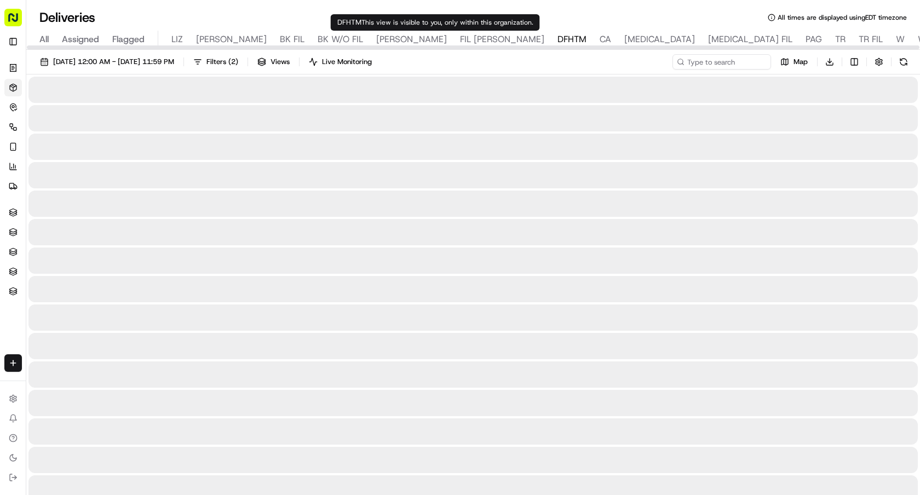
click at [558, 39] on span "DFHTM" at bounding box center [572, 39] width 29 height 13
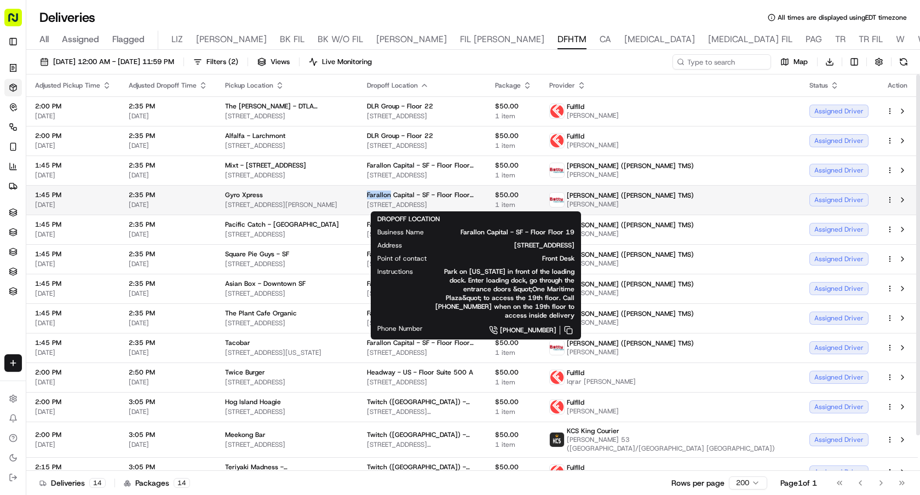
drag, startPoint x: 403, startPoint y: 193, endPoint x: 427, endPoint y: 194, distance: 23.6
click at [427, 194] on td "Farallon Capital - SF - Floor Floor 19 300 Clay St, San Francisco, CA 94111, USA" at bounding box center [422, 200] width 128 height 30
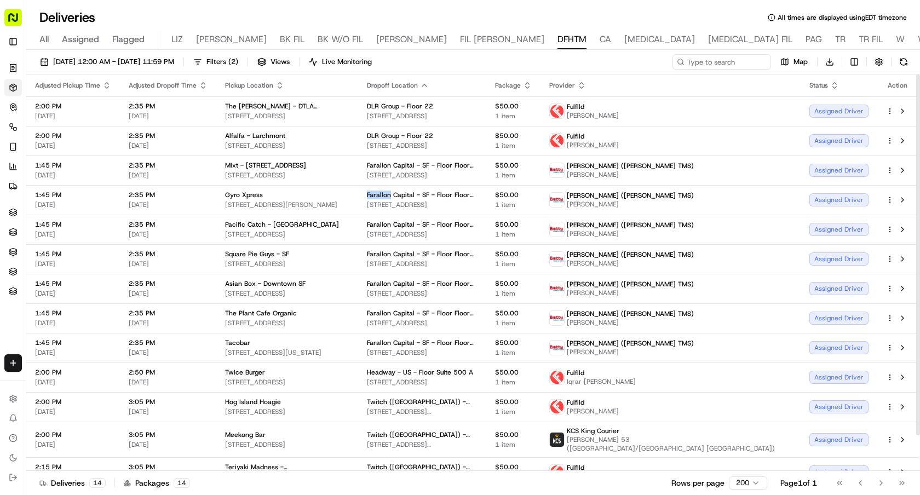
copy span "Farallon"
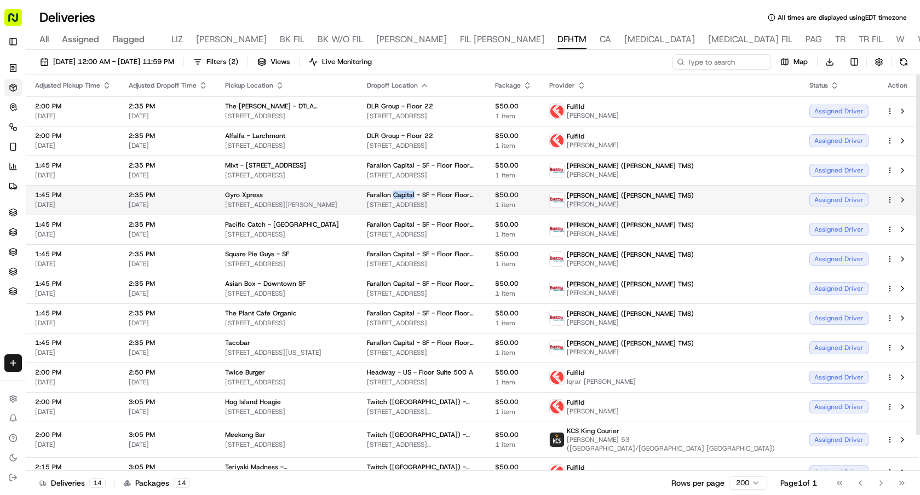
drag, startPoint x: 450, startPoint y: 194, endPoint x: 429, endPoint y: 195, distance: 20.3
click at [429, 195] on span "Farallon Capital - SF - Floor Floor 19" at bounding box center [422, 195] width 111 height 9
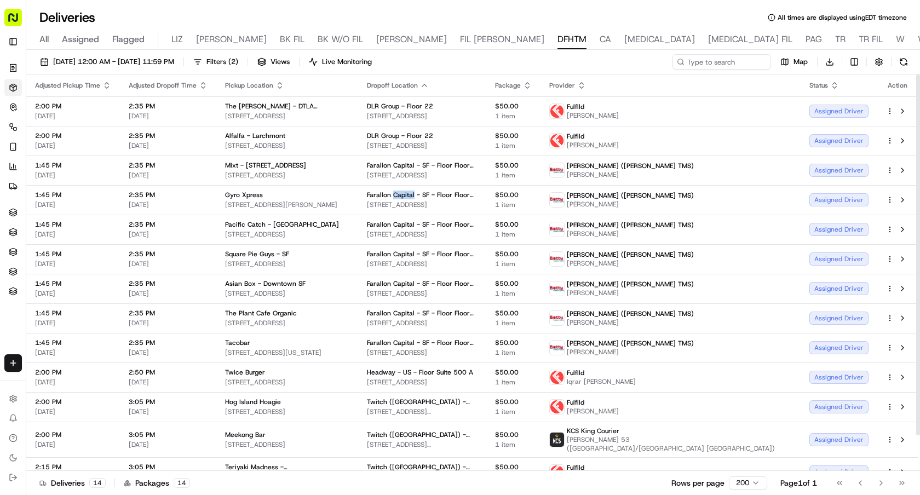
copy span "Capital"
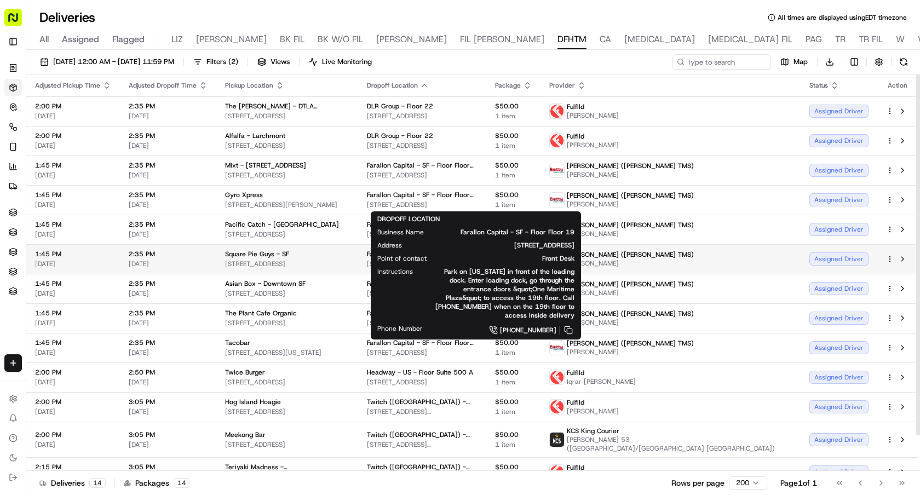
click at [715, 254] on div "Betty (Nash TMS) JIAQI ZHOU" at bounding box center [670, 259] width 243 height 18
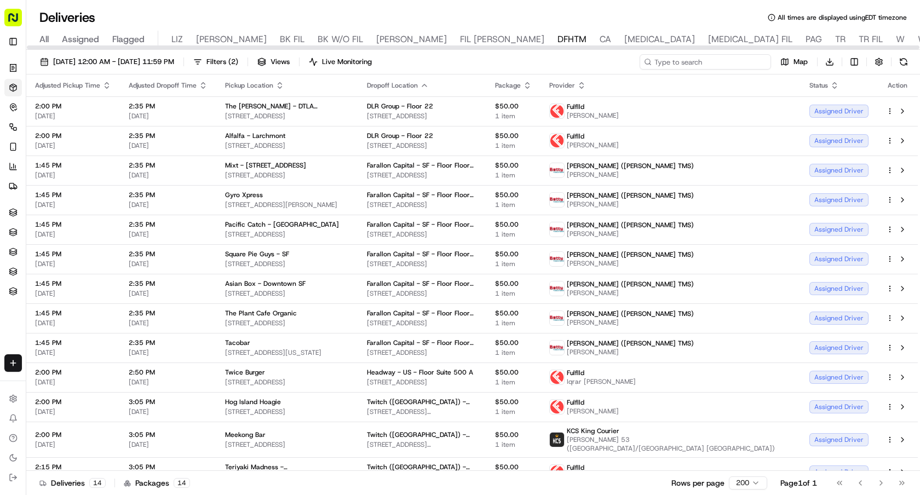
click at [698, 64] on input at bounding box center [705, 61] width 131 height 15
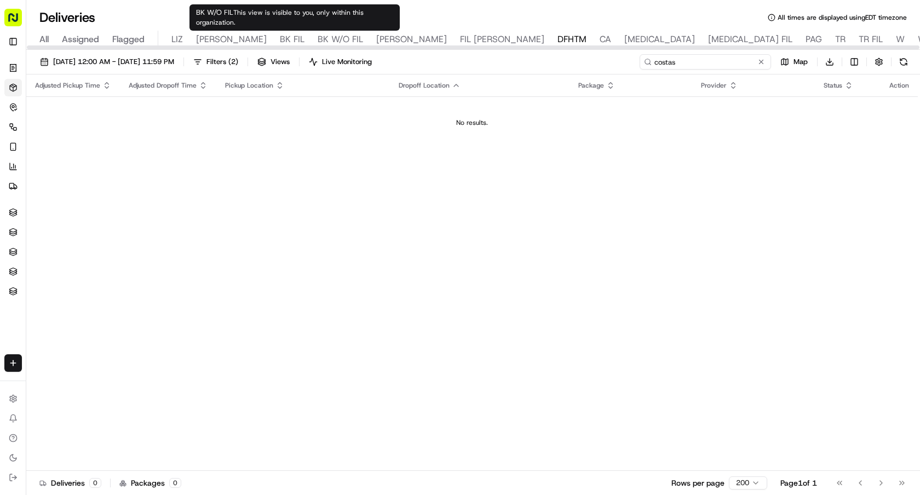
type input "costas"
click at [354, 34] on div "All Assigned Flagged LIZ LIZ FIL BK FIL BK W/O FIL NASH FIL NASH DFHTM CA BAL B…" at bounding box center [726, 40] width 1400 height 19
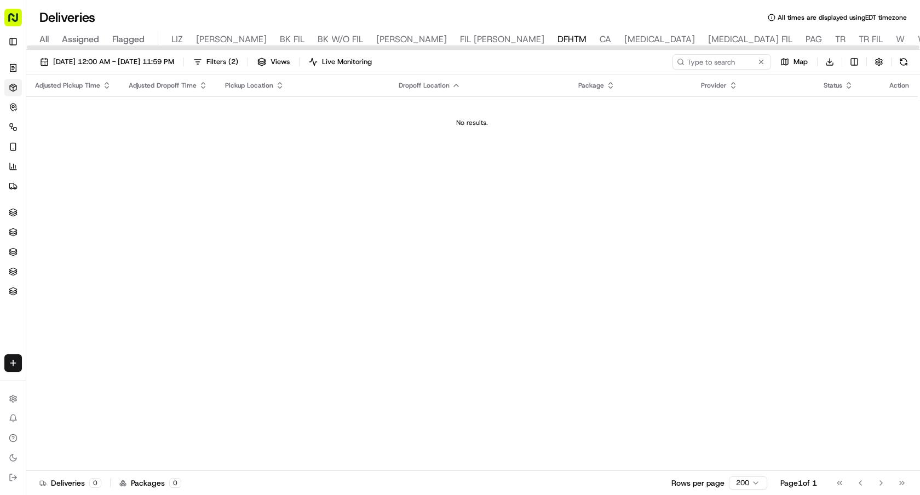
click at [376, 38] on span "NASH" at bounding box center [411, 39] width 71 height 13
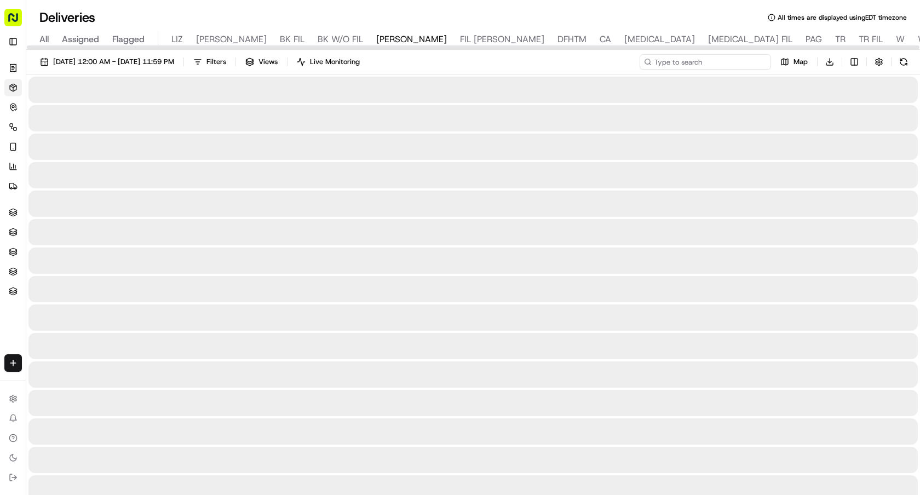
click at [732, 59] on input at bounding box center [705, 61] width 131 height 15
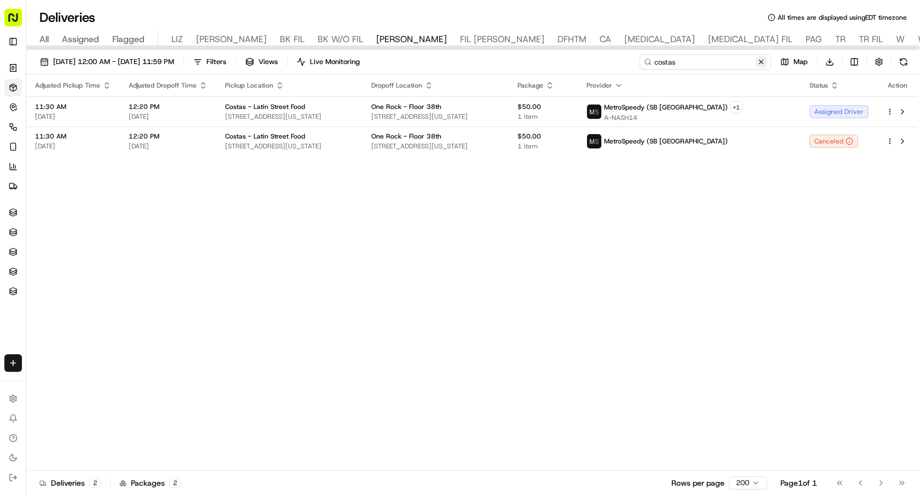
type input "costas"
click at [761, 64] on button at bounding box center [761, 61] width 11 height 11
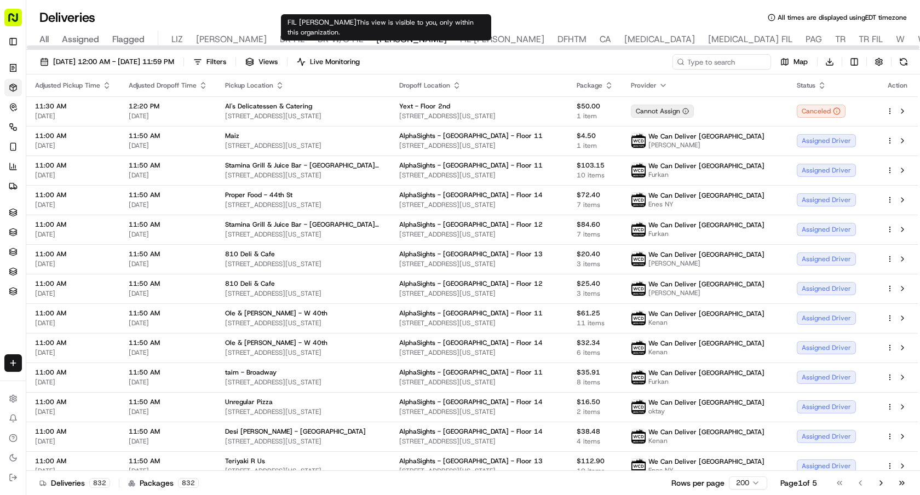
click at [558, 38] on span "DFHTM" at bounding box center [572, 39] width 29 height 13
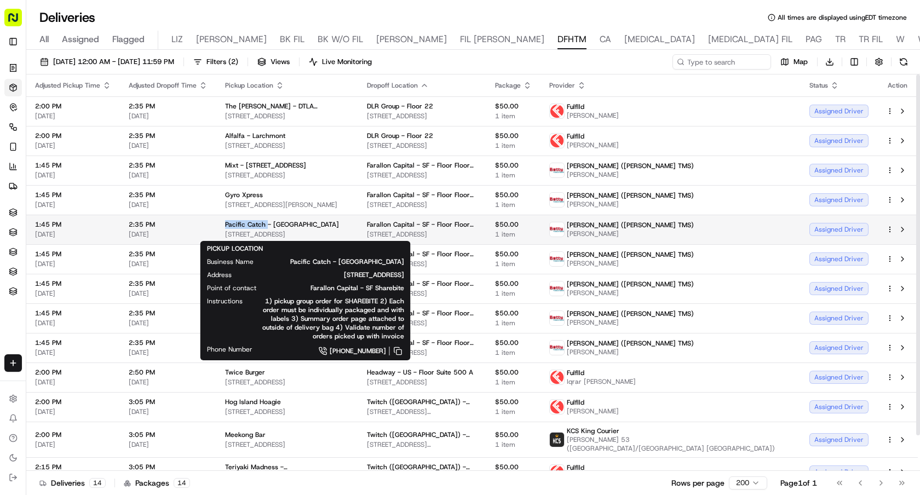
drag, startPoint x: 221, startPoint y: 224, endPoint x: 264, endPoint y: 227, distance: 42.9
click at [264, 227] on td "Pacific Catch - San Francisco 1200 9th Ave, San Francisco, CA 94122, USA" at bounding box center [287, 230] width 142 height 30
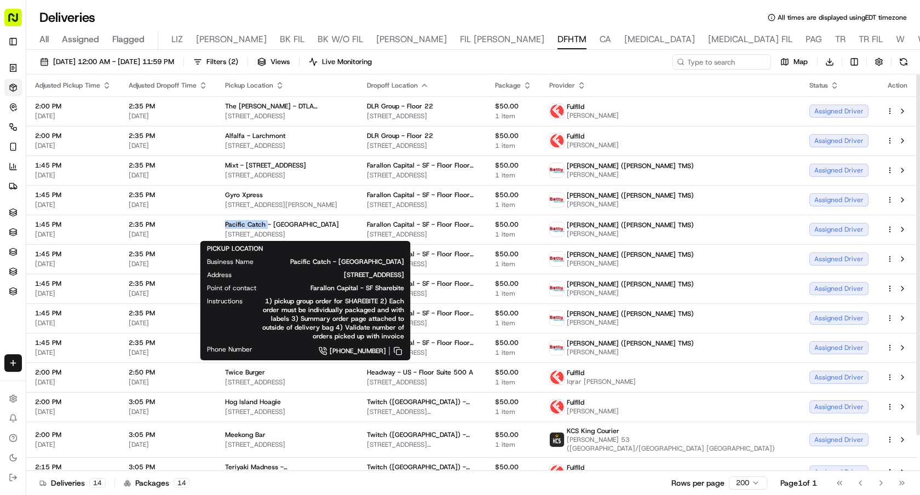
copy span "Pacific Catch"
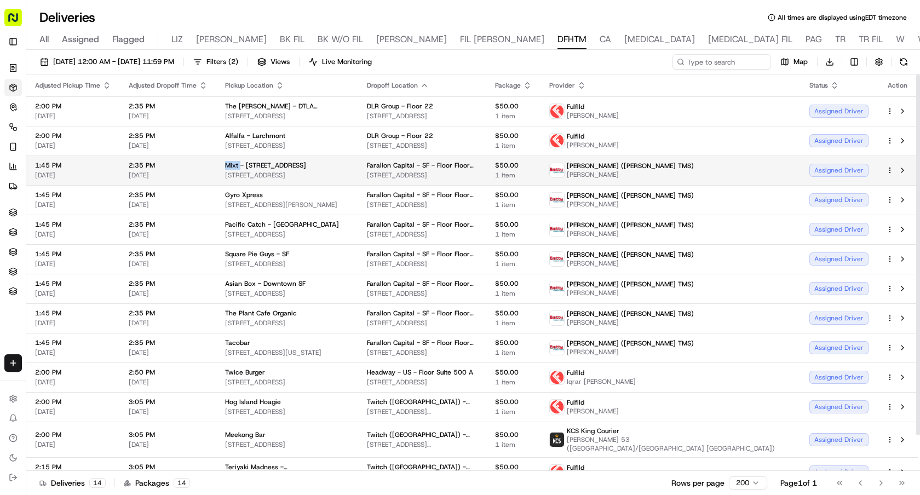
drag, startPoint x: 223, startPoint y: 163, endPoint x: 239, endPoint y: 163, distance: 15.9
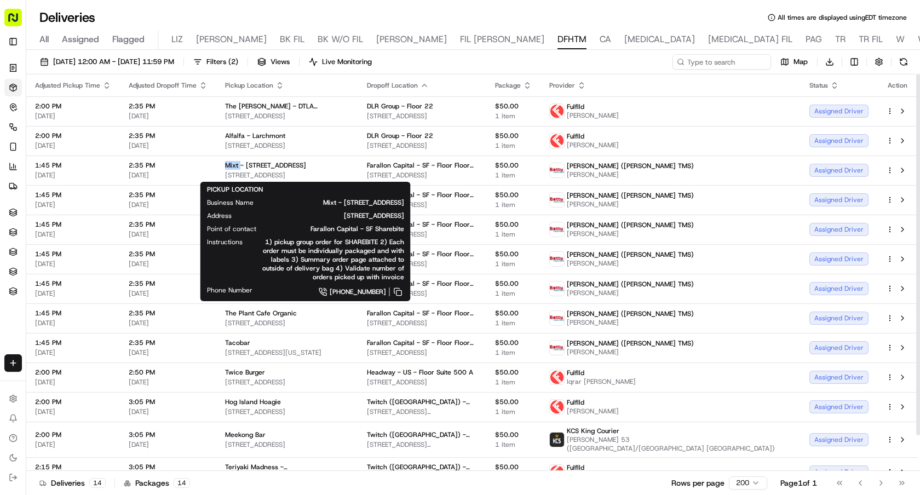
copy span "Mixt"
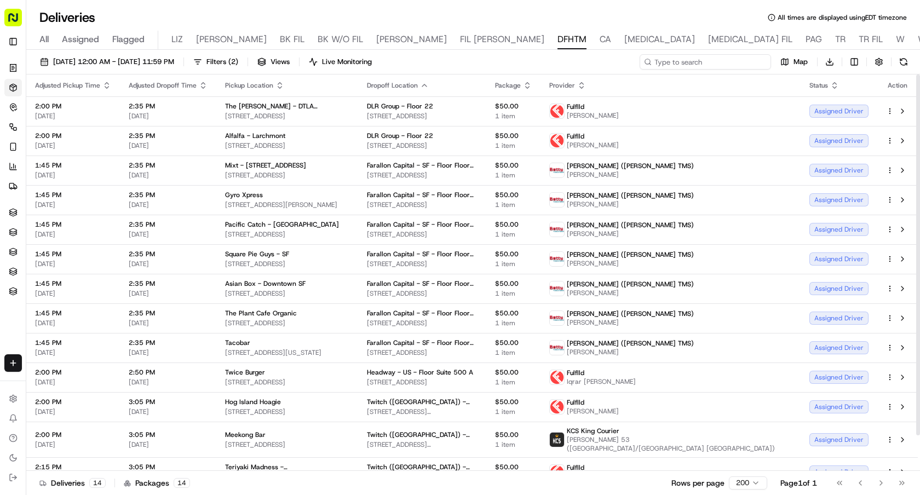
click at [726, 64] on input at bounding box center [705, 61] width 131 height 15
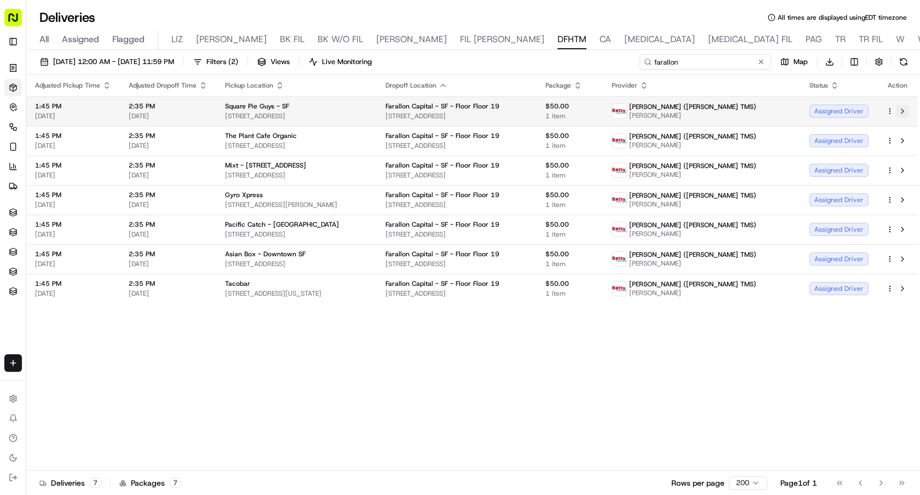
type input "farallon"
click at [901, 111] on button at bounding box center [902, 111] width 13 height 13
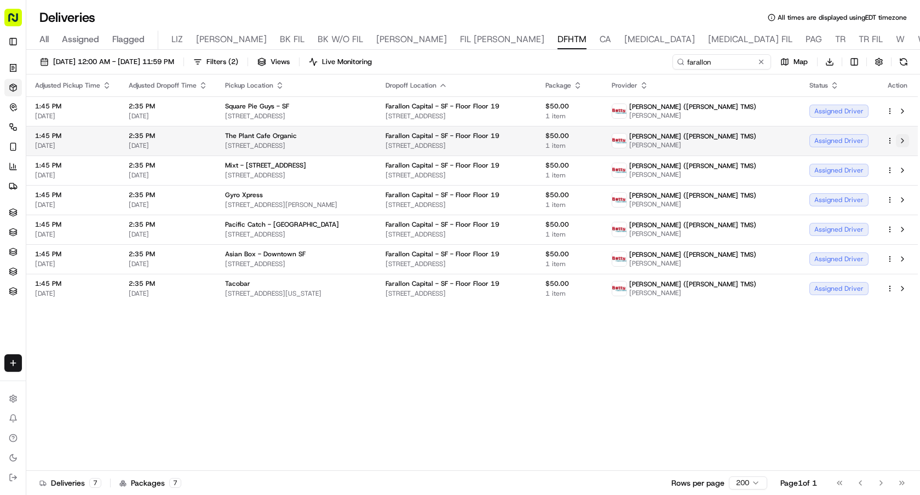
click at [901, 140] on button at bounding box center [902, 140] width 13 height 13
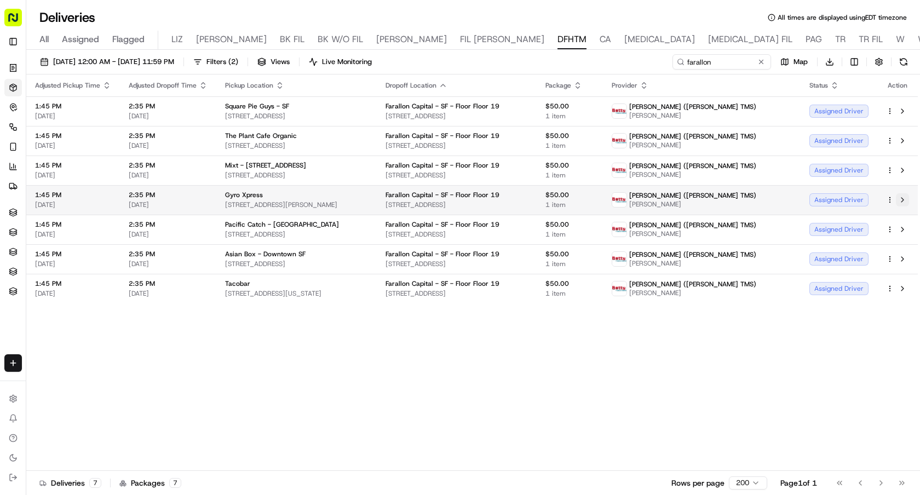
click at [904, 199] on button at bounding box center [902, 199] width 13 height 13
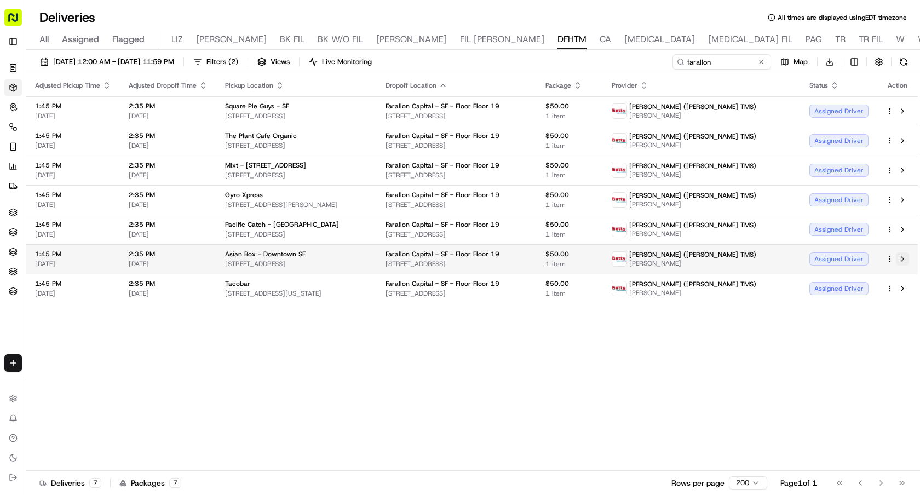
click at [904, 259] on button at bounding box center [902, 259] width 13 height 13
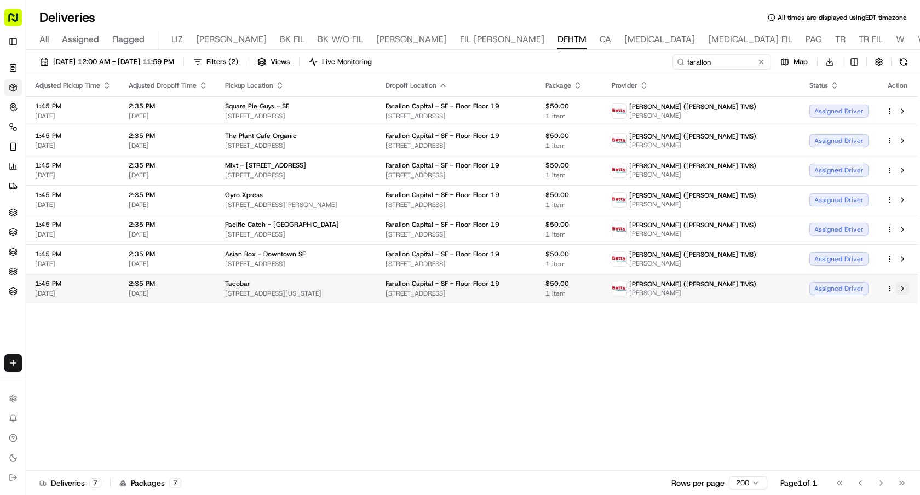
click at [907, 289] on button at bounding box center [902, 288] width 13 height 13
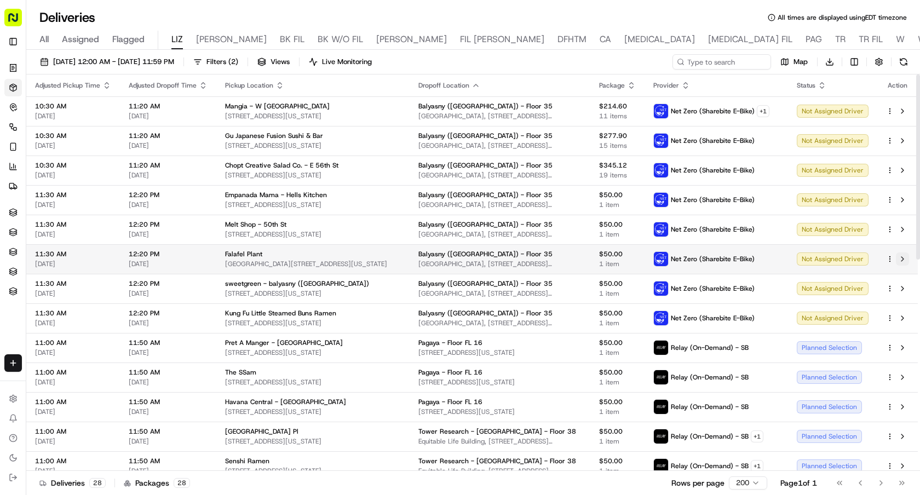
click at [903, 259] on button at bounding box center [902, 259] width 13 height 13
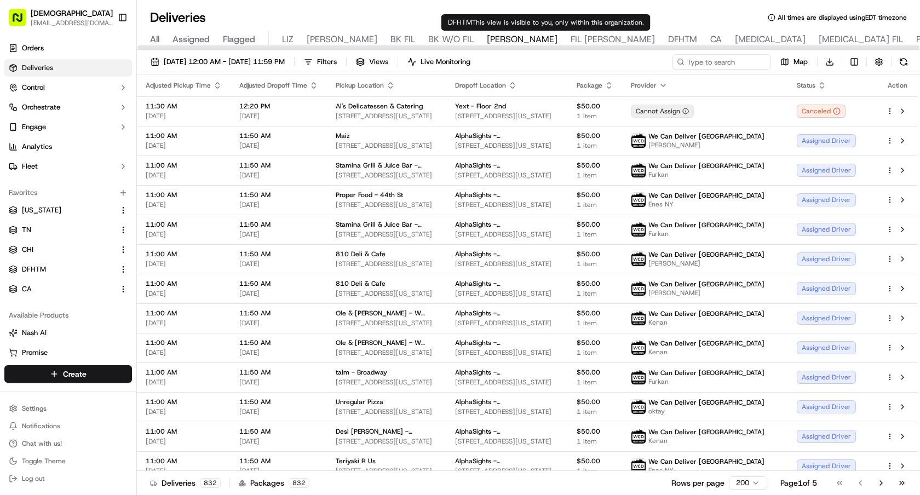
click at [668, 41] on span "DFHTM" at bounding box center [682, 39] width 29 height 13
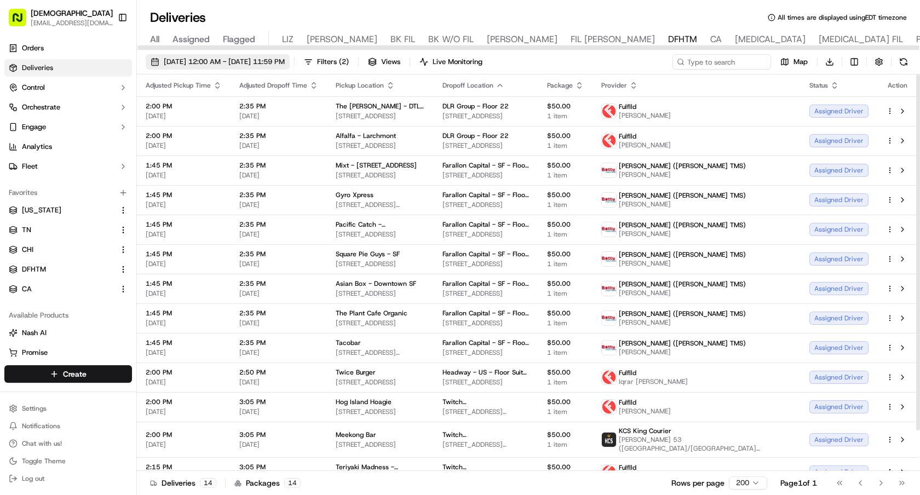
click at [278, 68] on button "[DATE] 12:00 AM - [DATE] 11:59 PM" at bounding box center [218, 61] width 144 height 15
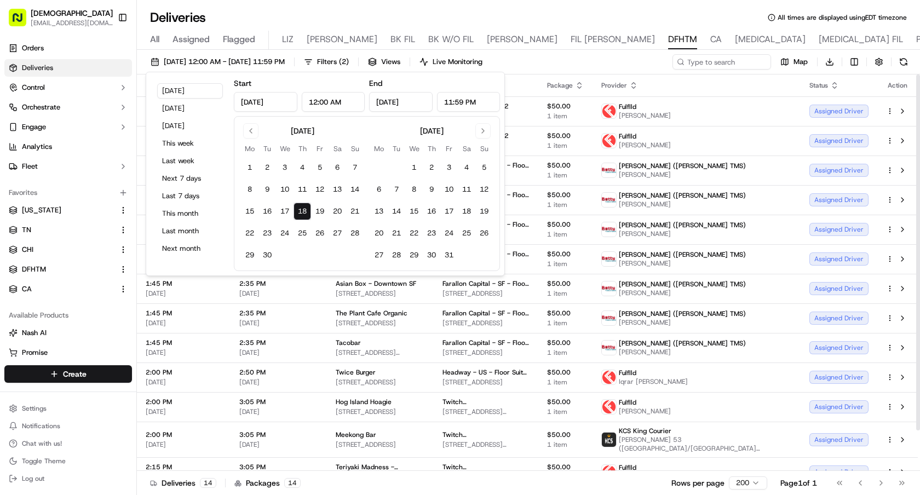
click at [562, 64] on div "09/18/2025 12:00 AM - 09/18/2025 11:59 PM Filters ( 2 ) Views Live Monitoring M…" at bounding box center [528, 64] width 783 height 20
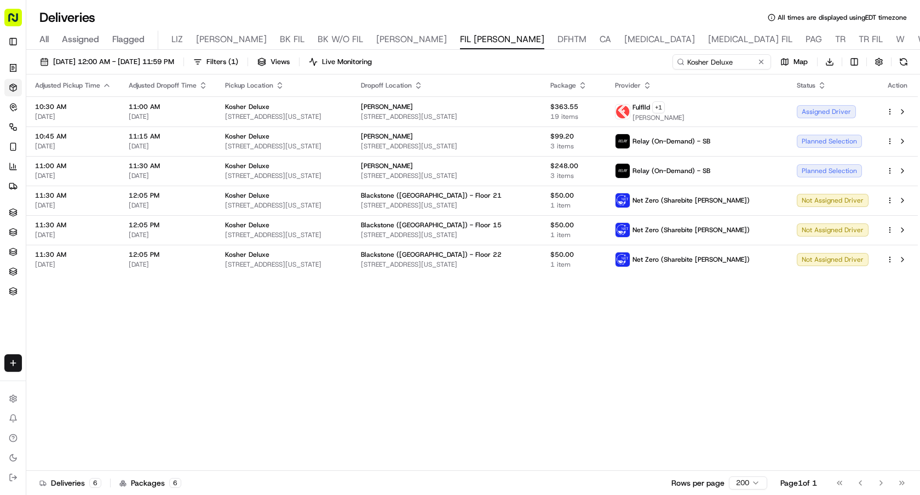
click at [460, 80] on th "Dropoff Location" at bounding box center [446, 86] width 189 height 22
click at [423, 85] on icon "button" at bounding box center [418, 85] width 9 height 9
click at [490, 127] on button "Dropoff Location Name (A-Z)" at bounding box center [454, 129] width 111 height 13
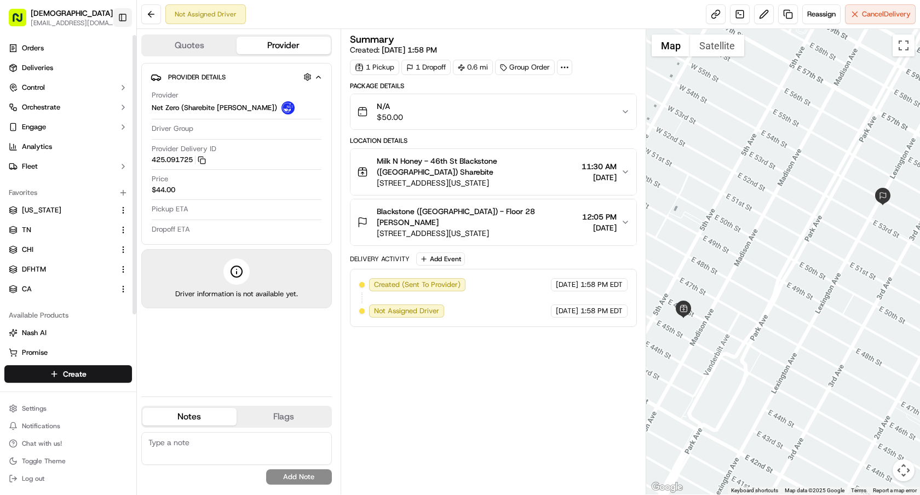
click at [125, 17] on button "Toggle Sidebar" at bounding box center [122, 17] width 19 height 19
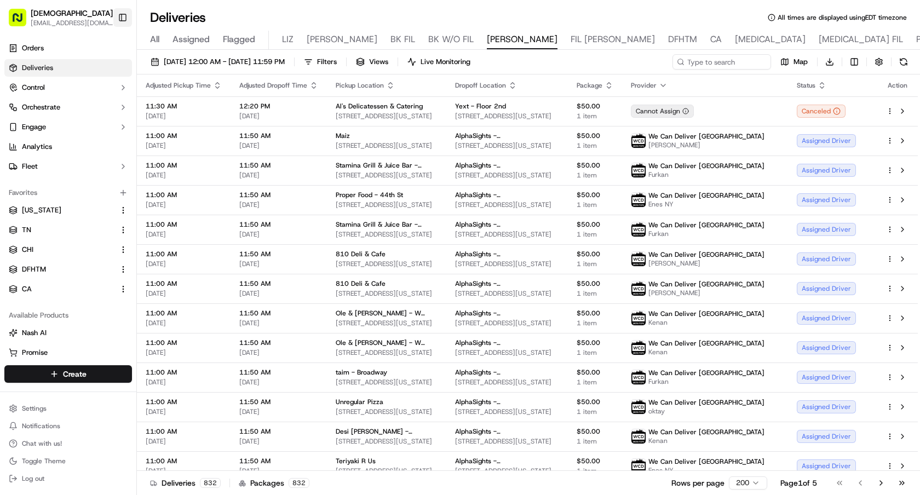
click at [122, 16] on button "Toggle Sidebar" at bounding box center [122, 17] width 19 height 19
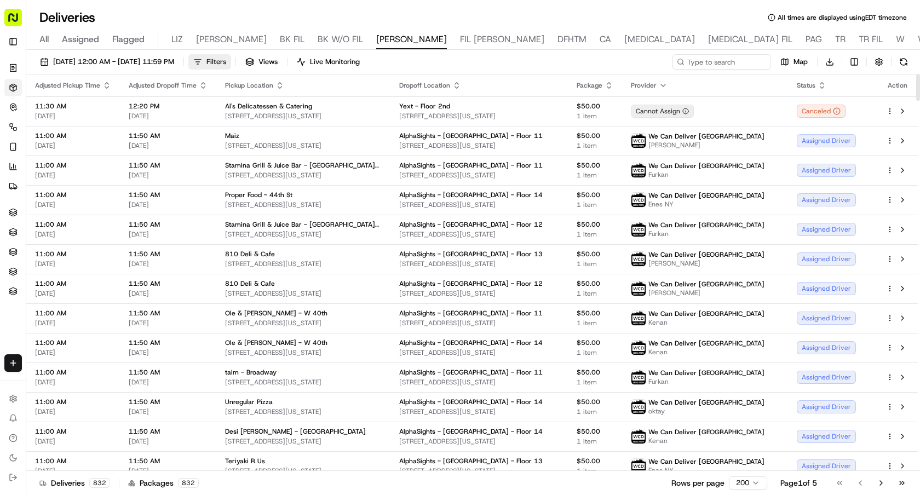
click at [231, 58] on button "Filters" at bounding box center [209, 61] width 43 height 15
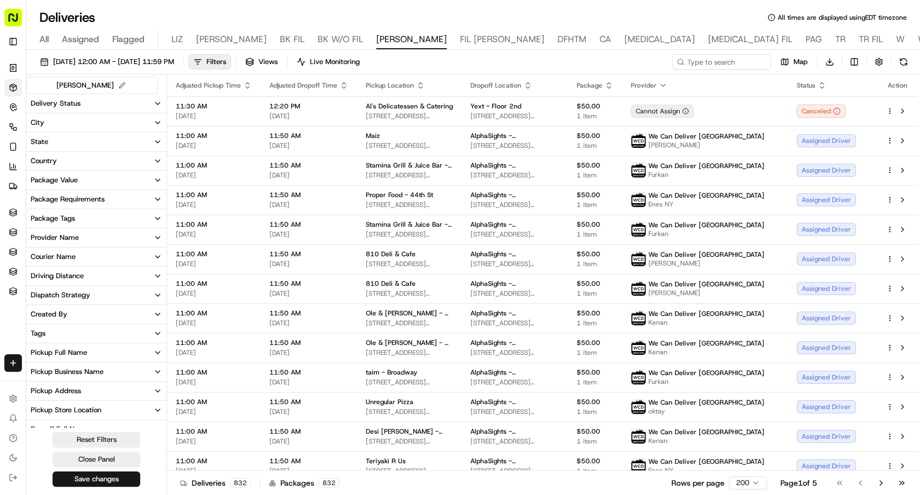
click at [82, 104] on button "Delivery Status" at bounding box center [96, 103] width 140 height 19
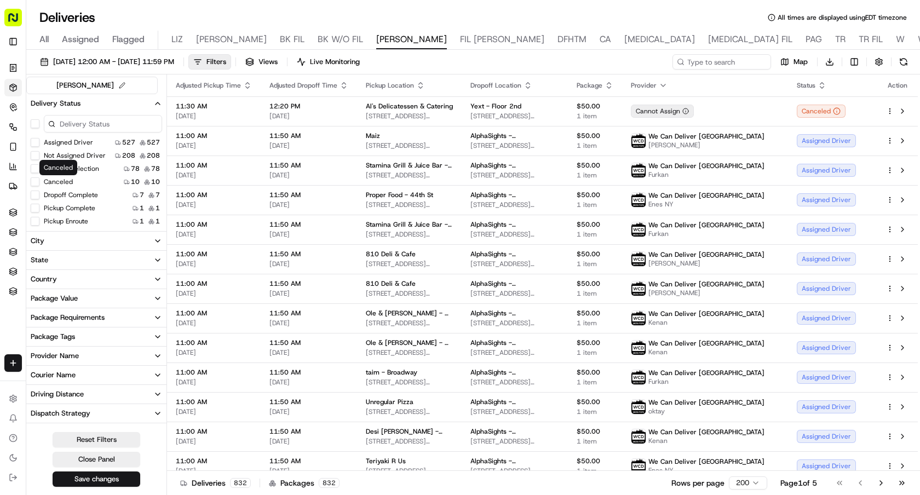
click at [51, 180] on label "Canceled" at bounding box center [58, 181] width 29 height 9
click at [39, 180] on button "Canceled" at bounding box center [35, 181] width 9 height 9
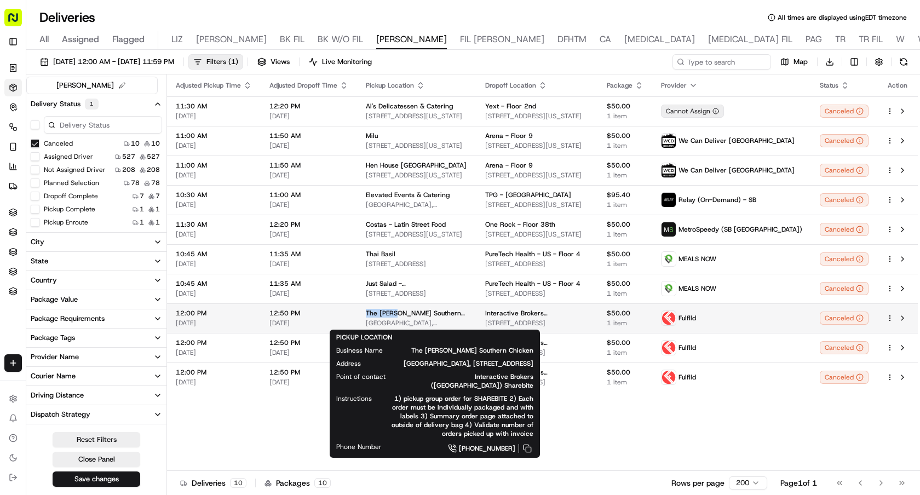
drag, startPoint x: 360, startPoint y: 313, endPoint x: 396, endPoint y: 312, distance: 35.1
click at [396, 312] on td "The Budlong Southern Chicken Cna Center, 333 S Wabash Ave, Chicago, IL 60604, U…" at bounding box center [416, 318] width 119 height 30
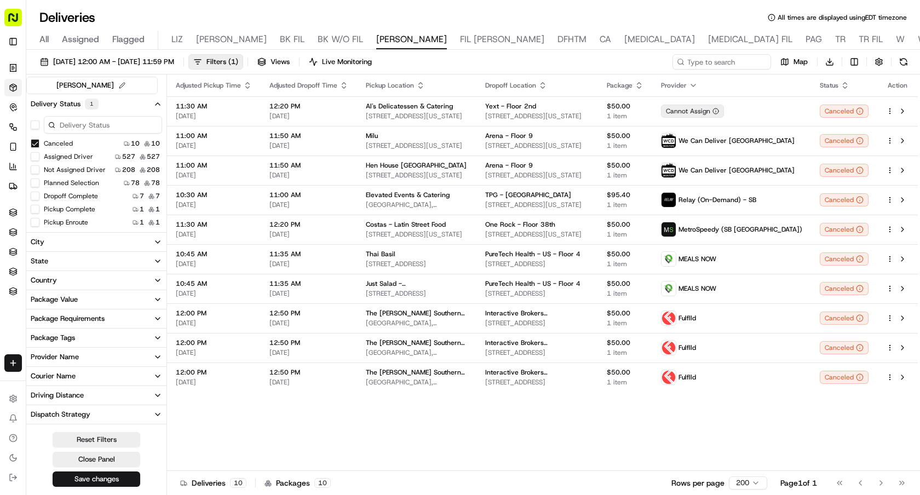
click at [308, 422] on div "Adjusted Pickup Time Adjusted Dropoff Time Pickup Location Dropoff Location Pac…" at bounding box center [542, 273] width 751 height 397
drag, startPoint x: 404, startPoint y: 310, endPoint x: 378, endPoint y: 313, distance: 26.4
click at [378, 313] on span "The Budlong Southern Chicken" at bounding box center [417, 313] width 102 height 9
copy span "Budlong"
click at [34, 144] on button "Canceled" at bounding box center [35, 143] width 9 height 9
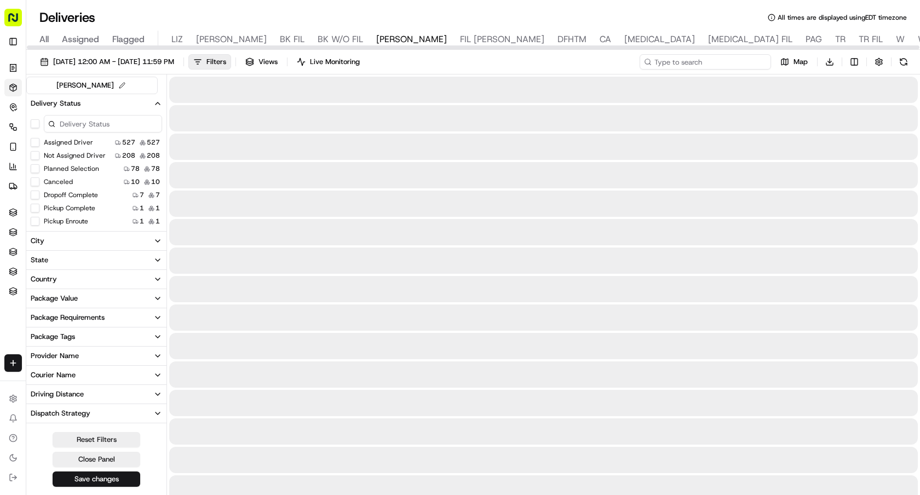
click at [720, 62] on input at bounding box center [705, 61] width 131 height 15
click at [226, 62] on span "Filters" at bounding box center [217, 62] width 20 height 10
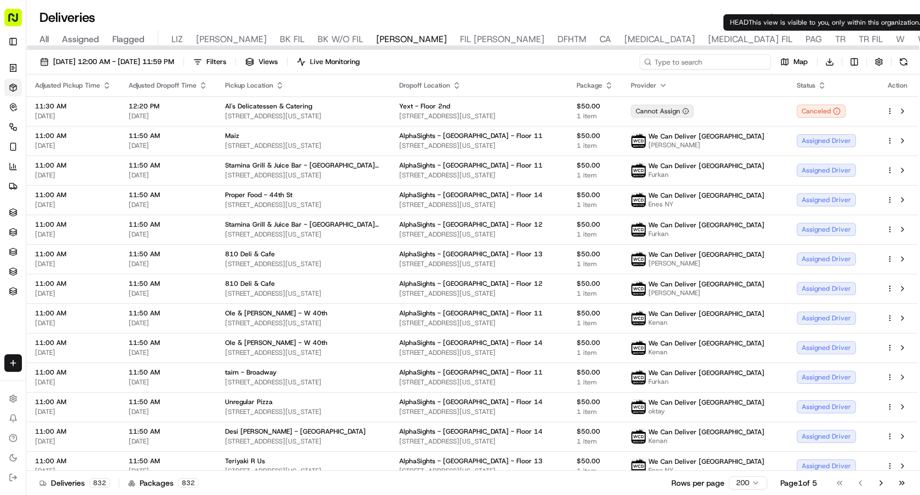
click at [716, 62] on input at bounding box center [705, 61] width 131 height 15
paste input "Budlong"
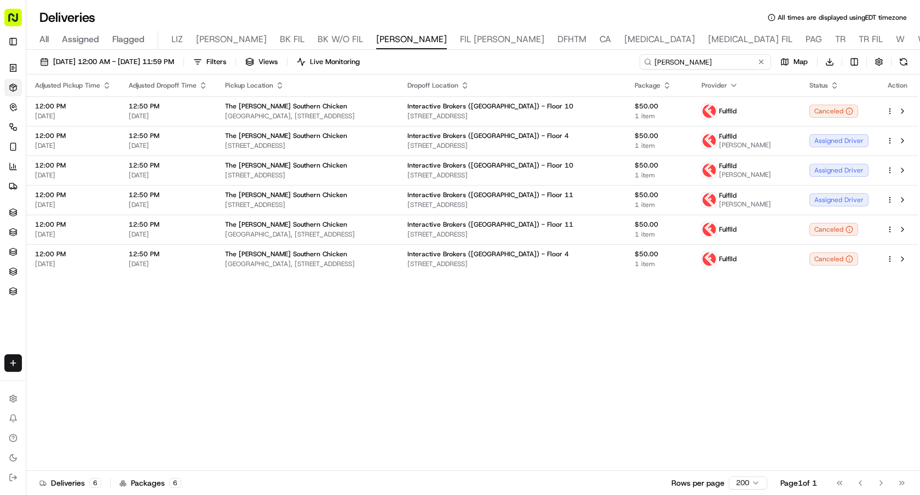
type input "Budlong"
click at [469, 85] on icon "button" at bounding box center [465, 85] width 9 height 9
click at [553, 124] on button "Dropoff Location Name (A-Z)" at bounding box center [524, 129] width 111 height 13
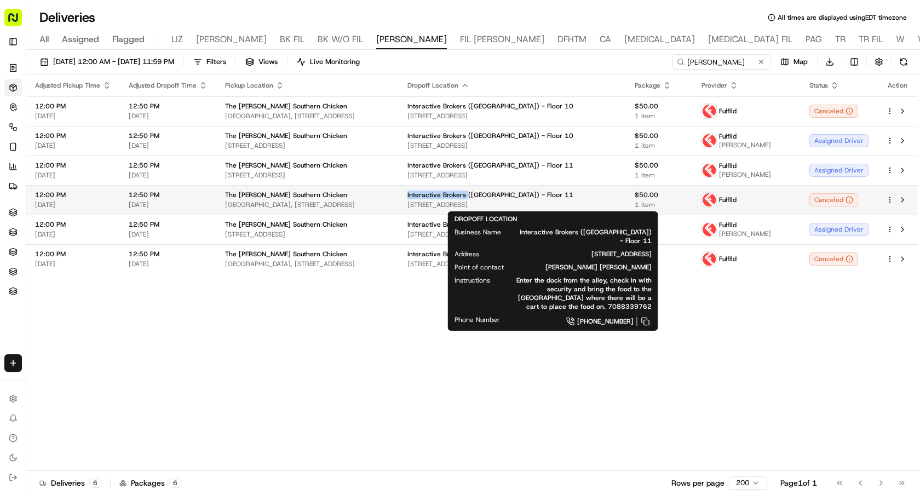
drag, startPoint x: 469, startPoint y: 196, endPoint x: 525, endPoint y: 195, distance: 55.9
click at [525, 195] on span "Interactive Brokers ([GEOGRAPHIC_DATA]) - Floor 11" at bounding box center [491, 195] width 166 height 9
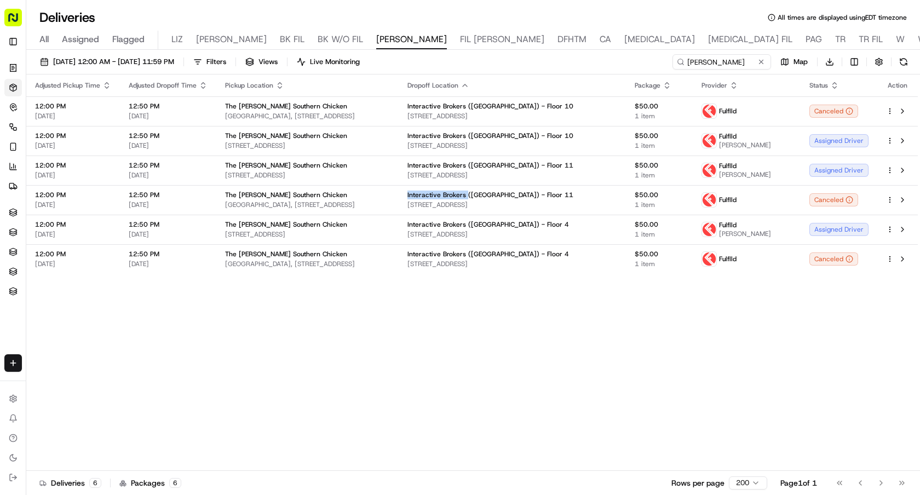
copy span "Interactive Brokers"
click at [727, 377] on div "Adjusted Pickup Time Adjusted Dropoff Time Pickup Location Dropoff Location Pac…" at bounding box center [472, 273] width 892 height 397
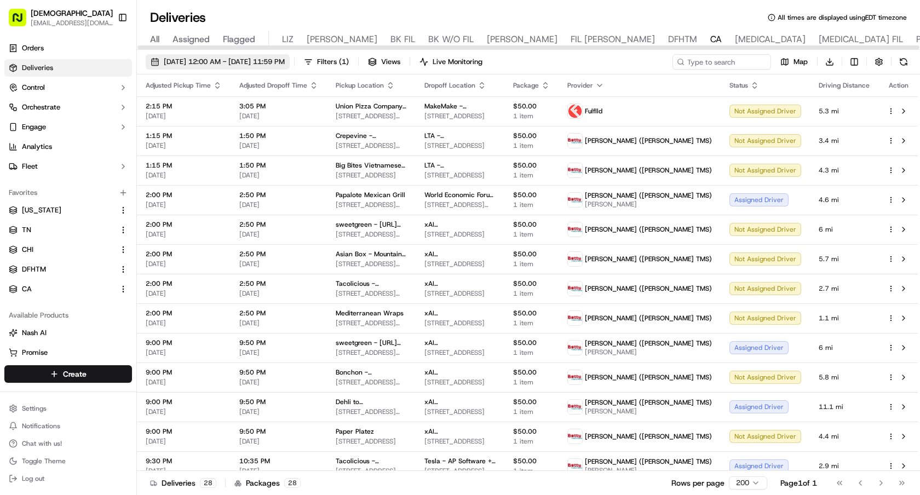
click at [202, 61] on span "09/19/2025 12:00 AM - 09/19/2025 11:59 PM" at bounding box center [224, 62] width 121 height 10
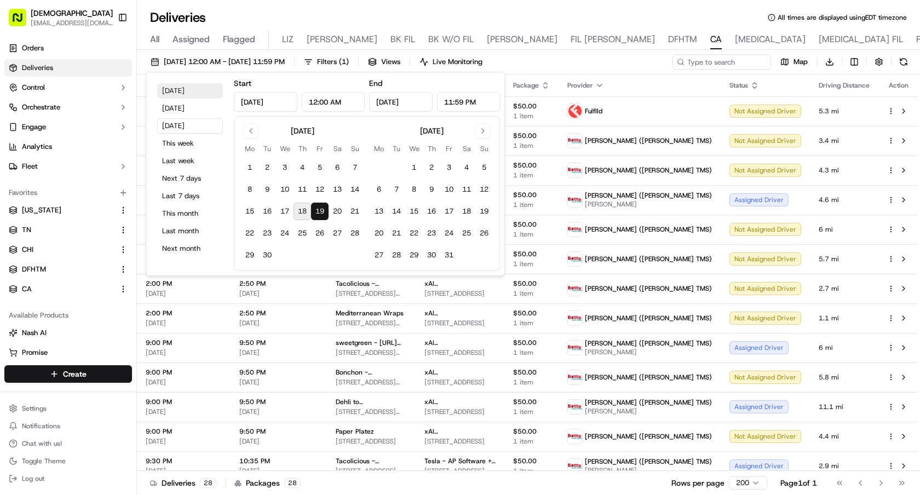
click at [188, 89] on button "Today" at bounding box center [190, 90] width 66 height 15
type input "Sep 18, 2025"
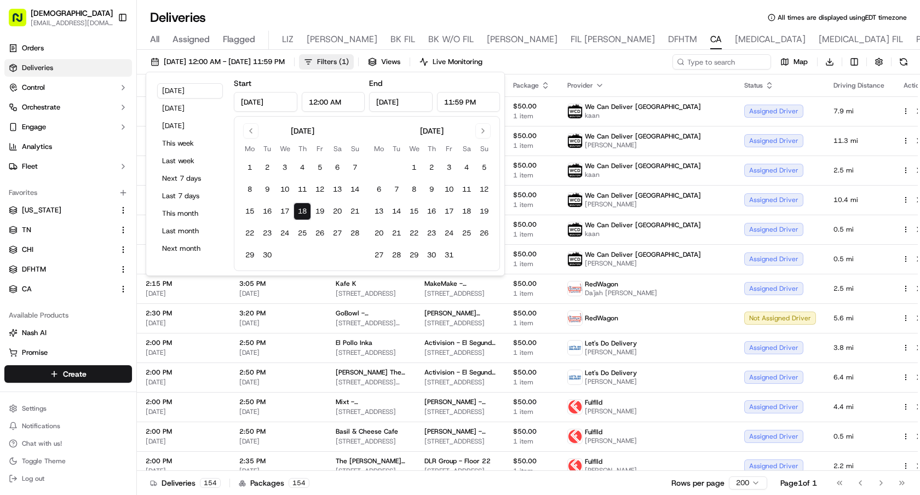
click at [349, 59] on span "Filters ( 1 )" at bounding box center [333, 62] width 32 height 10
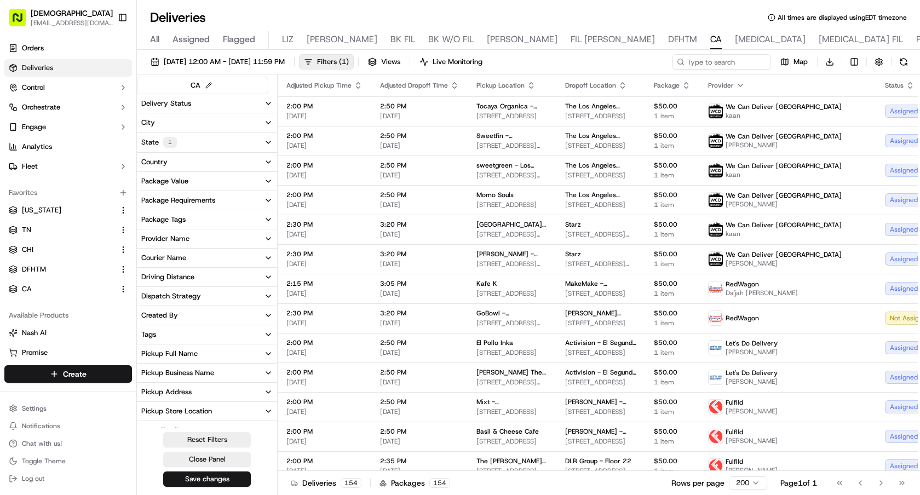
click at [180, 237] on div "Provider Name" at bounding box center [165, 239] width 48 height 10
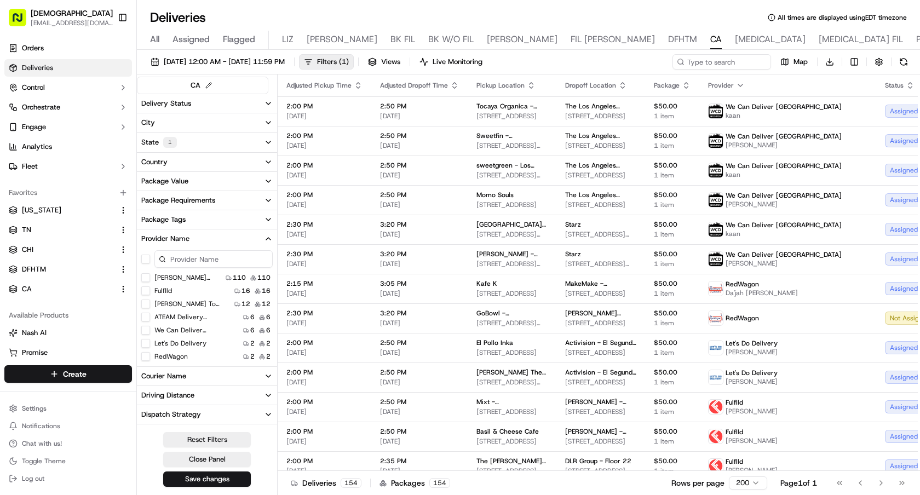
scroll to position [2, 0]
click at [184, 243] on div "Provider Name" at bounding box center [165, 239] width 48 height 10
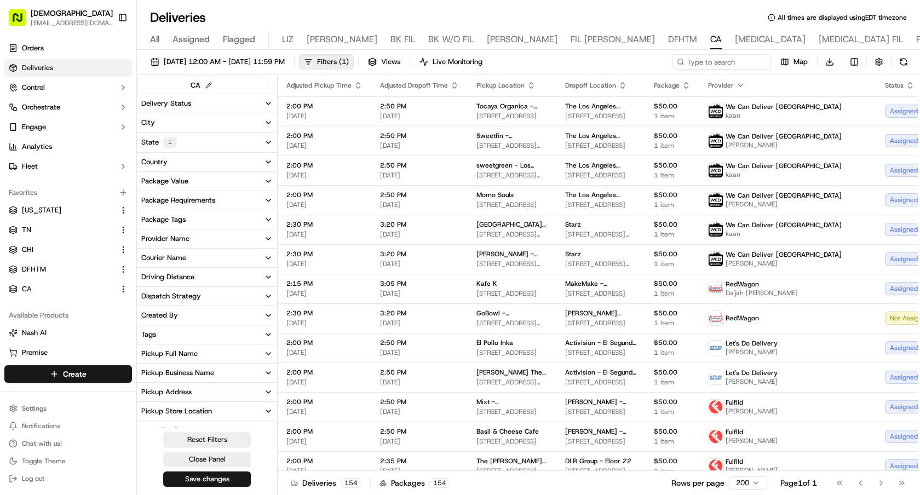
click at [201, 107] on button "Delivery Status" at bounding box center [207, 103] width 140 height 19
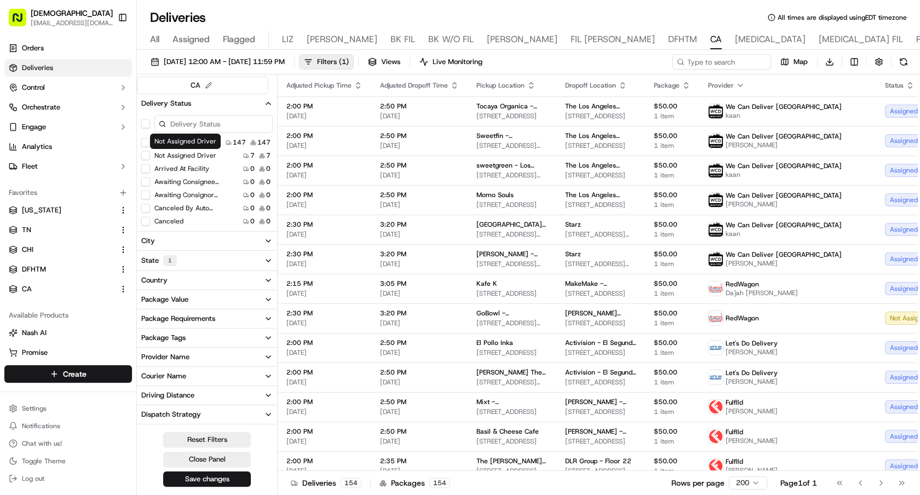
click at [143, 153] on button "Not Assigned Driver" at bounding box center [145, 155] width 9 height 9
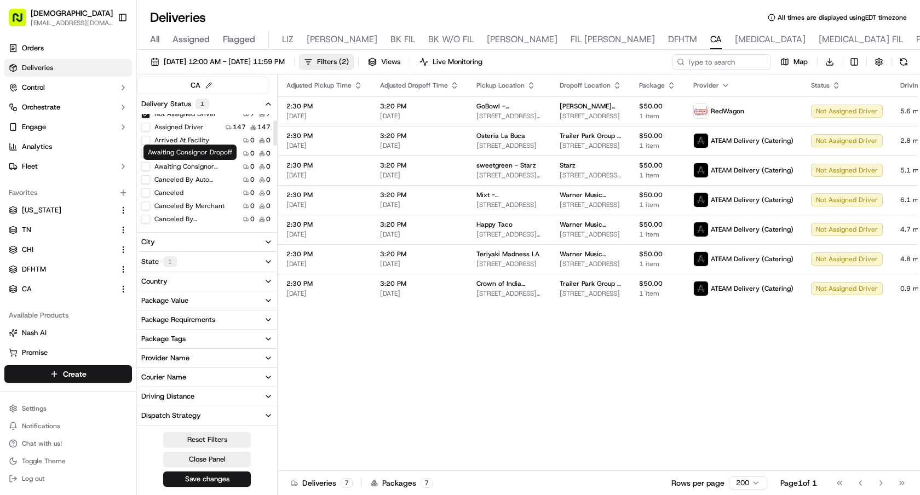
scroll to position [45, 0]
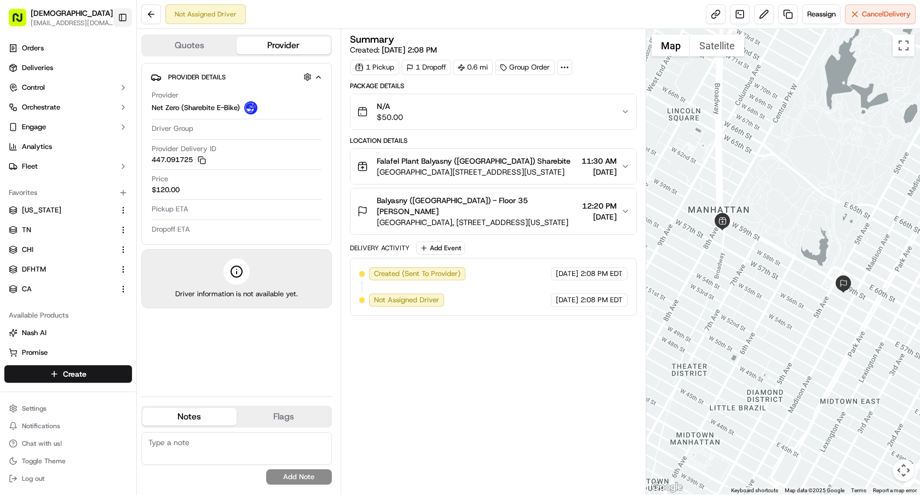
click at [123, 21] on button "Toggle Sidebar" at bounding box center [122, 17] width 19 height 19
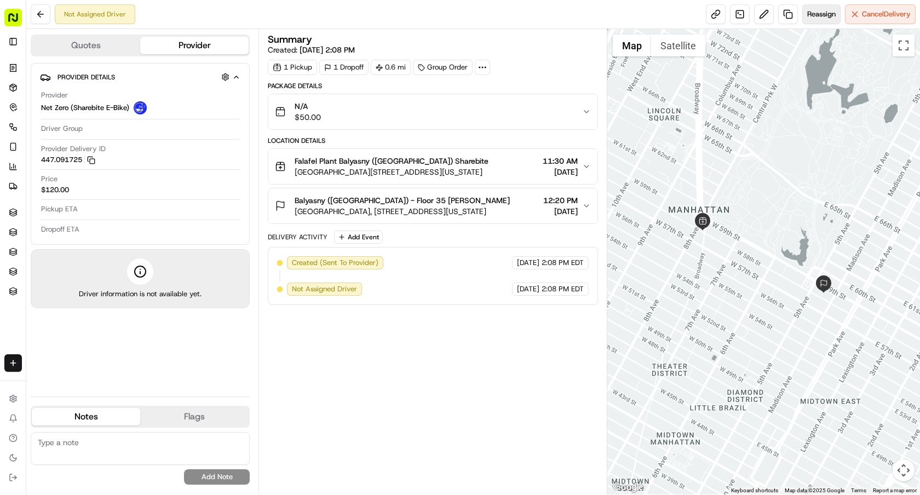
click at [831, 17] on span "Reassign" at bounding box center [821, 14] width 28 height 10
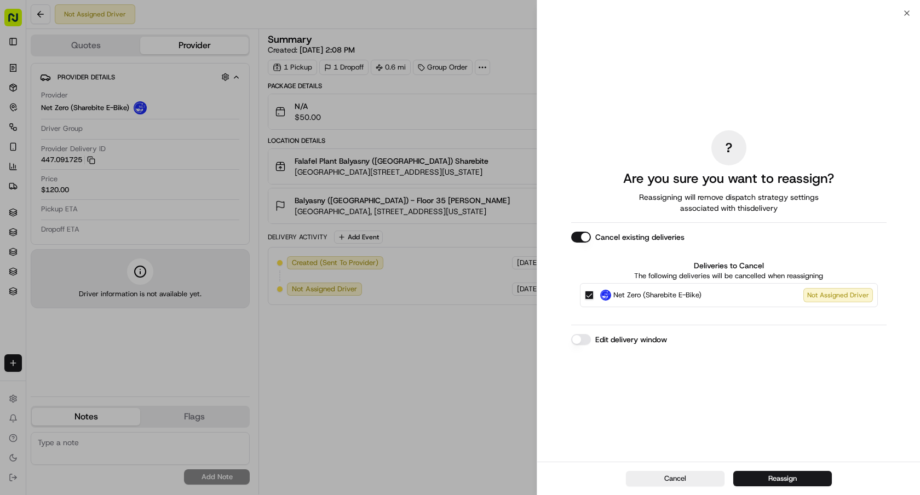
click at [581, 342] on button "Edit delivery window" at bounding box center [581, 339] width 20 height 11
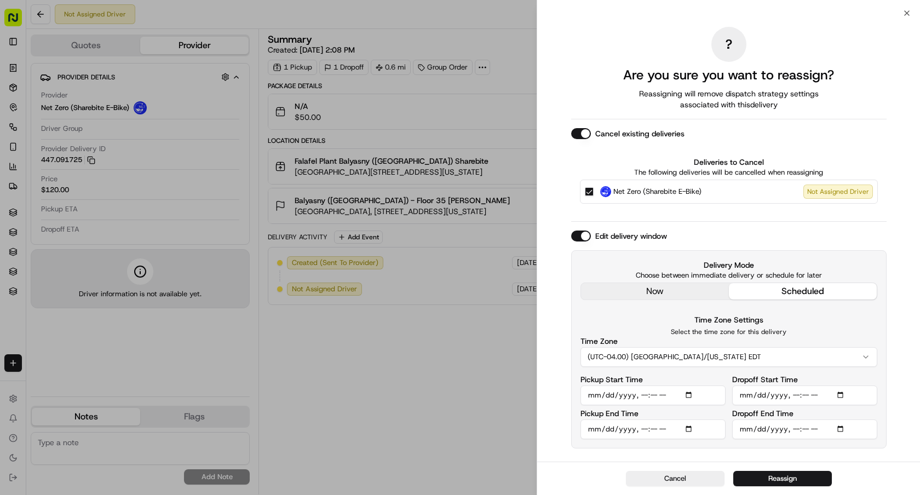
click at [693, 397] on input "Pickup Start Time" at bounding box center [653, 396] width 145 height 20
type input "[DATE]T11:45"
click at [694, 428] on input "Pickup End Time" at bounding box center [653, 430] width 145 height 20
type input "[DATE]T12:05"
click at [778, 431] on input "Dropoff End Time" at bounding box center [804, 430] width 145 height 20
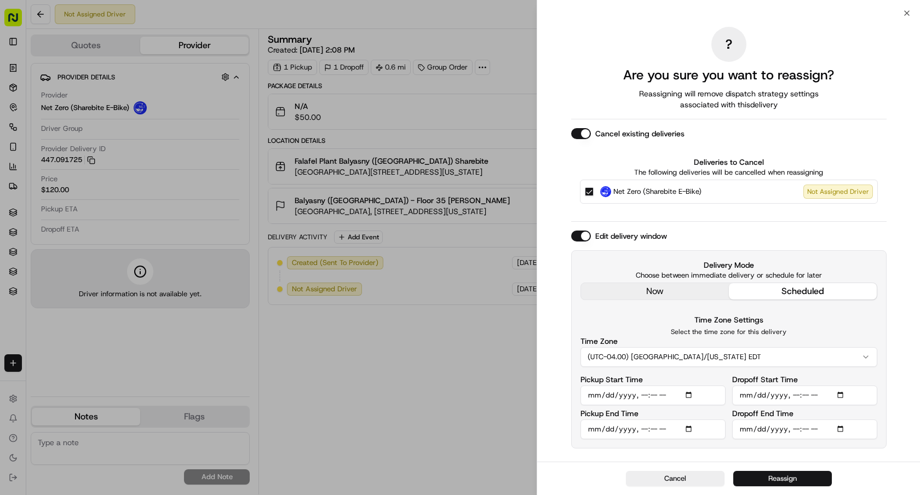
click at [768, 474] on button "Reassign" at bounding box center [783, 478] width 99 height 15
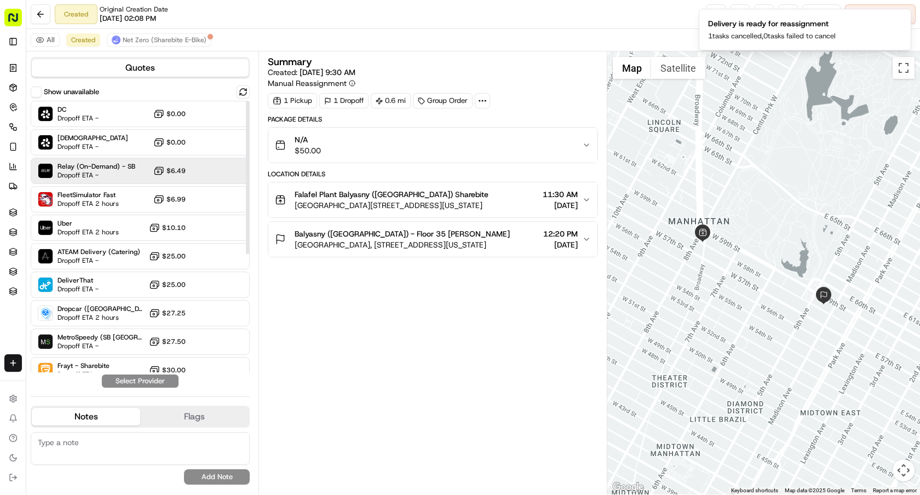
scroll to position [210, 0]
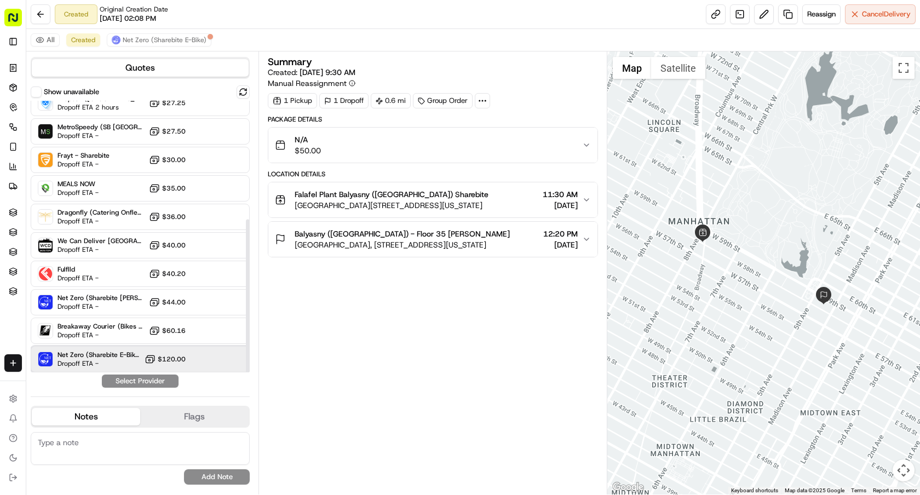
click at [123, 350] on div "Net Zero (Sharebite E-Bike) Dropoff ETA - $120.00" at bounding box center [140, 359] width 219 height 26
click at [152, 384] on button "Assign Provider" at bounding box center [140, 381] width 78 height 13
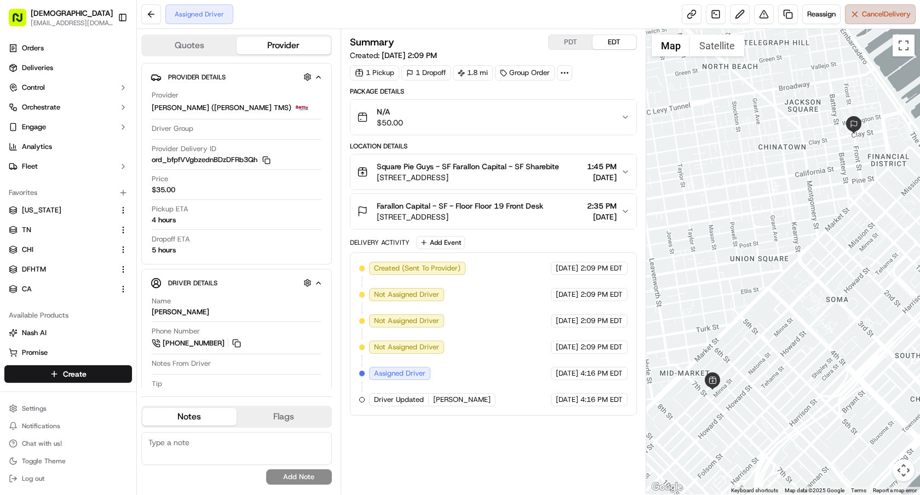
click at [871, 20] on button "Cancel Delivery" at bounding box center [880, 14] width 71 height 20
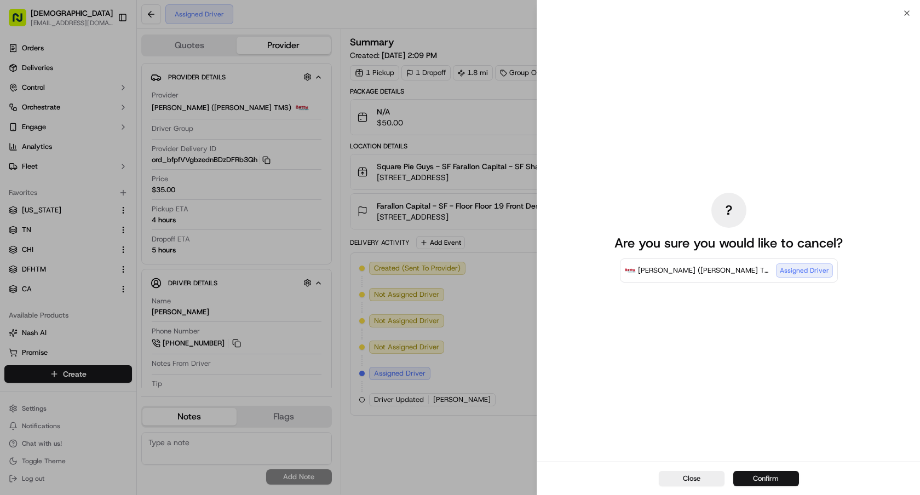
click at [763, 483] on button "Confirm" at bounding box center [767, 478] width 66 height 15
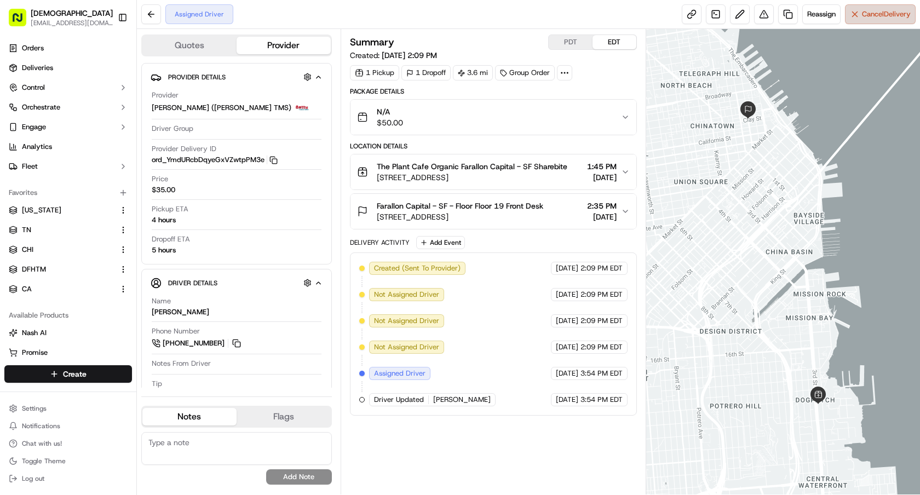
click at [862, 12] on span "Cancel Delivery" at bounding box center [886, 14] width 49 height 10
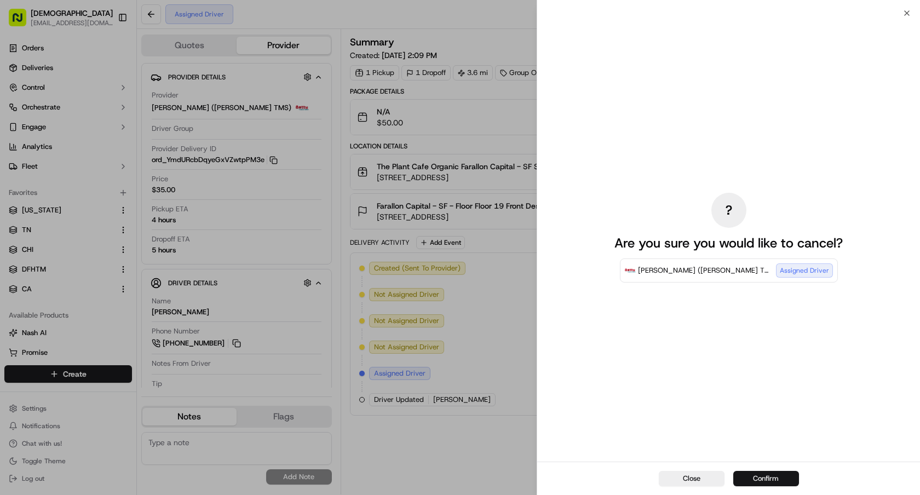
click at [783, 474] on button "Confirm" at bounding box center [767, 478] width 66 height 15
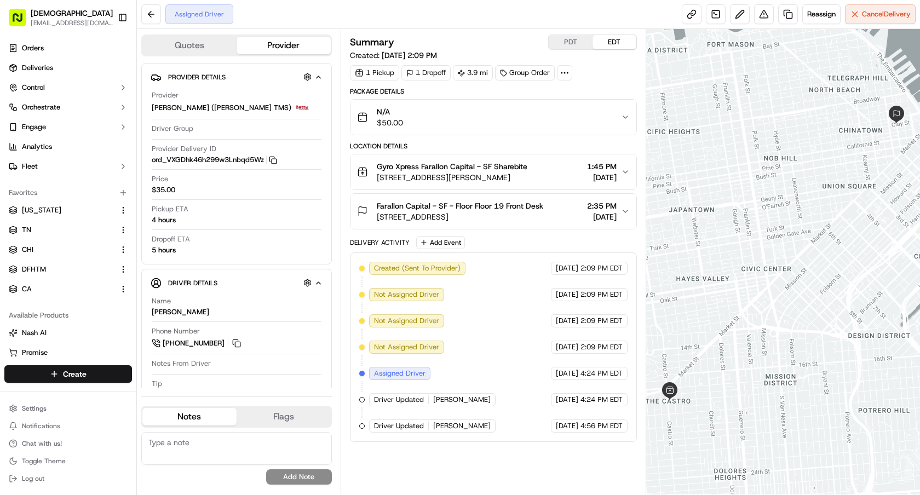
click at [858, 24] on div "Assigned Driver Reassign Cancel Delivery" at bounding box center [528, 14] width 783 height 29
click at [862, 14] on span "Cancel Delivery" at bounding box center [886, 14] width 49 height 10
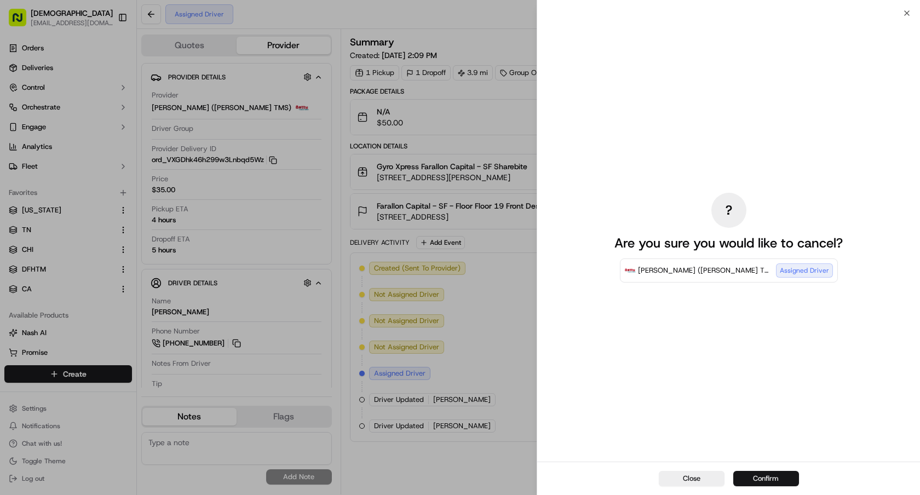
click at [761, 483] on button "Confirm" at bounding box center [767, 478] width 66 height 15
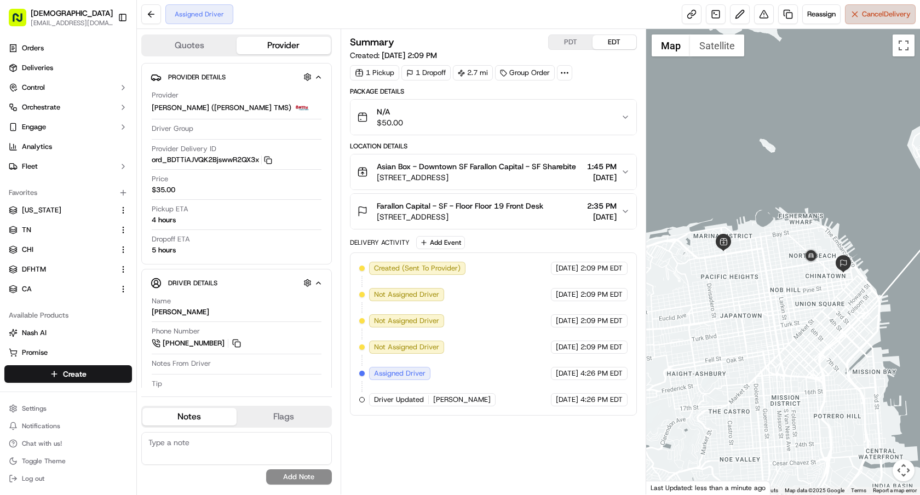
click at [858, 21] on button "Cancel Delivery" at bounding box center [880, 14] width 71 height 20
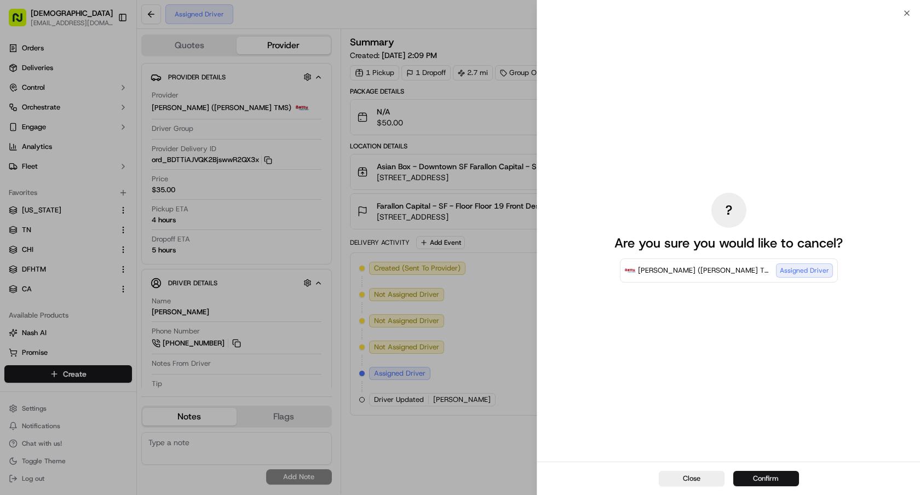
click at [782, 474] on button "Confirm" at bounding box center [767, 478] width 66 height 15
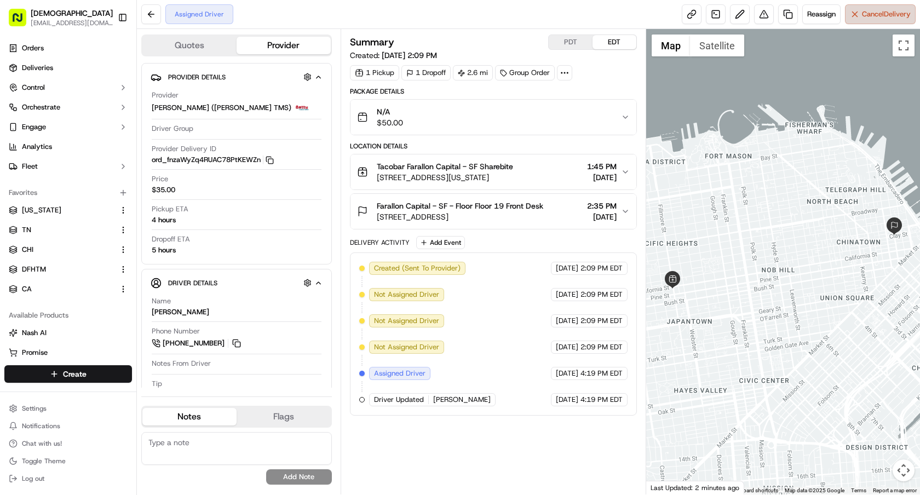
click at [855, 10] on button "Cancel Delivery" at bounding box center [880, 14] width 71 height 20
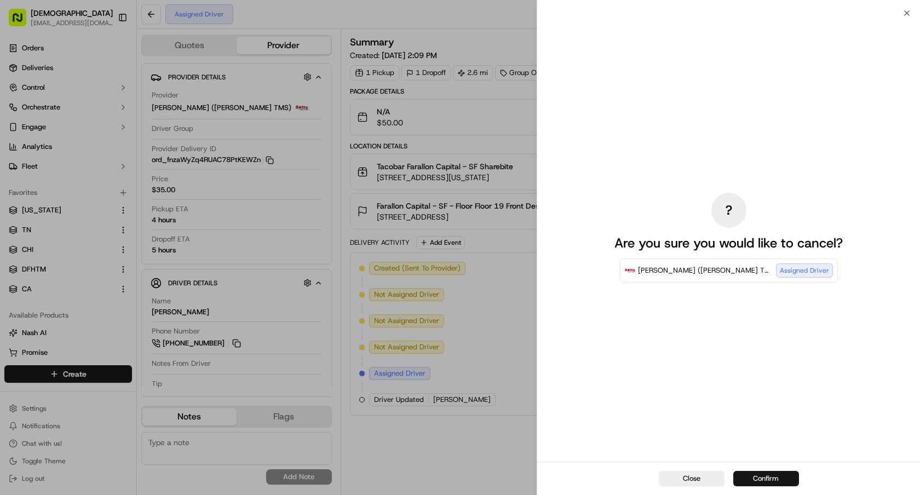
click at [761, 472] on button "Confirm" at bounding box center [767, 478] width 66 height 15
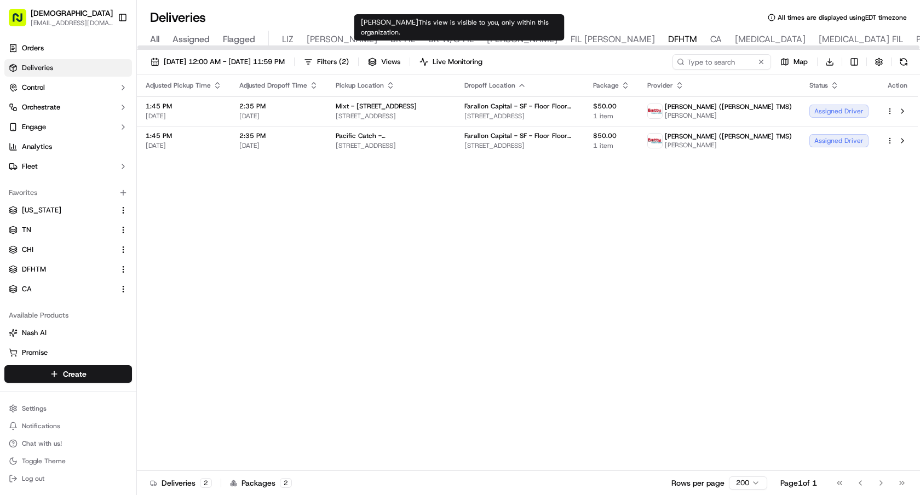
click at [487, 37] on span "[PERSON_NAME]" at bounding box center [522, 39] width 71 height 13
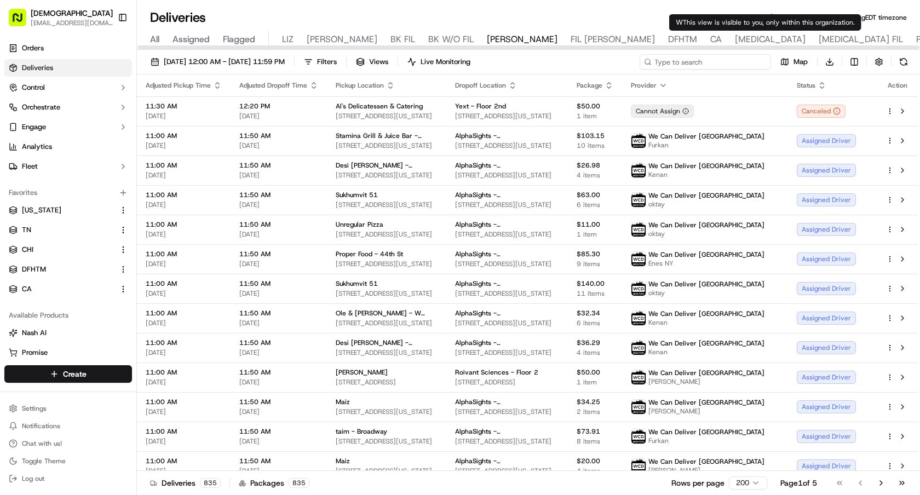
click at [734, 59] on input at bounding box center [705, 61] width 131 height 15
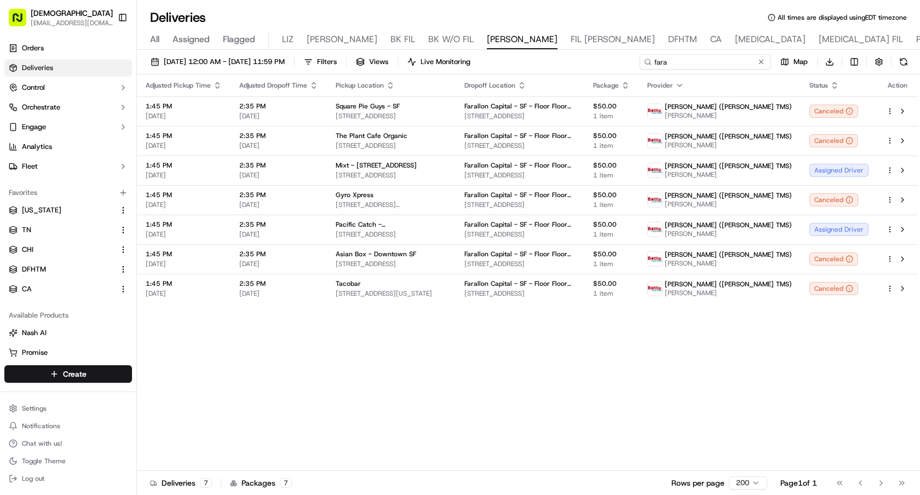
type input "fara"
click at [758, 56] on button at bounding box center [761, 61] width 11 height 11
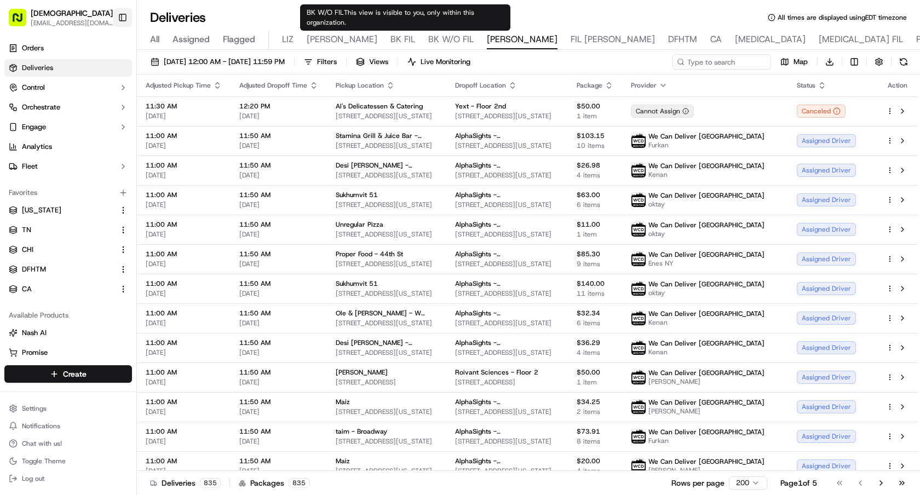
click at [118, 18] on button "Toggle Sidebar" at bounding box center [122, 17] width 19 height 19
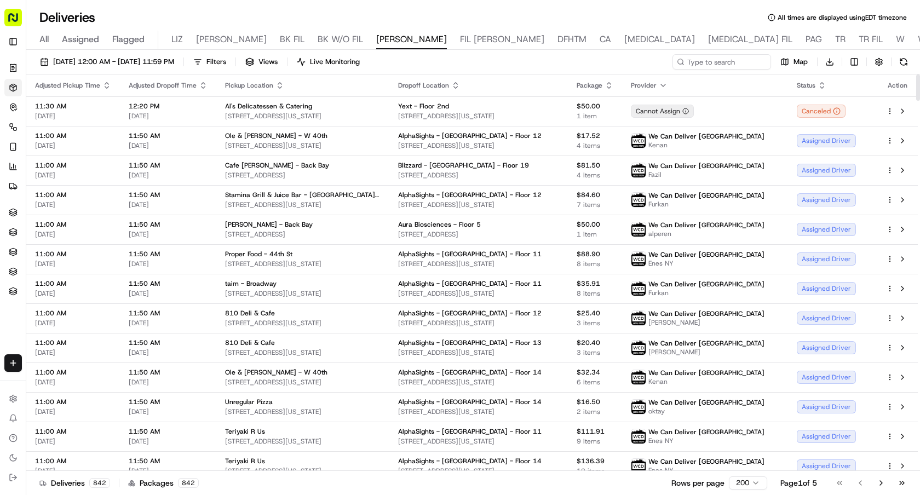
click at [105, 85] on icon "button" at bounding box center [106, 85] width 9 height 9
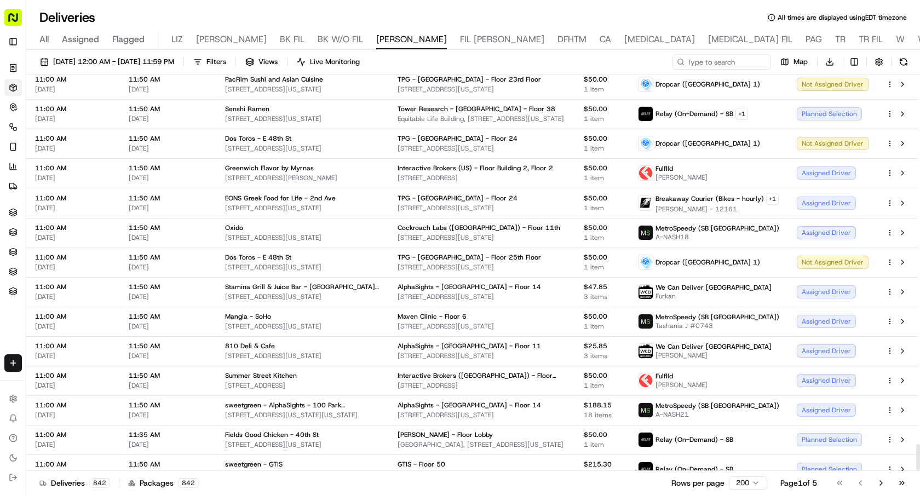
scroll to position [5551, 0]
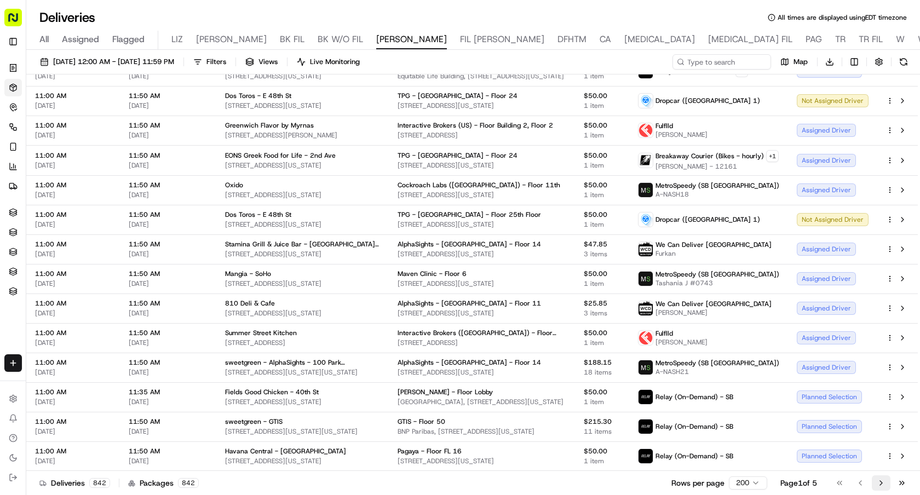
click at [880, 483] on button "Go to next page" at bounding box center [881, 483] width 19 height 15
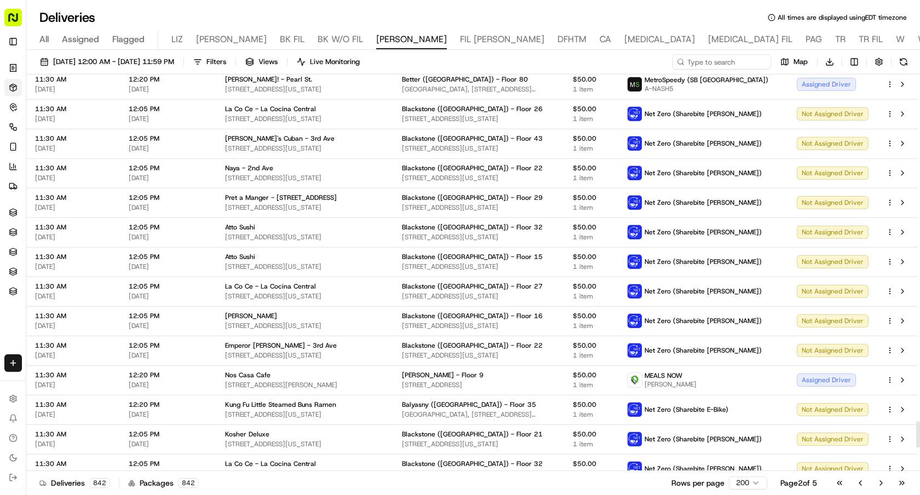
scroll to position [5546, 0]
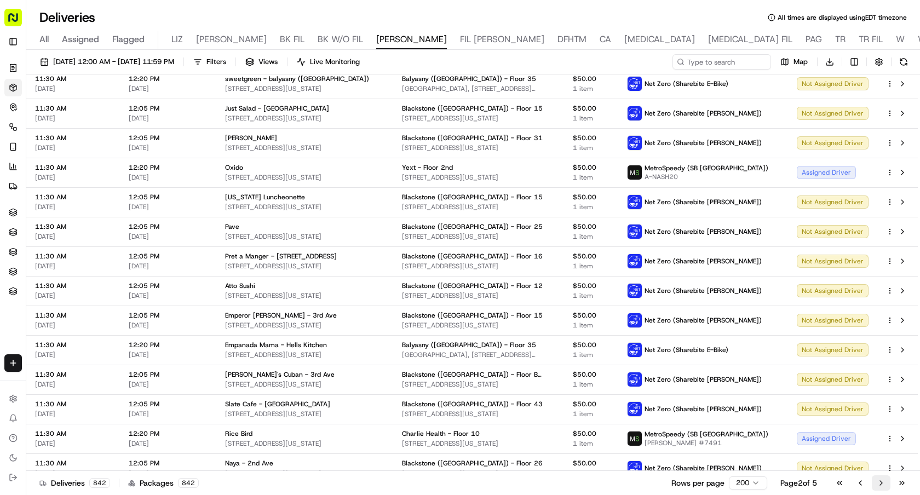
click at [880, 483] on button "Go to next page" at bounding box center [881, 483] width 19 height 15
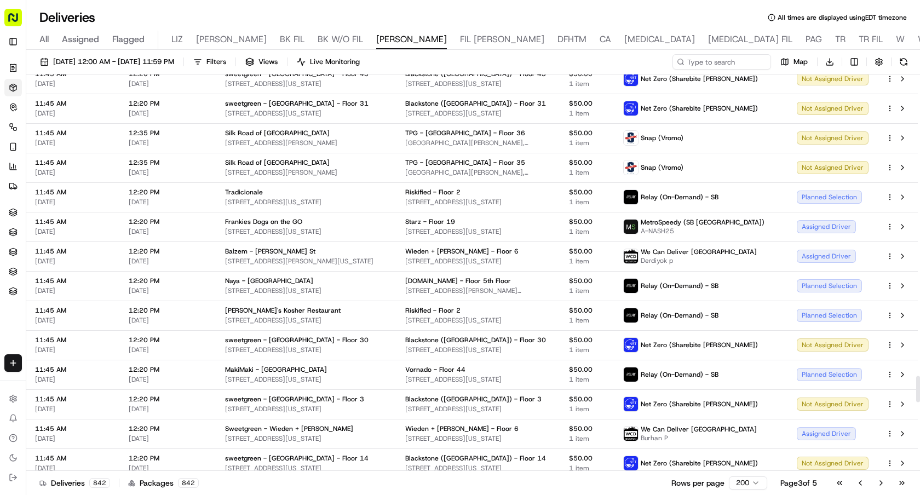
scroll to position [4749, 0]
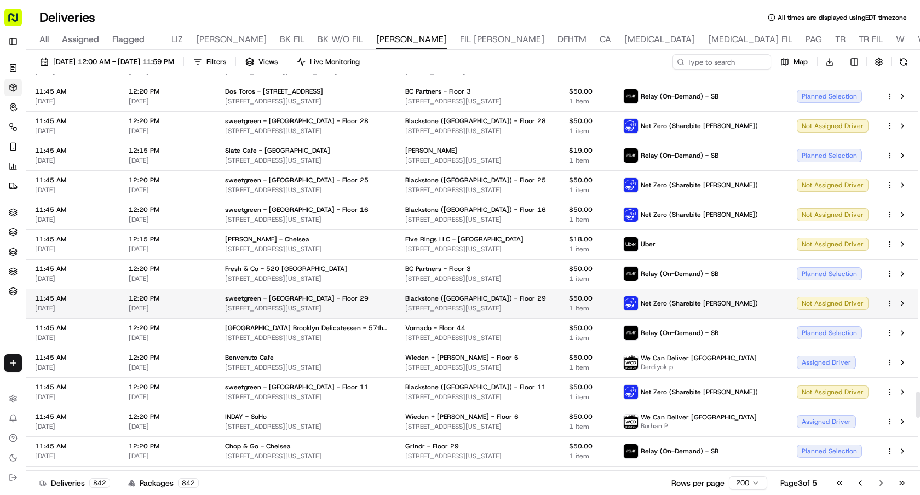
click at [890, 302] on html "Sharebite e.park@sharebite.com Toggle Sidebar Orders Deliveries Control Orchest…" at bounding box center [460, 247] width 920 height 495
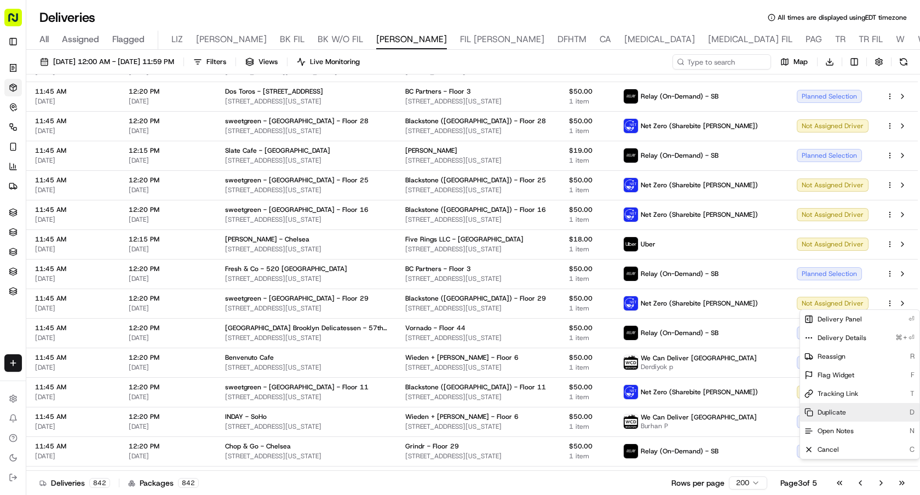
click at [845, 413] on span "Duplicate" at bounding box center [832, 412] width 28 height 9
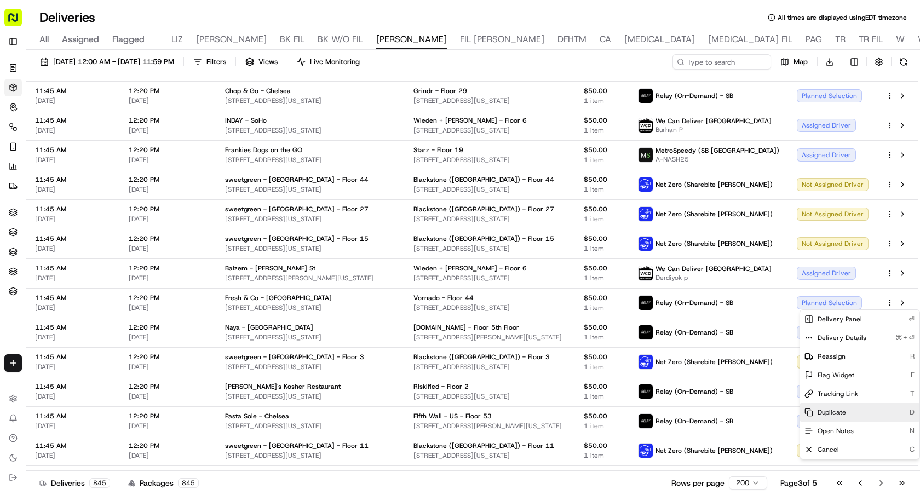
scroll to position [4748, 0]
click at [383, 37] on html "Sharebite e.park@sharebite.com Toggle Sidebar Orders Deliveries Control Orchest…" at bounding box center [460, 247] width 920 height 495
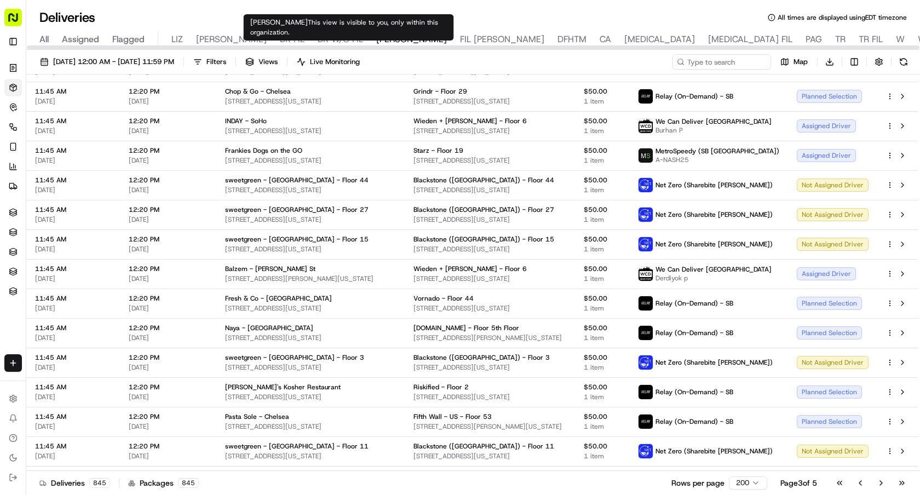
click at [460, 35] on span "FIL [PERSON_NAME]" at bounding box center [502, 39] width 84 height 13
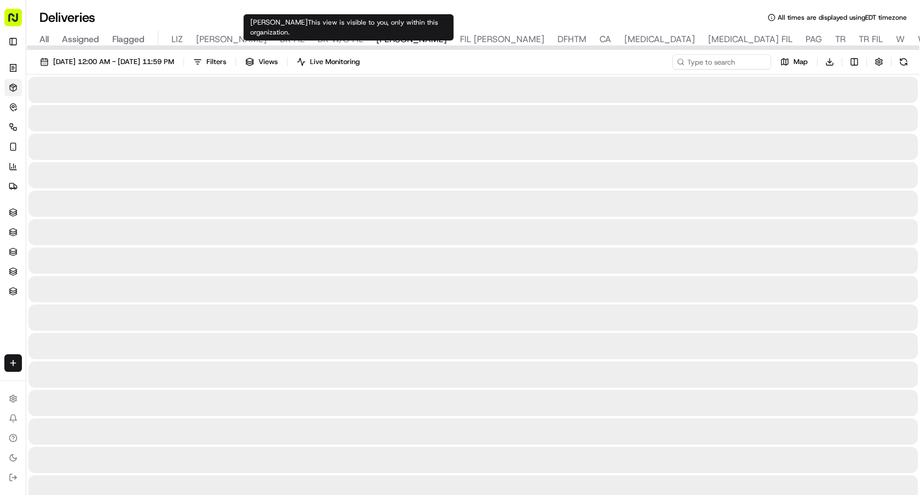
click at [376, 40] on span "[PERSON_NAME]" at bounding box center [411, 39] width 71 height 13
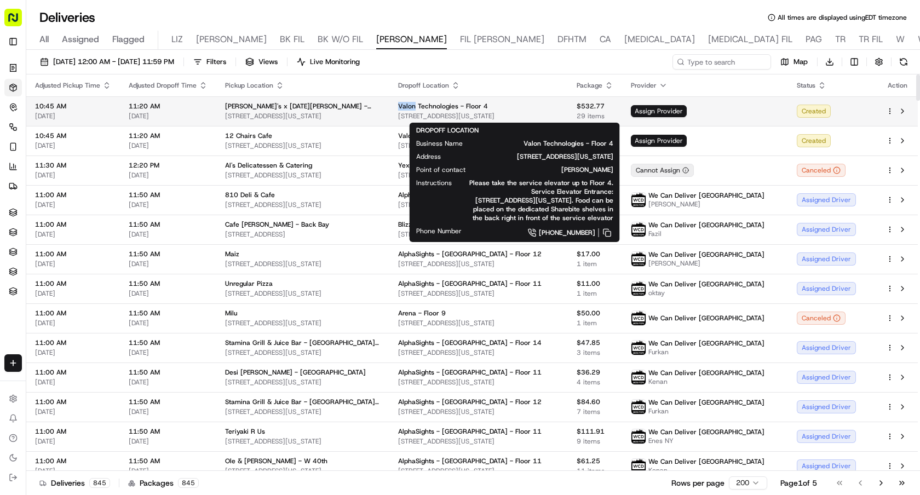
drag, startPoint x: 427, startPoint y: 102, endPoint x: 444, endPoint y: 105, distance: 17.8
click at [444, 105] on td "Valon Technologies - Floor 4 34 E 18th St, New York, NY 10003, USA" at bounding box center [479, 111] width 179 height 30
copy span "Valon"
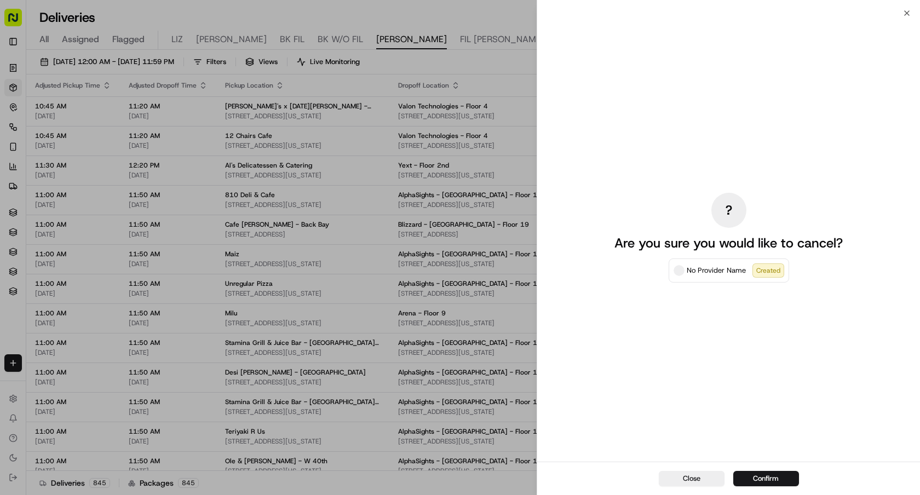
drag, startPoint x: 454, startPoint y: 51, endPoint x: 701, endPoint y: 71, distance: 247.9
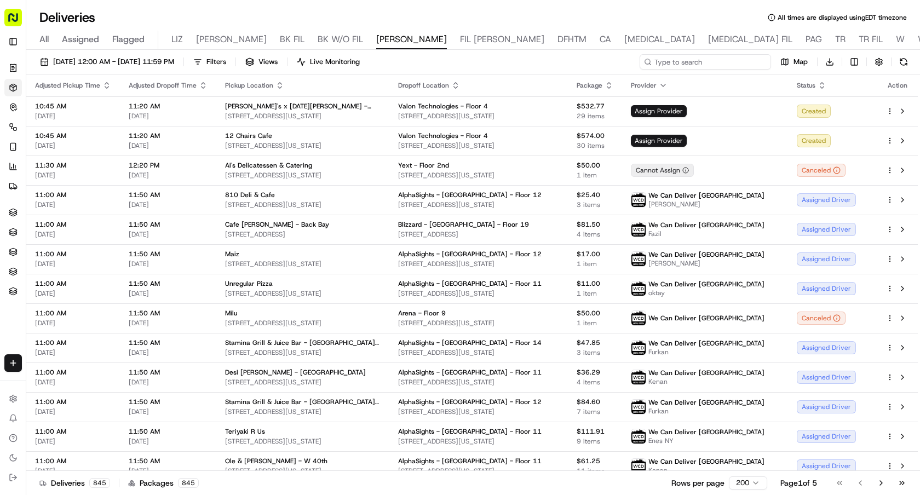
click at [702, 66] on input at bounding box center [705, 61] width 131 height 15
paste input "Valon"
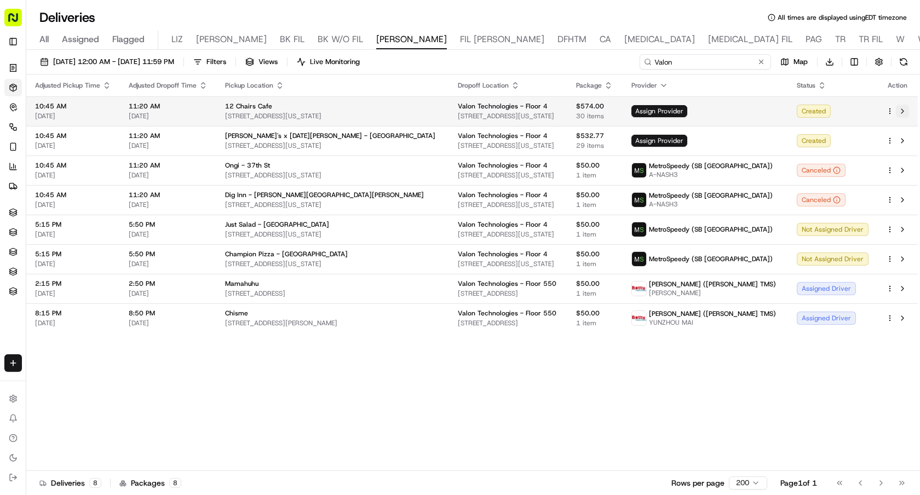
type input "Valon"
click at [905, 111] on button at bounding box center [902, 111] width 13 height 13
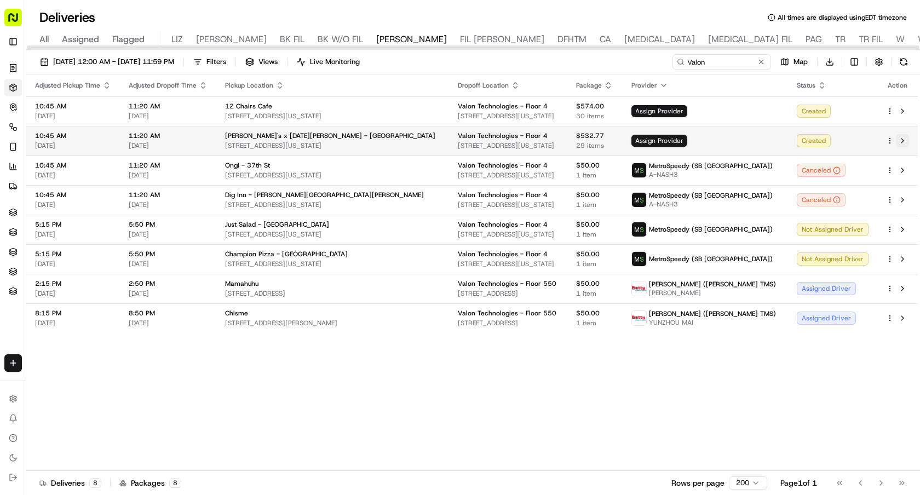
click at [903, 141] on button at bounding box center [902, 140] width 13 height 13
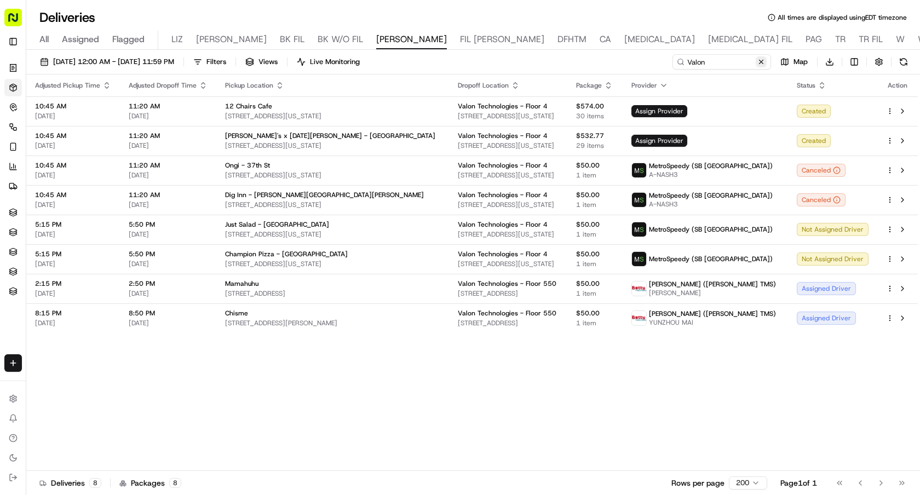
click at [763, 60] on button at bounding box center [761, 61] width 11 height 11
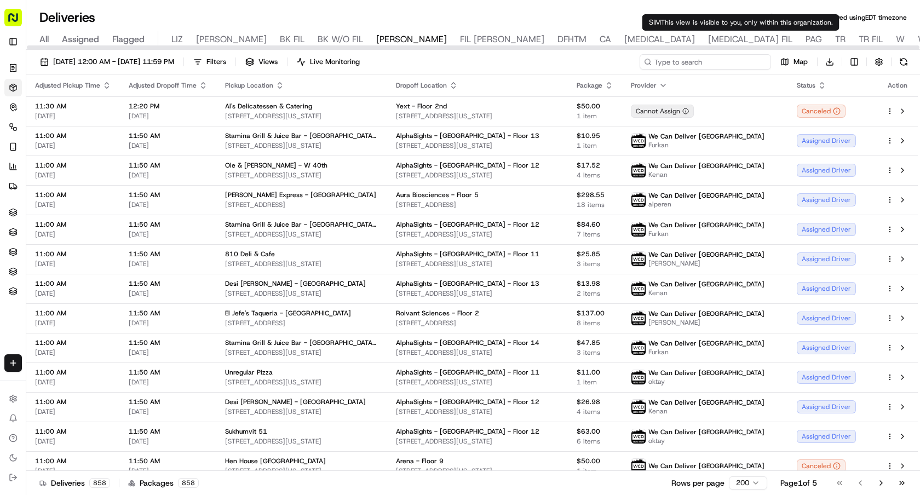
click at [729, 56] on input at bounding box center [705, 61] width 131 height 15
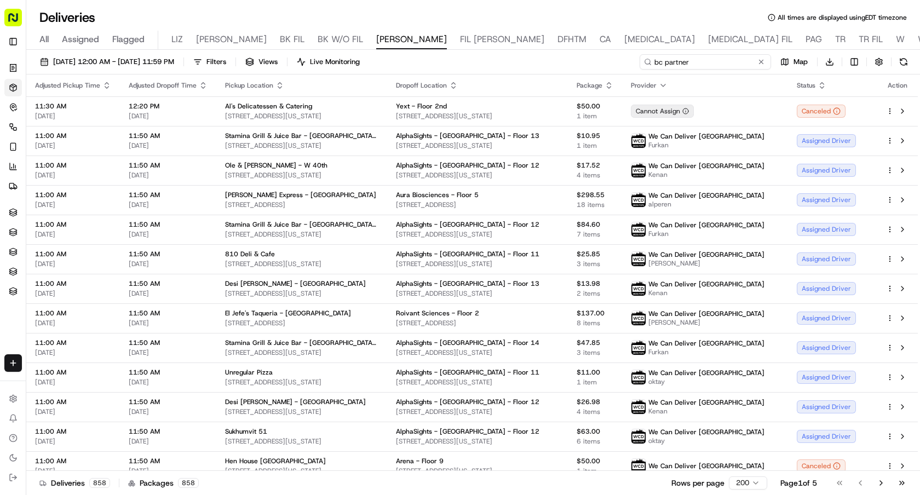
type input "bc partner"
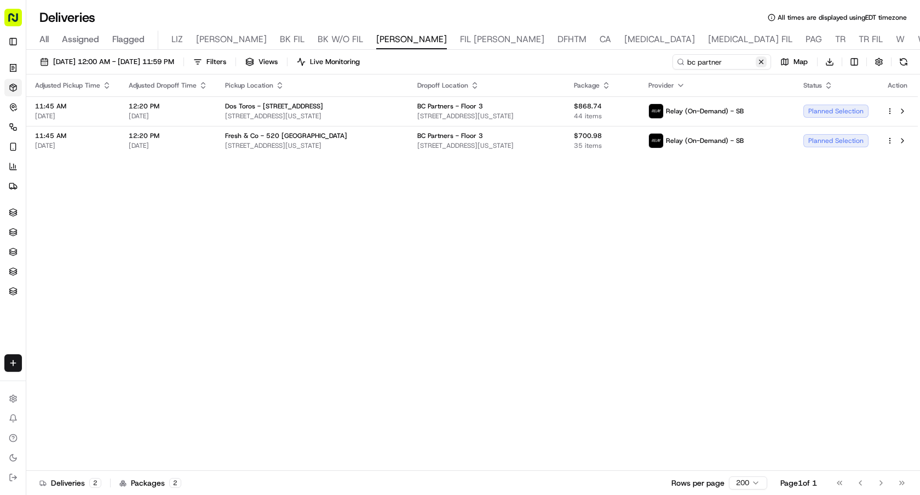
click at [760, 65] on button at bounding box center [761, 61] width 11 height 11
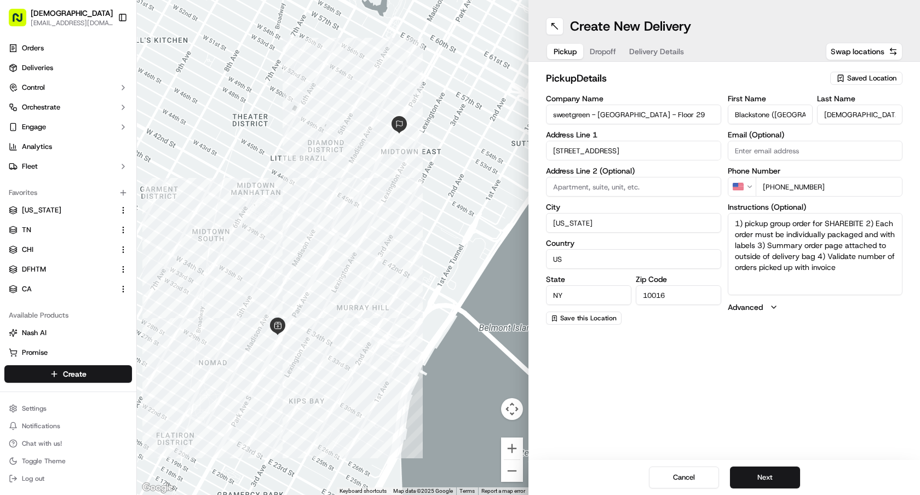
click at [657, 53] on span "Delivery Details" at bounding box center [656, 51] width 55 height 11
click at [611, 49] on span "Dropoff" at bounding box center [603, 51] width 26 height 11
click at [634, 48] on span "Delivery Details" at bounding box center [656, 51] width 55 height 11
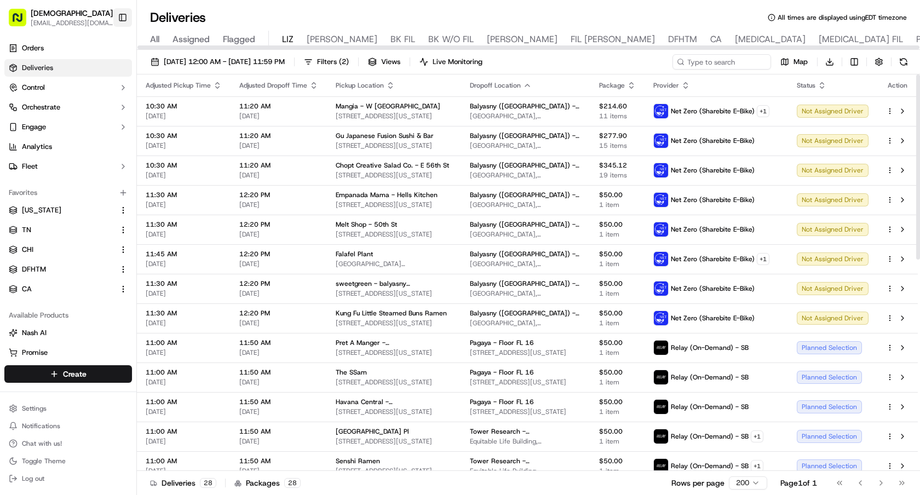
click at [125, 17] on button "Toggle Sidebar" at bounding box center [122, 17] width 19 height 19
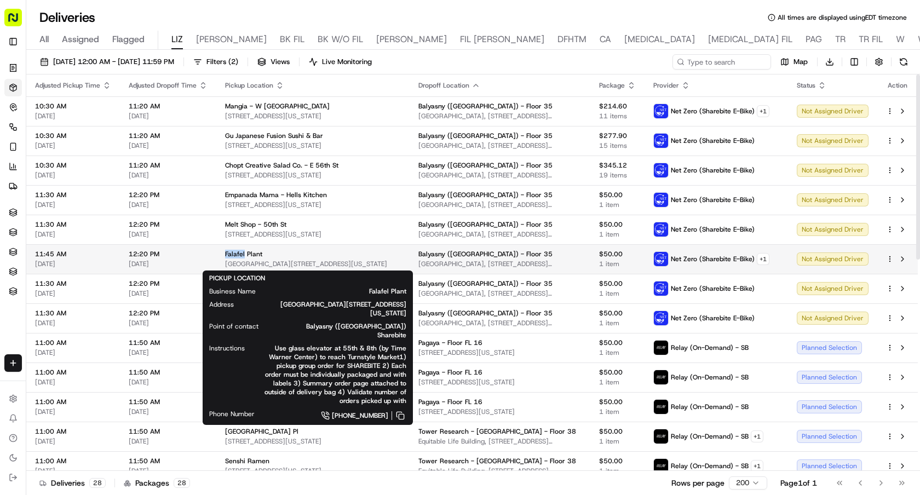
drag, startPoint x: 223, startPoint y: 251, endPoint x: 243, endPoint y: 254, distance: 19.9
click at [243, 254] on td "Falafel Plant 2 Columbus Circle, 1000 8th Ave, New York, NY 10019, USA" at bounding box center [312, 259] width 193 height 30
copy span "Falafel"
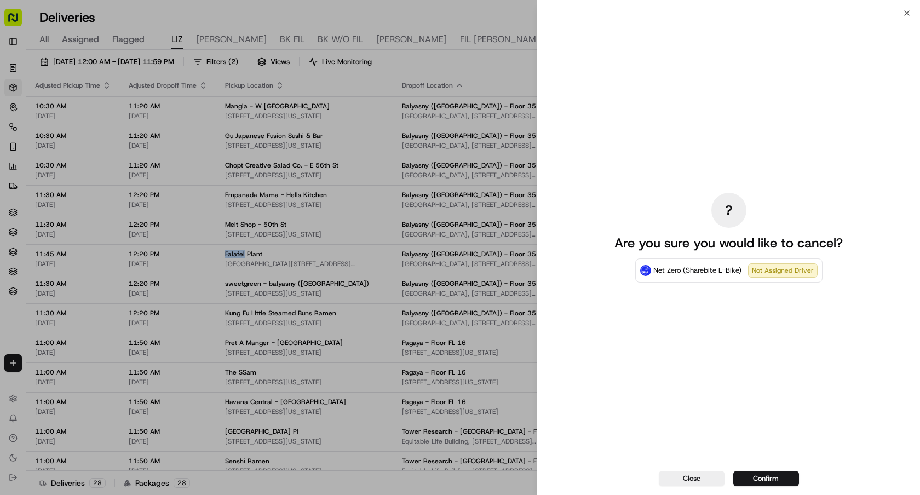
click at [393, 435] on td "Salad Fox - Park Pl 44 Park Pl, New York, NY 10007, USA" at bounding box center [304, 437] width 177 height 30
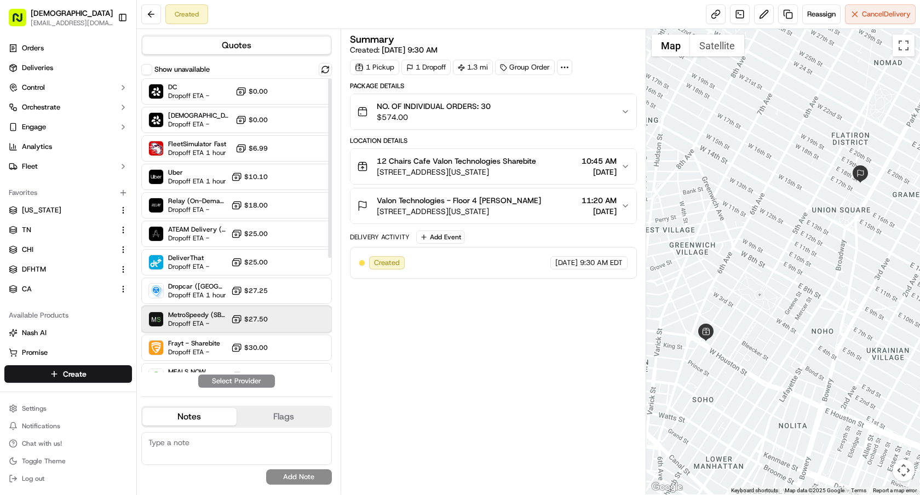
click at [210, 313] on span "MetroSpeedy (SB [GEOGRAPHIC_DATA])" at bounding box center [197, 315] width 59 height 9
click at [243, 384] on button "Assign Provider" at bounding box center [237, 381] width 78 height 13
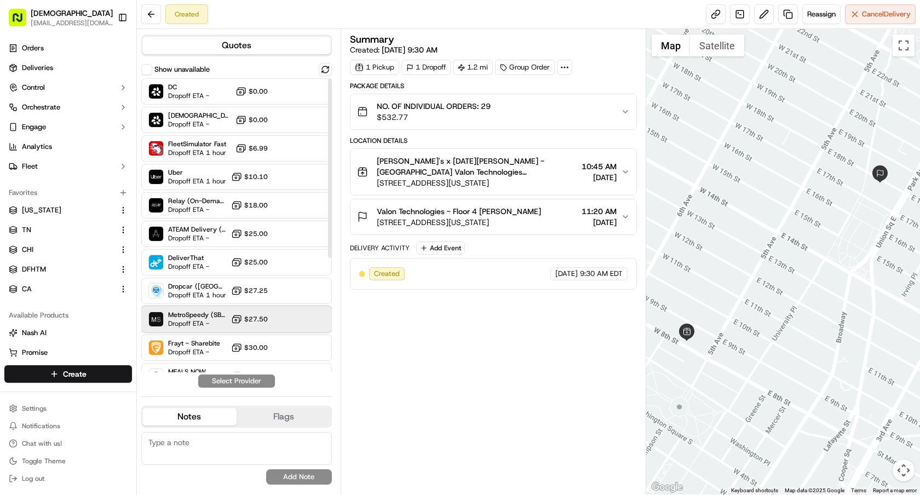
click at [181, 324] on span "Dropoff ETA -" at bounding box center [197, 323] width 59 height 9
click at [250, 385] on button "Assign Provider" at bounding box center [237, 381] width 78 height 13
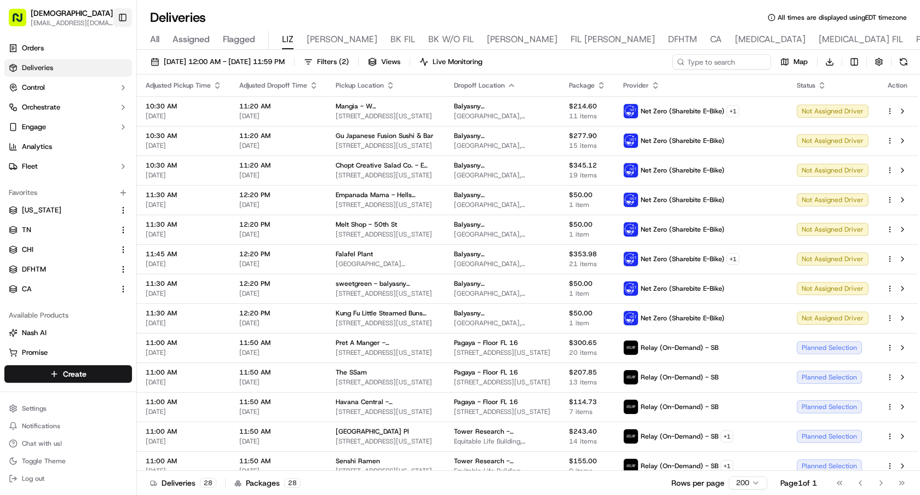
click at [119, 14] on button "Toggle Sidebar" at bounding box center [122, 17] width 19 height 19
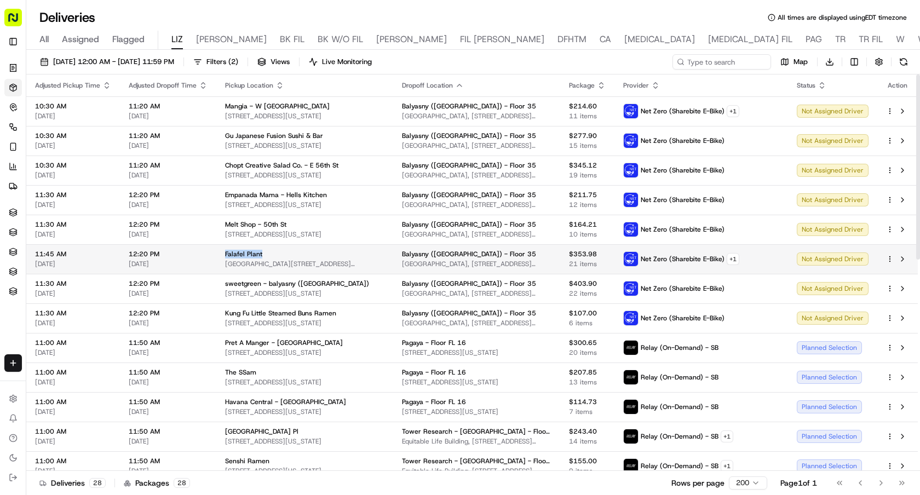
drag, startPoint x: 220, startPoint y: 254, endPoint x: 266, endPoint y: 256, distance: 45.5
click at [266, 256] on td "Falafel Plant 2 Columbus Circle, 1000 8th Ave, New York, NY 10019, USA" at bounding box center [304, 259] width 177 height 30
copy span "Falafel Plant"
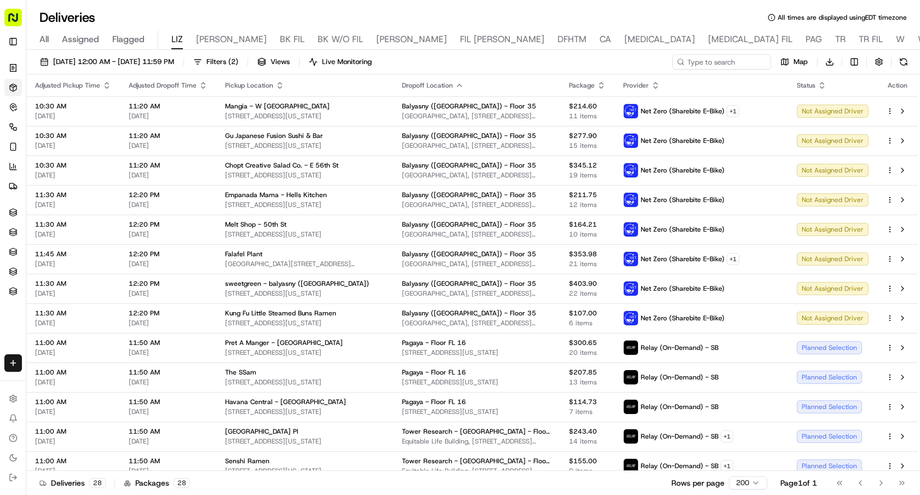
click at [540, 13] on div "Deliveries All times are displayed using EDT timezone" at bounding box center [473, 18] width 894 height 18
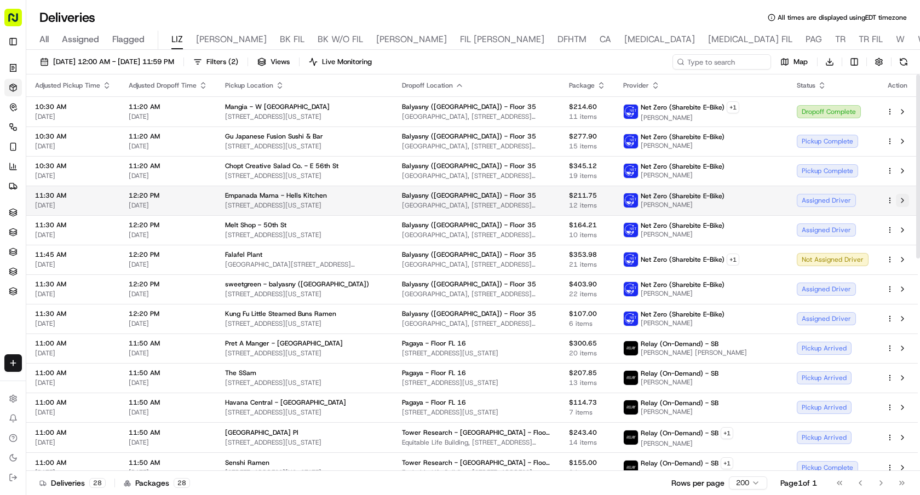
click at [902, 200] on button at bounding box center [902, 200] width 13 height 13
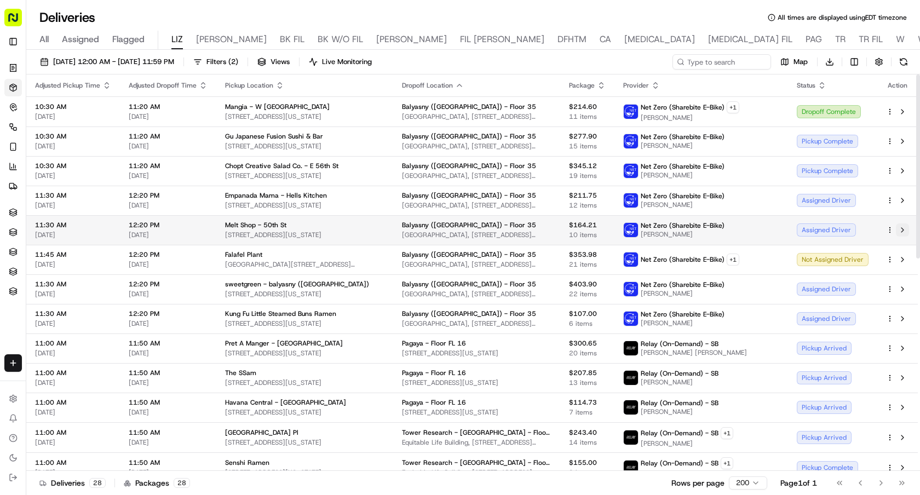
click at [905, 228] on button at bounding box center [902, 230] width 13 height 13
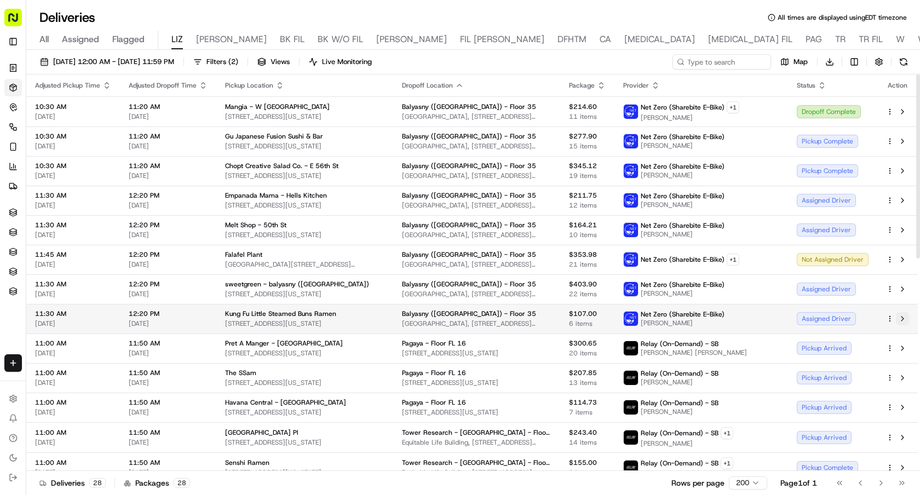
click at [904, 319] on button at bounding box center [902, 318] width 13 height 13
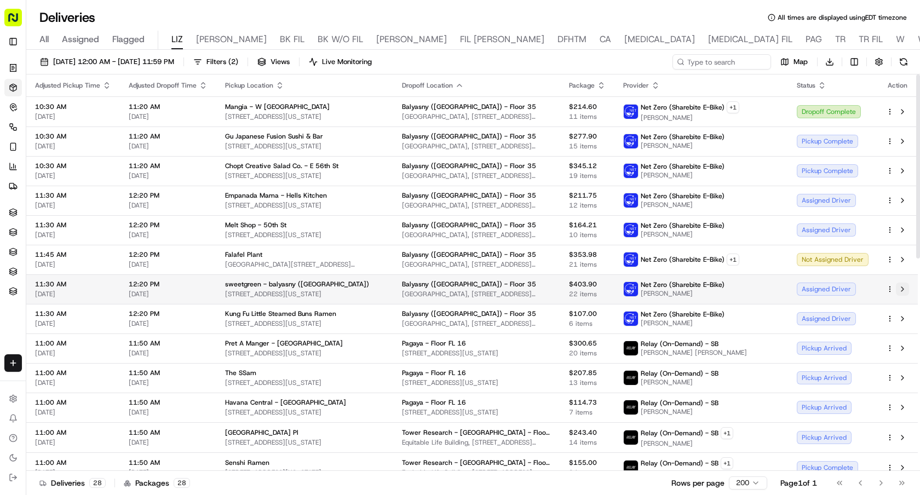
click at [901, 290] on button at bounding box center [902, 289] width 13 height 13
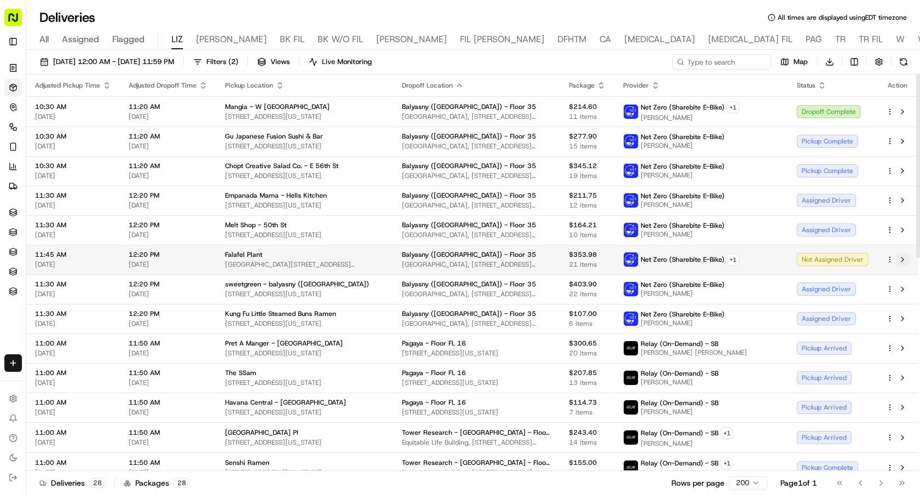
click at [905, 258] on button at bounding box center [902, 259] width 13 height 13
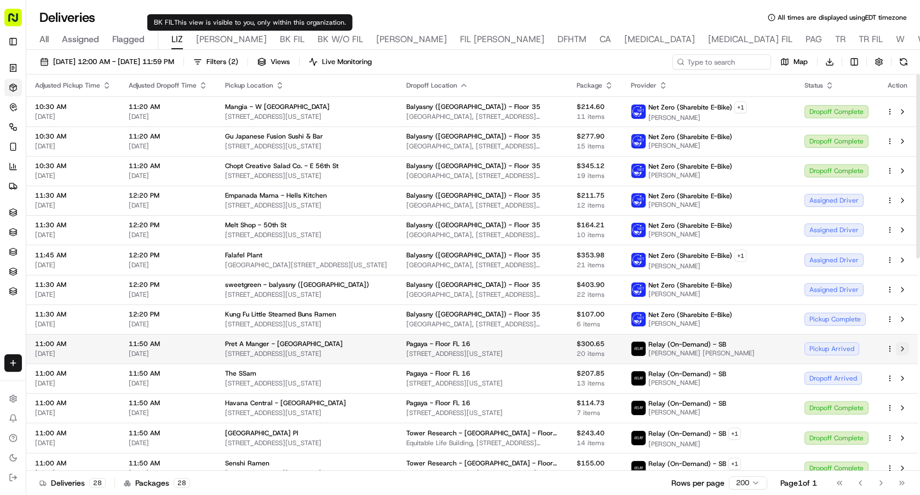
click at [904, 352] on button at bounding box center [902, 348] width 13 height 13
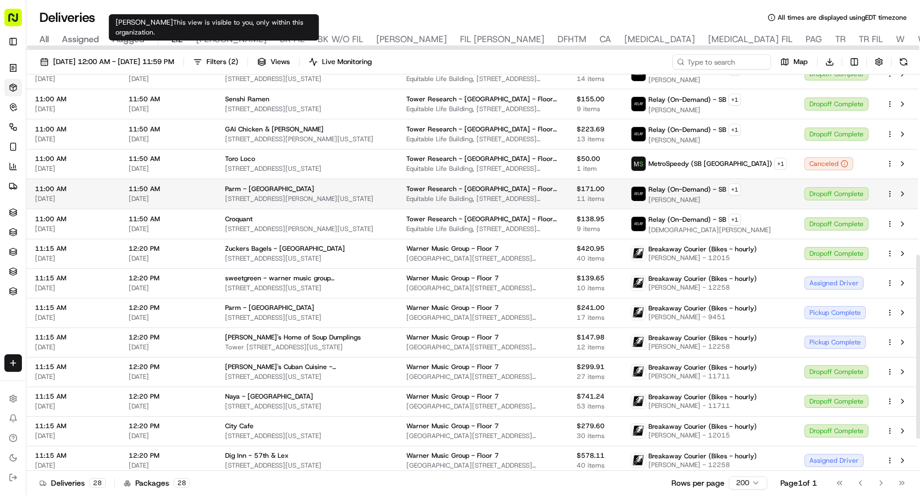
scroll to position [457, 0]
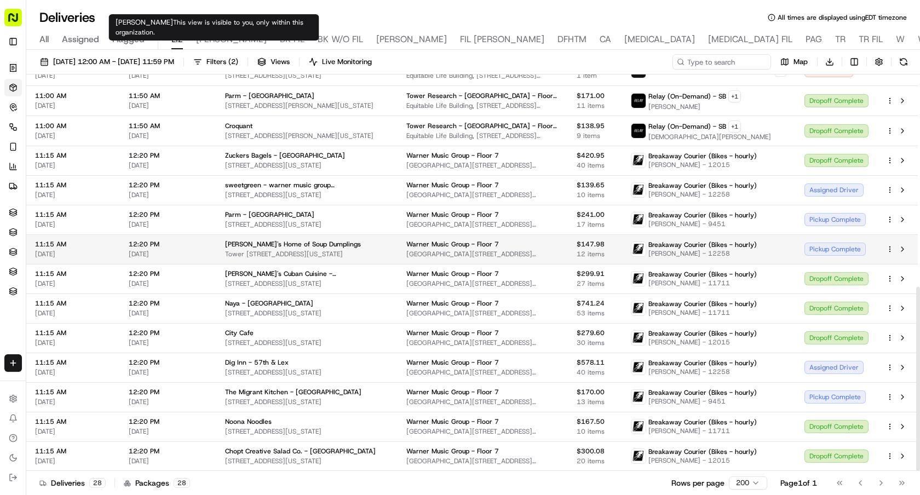
click at [808, 247] on div "Pickup Complete" at bounding box center [837, 249] width 64 height 13
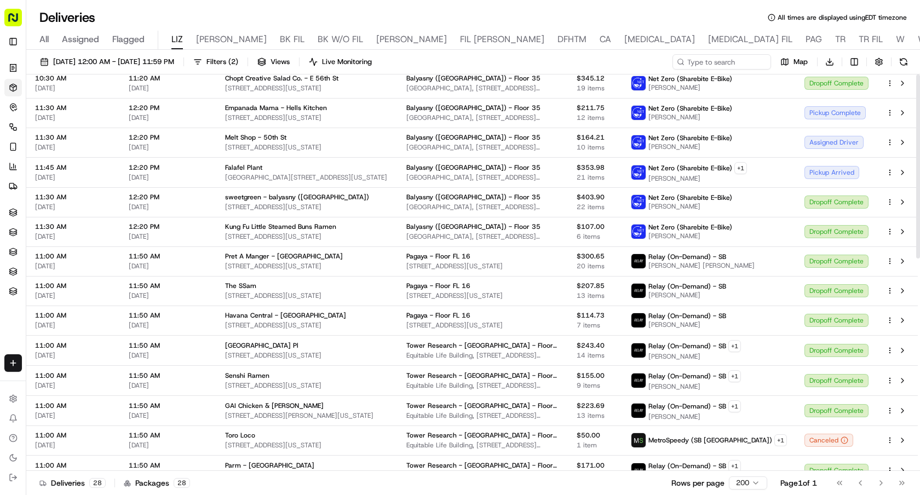
scroll to position [0, 0]
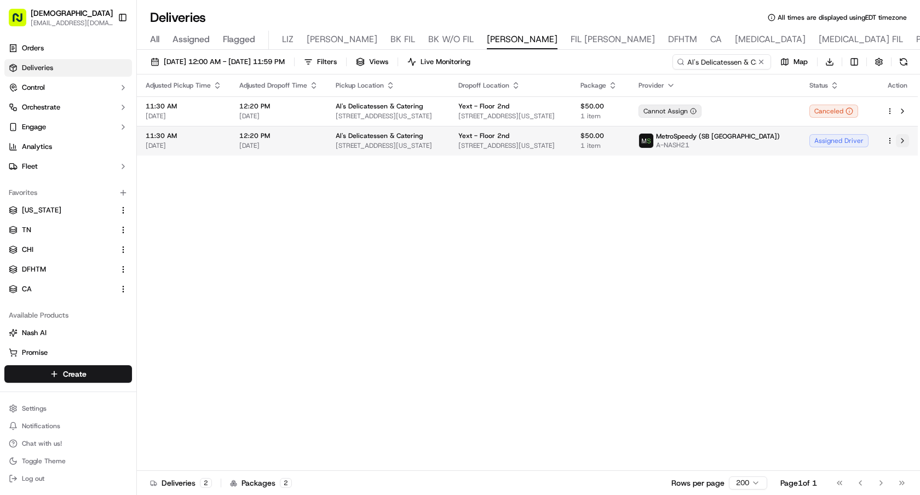
click at [903, 141] on button at bounding box center [902, 140] width 13 height 13
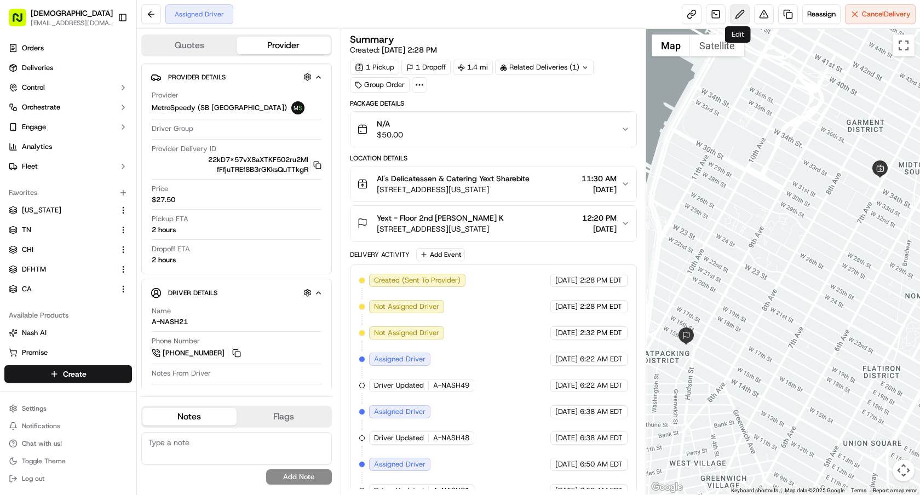
click at [737, 20] on button at bounding box center [740, 14] width 20 height 20
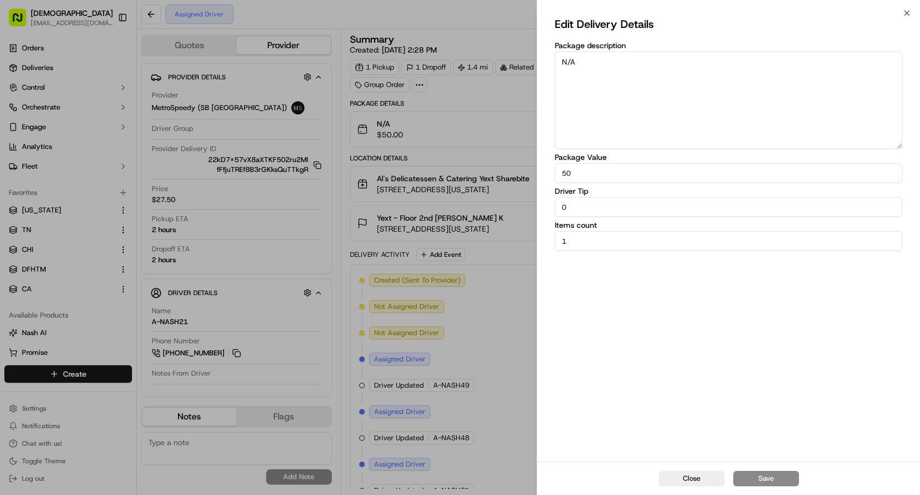
drag, startPoint x: 616, startPoint y: 80, endPoint x: 500, endPoint y: 31, distance: 125.7
click at [500, 31] on body "Sharebite e.park@sharebite.com Toggle Sidebar Orders Deliveries Control Orchest…" at bounding box center [460, 247] width 920 height 495
paste textarea "O. OF INDIVIDUAL ORDERS: 1"
type textarea "NO. OF INDIVIDUAL ORDERS: 20"
drag, startPoint x: 577, startPoint y: 239, endPoint x: 513, endPoint y: 239, distance: 64.6
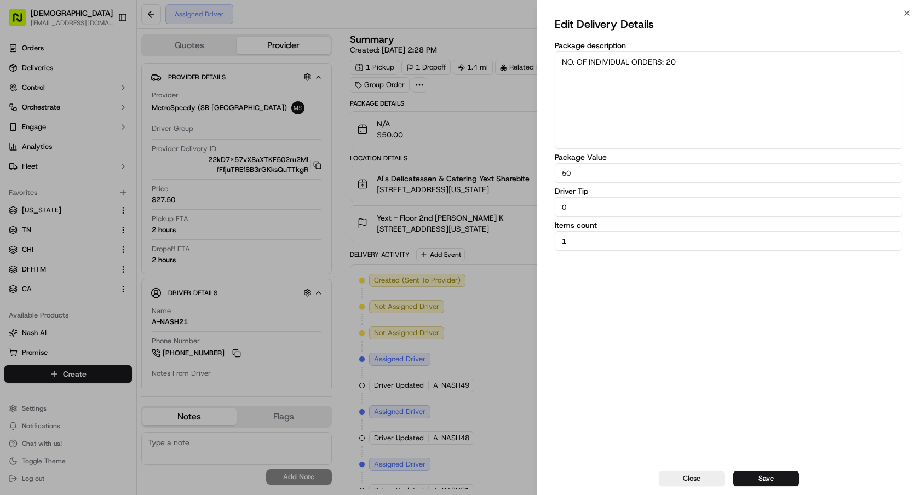
click at [513, 239] on body "Sharebite e.park@sharebite.com Toggle Sidebar Orders Deliveries Control Orchest…" at bounding box center [460, 247] width 920 height 495
type input "20"
click at [747, 480] on button "Save" at bounding box center [767, 478] width 66 height 15
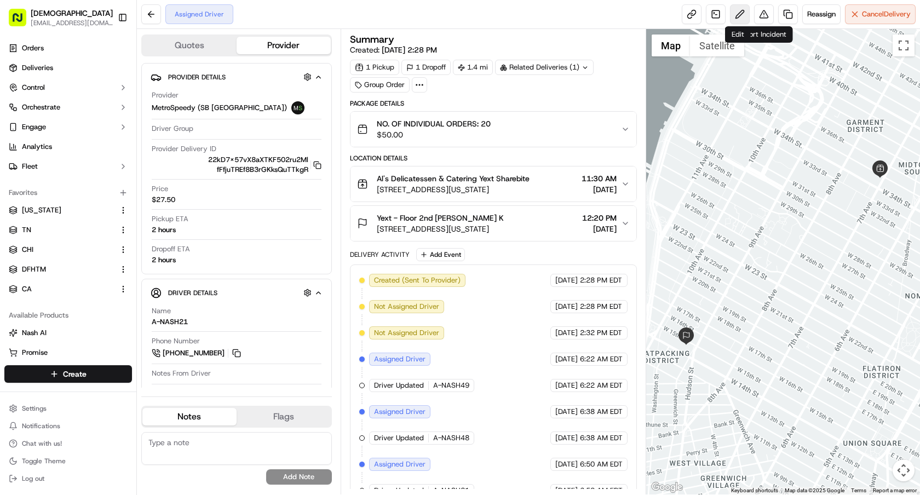
click at [735, 16] on button at bounding box center [740, 14] width 20 height 20
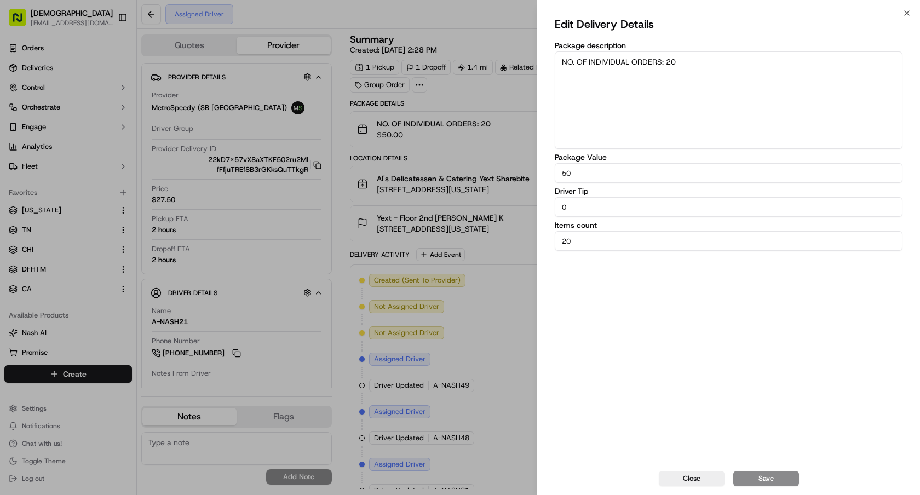
drag, startPoint x: 592, startPoint y: 177, endPoint x: 498, endPoint y: 177, distance: 93.7
click at [498, 177] on body "Sharebite e.park@sharebite.com Toggle Sidebar Orders Deliveries Control Orchest…" at bounding box center [460, 247] width 920 height 495
paste input "278.73"
type input "278.73"
drag, startPoint x: 575, startPoint y: 213, endPoint x: 487, endPoint y: 193, distance: 89.8
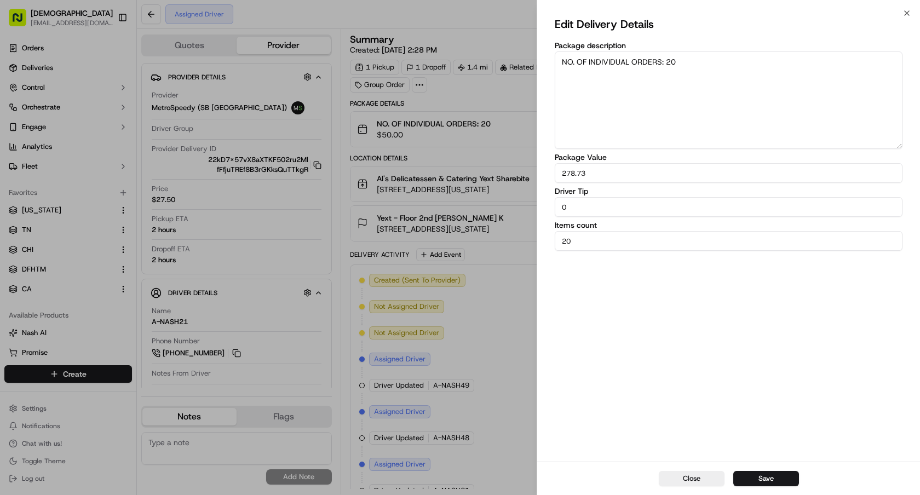
click at [487, 193] on body "Sharebite e.park@sharebite.com Toggle Sidebar Orders Deliveries Control Orchest…" at bounding box center [460, 247] width 920 height 495
type input "11.36"
click at [755, 482] on button "Save" at bounding box center [767, 478] width 66 height 15
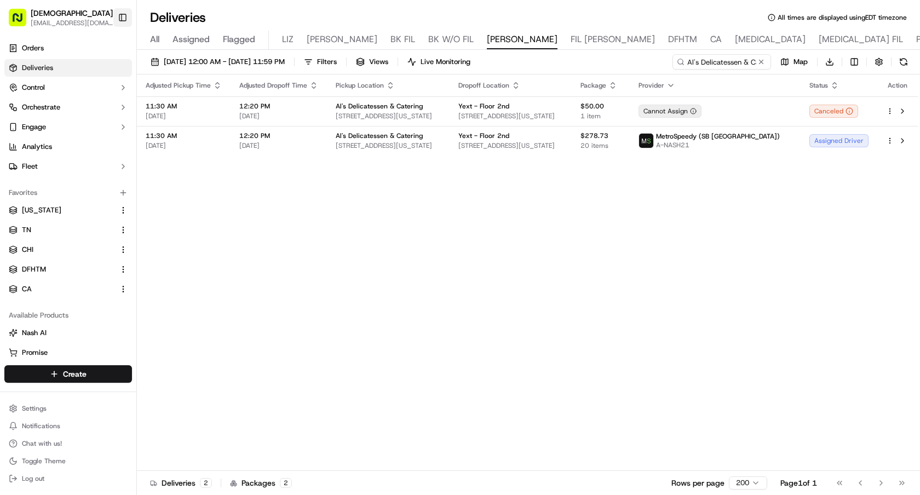
click at [121, 12] on button "Toggle Sidebar" at bounding box center [122, 17] width 19 height 19
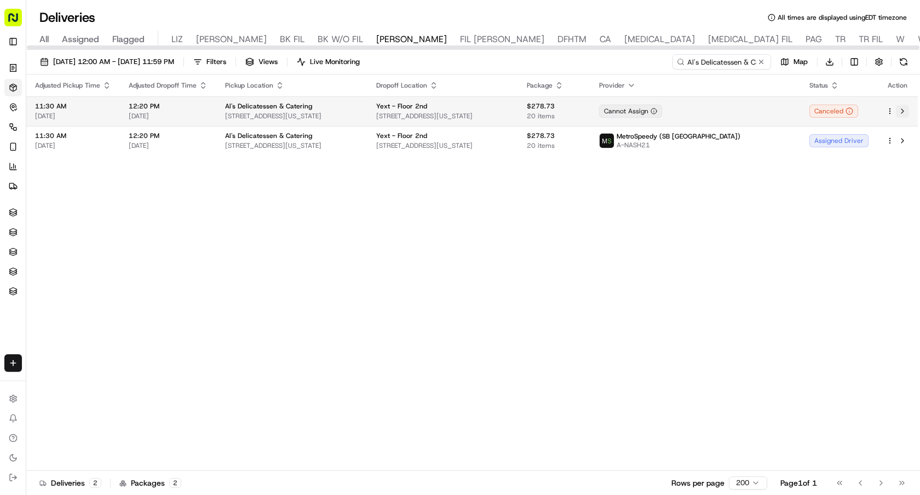
click at [903, 113] on button at bounding box center [902, 111] width 13 height 13
click at [831, 64] on html "Sharebite e.park@sharebite.com Toggle Sidebar Orders Deliveries Control Orchest…" at bounding box center [460, 247] width 920 height 495
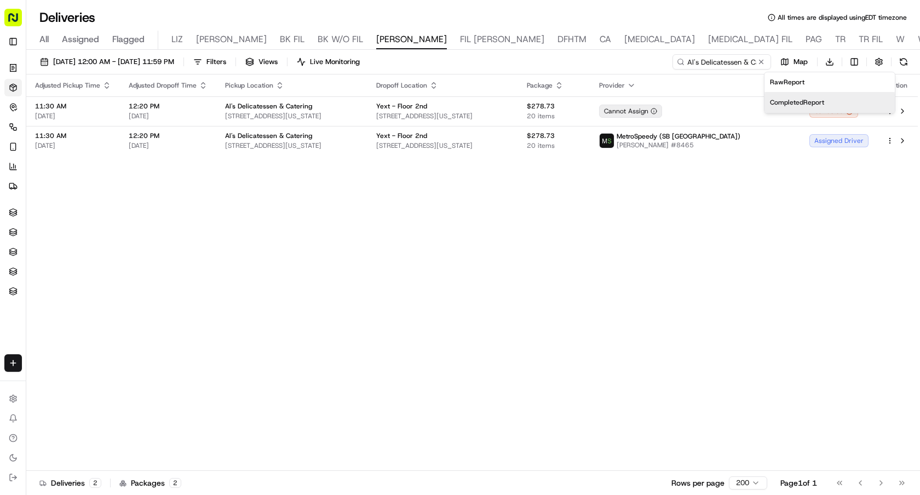
click at [807, 104] on span "Completed Report" at bounding box center [797, 102] width 54 height 9
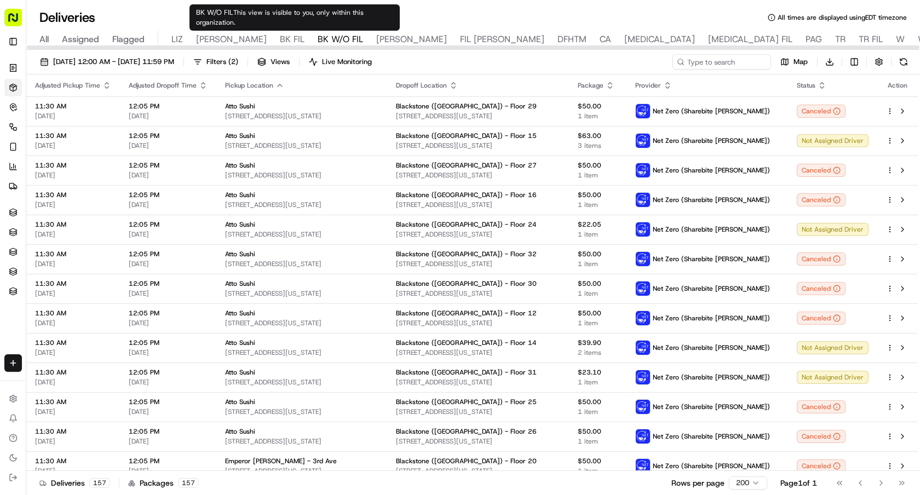
click at [280, 36] on span "BK FIL" at bounding box center [292, 39] width 25 height 13
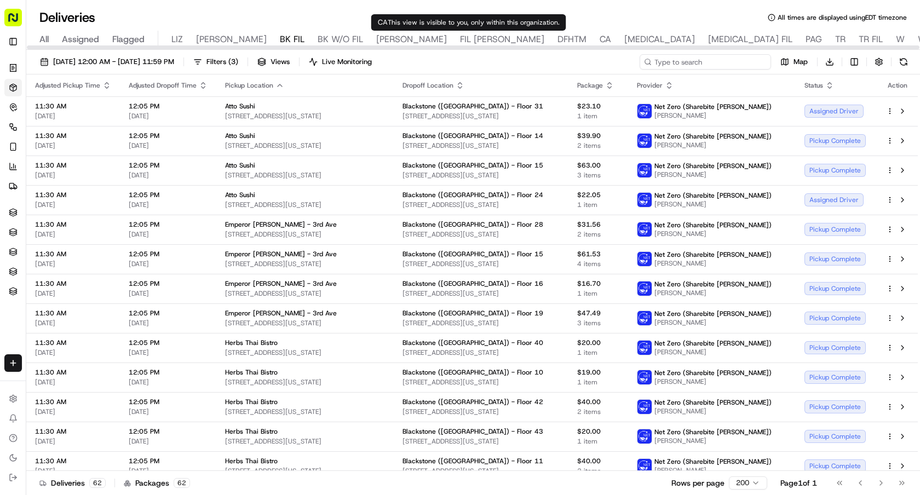
click at [718, 61] on input at bounding box center [705, 61] width 131 height 15
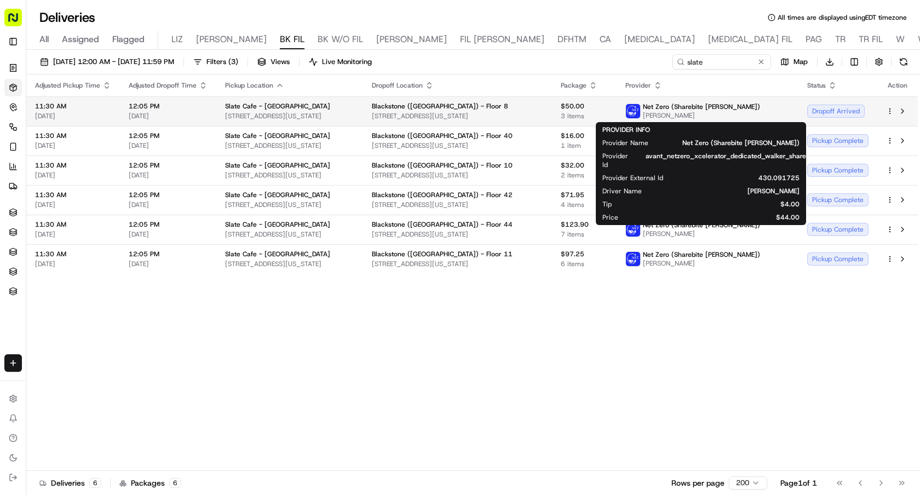
drag, startPoint x: 734, startPoint y: 116, endPoint x: 668, endPoint y: 116, distance: 65.7
click at [668, 116] on div "Net Zero (Sharebite Walker) Joseph Fleming" at bounding box center [693, 111] width 135 height 18
copy span "Joseph Fleming"
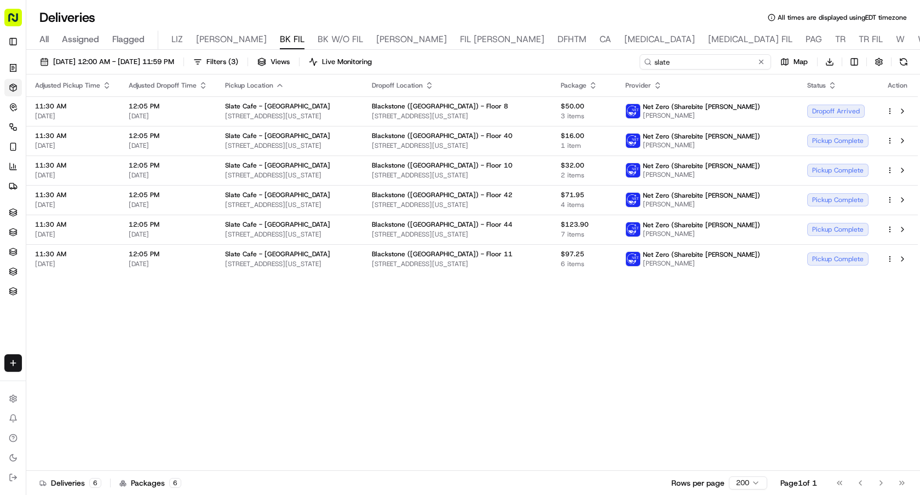
drag, startPoint x: 725, startPoint y: 65, endPoint x: 648, endPoint y: 65, distance: 77.2
click at [648, 65] on div "slate" at bounding box center [705, 61] width 131 height 15
paste input "Joseph Fleming"
type input "Joseph Fleming"
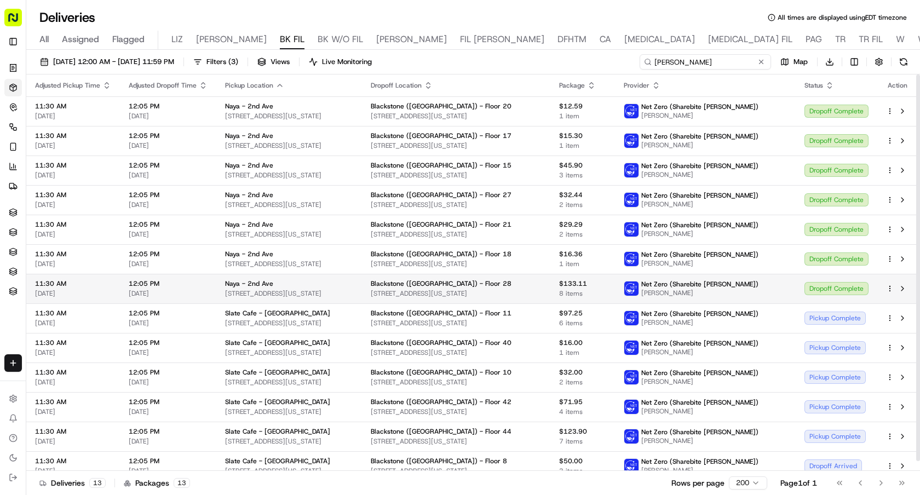
scroll to position [10, 0]
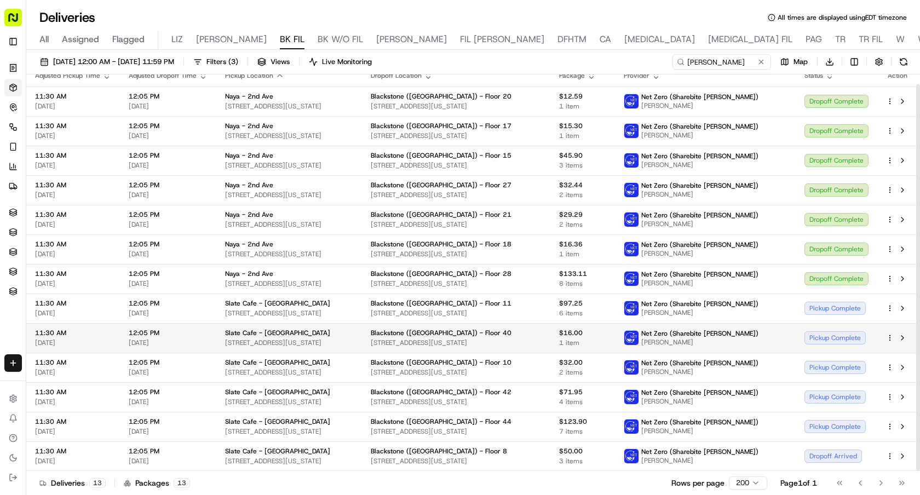
drag, startPoint x: 357, startPoint y: 348, endPoint x: 222, endPoint y: 345, distance: 135.3
click at [222, 345] on td "Slate Cafe - Midtown 941 2nd Ave, New York, NY 10022, USA" at bounding box center [289, 338] width 146 height 30
copy span "[STREET_ADDRESS][US_STATE]"
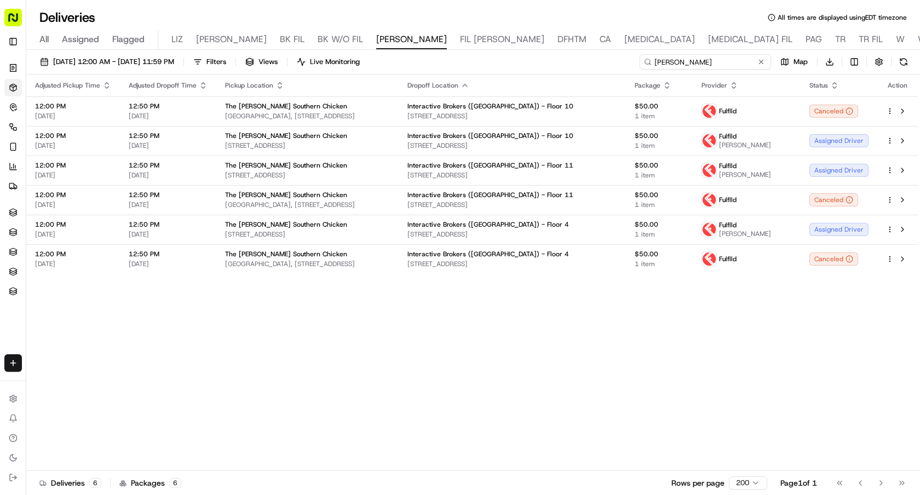
click at [746, 67] on input "[PERSON_NAME]" at bounding box center [705, 61] width 131 height 15
drag, startPoint x: 746, startPoint y: 67, endPoint x: 542, endPoint y: 35, distance: 205.7
click at [542, 35] on div "Deliveries All times are displayed using EDT timezone All Assigned Flagged LIZ …" at bounding box center [473, 247] width 894 height 495
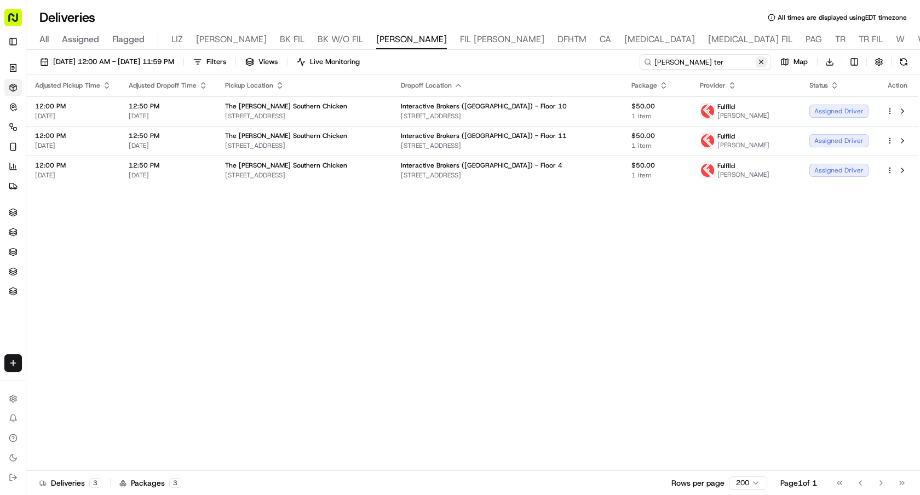
type input "deon ter"
click at [764, 63] on button at bounding box center [761, 61] width 11 height 11
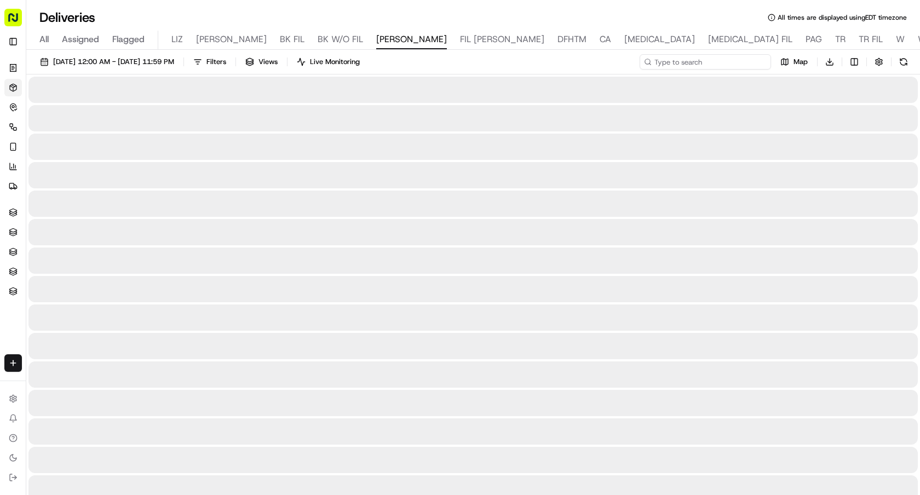
click at [735, 65] on input at bounding box center [705, 61] width 131 height 15
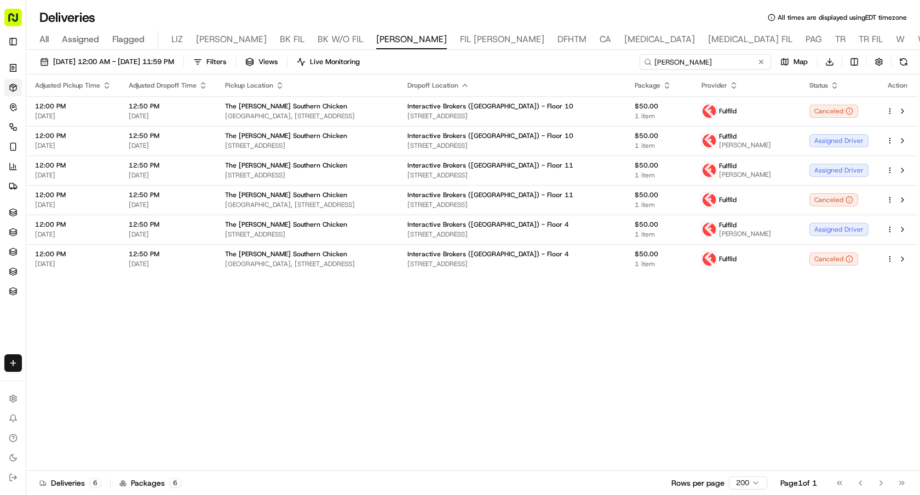
type input "budlong"
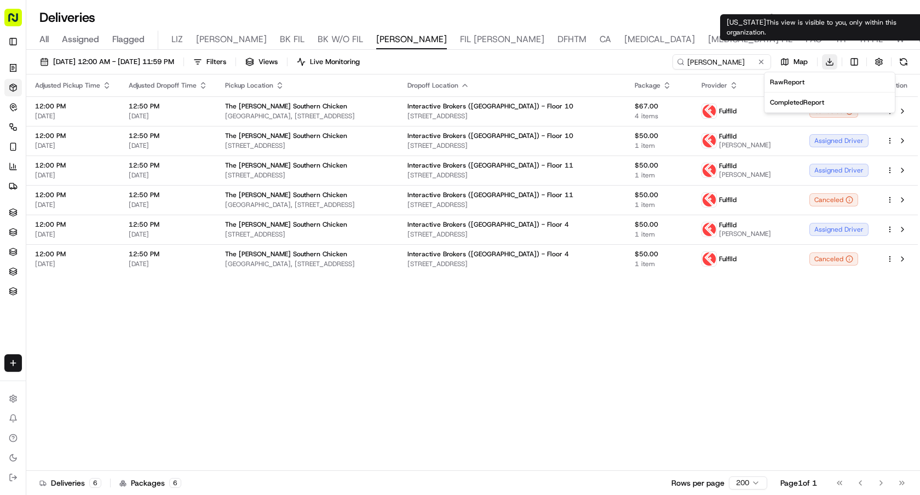
click at [833, 65] on html "Sharebite e.park@sharebite.com Toggle Sidebar Orders Deliveries Control Orchest…" at bounding box center [460, 247] width 920 height 495
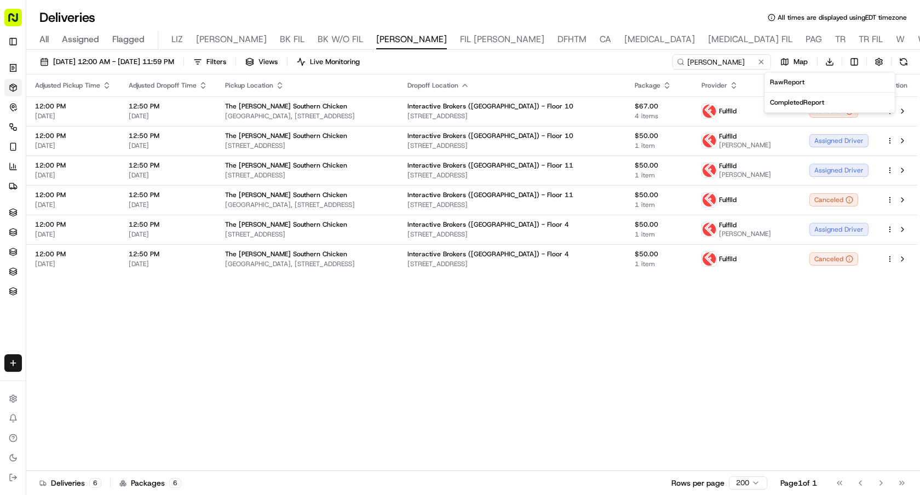
click at [812, 99] on span "Completed Report" at bounding box center [797, 102] width 54 height 9
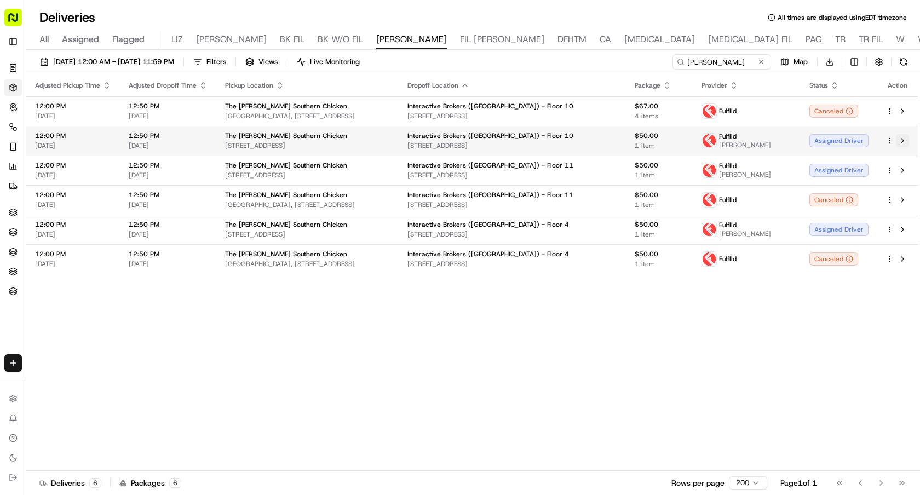
click at [907, 141] on button at bounding box center [902, 140] width 13 height 13
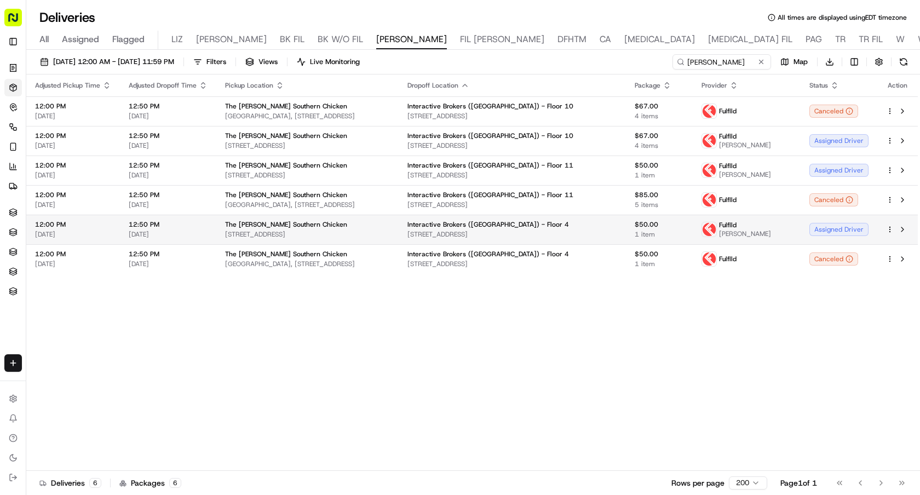
click at [889, 226] on html "Sharebite e.park@sharebite.com Toggle Sidebar Orders Deliveries Control Orchest…" at bounding box center [460, 247] width 920 height 495
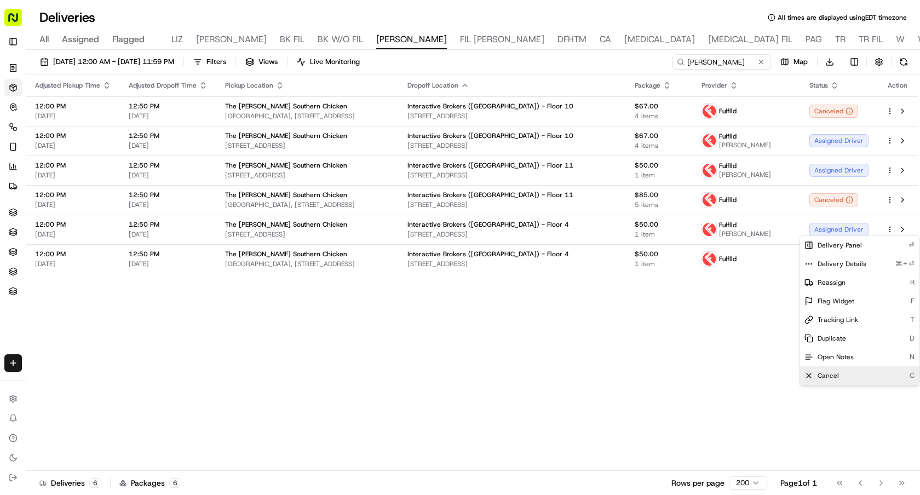
click at [849, 378] on div "Cancel C" at bounding box center [859, 375] width 119 height 19
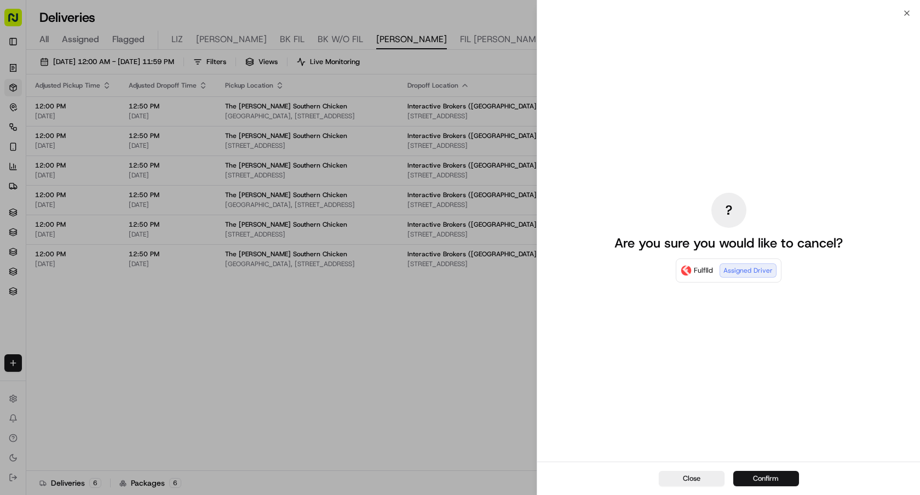
click at [756, 477] on button "Confirm" at bounding box center [767, 478] width 66 height 15
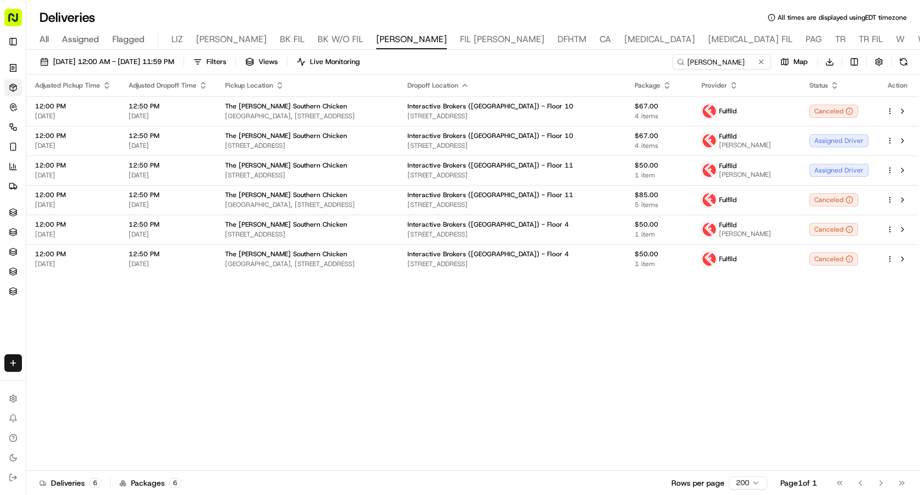
click at [465, 350] on div "Adjusted Pickup Time Adjusted Dropoff Time Pickup Location Dropoff Location Pac…" at bounding box center [472, 273] width 892 height 397
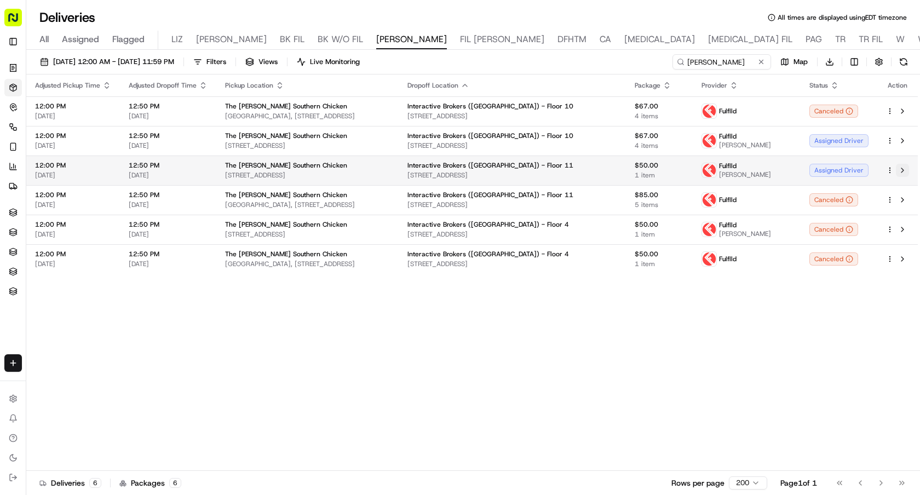
click at [902, 170] on button at bounding box center [902, 170] width 13 height 13
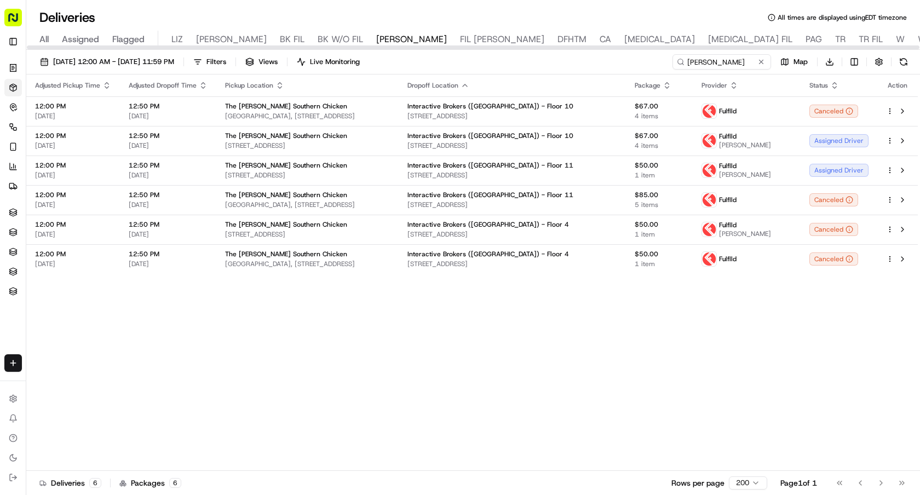
click at [829, 59] on html "Sharebite e.park@sharebite.com Toggle Sidebar Orders Deliveries Control Orchest…" at bounding box center [460, 247] width 920 height 495
click at [810, 101] on span "Completed Report" at bounding box center [797, 102] width 54 height 9
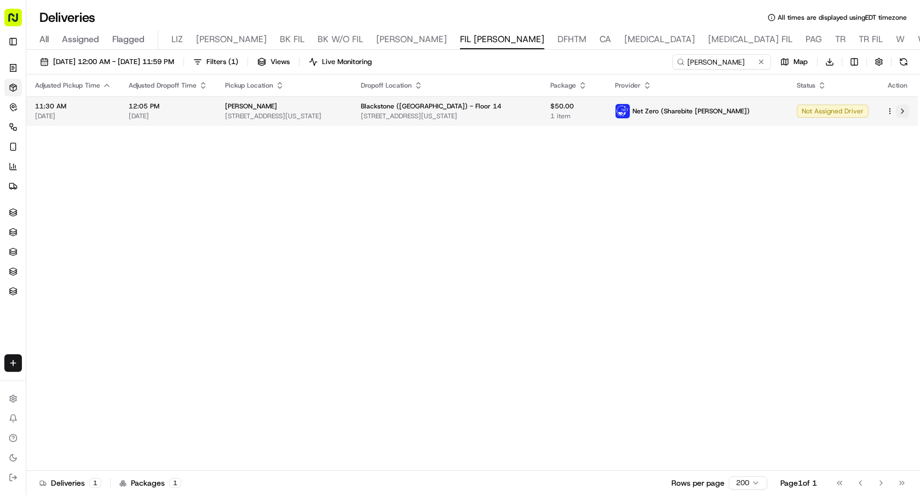
click at [903, 114] on button at bounding box center [902, 111] width 13 height 13
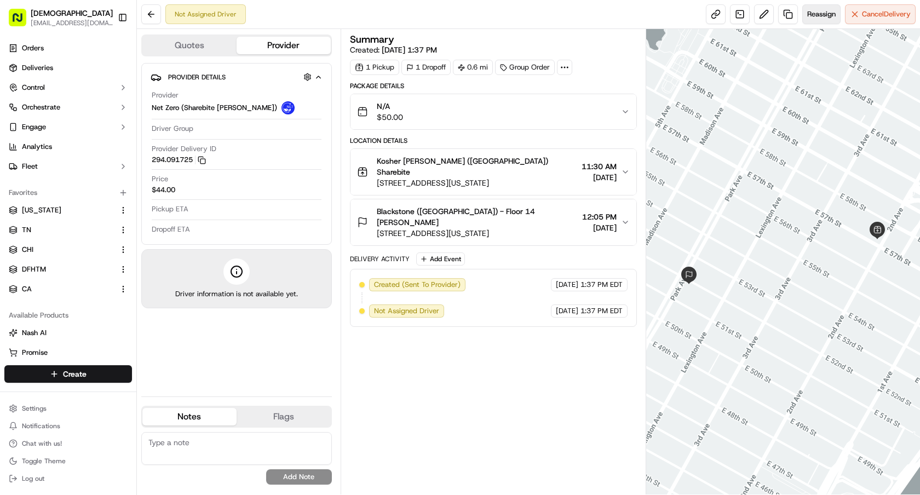
click at [816, 21] on button "Reassign" at bounding box center [822, 14] width 38 height 20
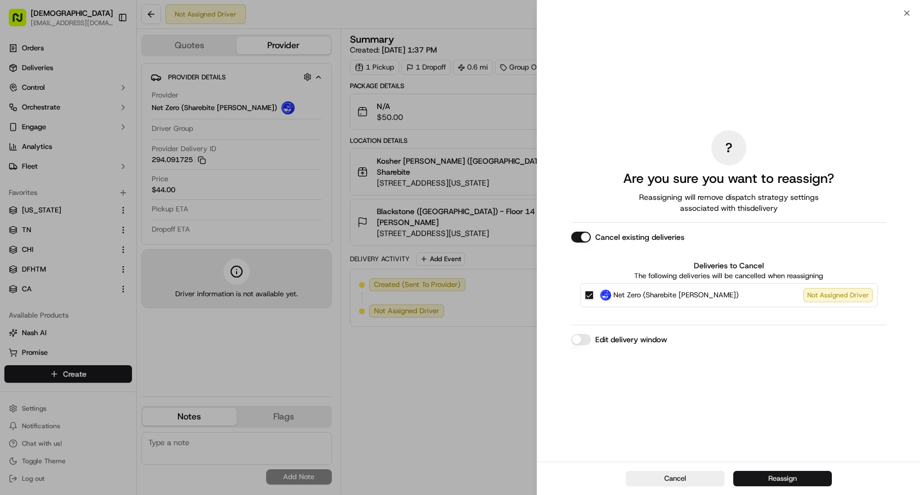
click at [765, 473] on button "Reassign" at bounding box center [783, 478] width 99 height 15
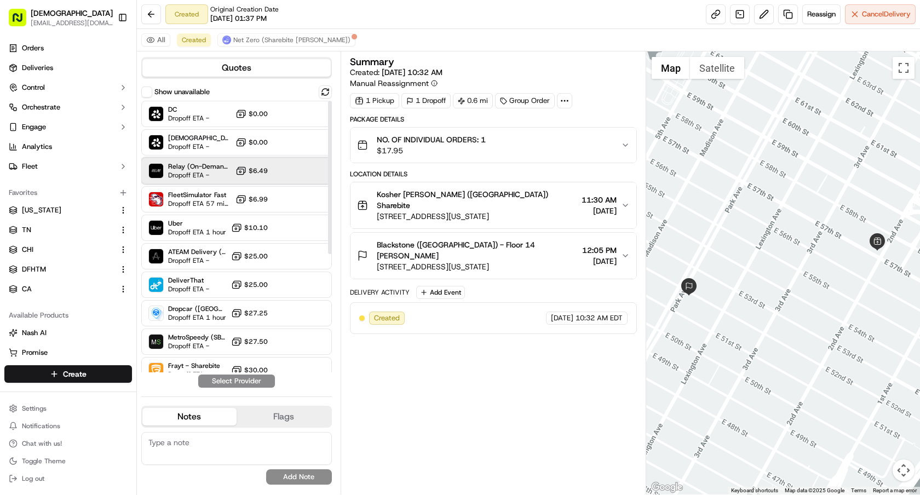
click at [229, 174] on span "Dropoff ETA -" at bounding box center [199, 175] width 63 height 9
click at [265, 381] on button "Assign Provider" at bounding box center [237, 381] width 78 height 13
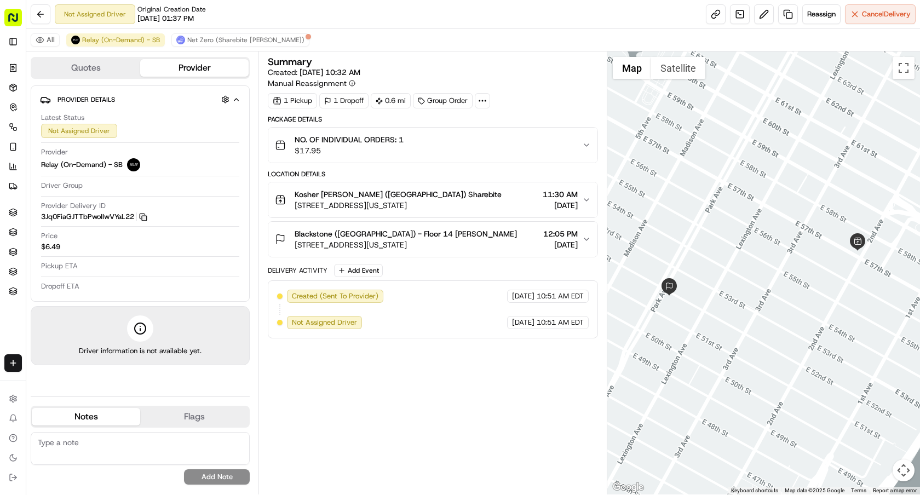
click at [146, 216] on rect "button" at bounding box center [144, 218] width 5 height 5
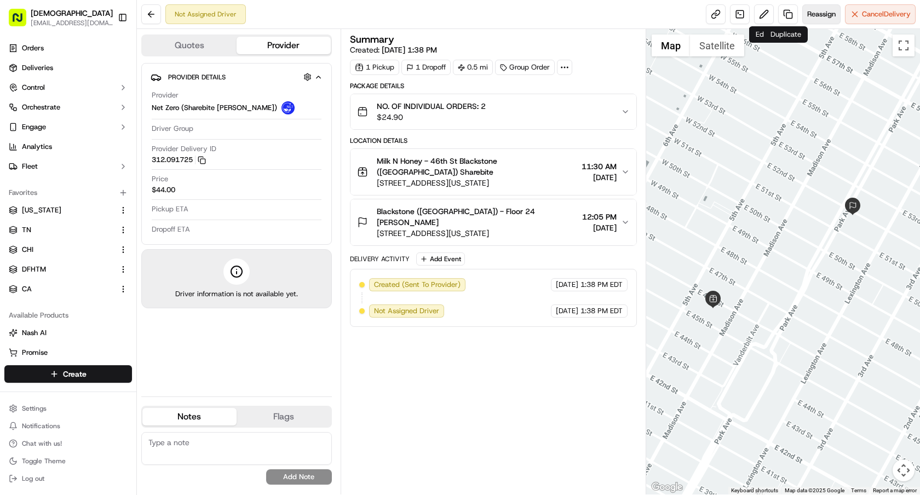
click at [815, 15] on span "Reassign" at bounding box center [821, 14] width 28 height 10
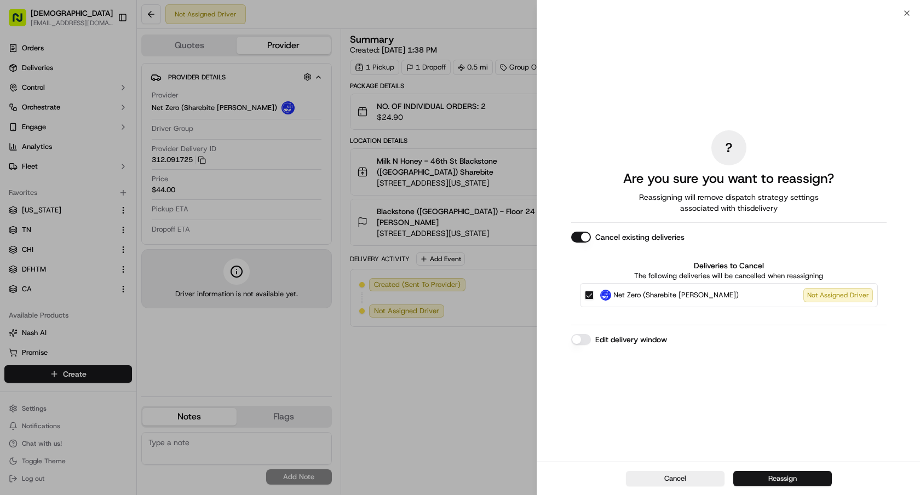
click at [753, 473] on button "Reassign" at bounding box center [783, 478] width 99 height 15
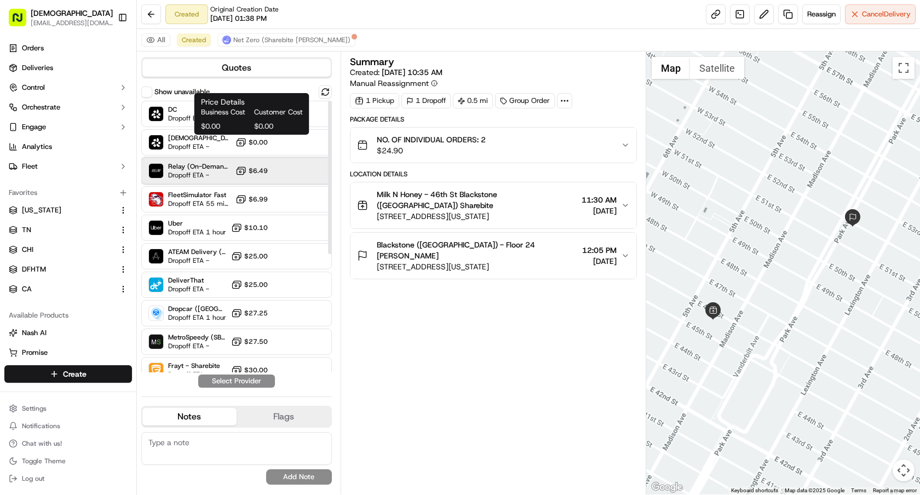
click at [232, 159] on div "Relay (On-Demand) - SB Dropoff ETA - $6.49" at bounding box center [236, 171] width 191 height 26
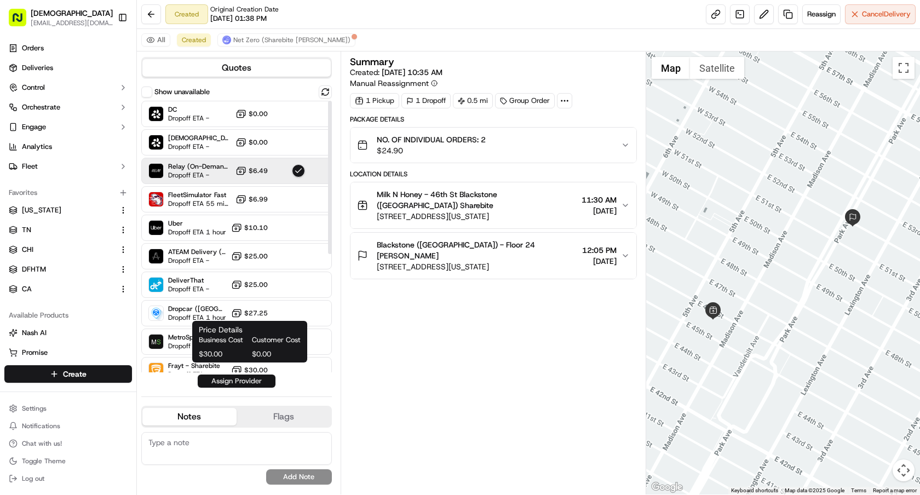
click at [260, 377] on button "Assign Provider" at bounding box center [237, 381] width 78 height 13
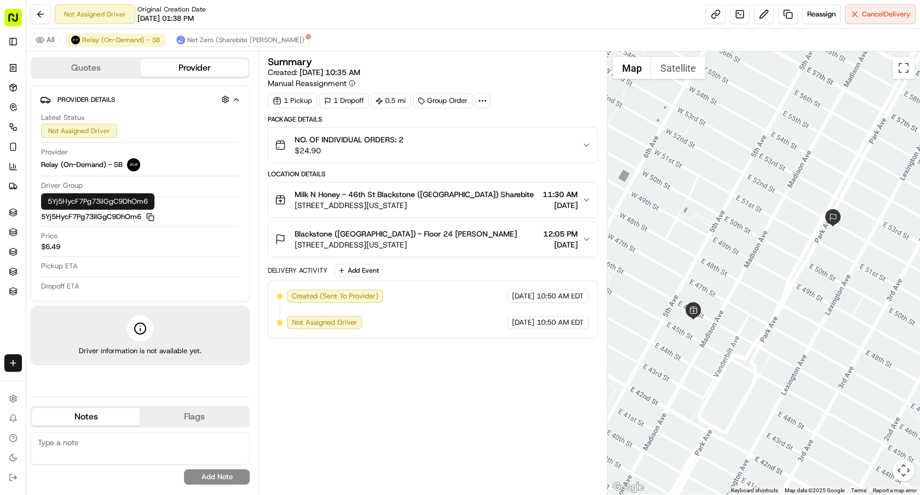
click at [150, 217] on icon "button" at bounding box center [150, 217] width 8 height 8
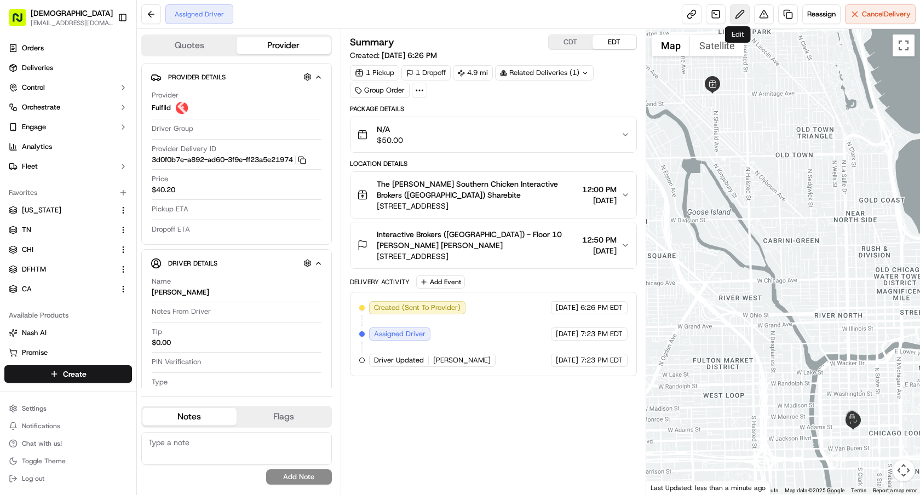
click at [731, 11] on button at bounding box center [740, 14] width 20 height 20
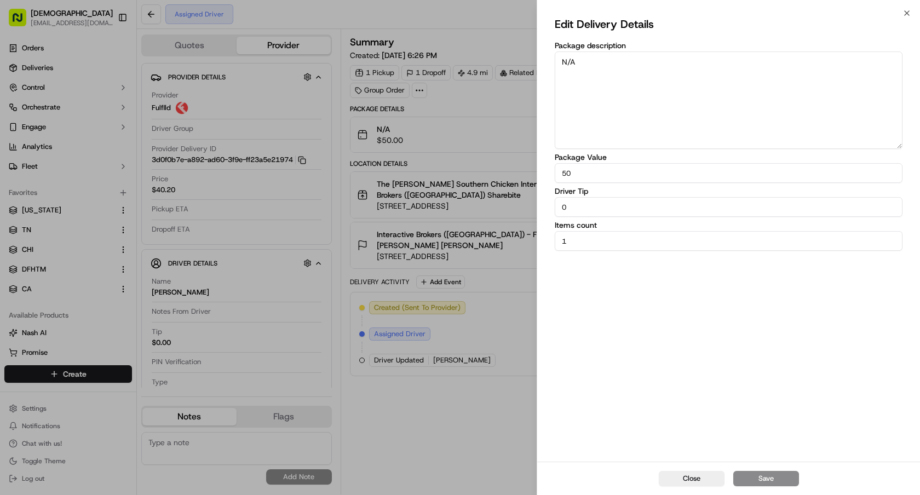
drag, startPoint x: 657, startPoint y: 71, endPoint x: 499, endPoint y: 44, distance: 160.0
click at [499, 44] on body "Sharebite e.park@sharebite.com Toggle Sidebar Orders Deliveries Control Orchest…" at bounding box center [460, 247] width 920 height 495
paste textarea "67.00"
type textarea "67.00"
drag, startPoint x: 571, startPoint y: 174, endPoint x: 534, endPoint y: 173, distance: 37.3
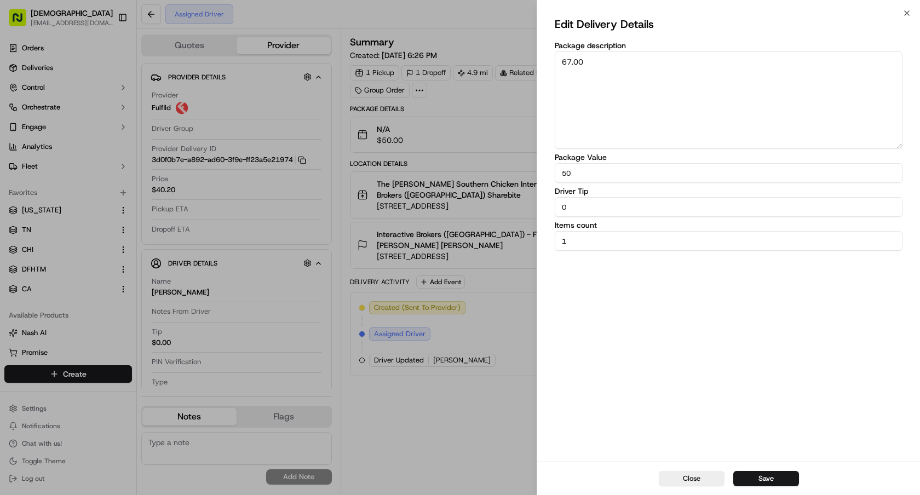
click at [534, 173] on body "Sharebite e.park@sharebite.com Toggle Sidebar Orders Deliveries Control Orchest…" at bounding box center [460, 247] width 920 height 495
paste input "67.0"
type input "67.00"
drag, startPoint x: 612, startPoint y: 204, endPoint x: 494, endPoint y: 204, distance: 118.3
click at [494, 204] on body "Sharebite e.park@sharebite.com Toggle Sidebar Orders Deliveries Control Orchest…" at bounding box center [460, 247] width 920 height 495
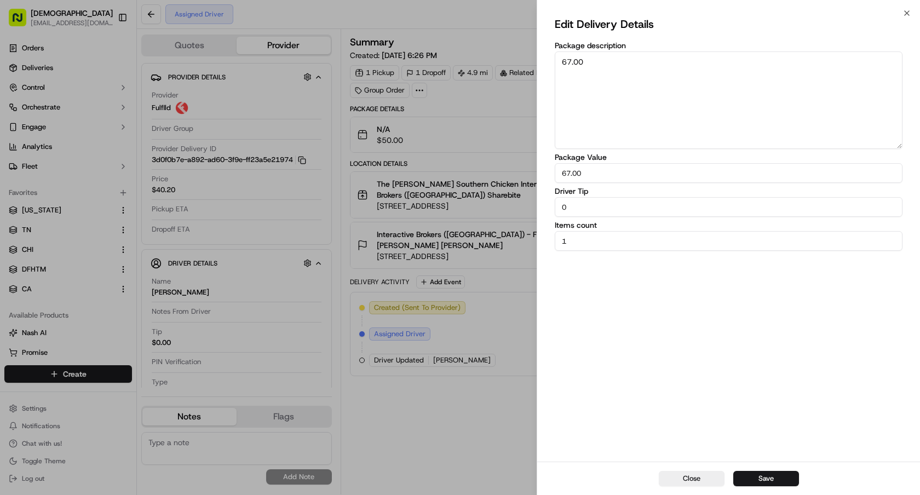
paste input "4.68"
type input "4.68"
drag, startPoint x: 662, startPoint y: 67, endPoint x: 465, endPoint y: 57, distance: 196.9
click at [465, 57] on body "Sharebite e.park@sharebite.com Toggle Sidebar Orders Deliveries Control Orchest…" at bounding box center [460, 247] width 920 height 495
paste textarea "NO. OF INDIVIDUAL ORDERS: 1"
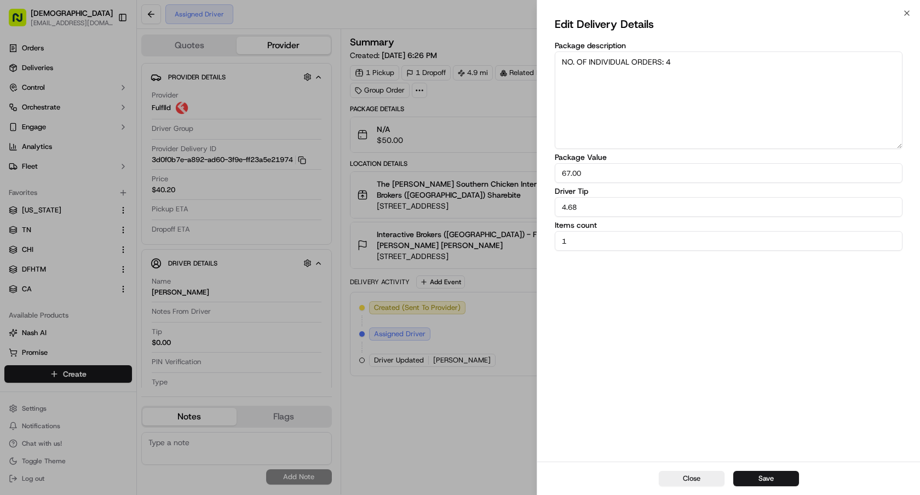
type textarea "NO. OF INDIVIDUAL ORDERS: 4"
drag, startPoint x: 578, startPoint y: 242, endPoint x: 478, endPoint y: 238, distance: 99.8
click at [478, 241] on body "Sharebite e.park@sharebite.com Toggle Sidebar Orders Deliveries Control Orchest…" at bounding box center [460, 247] width 920 height 495
type input "4"
click at [759, 477] on button "Save" at bounding box center [767, 478] width 66 height 15
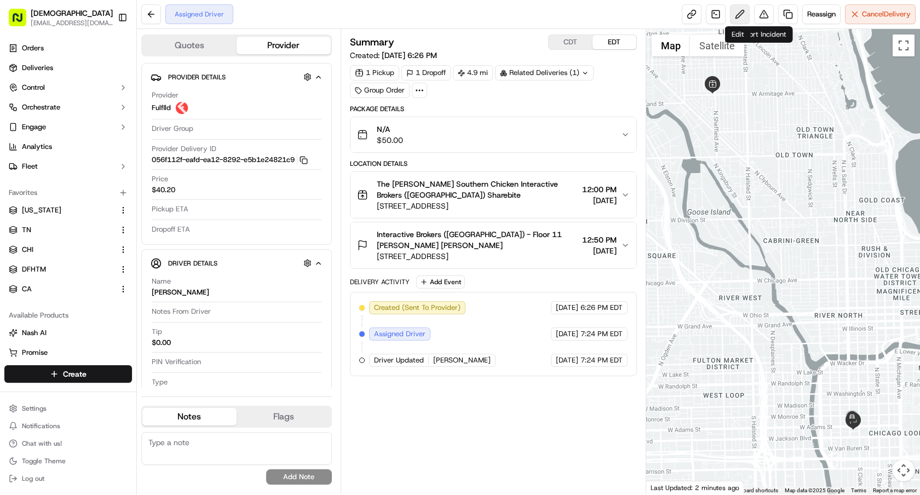
click at [740, 11] on button at bounding box center [740, 14] width 20 height 20
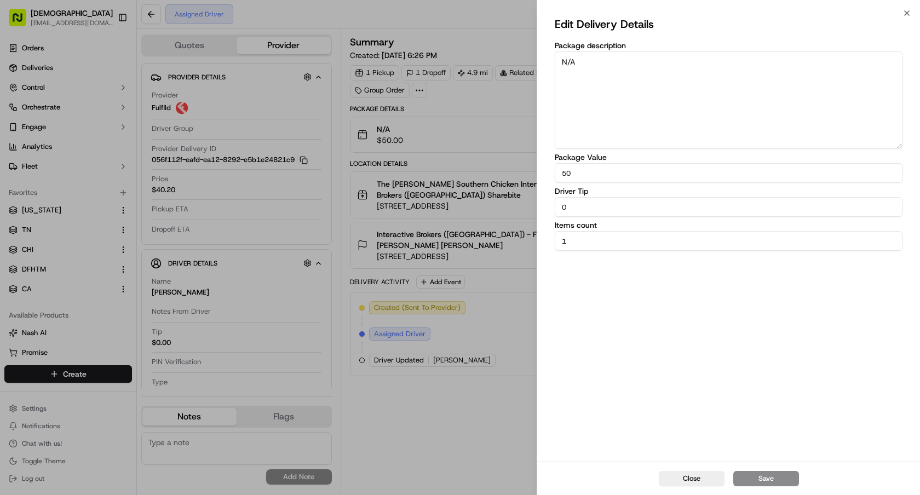
drag, startPoint x: 616, startPoint y: 167, endPoint x: 505, endPoint y: 167, distance: 111.2
click at [505, 167] on body "Sharebite [EMAIL_ADDRESS][DOMAIN_NAME] Toggle Sidebar Orders Deliveries Control…" at bounding box center [460, 247] width 920 height 495
paste input "85.00"
drag, startPoint x: 621, startPoint y: 177, endPoint x: 519, endPoint y: 167, distance: 101.8
click at [519, 167] on body "Sharebite [EMAIL_ADDRESS][DOMAIN_NAME] Toggle Sidebar Orders Deliveries Control…" at bounding box center [460, 247] width 920 height 495
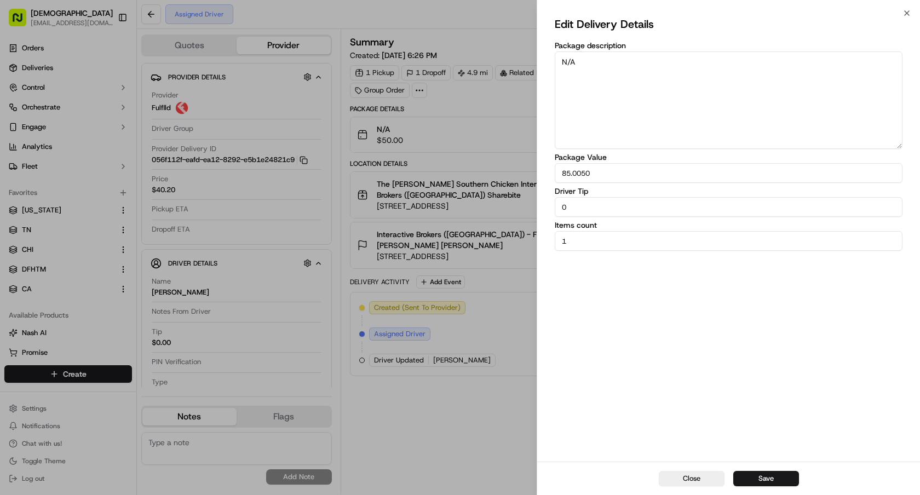
paste input "number"
type input "85.00"
drag, startPoint x: 568, startPoint y: 242, endPoint x: 520, endPoint y: 242, distance: 47.1
click at [546, 242] on div "Edit Delivery Details Package description N/A Package Value 85.00 Driver Tip 0 …" at bounding box center [728, 237] width 383 height 449
type input "5"
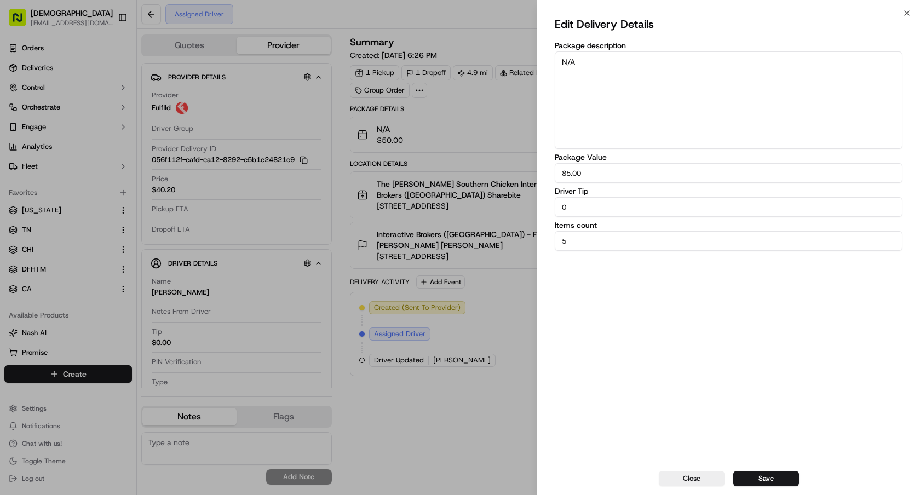
drag, startPoint x: 693, startPoint y: 92, endPoint x: 433, endPoint y: 33, distance: 266.3
click at [433, 33] on body "Sharebite [EMAIL_ADDRESS][DOMAIN_NAME] Toggle Sidebar Orders Deliveries Control…" at bounding box center [460, 247] width 920 height 495
paste textarea "O. OF INDIVIDUAL ORDERS: 1"
type textarea "NO. OF INDIVIDUAL ORDERS: 5"
drag, startPoint x: 620, startPoint y: 206, endPoint x: 477, endPoint y: 206, distance: 143.0
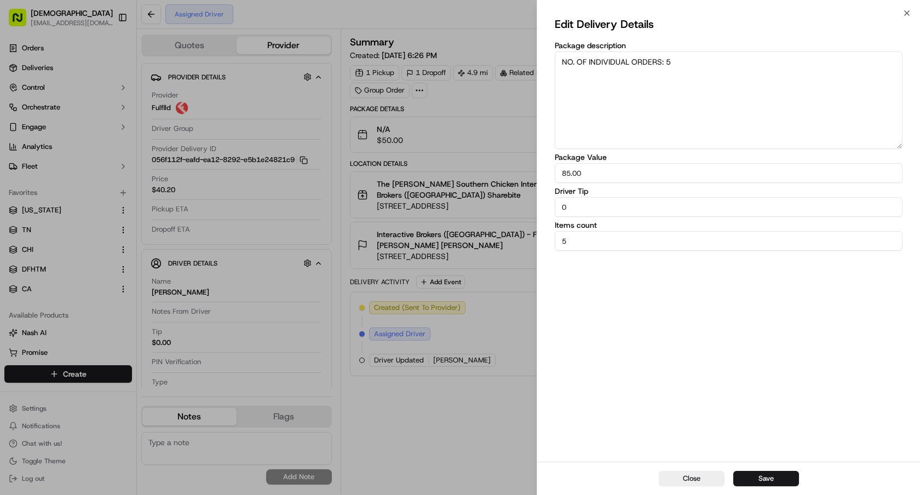
click at [477, 206] on body "Sharebite [EMAIL_ADDRESS][DOMAIN_NAME] Toggle Sidebar Orders Deliveries Control…" at bounding box center [460, 247] width 920 height 495
paste input "5.4"
type input "5.40"
click at [741, 476] on button "Save" at bounding box center [767, 478] width 66 height 15
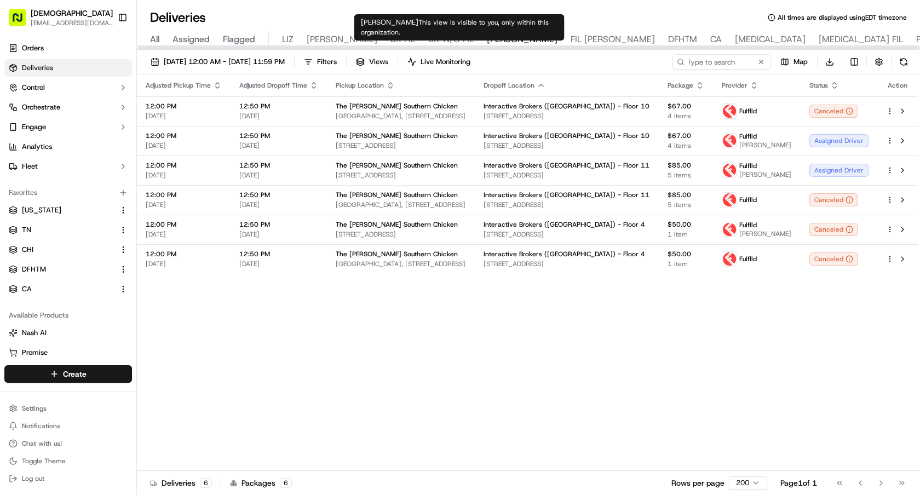
click at [571, 38] on span "FIL [PERSON_NAME]" at bounding box center [613, 39] width 84 height 13
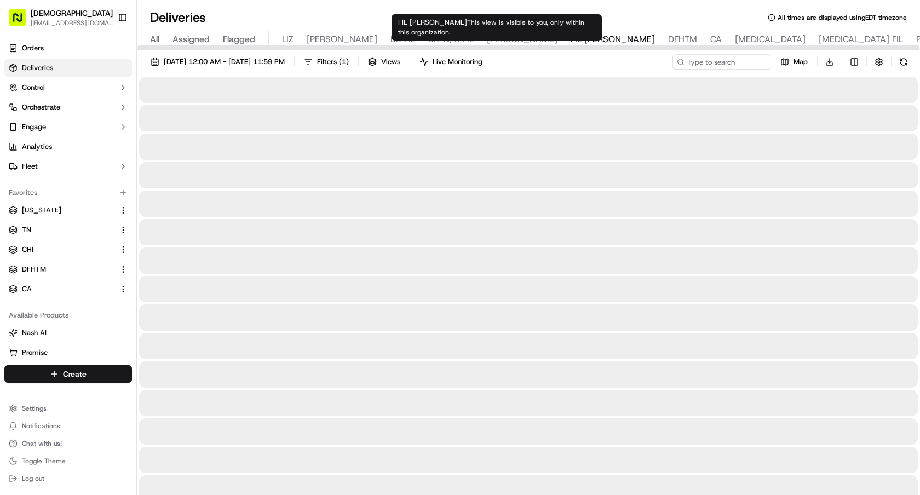
click at [487, 39] on span "[PERSON_NAME]" at bounding box center [522, 39] width 71 height 13
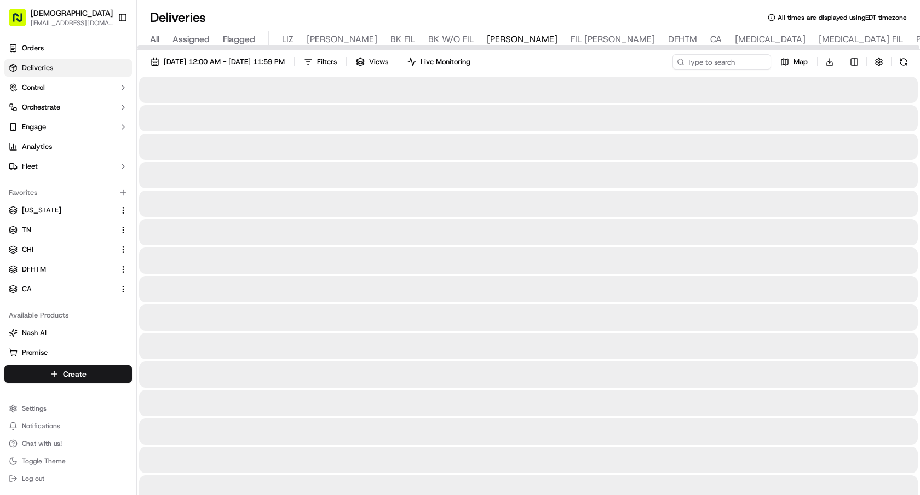
click at [116, 21] on button "Toggle Sidebar" at bounding box center [122, 17] width 19 height 19
click at [113, 19] on button "Sharebite [EMAIL_ADDRESS][DOMAIN_NAME]" at bounding box center [58, 17] width 109 height 26
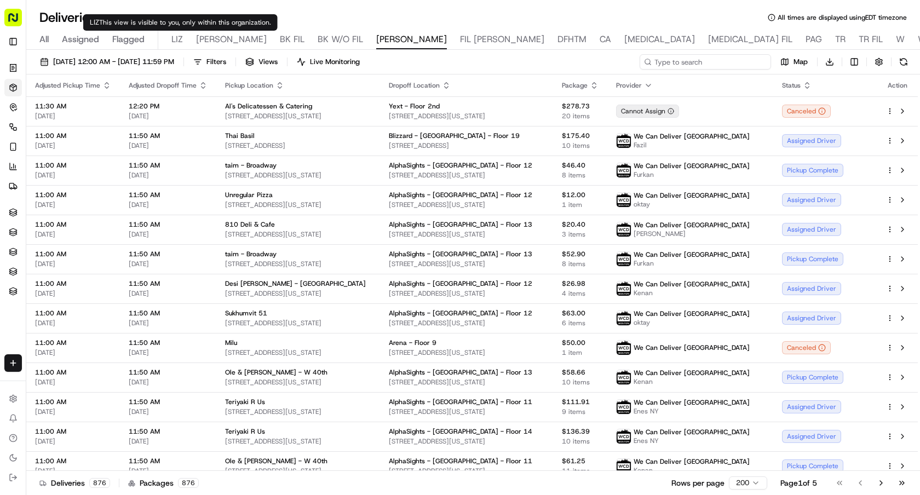
click at [753, 64] on input at bounding box center [705, 61] width 131 height 15
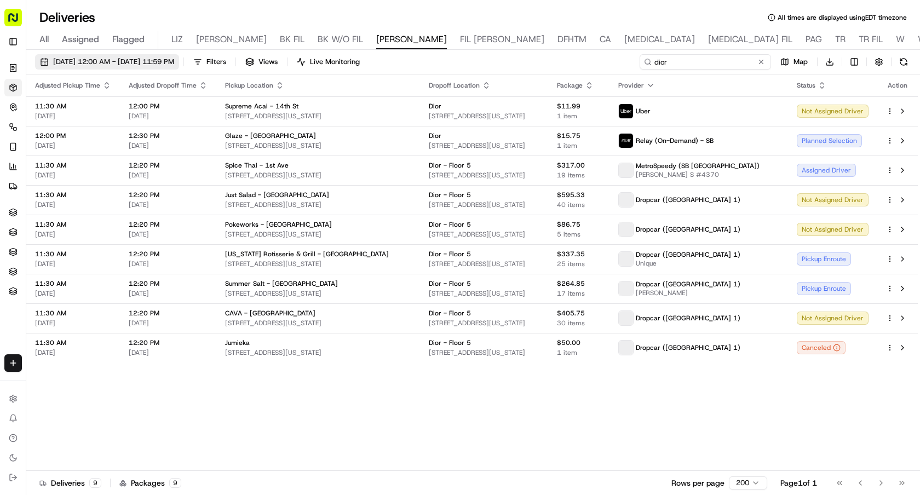
type input "dior"
click at [102, 65] on span "[DATE] 12:00 AM - [DATE] 11:59 PM" at bounding box center [113, 62] width 121 height 10
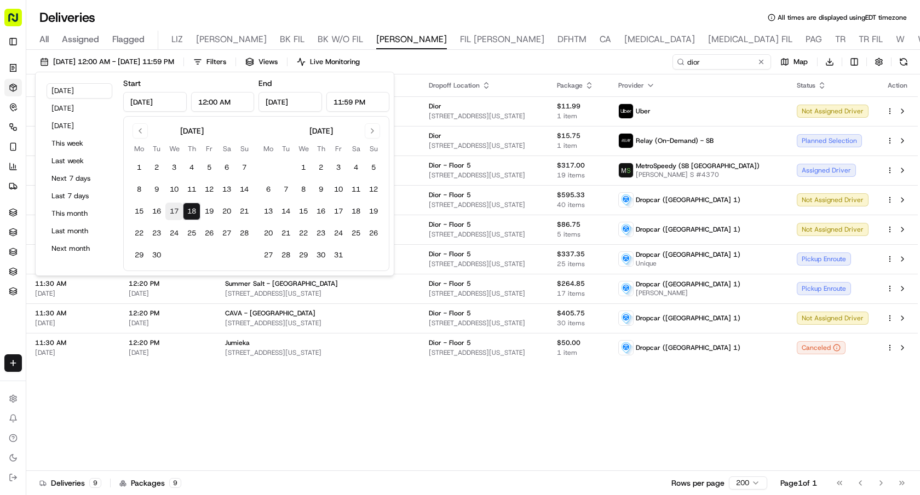
click at [179, 214] on button "17" at bounding box center [174, 212] width 18 height 18
type input "[DATE]"
click at [179, 214] on button "17" at bounding box center [174, 212] width 18 height 18
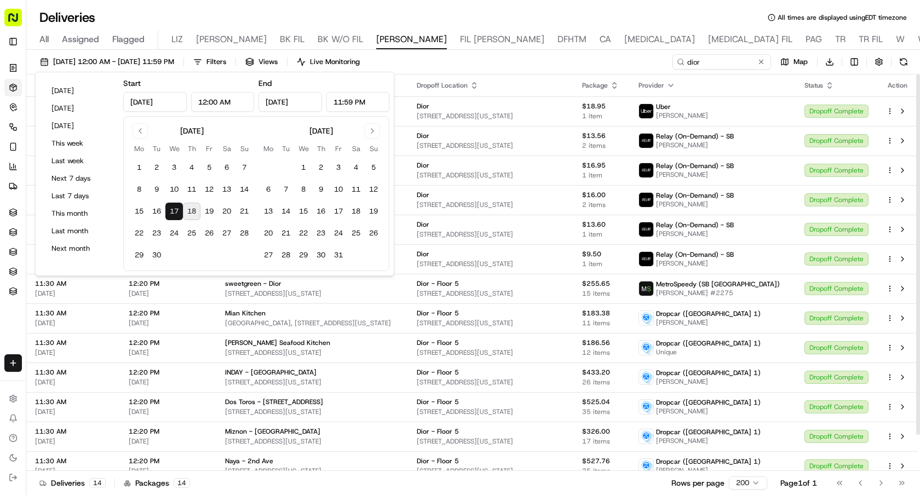
click at [445, 68] on div "[DATE] 12:00 AM - [DATE] 11:59 PM Filters Views Live Monitoring dior Map Downlo…" at bounding box center [473, 64] width 894 height 20
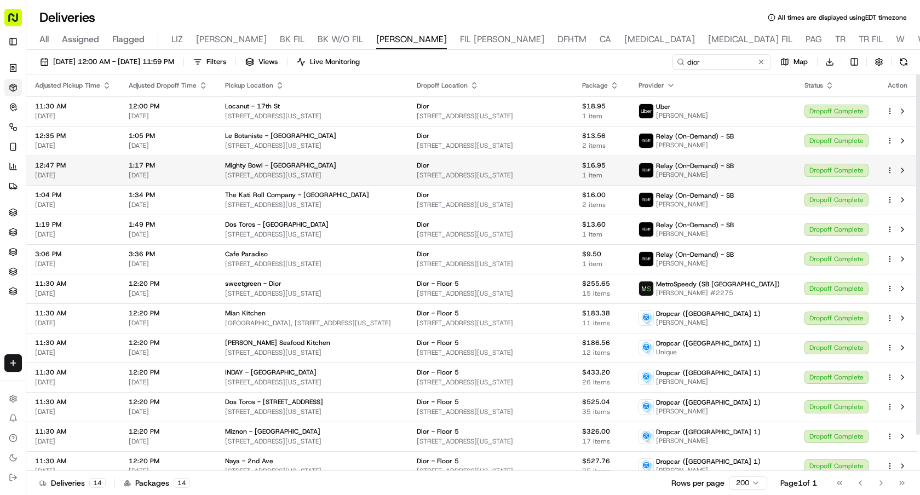
scroll to position [39, 0]
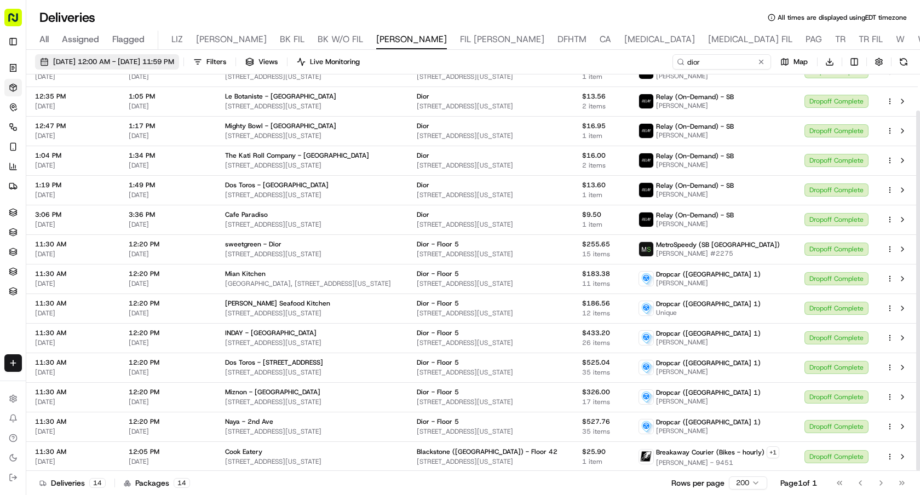
click at [179, 67] on button "[DATE] 12:00 AM - [DATE] 11:59 PM" at bounding box center [107, 61] width 144 height 15
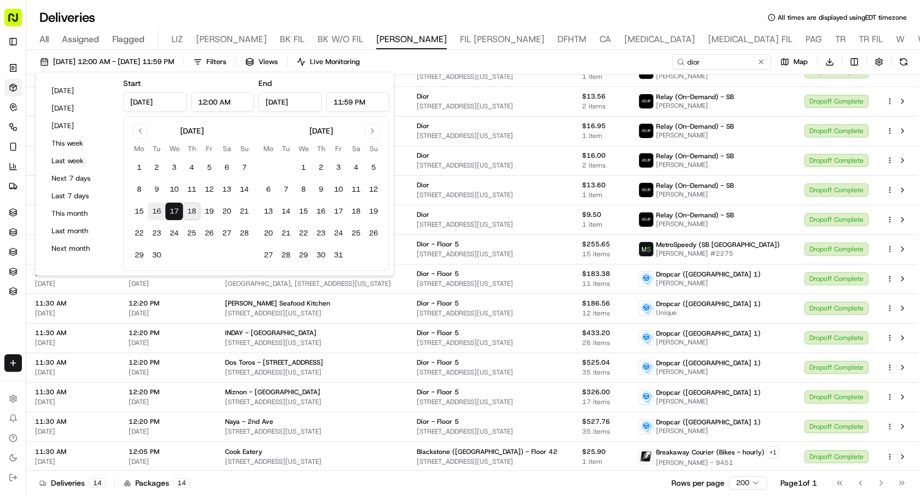
click at [161, 217] on button "16" at bounding box center [157, 212] width 18 height 18
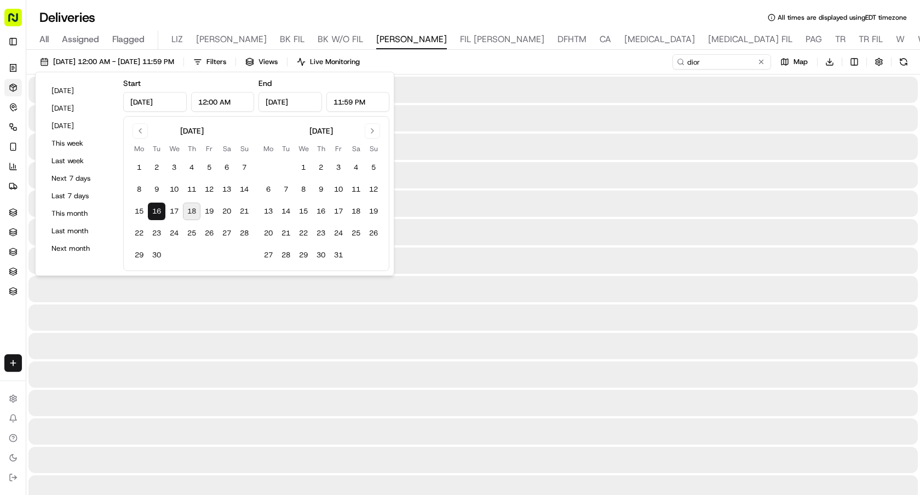
type input "[DATE]"
click at [161, 217] on button "16" at bounding box center [157, 212] width 18 height 18
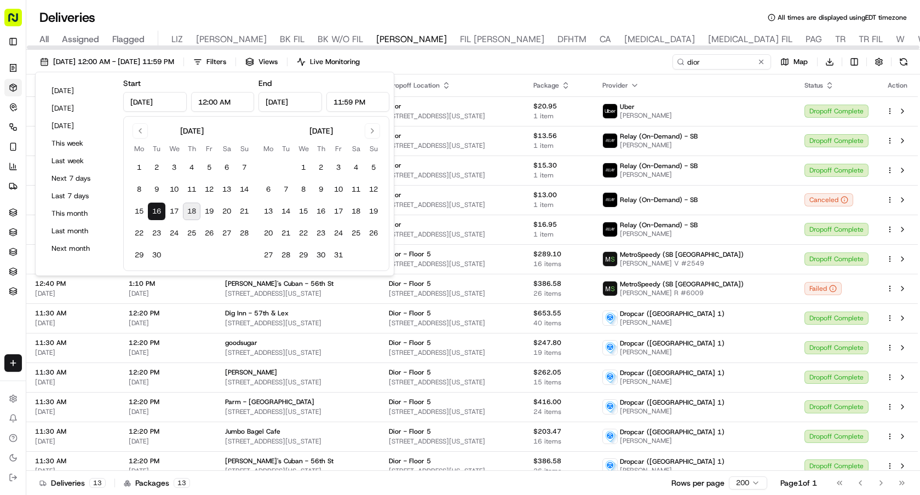
click at [539, 57] on div "[DATE] 12:00 AM - [DATE] 11:59 PM Filters Views Live Monitoring dior Map Downlo…" at bounding box center [473, 64] width 894 height 20
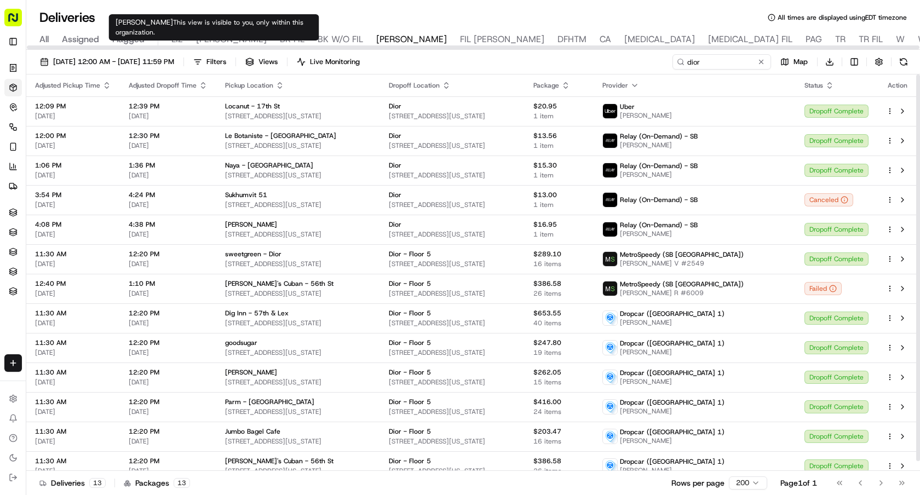
click at [188, 71] on div "[DATE] 12:00 AM - [DATE] 11:59 PM Filters Views Live Monitoring dior Map Downlo…" at bounding box center [473, 64] width 894 height 20
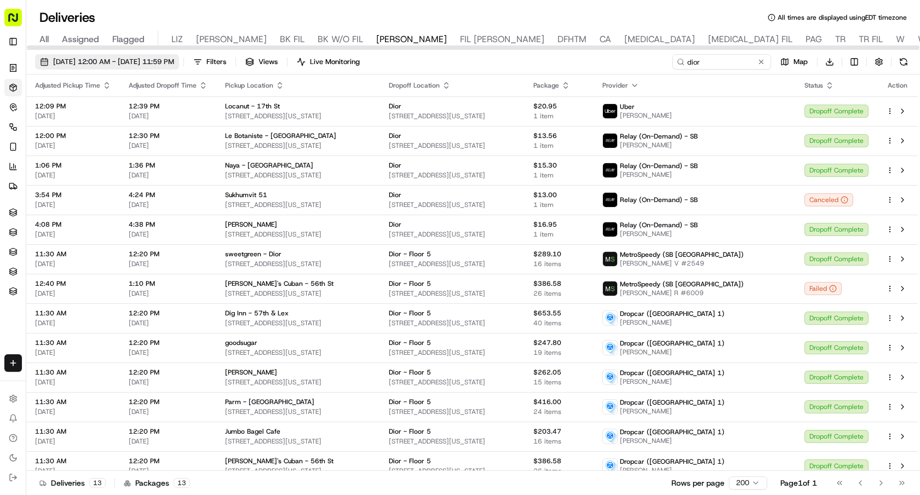
click at [174, 62] on span "[DATE] 12:00 AM - [DATE] 11:59 PM" at bounding box center [113, 62] width 121 height 10
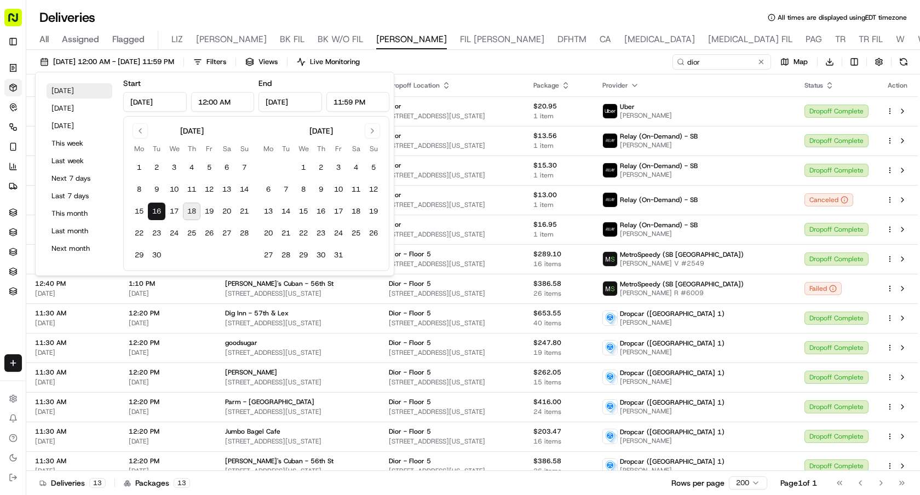
click at [79, 92] on button "[DATE]" at bounding box center [80, 90] width 66 height 15
type input "[DATE]"
click at [79, 92] on button "[DATE]" at bounding box center [80, 90] width 66 height 15
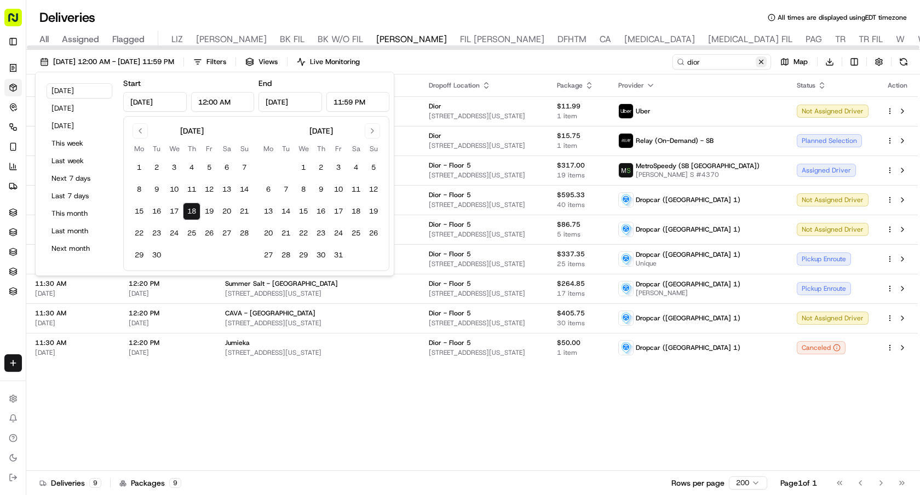
click at [761, 62] on button at bounding box center [761, 61] width 11 height 11
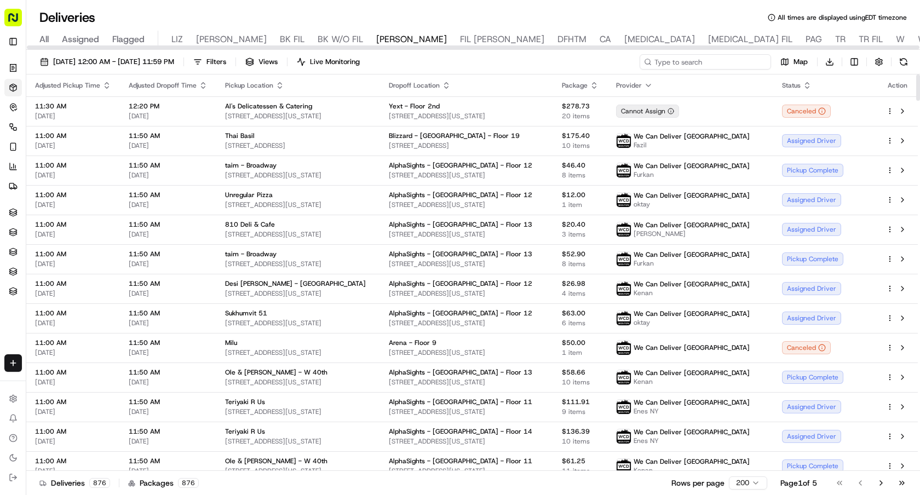
click at [710, 62] on input at bounding box center [705, 61] width 131 height 15
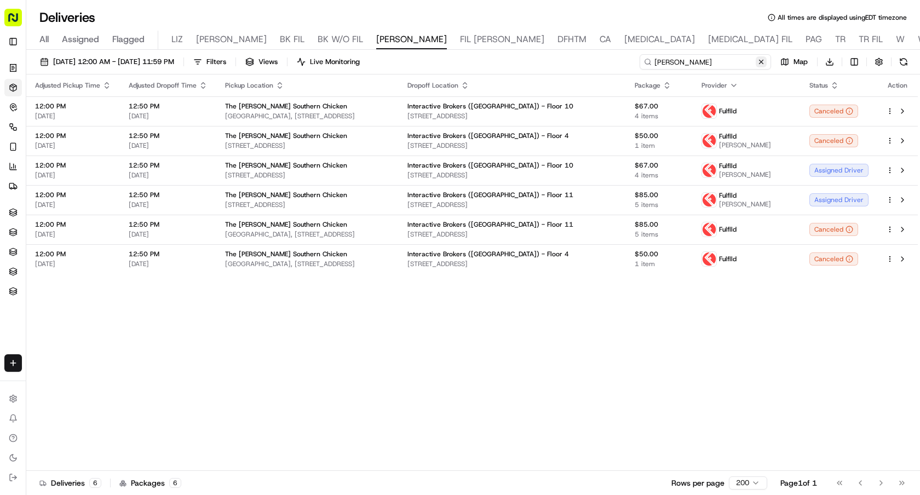
type input "[PERSON_NAME]"
click at [759, 58] on button at bounding box center [761, 61] width 11 height 11
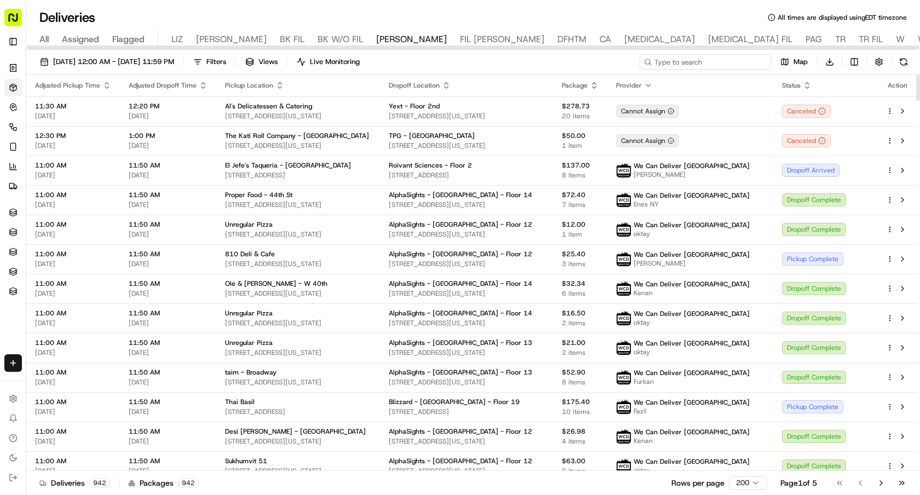
click at [690, 65] on input at bounding box center [705, 61] width 131 height 15
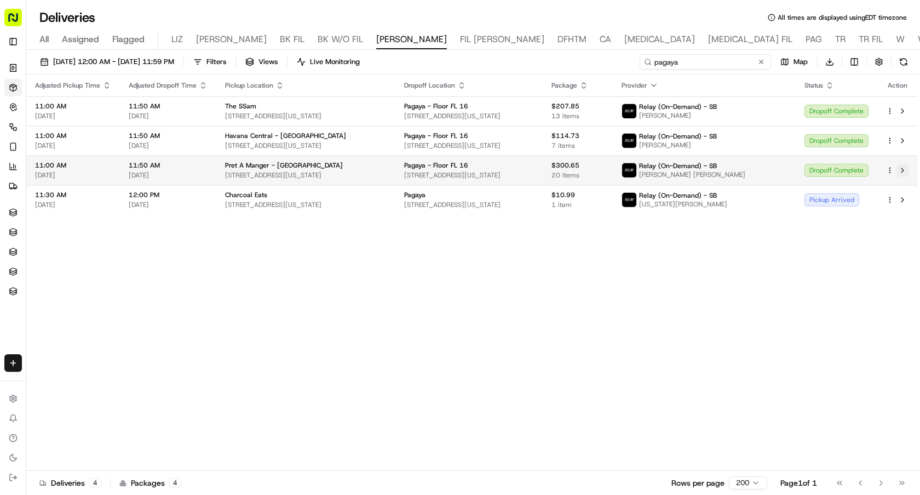
type input "pagaya"
click at [903, 166] on button at bounding box center [902, 170] width 13 height 13
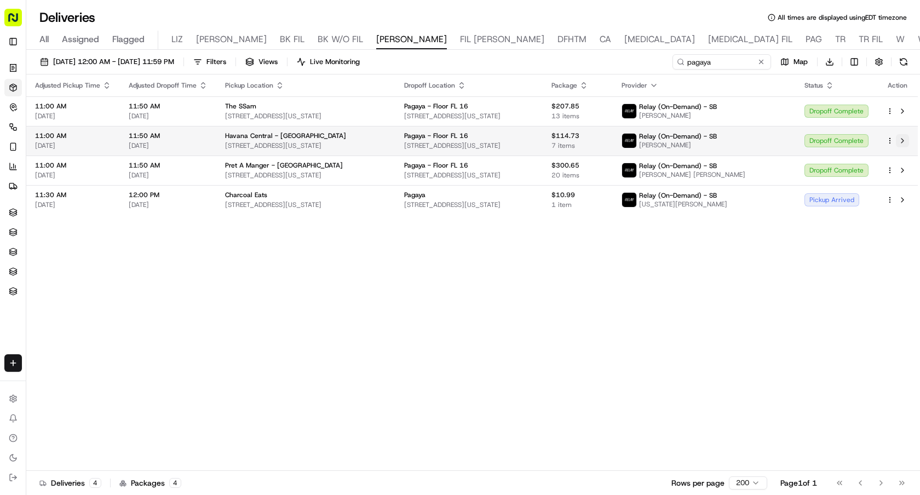
click at [903, 137] on button at bounding box center [902, 140] width 13 height 13
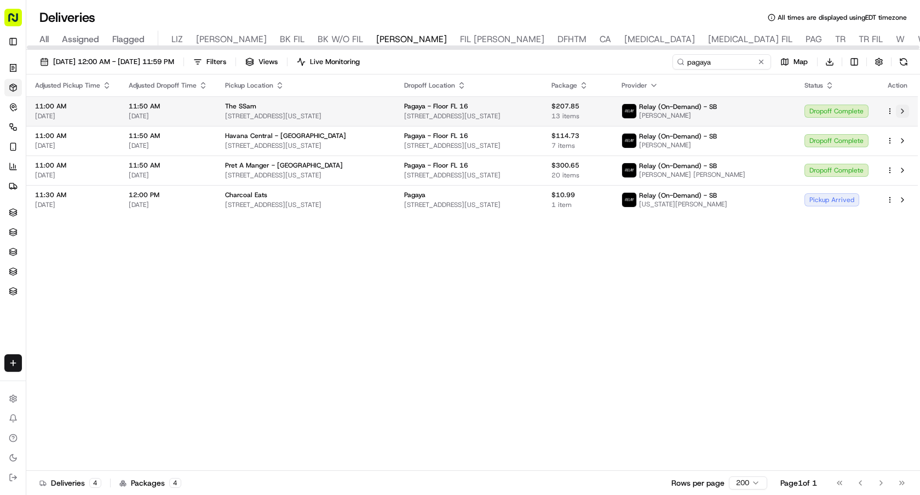
click at [901, 110] on button at bounding box center [902, 111] width 13 height 13
click at [761, 60] on button at bounding box center [761, 61] width 11 height 11
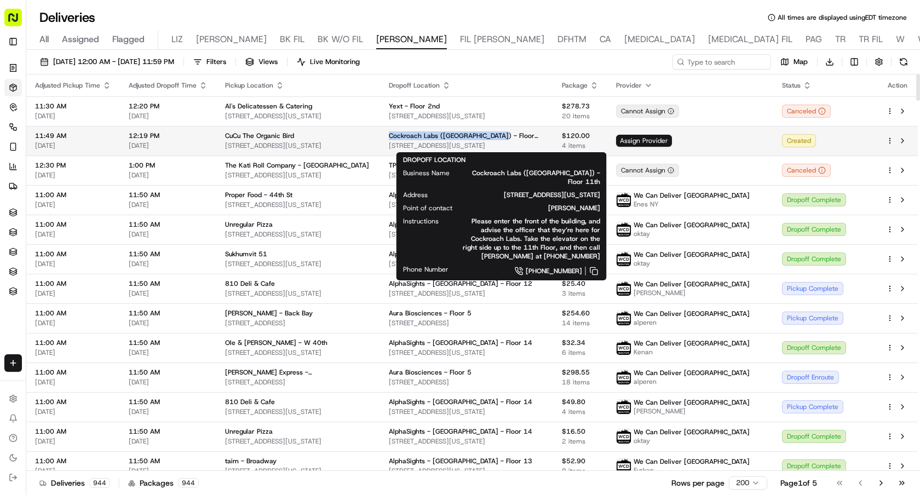
drag, startPoint x: 529, startPoint y: 135, endPoint x: 415, endPoint y: 137, distance: 113.4
click at [415, 137] on td "Cockroach Labs (USA) - Floor 11th 125 W 25th St, New York, NY 10001, USA" at bounding box center [466, 141] width 173 height 30
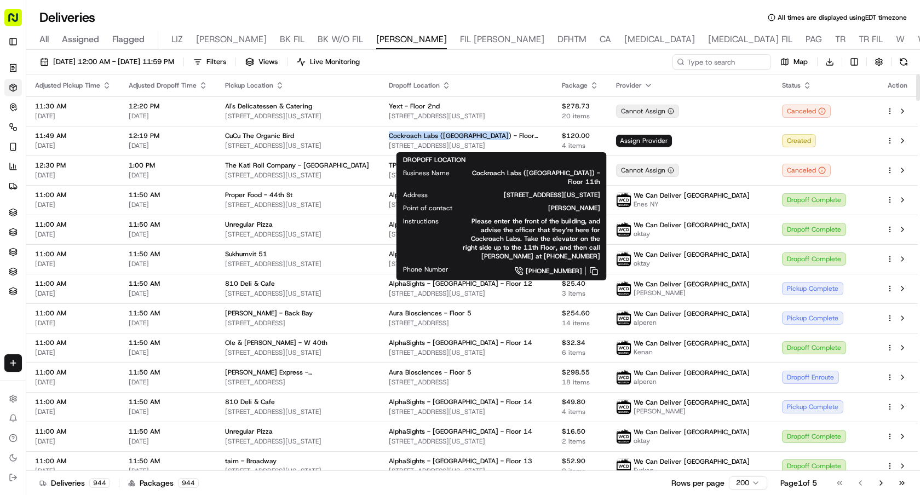
copy span "Cockroach Labs (USA) - Floor 11th"
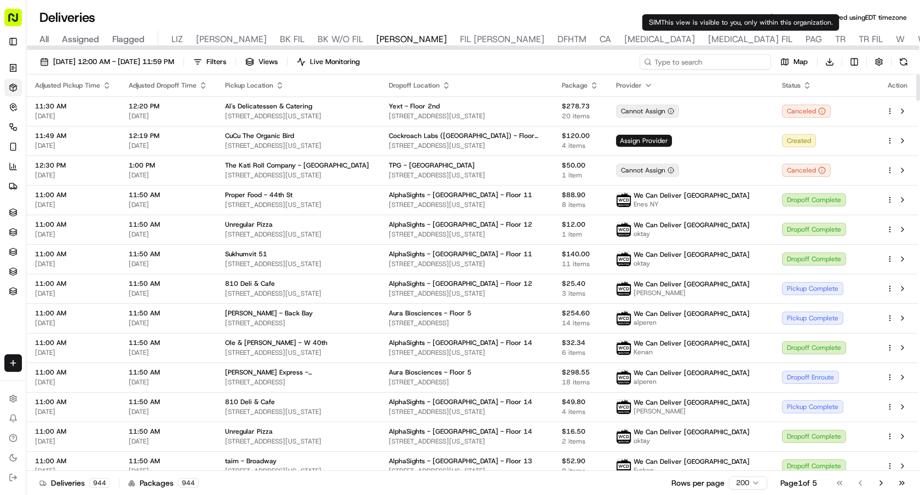
click at [728, 63] on input at bounding box center [705, 61] width 131 height 15
paste input "Cockroach Labs (USA) - Floor 11th"
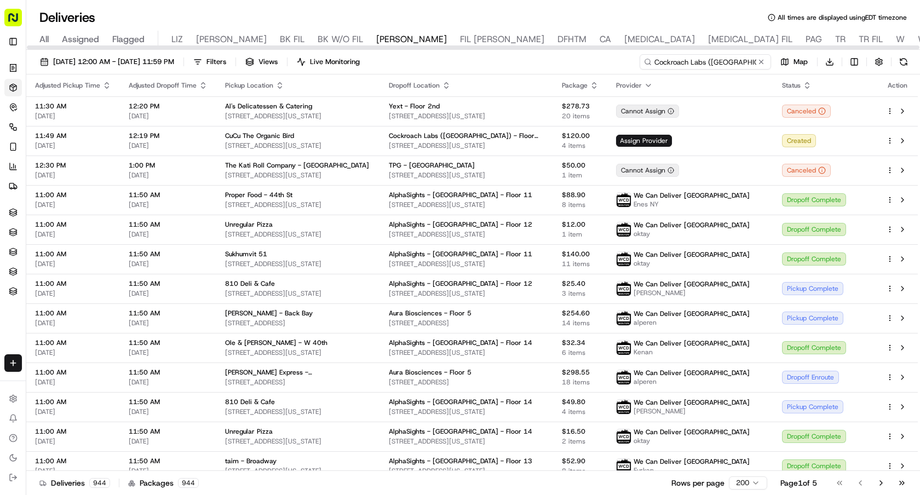
scroll to position [0, 14]
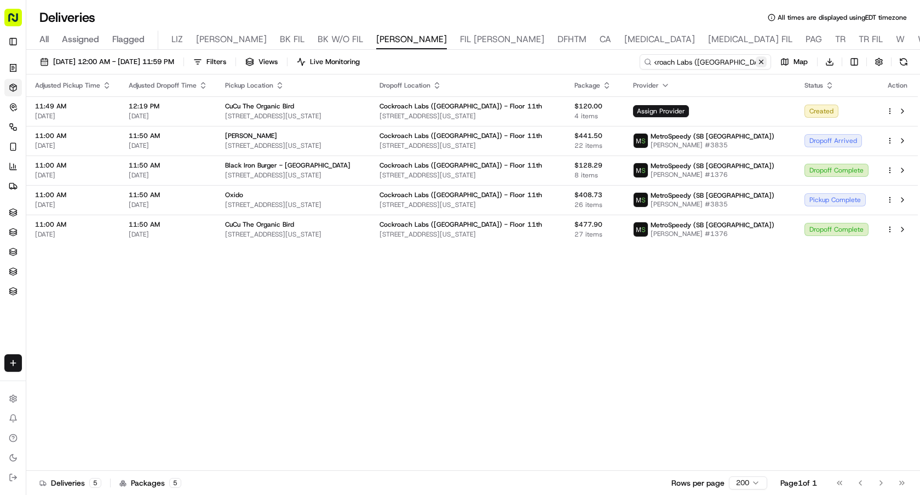
type input "Cockroach Labs (USA) - Floor 11th"
click at [761, 62] on button at bounding box center [761, 61] width 11 height 11
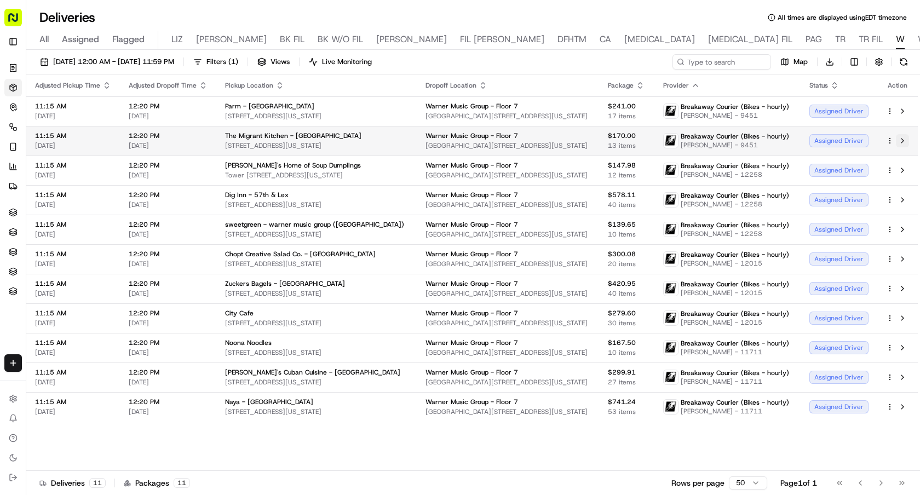
click at [906, 142] on button at bounding box center [902, 140] width 13 height 13
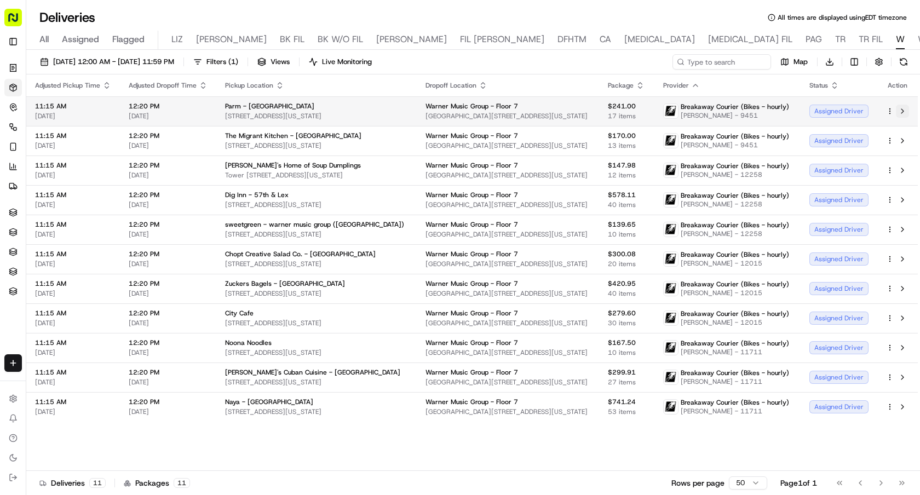
click at [906, 110] on button at bounding box center [902, 111] width 13 height 13
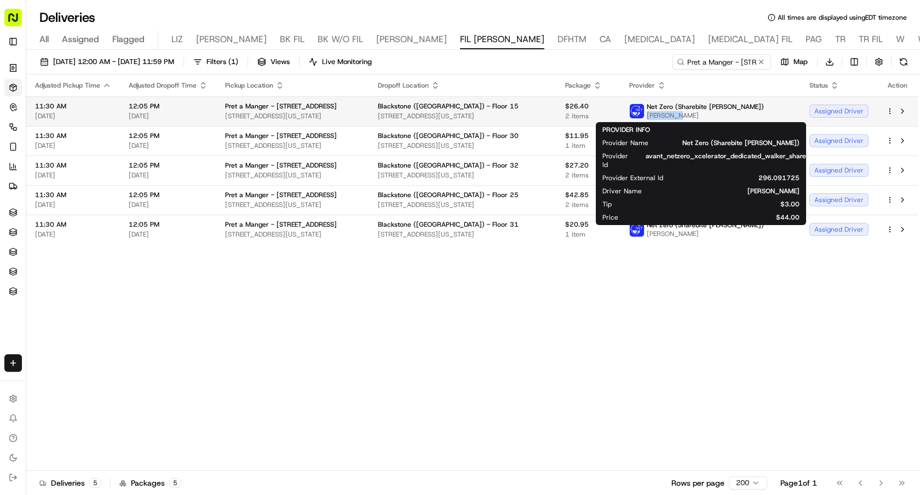
drag, startPoint x: 697, startPoint y: 119, endPoint x: 668, endPoint y: 118, distance: 29.6
click at [668, 118] on span "[PERSON_NAME]" at bounding box center [705, 115] width 117 height 9
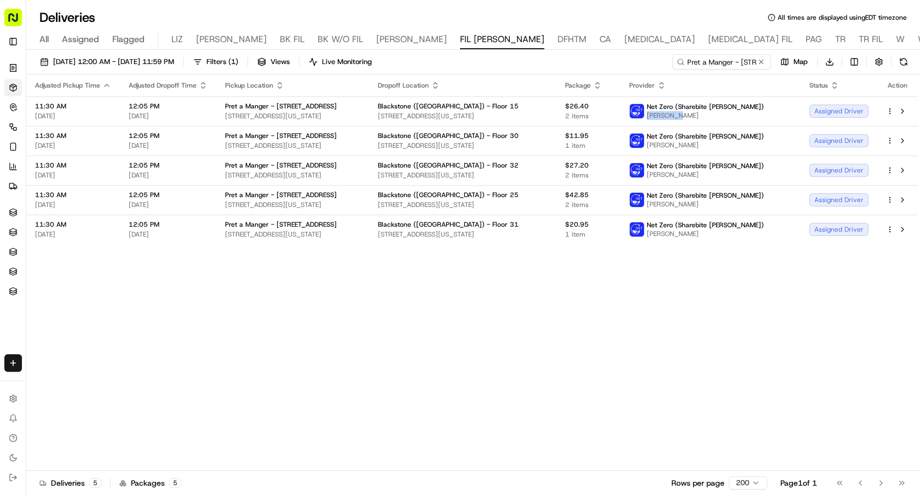
copy span "[PERSON_NAME]"
click at [757, 65] on button at bounding box center [761, 61] width 11 height 11
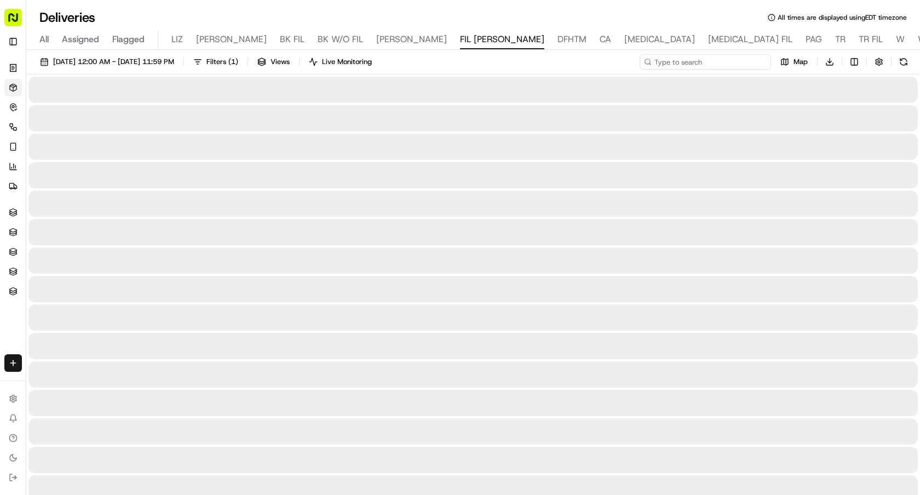
click at [740, 65] on input at bounding box center [705, 61] width 131 height 15
paste input "[PERSON_NAME]"
type input "Ali Aksoy"
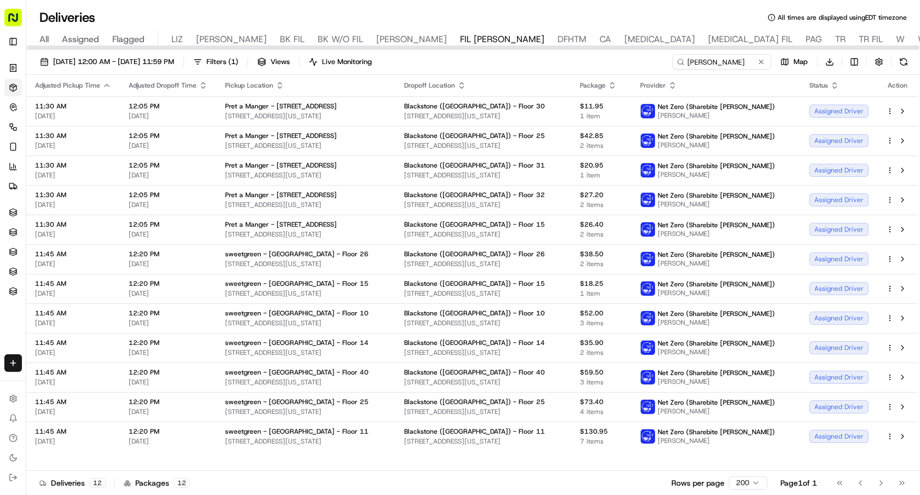
click at [276, 88] on icon "button" at bounding box center [280, 85] width 9 height 9
click at [293, 128] on button "Pickup Location Name (A-Z)" at bounding box center [279, 129] width 110 height 13
click at [277, 82] on icon "button" at bounding box center [280, 85] width 9 height 9
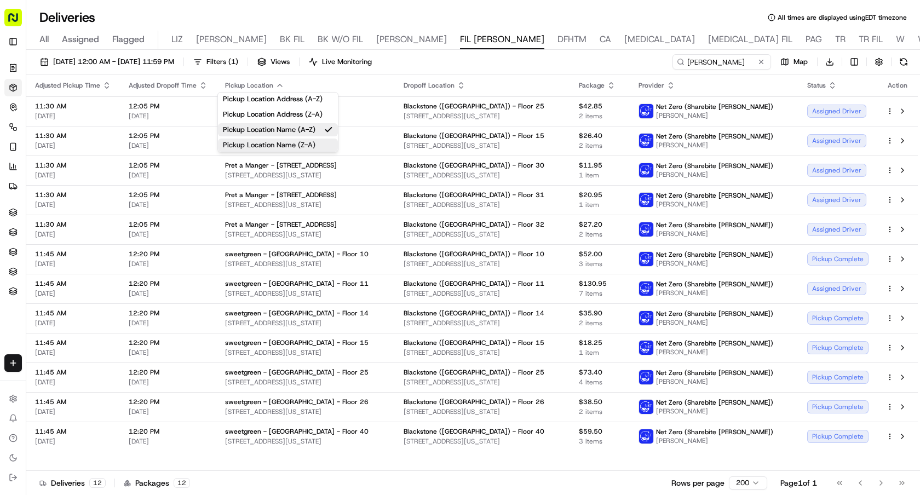
click at [323, 145] on button "Pickup Location Name (Z-A)" at bounding box center [278, 145] width 120 height 13
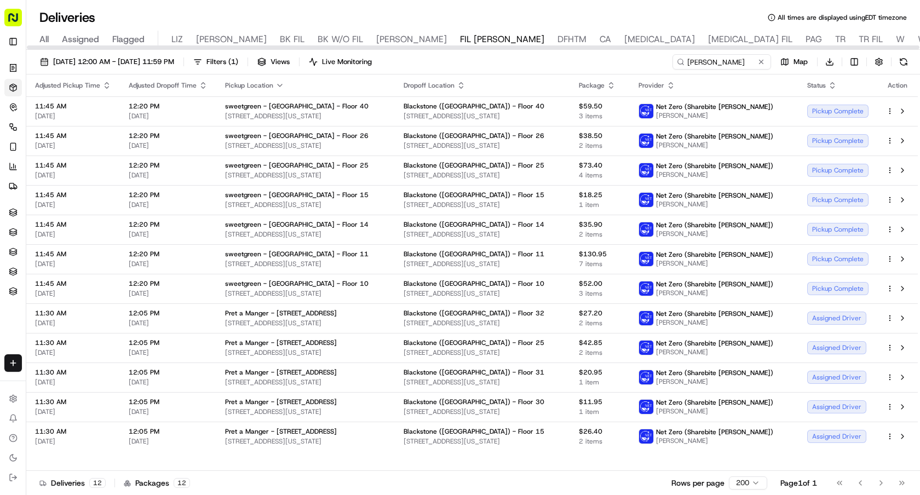
click at [276, 87] on icon "button" at bounding box center [280, 85] width 9 height 9
click at [305, 129] on button "Pickup Location Name (A-Z)" at bounding box center [278, 129] width 120 height 13
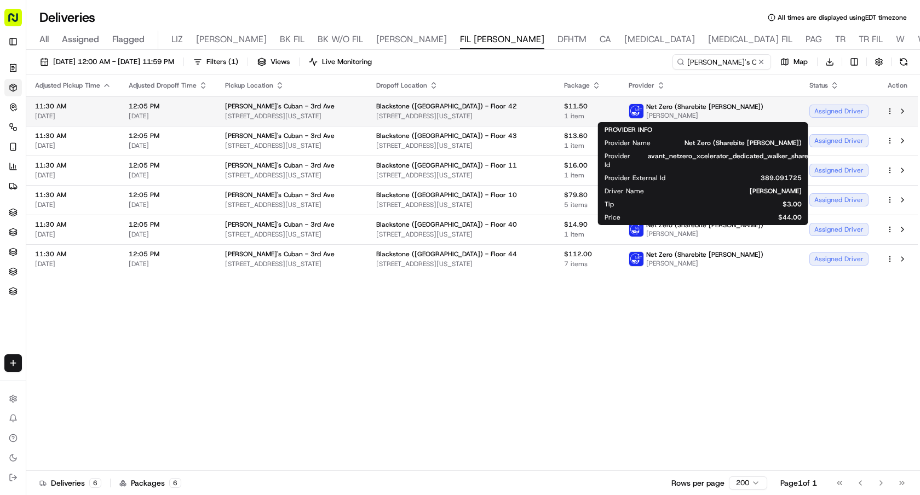
drag, startPoint x: 721, startPoint y: 116, endPoint x: 669, endPoint y: 114, distance: 51.5
click at [669, 114] on span "[PERSON_NAME]" at bounding box center [704, 115] width 117 height 9
copy span "[PERSON_NAME]"
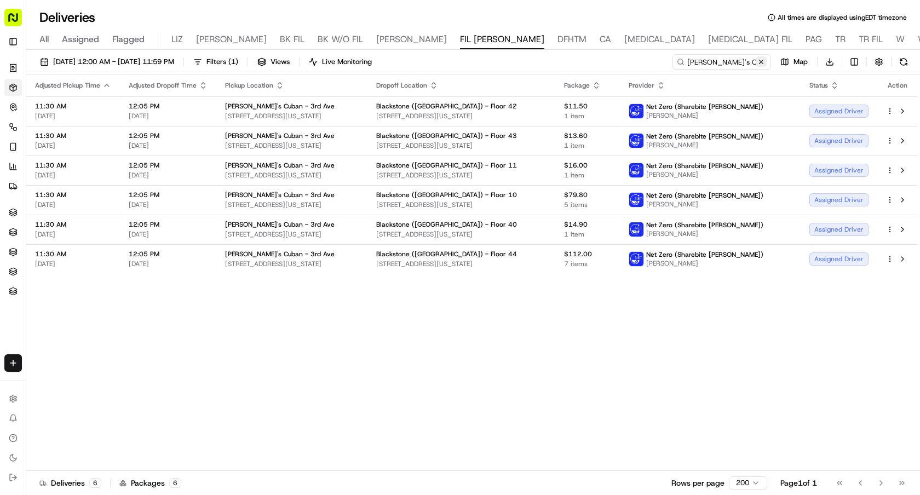
click at [761, 61] on button at bounding box center [761, 61] width 11 height 11
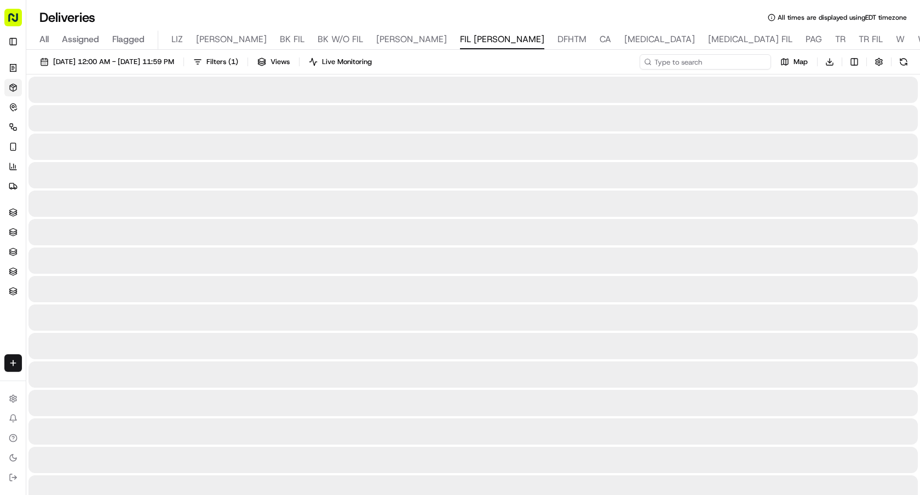
click at [738, 61] on input at bounding box center [705, 61] width 131 height 15
paste input "[PERSON_NAME]"
type input "[PERSON_NAME]"
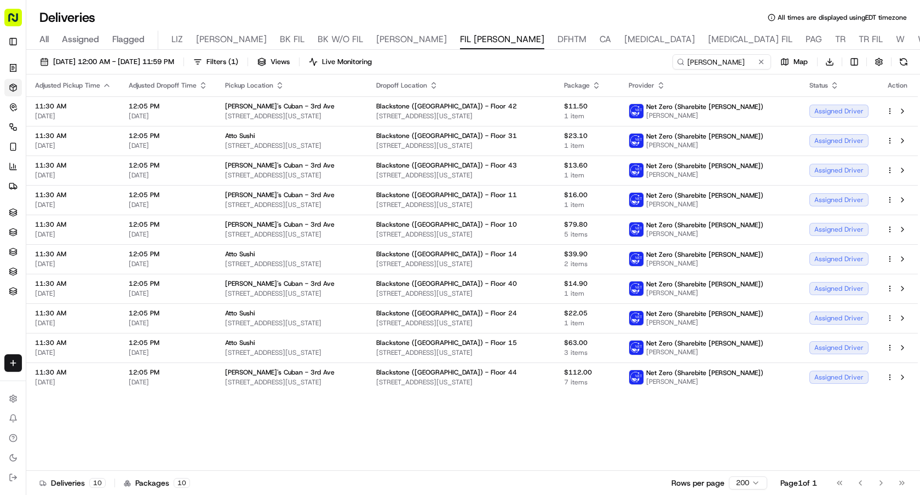
click at [281, 79] on th "Pickup Location" at bounding box center [291, 86] width 151 height 22
click at [280, 81] on icon "button" at bounding box center [280, 85] width 9 height 9
click at [298, 139] on button "Pickup Location Name (Z-A)" at bounding box center [279, 145] width 110 height 13
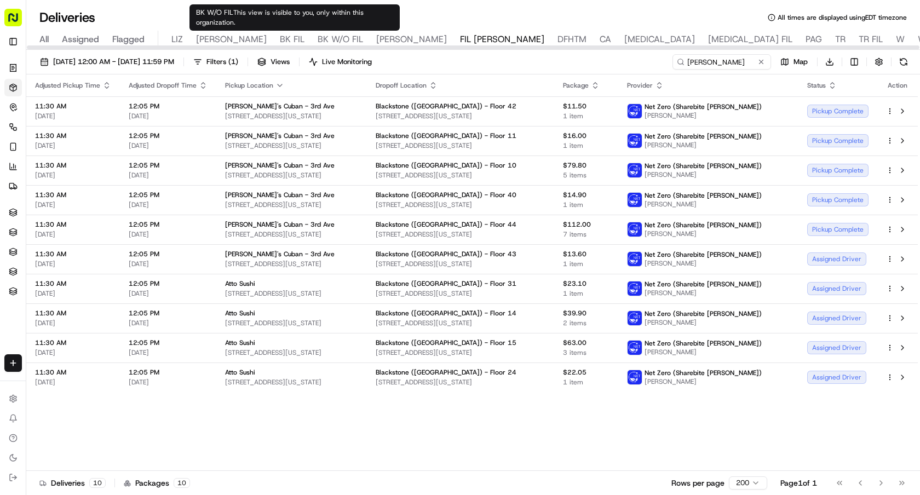
click at [278, 83] on icon "button" at bounding box center [280, 85] width 9 height 9
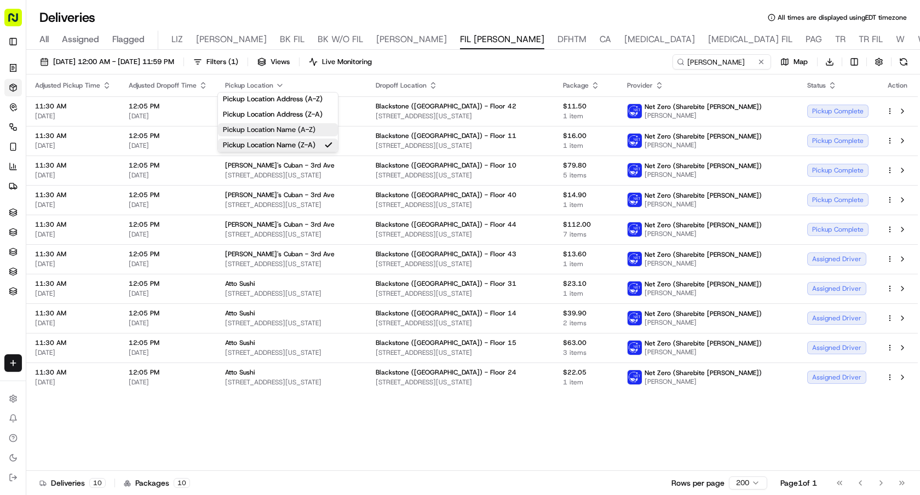
click at [318, 127] on button "Pickup Location Name (A-Z)" at bounding box center [278, 129] width 120 height 13
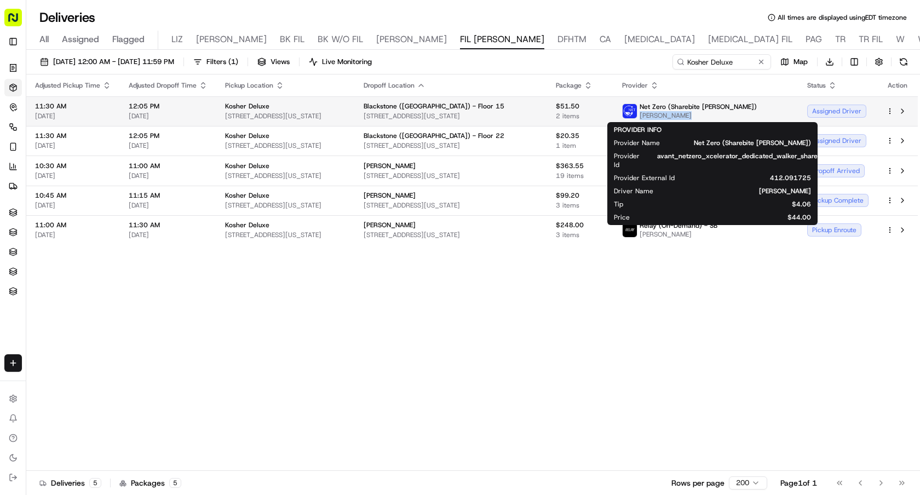
drag, startPoint x: 732, startPoint y: 117, endPoint x: 679, endPoint y: 116, distance: 53.2
click at [679, 116] on span "[PERSON_NAME]" at bounding box center [698, 115] width 117 height 9
copy span "[PERSON_NAME]"
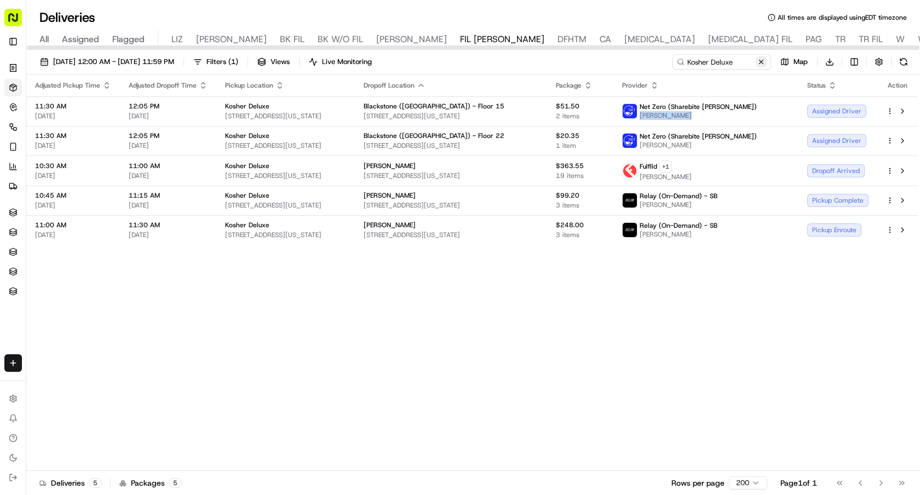
click at [761, 63] on button at bounding box center [761, 61] width 11 height 11
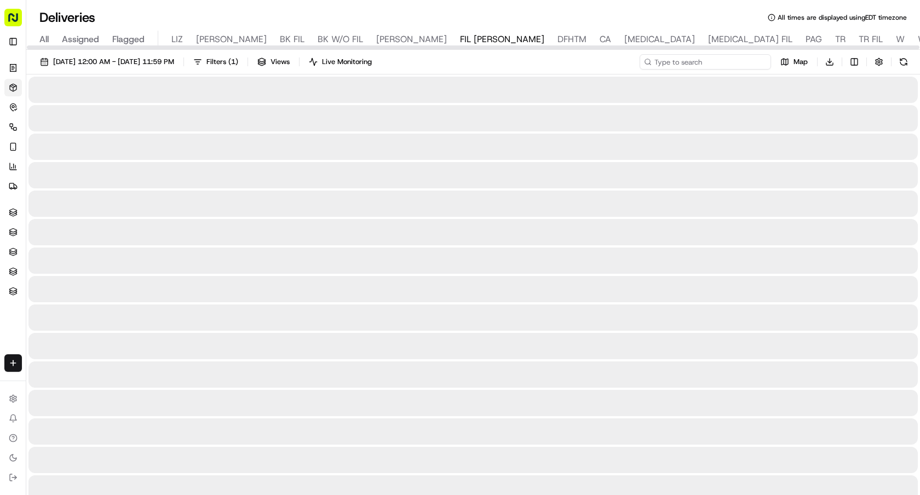
click at [726, 63] on input at bounding box center [705, 61] width 131 height 15
paste input "[PERSON_NAME]"
type input "[PERSON_NAME]"
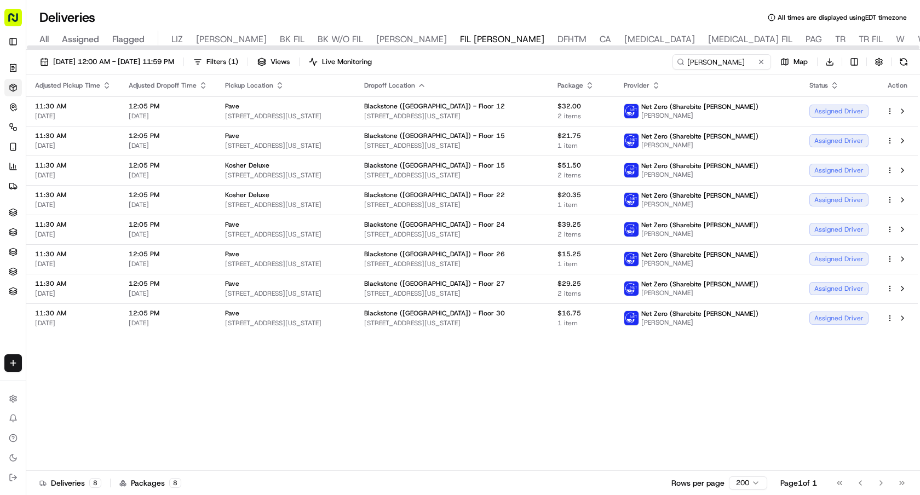
click at [278, 87] on icon "button" at bounding box center [280, 88] width 4 height 2
click at [293, 142] on button "Pickup Location Name (Z-A)" at bounding box center [279, 145] width 110 height 13
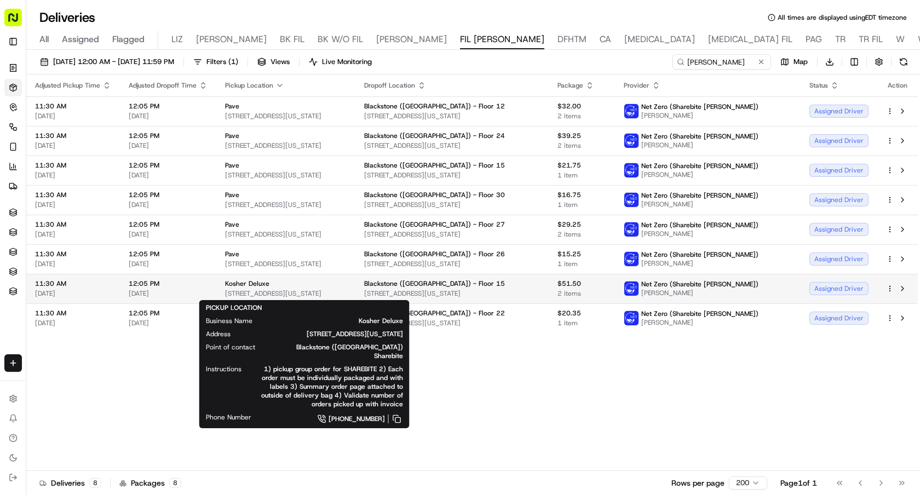
drag, startPoint x: 356, startPoint y: 295, endPoint x: 225, endPoint y: 296, distance: 130.9
click at [225, 296] on span "10 W 46th St, New York, NY 10036, USA" at bounding box center [286, 293] width 122 height 9
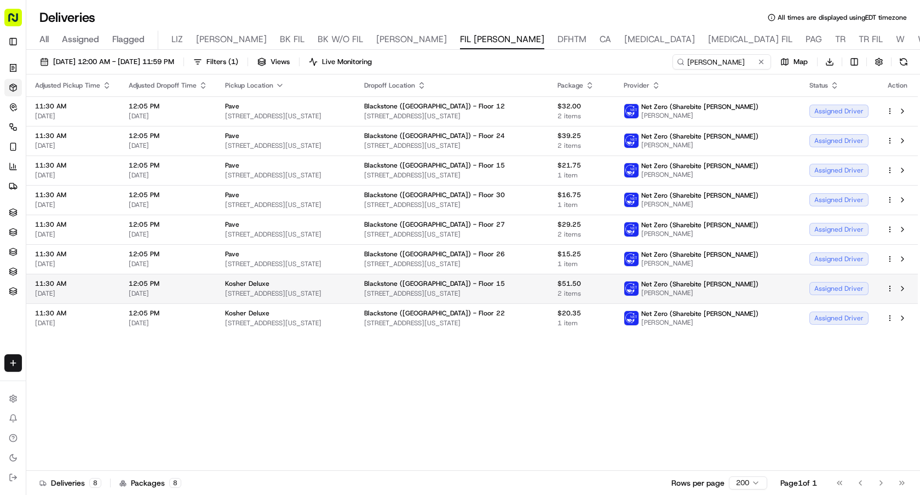
copy span "10 W 46th St, New York, NY 10036, USA"
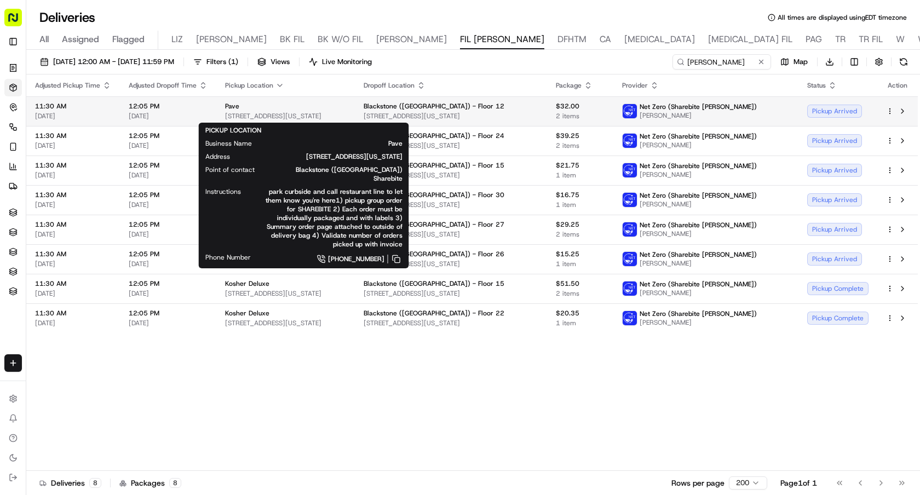
drag, startPoint x: 345, startPoint y: 116, endPoint x: 225, endPoint y: 114, distance: 120.5
click at [225, 114] on span "20 W 46th St, New York, NY 10036, USA" at bounding box center [285, 116] width 121 height 9
copy span "20 W 46th St, New York, NY 10036, USA"
click at [629, 462] on div "Adjusted Pickup Time Adjusted Dropoff Time Pickup Location Dropoff Location Pac…" at bounding box center [472, 273] width 892 height 397
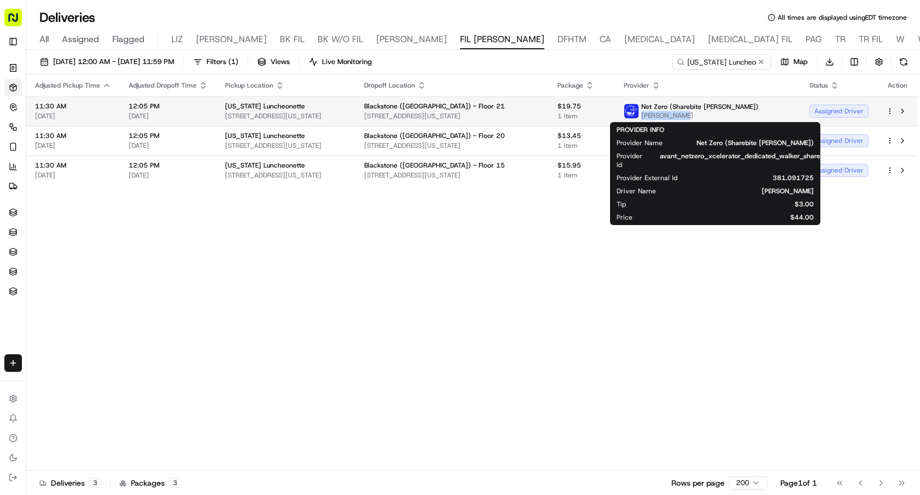
drag, startPoint x: 722, startPoint y: 118, endPoint x: 683, endPoint y: 118, distance: 38.9
click at [683, 118] on span "David Dieppa" at bounding box center [700, 115] width 117 height 9
copy span "David Dieppa"
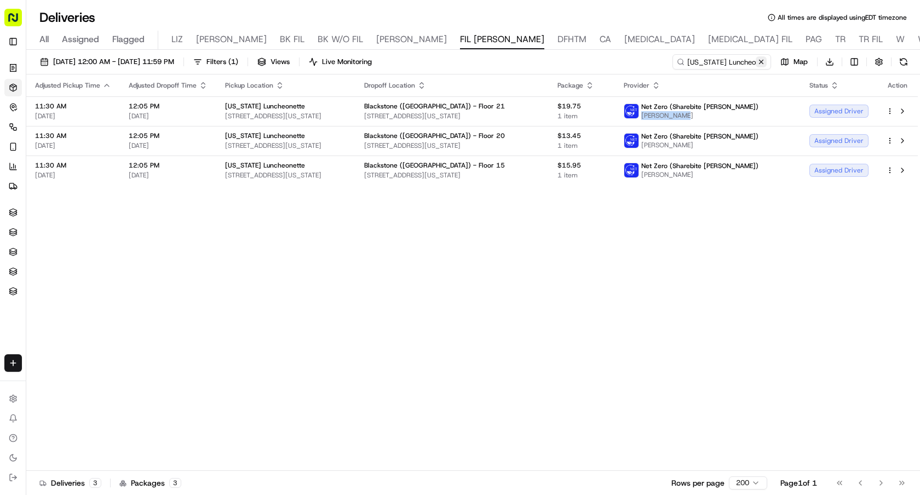
click at [764, 63] on button at bounding box center [761, 61] width 11 height 11
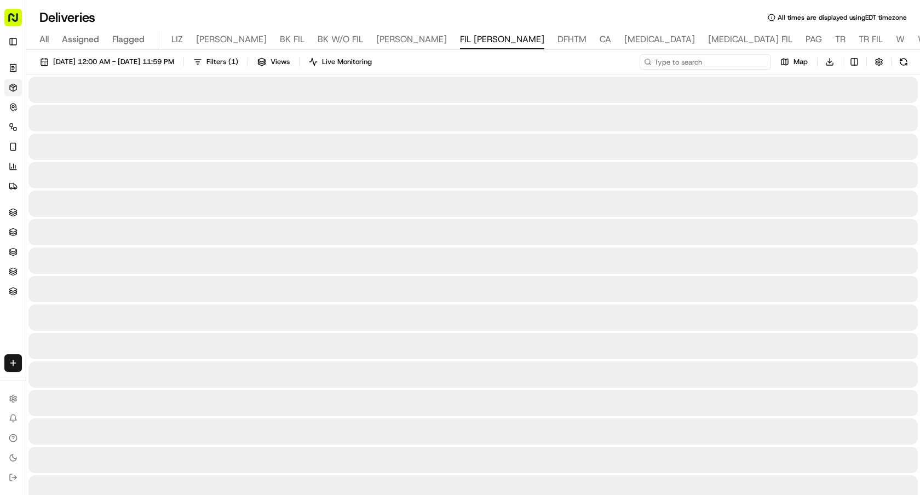
click at [729, 63] on input at bounding box center [705, 61] width 131 height 15
paste input "David Dieppa"
type input "David Dieppa"
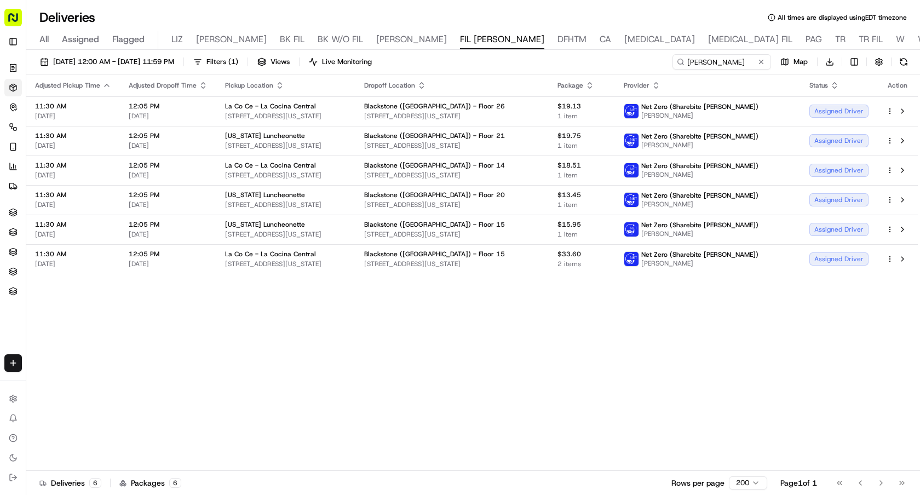
click at [282, 83] on div "Pickup Location" at bounding box center [286, 85] width 122 height 9
click at [278, 83] on icon "button" at bounding box center [280, 83] width 4 height 2
click at [301, 133] on button "Pickup Location Name (A-Z)" at bounding box center [279, 129] width 110 height 13
click at [278, 84] on icon "button" at bounding box center [280, 85] width 4 height 2
click at [291, 142] on button "Pickup Location Name (Z-A)" at bounding box center [278, 145] width 120 height 13
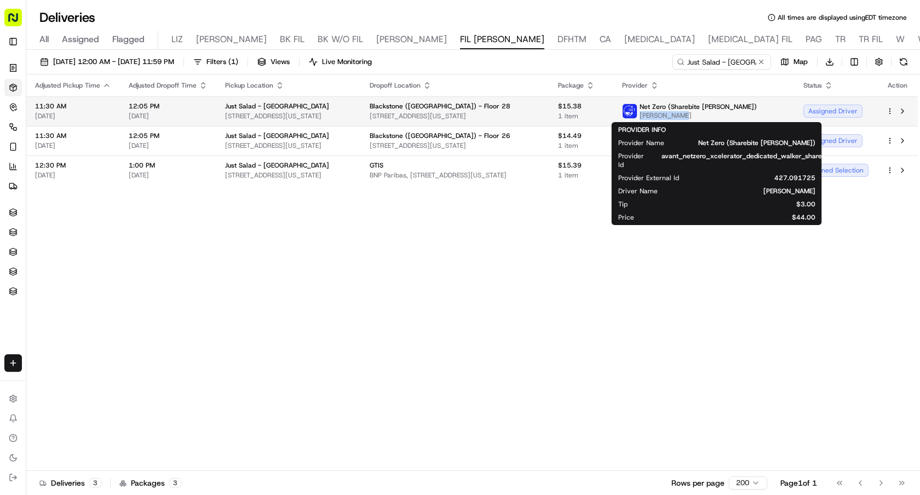
drag, startPoint x: 722, startPoint y: 113, endPoint x: 683, endPoint y: 113, distance: 39.4
click at [683, 113] on div "Net Zero (Sharebite [PERSON_NAME]) [PERSON_NAME]" at bounding box center [689, 111] width 135 height 18
copy span "[PERSON_NAME]"
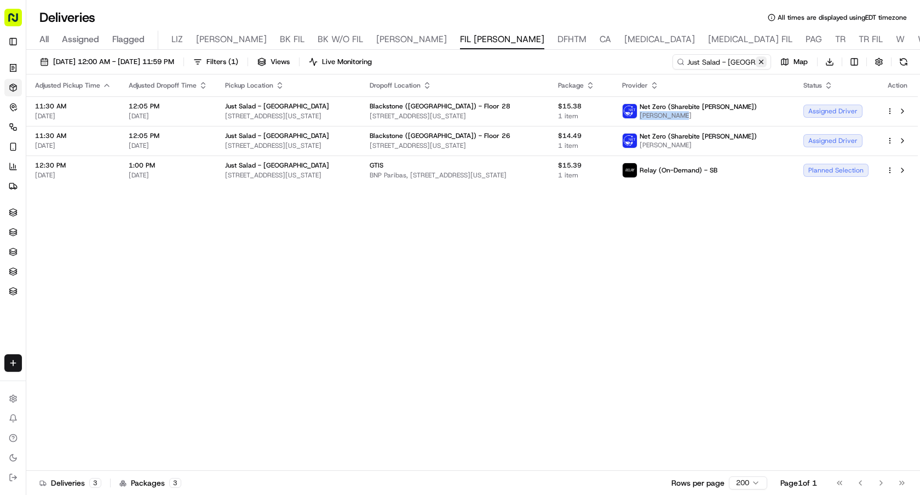
click at [761, 61] on button at bounding box center [761, 61] width 11 height 11
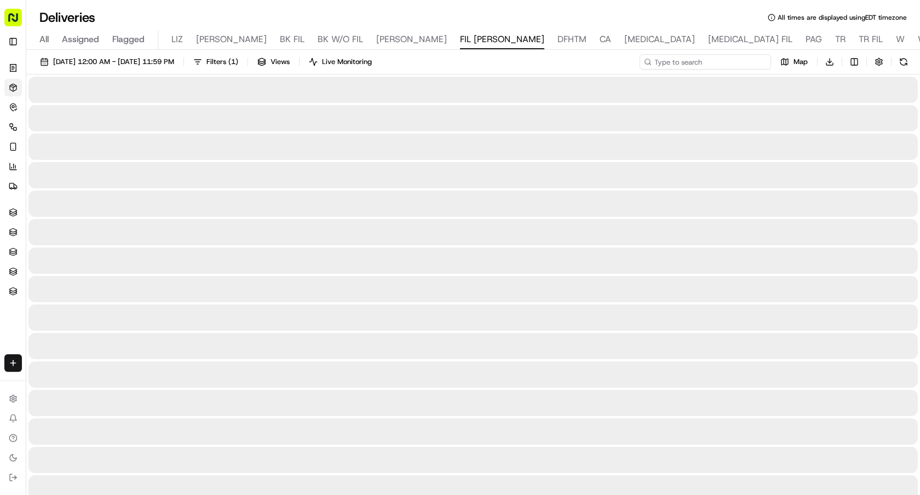
click at [724, 62] on input at bounding box center [705, 61] width 131 height 15
paste input "[PERSON_NAME]"
type input "[PERSON_NAME]"
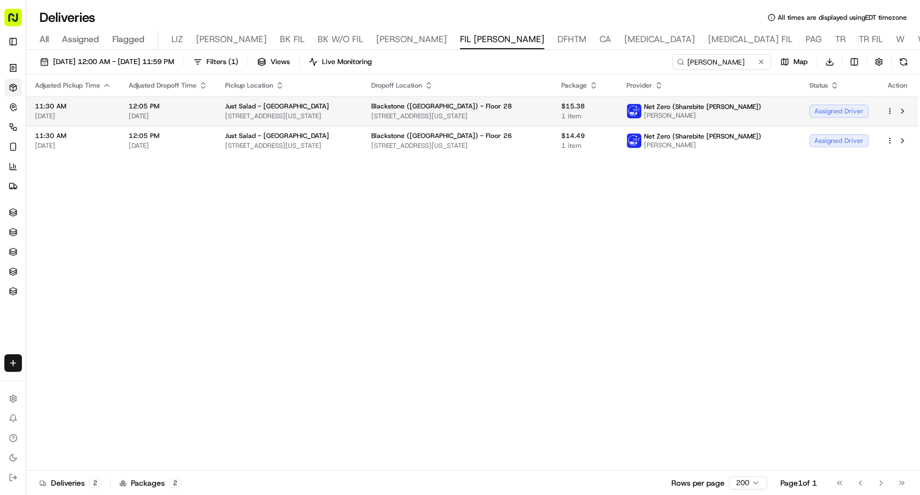
drag, startPoint x: 358, startPoint y: 124, endPoint x: 220, endPoint y: 117, distance: 138.2
click at [220, 117] on td "Just Salad - [GEOGRAPHIC_DATA][STREET_ADDRESS][US_STATE]" at bounding box center [289, 111] width 146 height 30
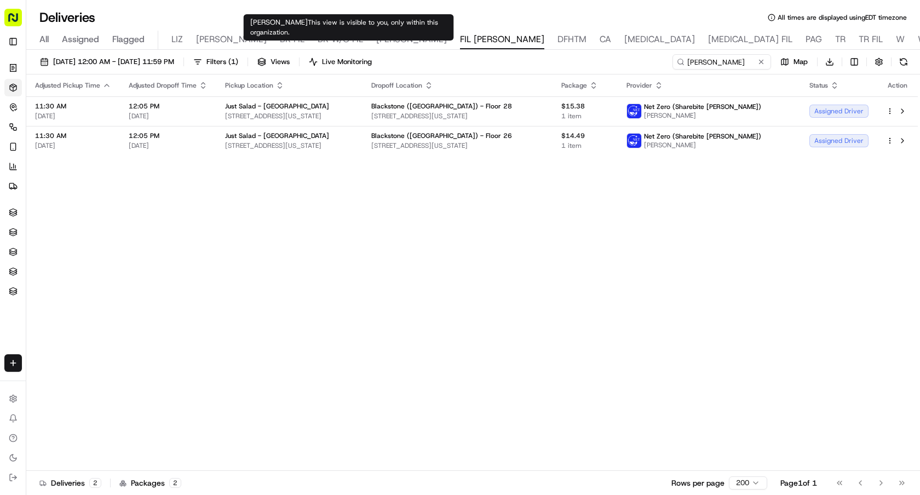
copy span "[STREET_ADDRESS][US_STATE]"
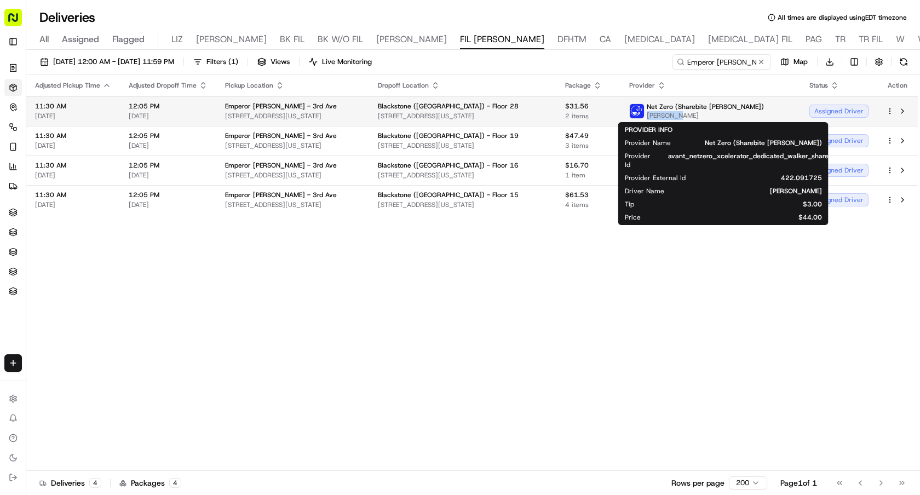
drag, startPoint x: 731, startPoint y: 118, endPoint x: 691, endPoint y: 116, distance: 40.1
click at [691, 116] on span "[PERSON_NAME]" at bounding box center [705, 115] width 117 height 9
copy span "[PERSON_NAME]"
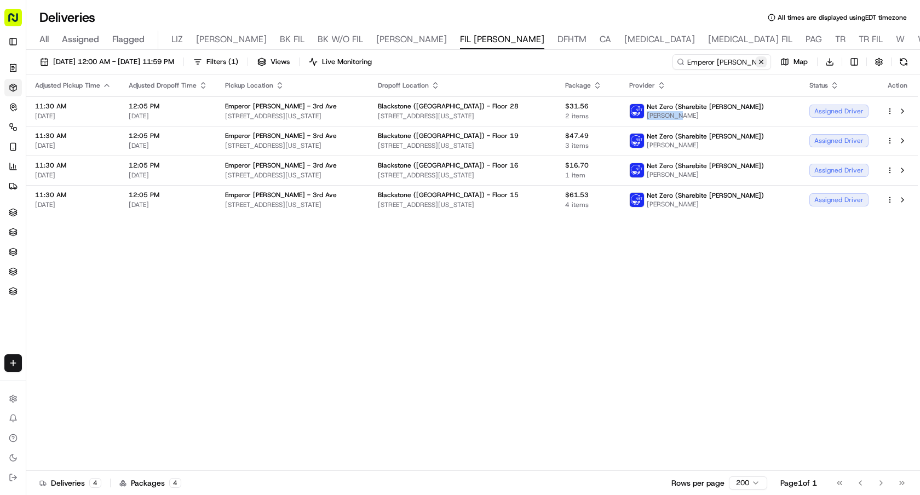
click at [765, 62] on button at bounding box center [761, 61] width 11 height 11
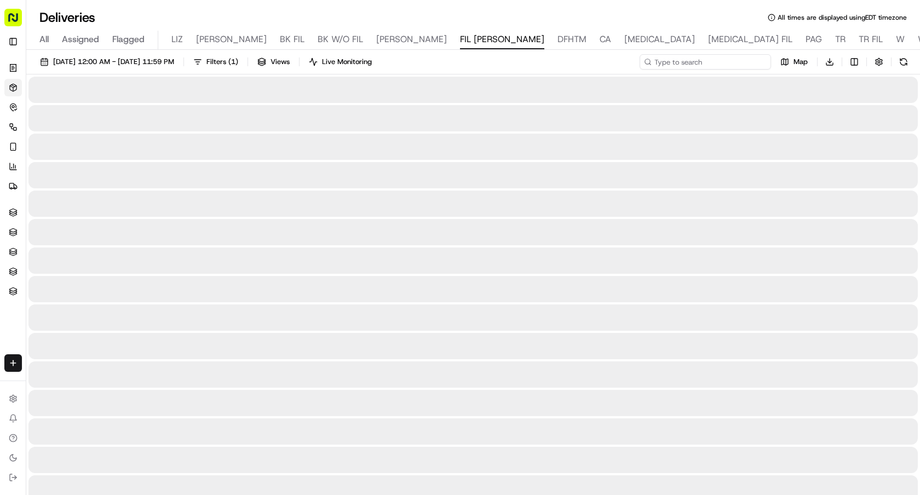
click at [741, 64] on input at bounding box center [705, 61] width 131 height 15
paste input "[PERSON_NAME]"
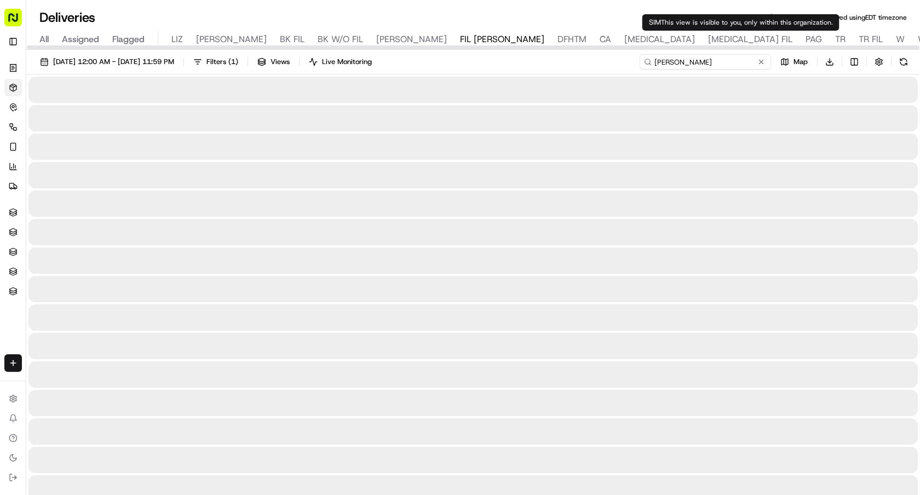
type input "[PERSON_NAME]"
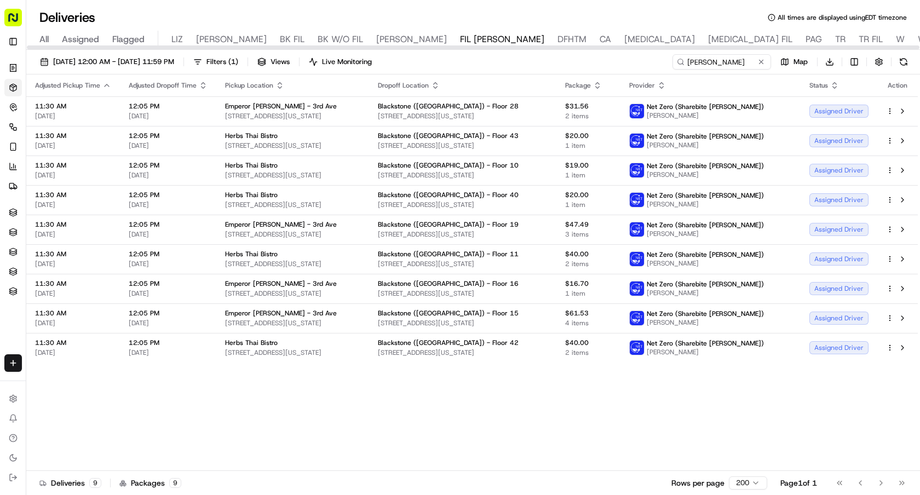
click at [278, 84] on icon "button" at bounding box center [280, 85] width 9 height 9
click at [299, 125] on button "Pickup Location Name (A-Z)" at bounding box center [279, 129] width 110 height 13
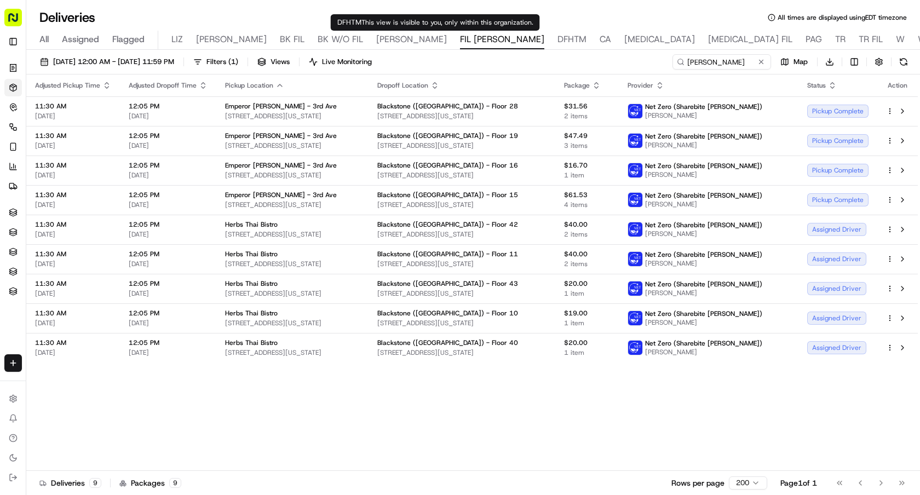
click at [278, 84] on icon "button" at bounding box center [280, 85] width 4 height 2
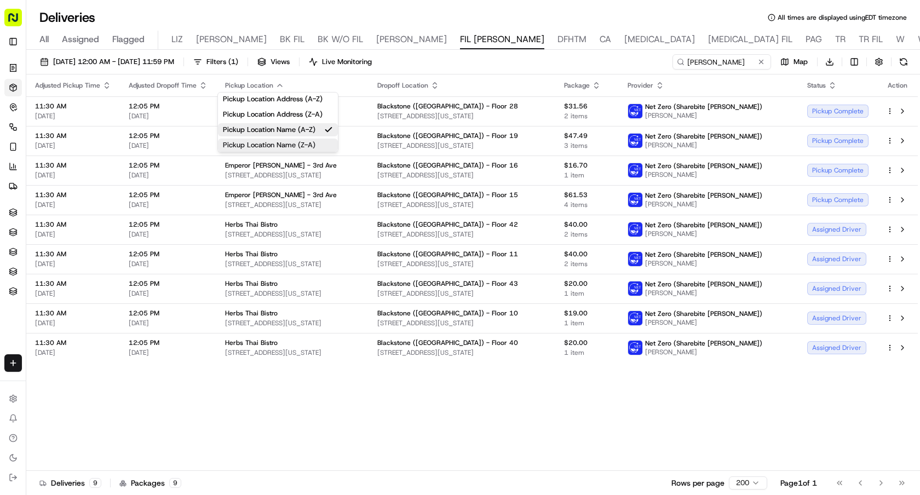
click at [312, 147] on button "Pickup Location Name (Z-A)" at bounding box center [278, 145] width 120 height 13
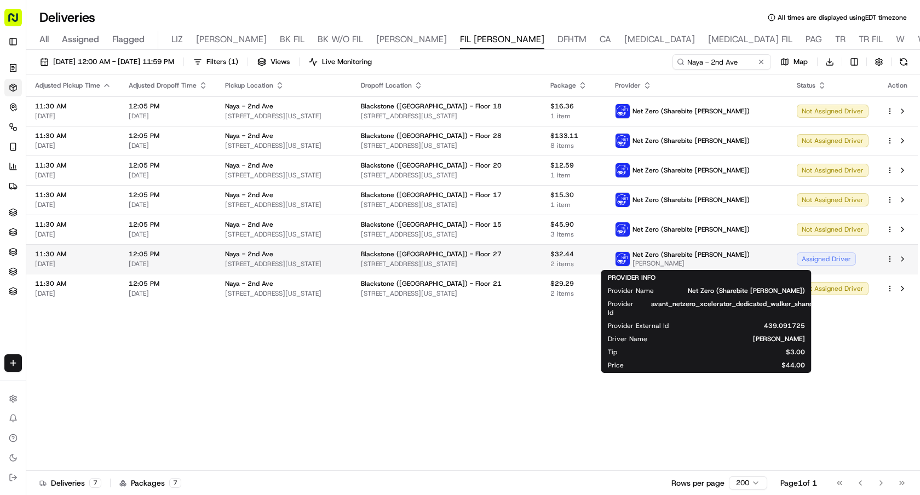
drag, startPoint x: 724, startPoint y: 266, endPoint x: 673, endPoint y: 264, distance: 51.0
click at [673, 264] on div "Net Zero (Sharebite [PERSON_NAME]) [PERSON_NAME]" at bounding box center [682, 259] width 135 height 18
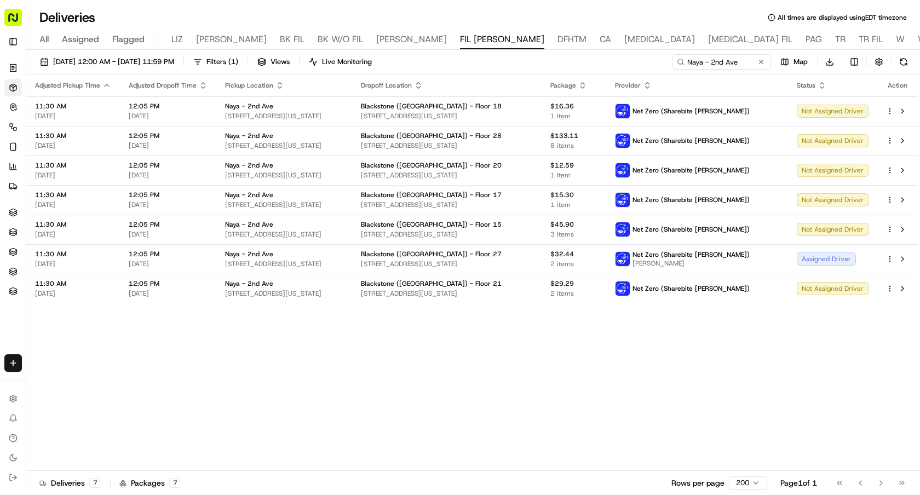
copy span "[PERSON_NAME]"
click at [758, 62] on button at bounding box center [761, 61] width 11 height 11
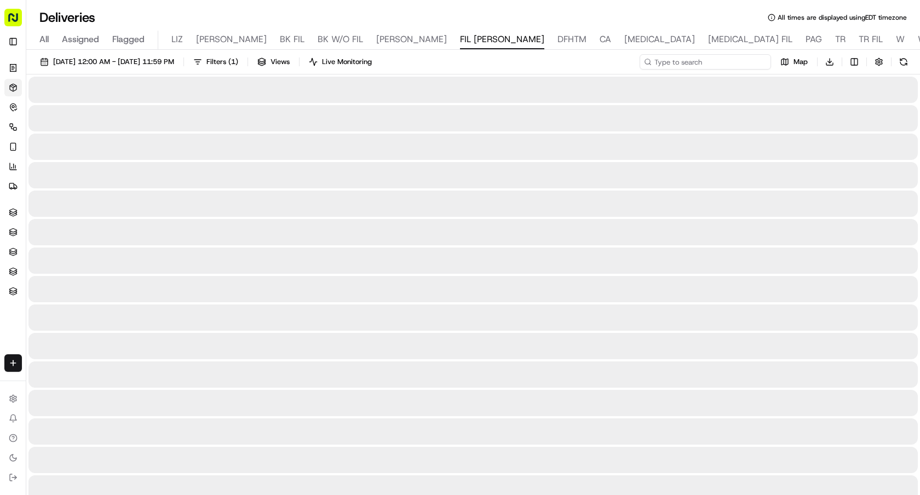
click at [735, 62] on input at bounding box center [705, 61] width 131 height 15
paste input "[PERSON_NAME]"
type input "[PERSON_NAME]"
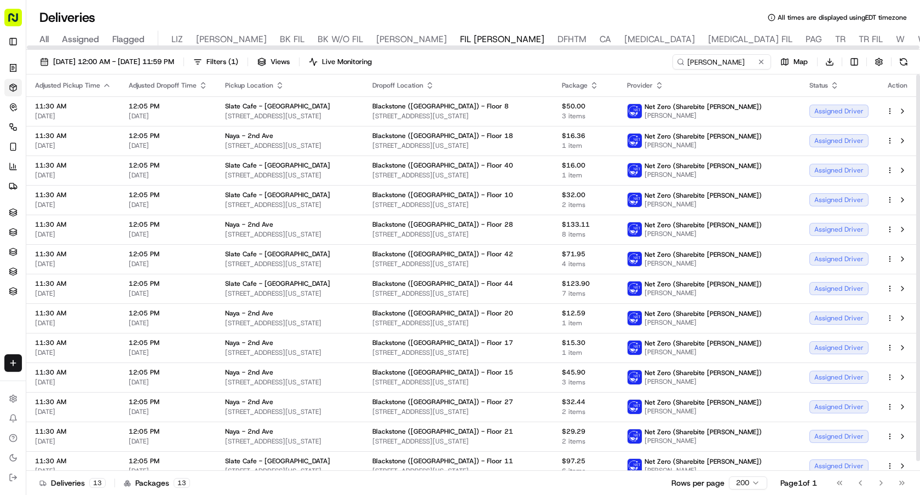
click at [281, 86] on icon "button" at bounding box center [280, 85] width 9 height 9
click at [303, 150] on button "Pickup Location Name (Z-A)" at bounding box center [279, 145] width 110 height 13
click at [280, 83] on icon "button" at bounding box center [280, 85] width 9 height 9
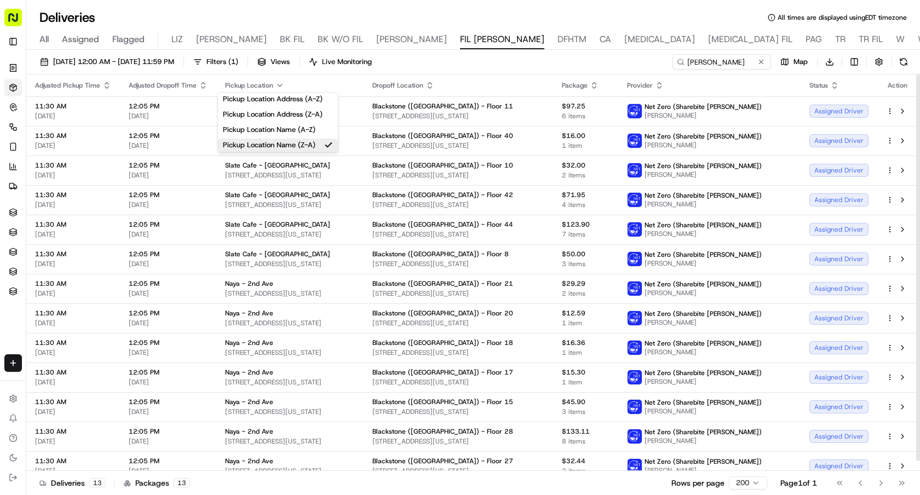
click at [327, 76] on th "Pickup Location" at bounding box center [289, 86] width 147 height 22
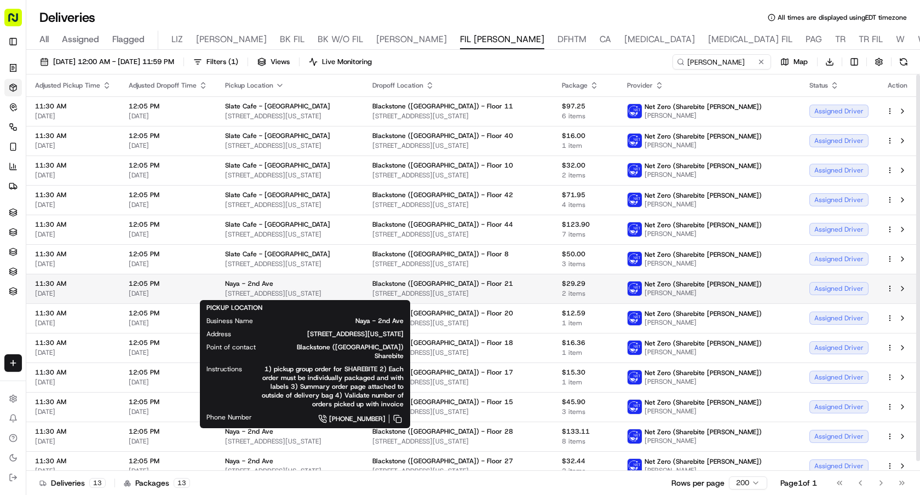
drag, startPoint x: 360, startPoint y: 298, endPoint x: 226, endPoint y: 295, distance: 134.8
click at [226, 295] on td "Naya - [GEOGRAPHIC_DATA][STREET_ADDRESS][US_STATE]" at bounding box center [289, 289] width 147 height 30
copy span "[STREET_ADDRESS][US_STATE]"
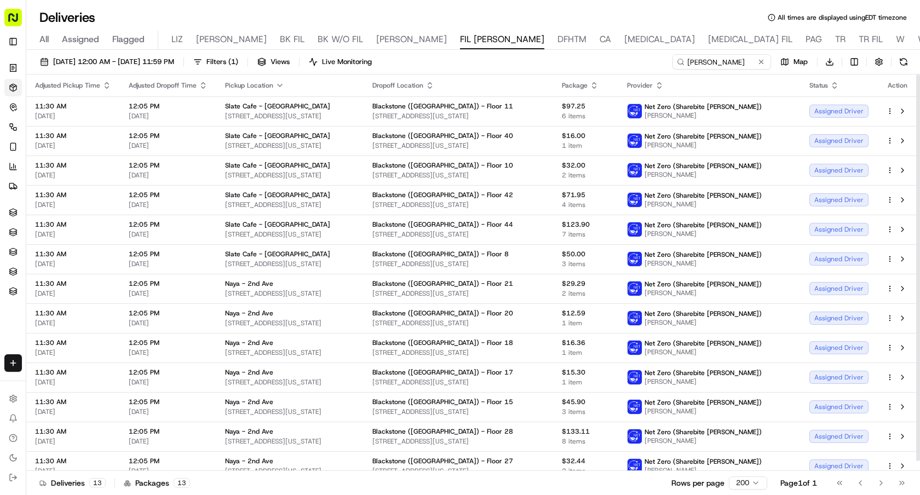
click at [276, 85] on icon "button" at bounding box center [280, 85] width 9 height 9
click at [465, 60] on div "[DATE] 12:00 AM - [DATE] 11:59 PM Filters ( 1 ) Views Live Monitoring [PERSON_N…" at bounding box center [473, 64] width 894 height 20
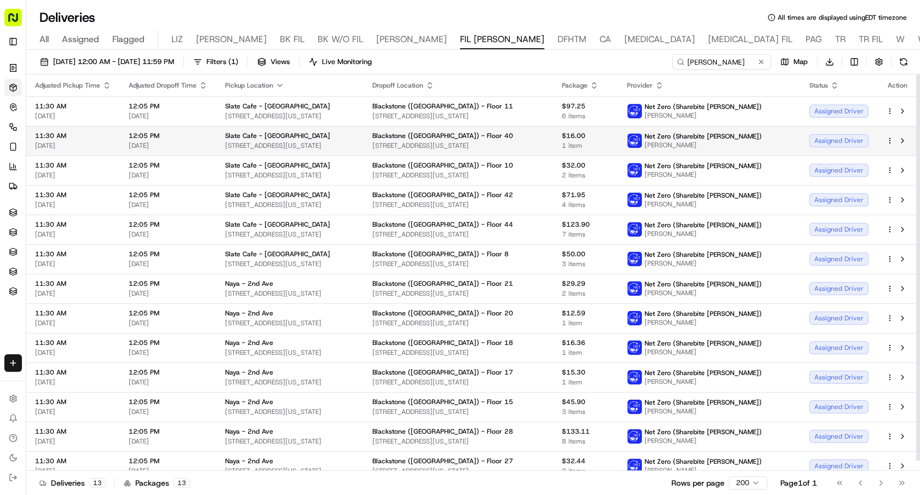
scroll to position [10, 0]
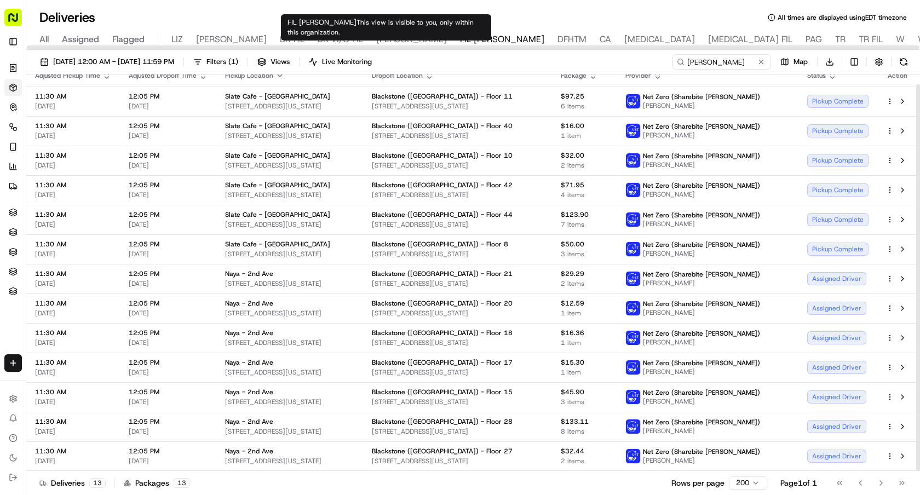
click at [280, 73] on div "[DATE] 12:00 AM - [DATE] 11:59 PM Filters ( 1 ) Views Live Monitoring [PERSON_N…" at bounding box center [473, 64] width 894 height 20
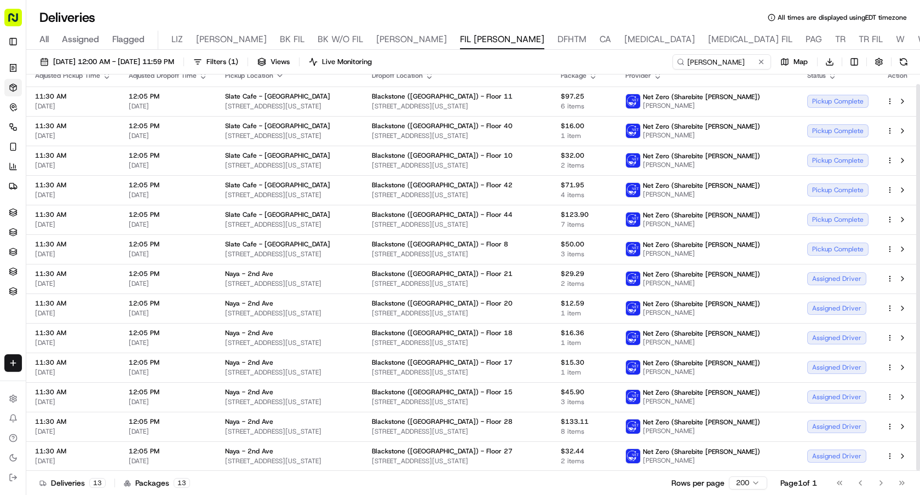
click at [277, 79] on icon "button" at bounding box center [280, 75] width 9 height 9
click at [298, 120] on button "Pickup Location Name (A-Z)" at bounding box center [278, 119] width 120 height 13
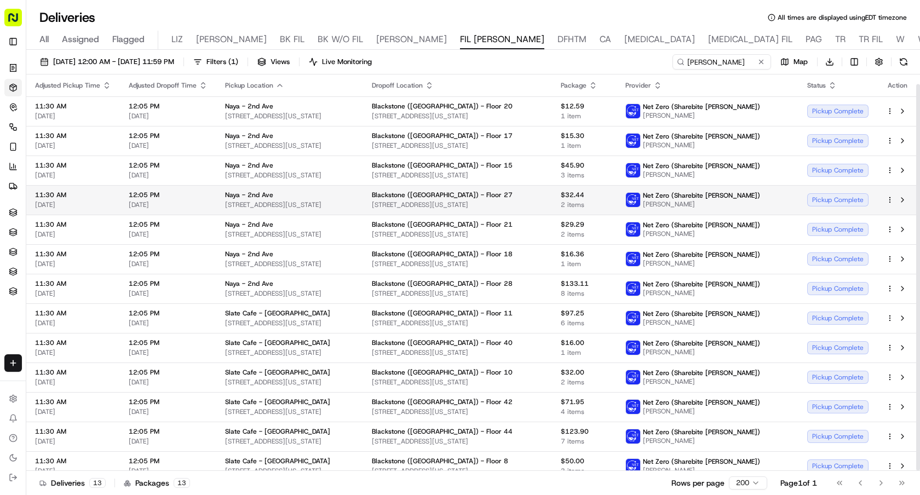
scroll to position [10, 0]
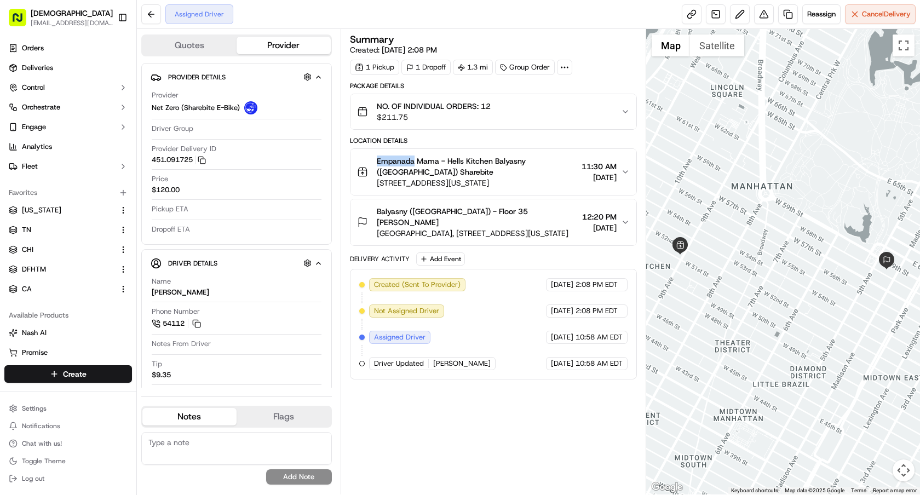
drag, startPoint x: 379, startPoint y: 163, endPoint x: 413, endPoint y: 162, distance: 34.5
click at [413, 162] on span "Empanada Mama - Hells Kitchen Balyasny (USA) Sharebite" at bounding box center [477, 167] width 201 height 22
copy span "Empanada"
click at [530, 26] on div "Assigned Driver Reassign Cancel Delivery" at bounding box center [528, 14] width 783 height 29
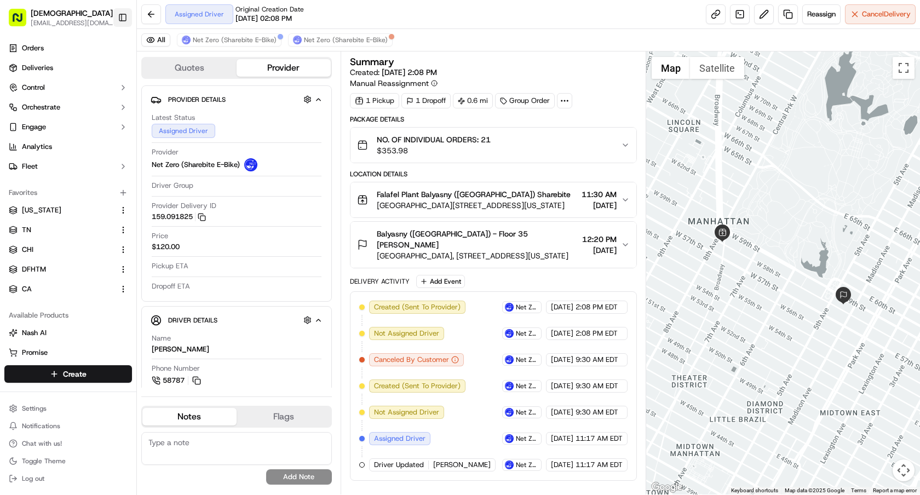
click at [127, 23] on button "Toggle Sidebar" at bounding box center [122, 17] width 19 height 19
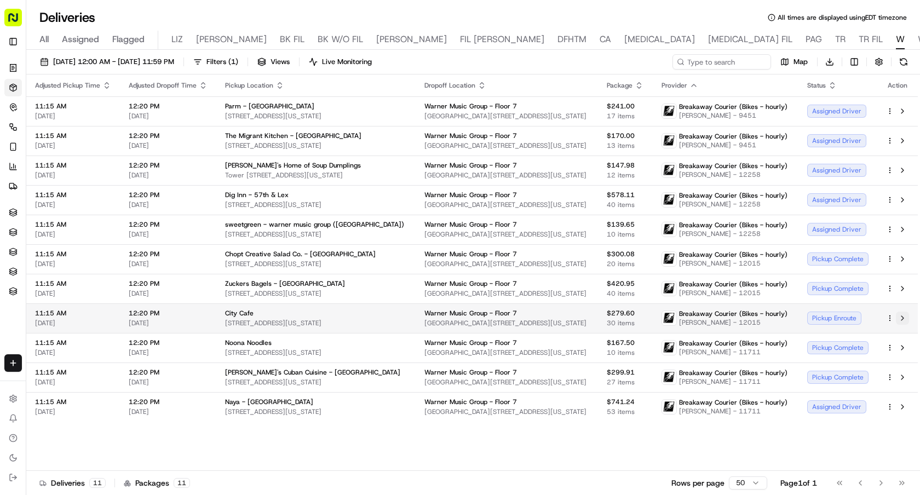
click at [902, 319] on button at bounding box center [902, 318] width 13 height 13
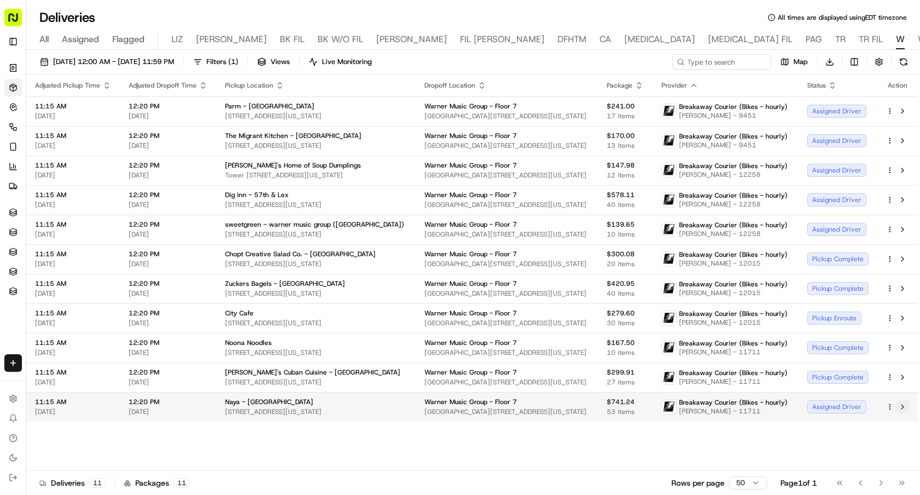
click at [903, 406] on button at bounding box center [902, 406] width 13 height 13
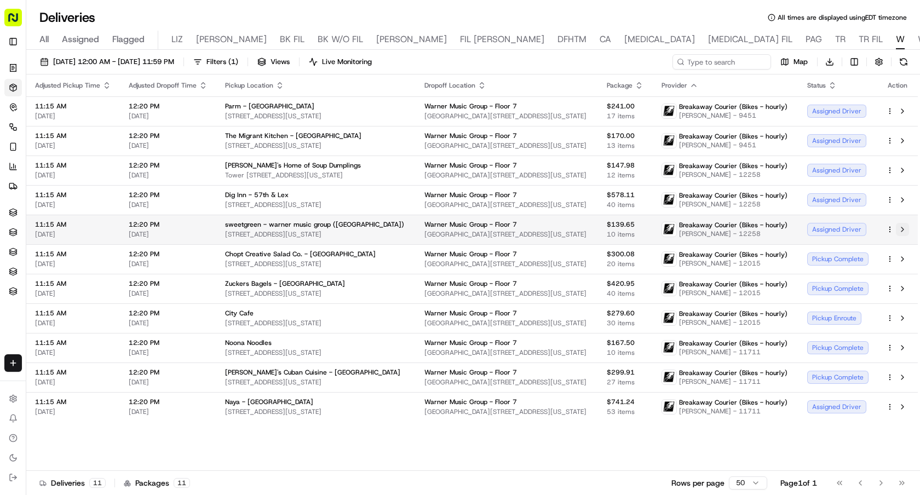
click at [903, 231] on button at bounding box center [902, 229] width 13 height 13
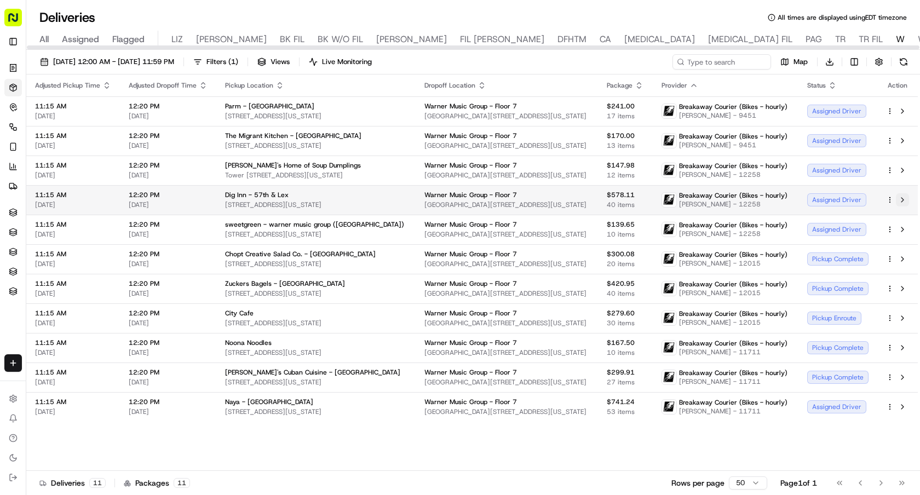
click at [901, 197] on button at bounding box center [902, 199] width 13 height 13
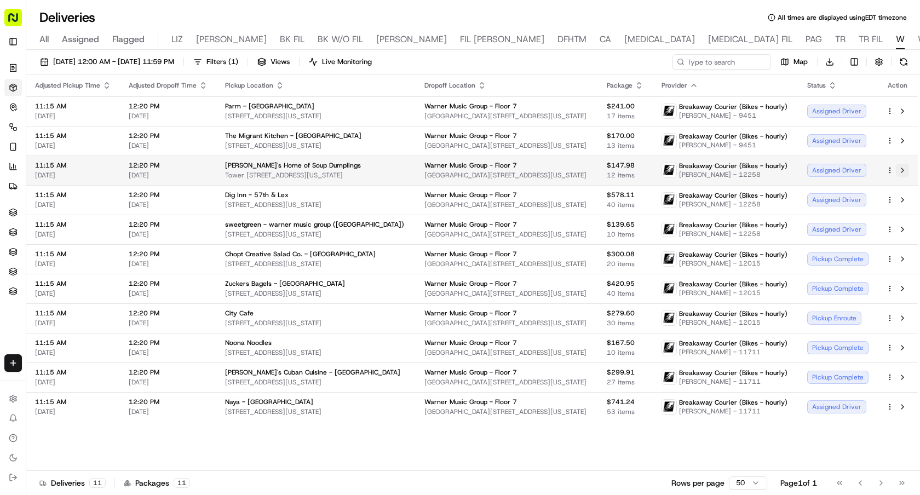
click at [902, 167] on button at bounding box center [902, 170] width 13 height 13
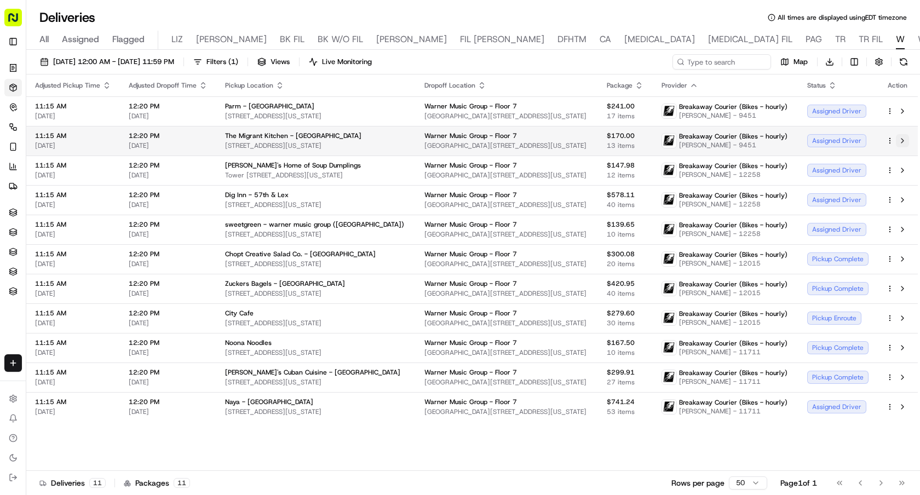
click at [904, 140] on button at bounding box center [902, 140] width 13 height 13
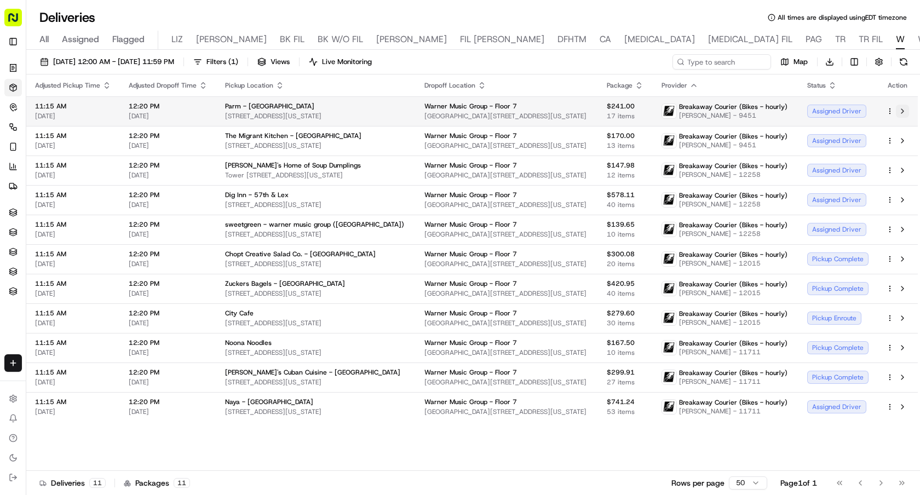
click at [901, 106] on button at bounding box center [902, 111] width 13 height 13
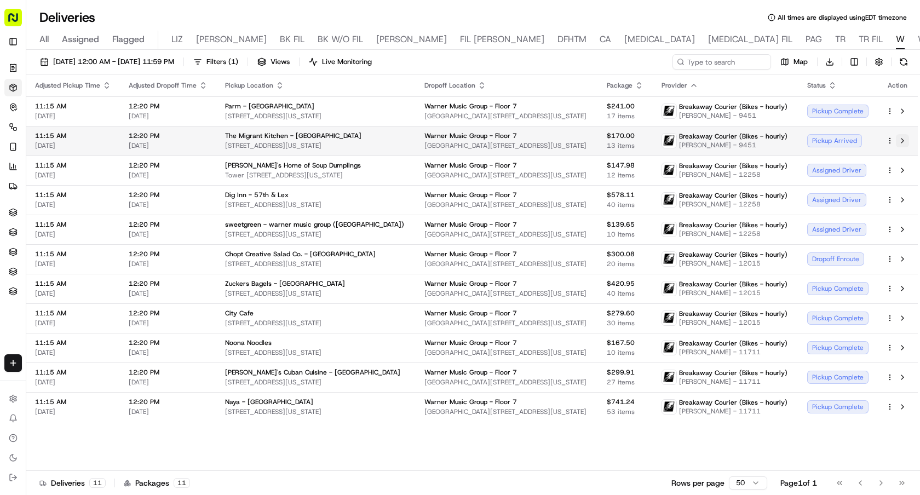
click at [900, 138] on button at bounding box center [902, 140] width 13 height 13
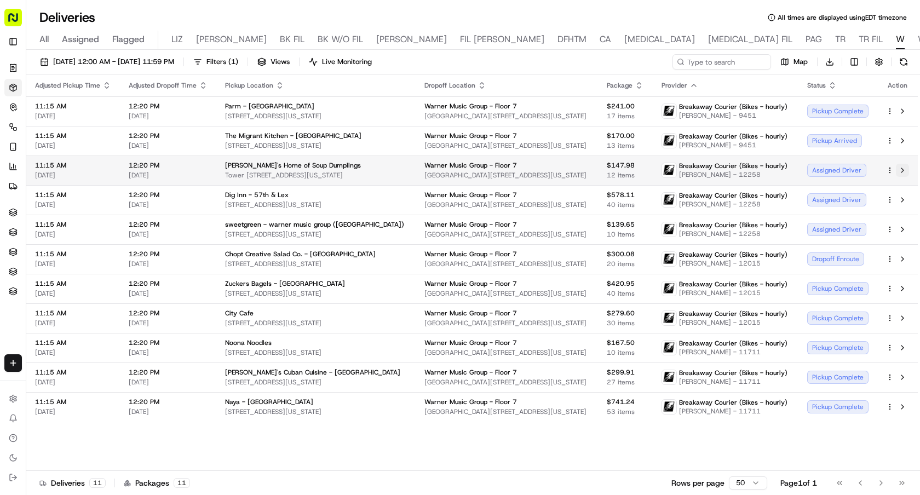
click at [903, 169] on button at bounding box center [902, 170] width 13 height 13
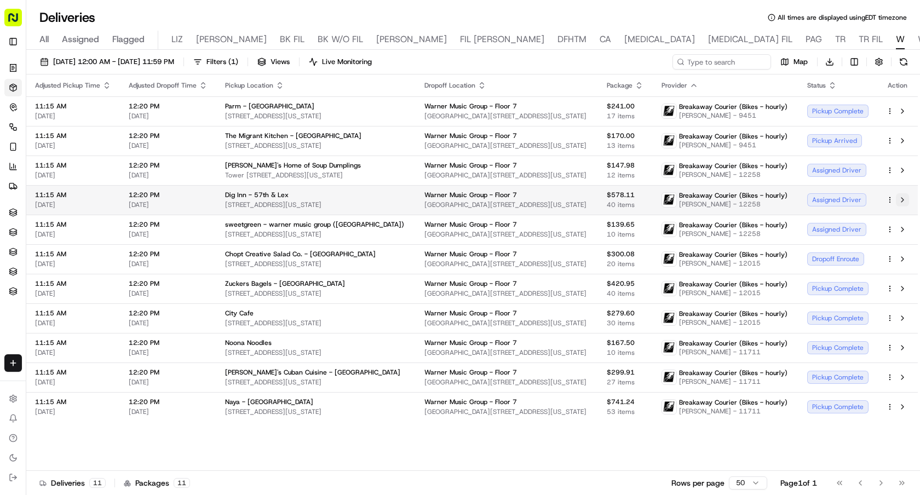
click at [901, 198] on button at bounding box center [902, 199] width 13 height 13
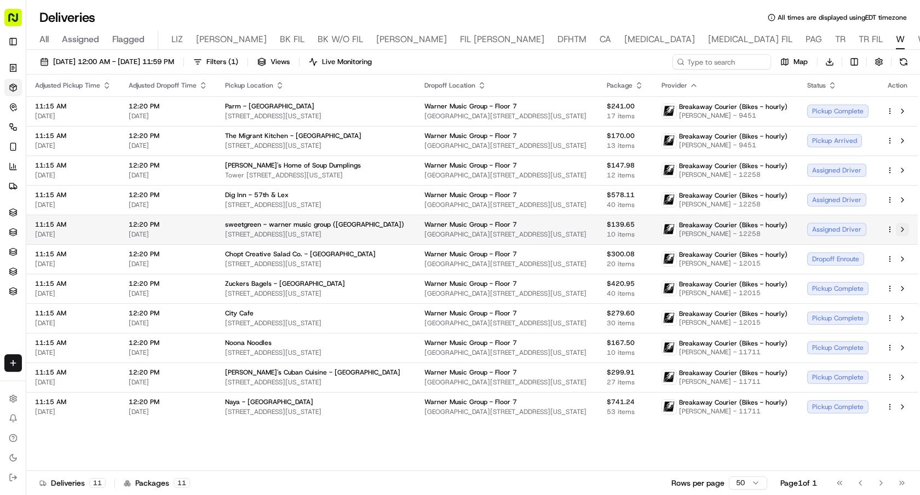
click at [902, 230] on button at bounding box center [902, 229] width 13 height 13
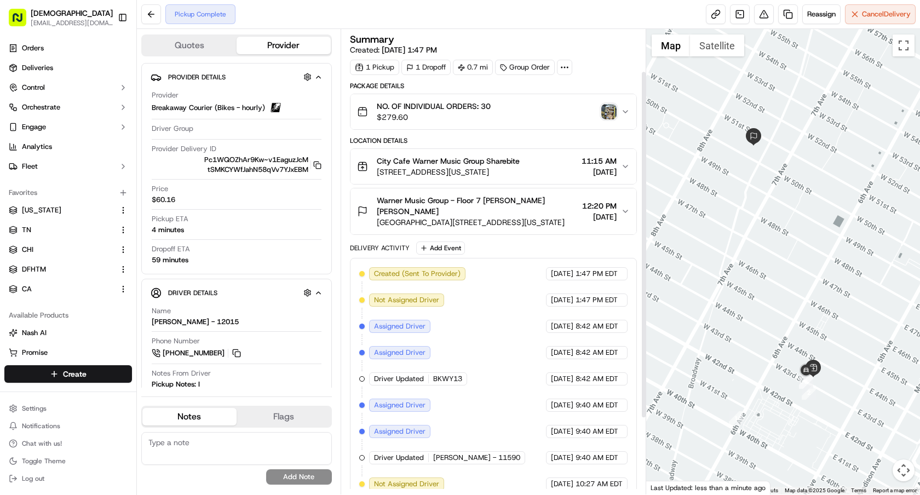
scroll to position [158, 0]
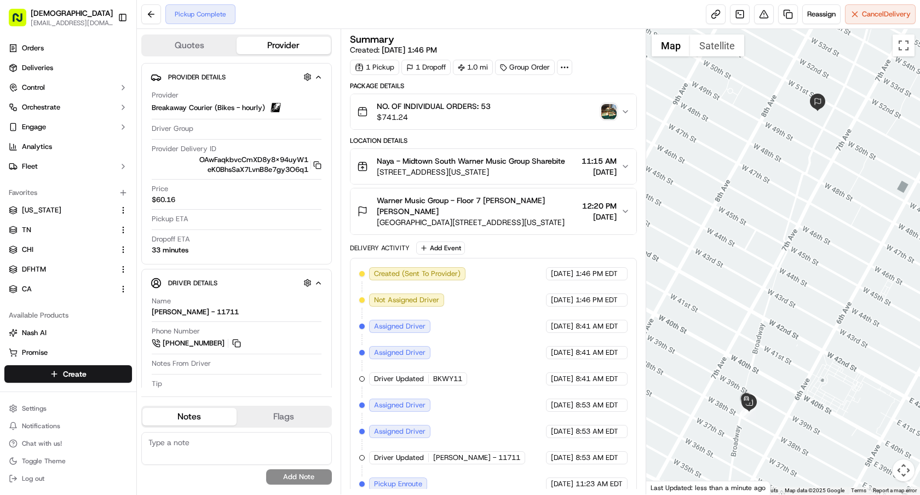
scroll to position [64, 0]
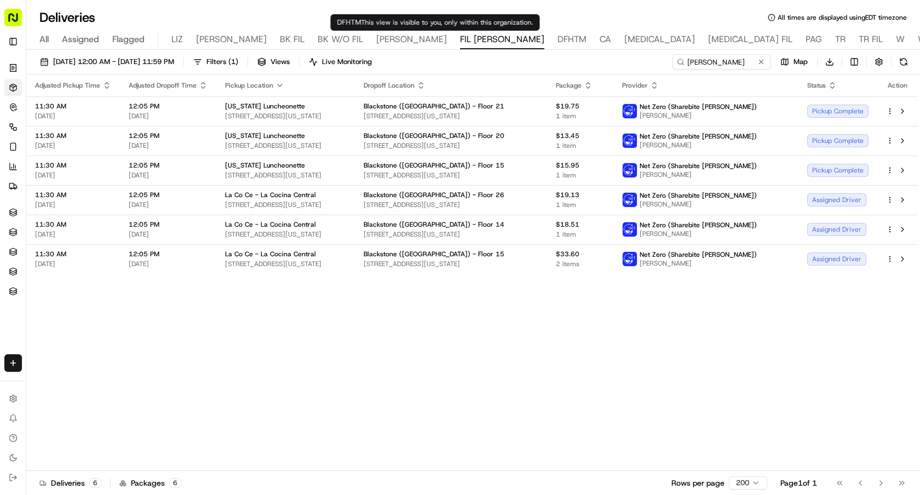
click at [277, 86] on icon "button" at bounding box center [280, 85] width 9 height 9
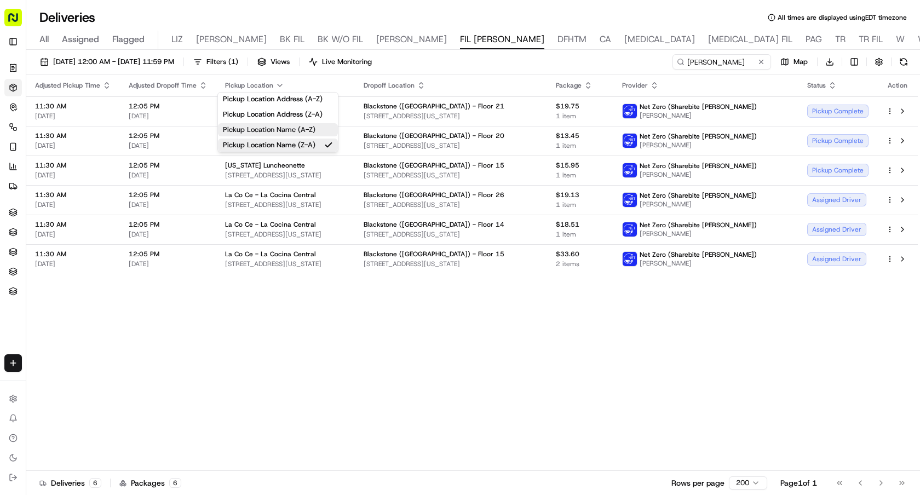
click at [291, 127] on button "Pickup Location Name (A-Z)" at bounding box center [278, 129] width 120 height 13
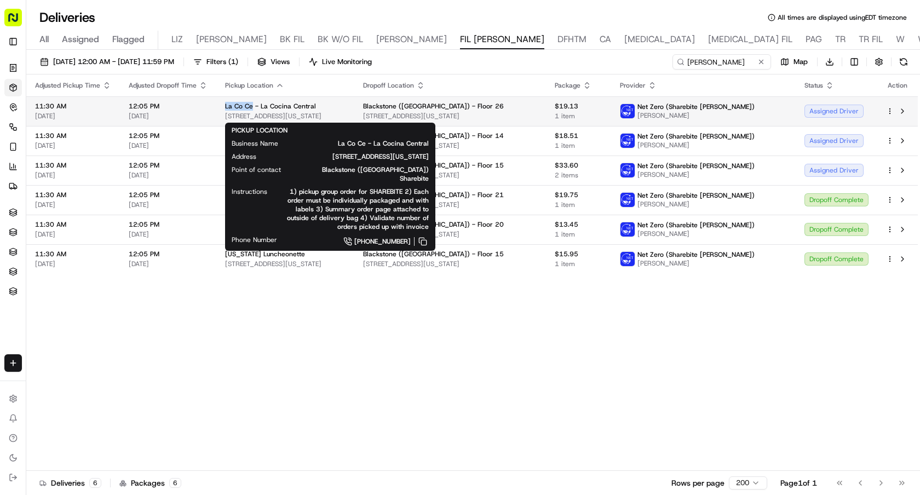
drag, startPoint x: 225, startPoint y: 107, endPoint x: 251, endPoint y: 107, distance: 25.8
click at [251, 107] on span "La Co Ce - La Cocina Central" at bounding box center [270, 106] width 91 height 9
copy span "La Co Ce"
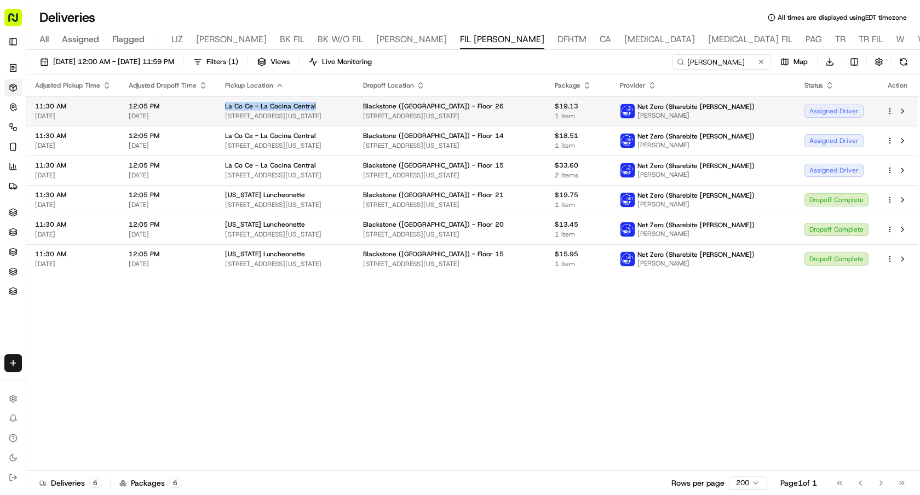
drag, startPoint x: 326, startPoint y: 105, endPoint x: 222, endPoint y: 105, distance: 104.1
click at [222, 105] on td "La Co Ce - La Cocina Central 601 Lexington Avenue, 153 E 53rd St, New York, NY …" at bounding box center [285, 111] width 138 height 30
copy span "La Co Ce - La Cocina Central"
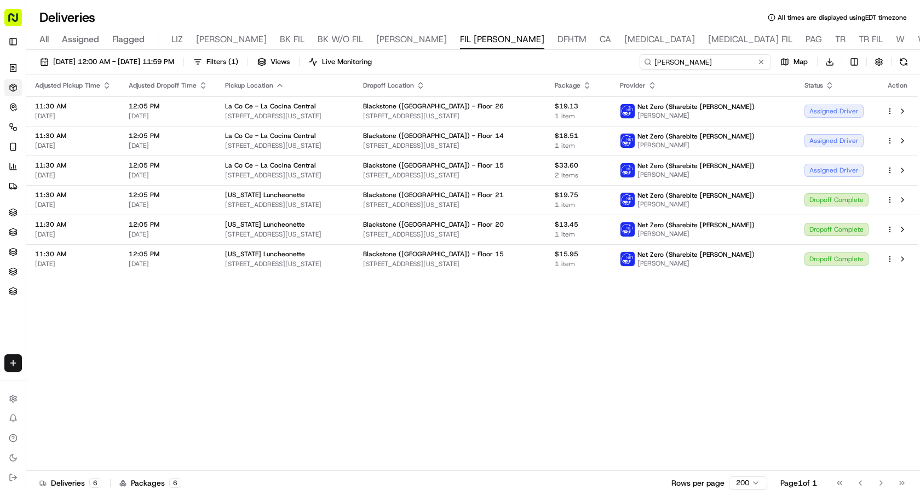
click at [710, 62] on input "David Dieppa" at bounding box center [705, 61] width 131 height 15
drag, startPoint x: 719, startPoint y: 62, endPoint x: 566, endPoint y: 62, distance: 152.3
click at [570, 62] on div "09/18/2025 12:00 AM - 09/18/2025 11:59 PM Filters ( 1 ) Views Live Monitoring D…" at bounding box center [473, 64] width 894 height 20
paste input "La Co Ce - La Cocina Central"
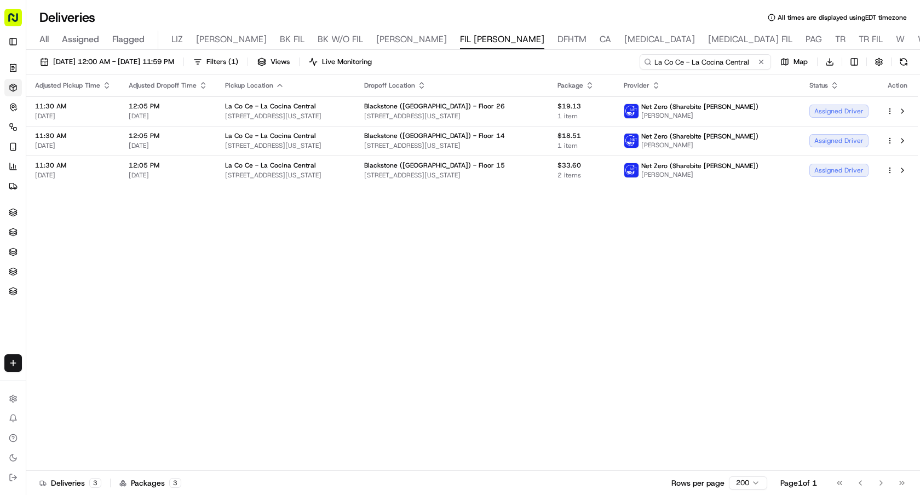
type input "La Co Ce - La Cocina Central"
drag, startPoint x: 435, startPoint y: 116, endPoint x: 223, endPoint y: 119, distance: 212.0
click at [223, 119] on td "La Co Ce - La Cocina Central 601 Lexington Avenue, 153 E 53rd St, New York, NY …" at bounding box center [285, 111] width 139 height 30
copy span "601 Lexington Avenue, 153 E 53rd St, New York, NY 10022, USA"
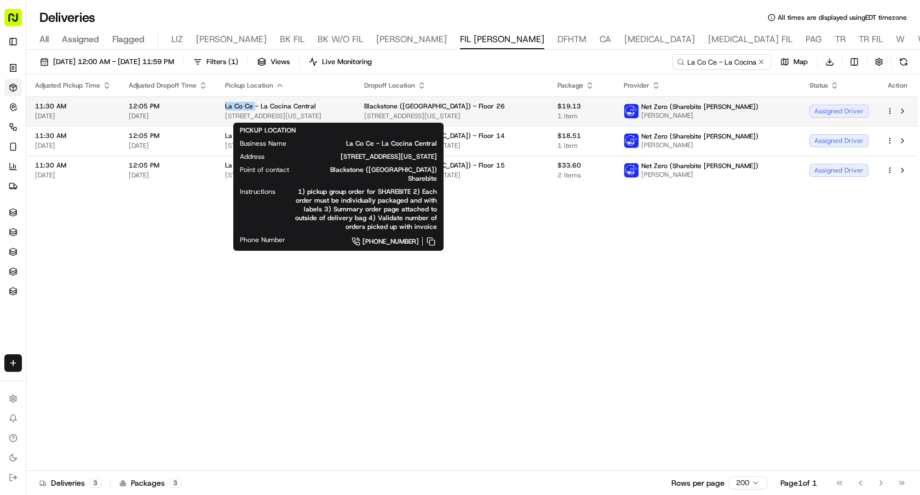
drag, startPoint x: 222, startPoint y: 105, endPoint x: 251, endPoint y: 104, distance: 29.1
click at [252, 105] on td "La Co Ce - La Cocina Central 601 Lexington Avenue, 153 E 53rd St, New York, NY …" at bounding box center [285, 111] width 139 height 30
copy span "La Co Ce"
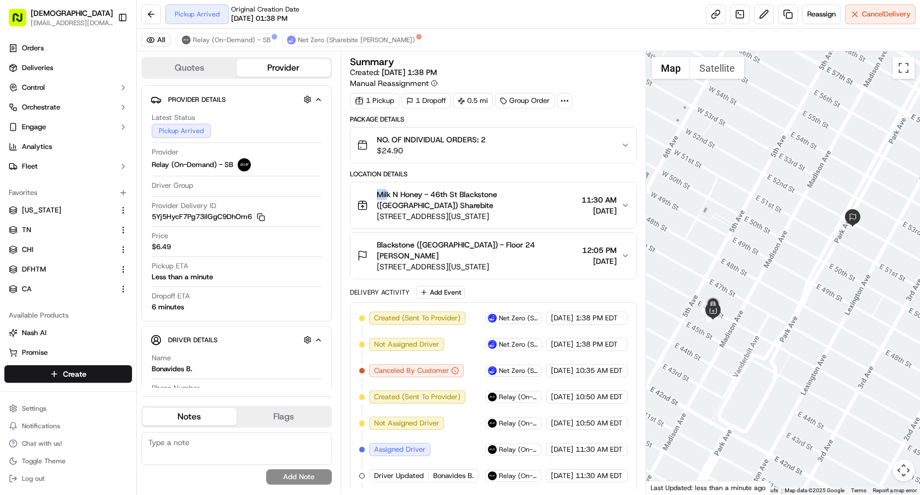
drag, startPoint x: 373, startPoint y: 193, endPoint x: 388, endPoint y: 193, distance: 15.3
click at [388, 193] on div "Milk N Honey - 46th St Blackstone (US) Sharebite 12 E 46th St, New York, NY 100…" at bounding box center [467, 205] width 220 height 33
drag, startPoint x: 392, startPoint y: 194, endPoint x: 379, endPoint y: 194, distance: 13.1
click at [379, 194] on span "Milk N Honey - 46th St Blackstone (US) Sharebite" at bounding box center [477, 200] width 201 height 22
copy span "Milk"
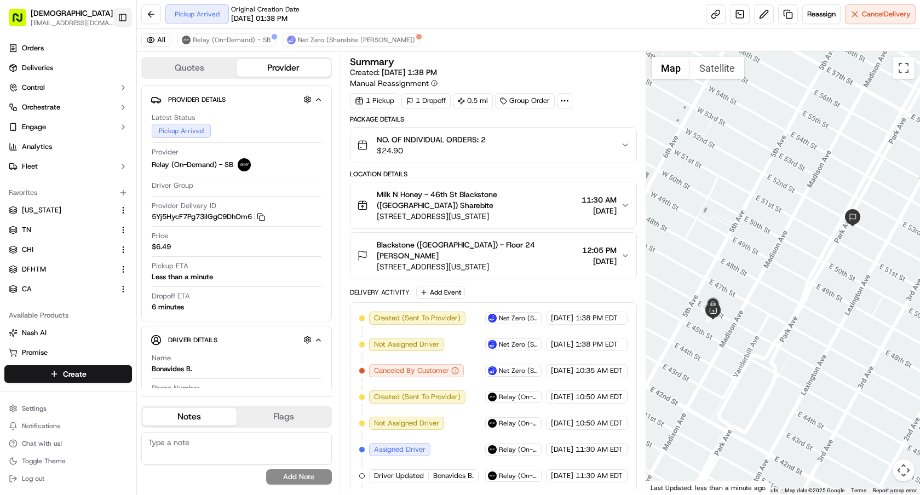
click at [119, 13] on button "Toggle Sidebar" at bounding box center [122, 17] width 19 height 19
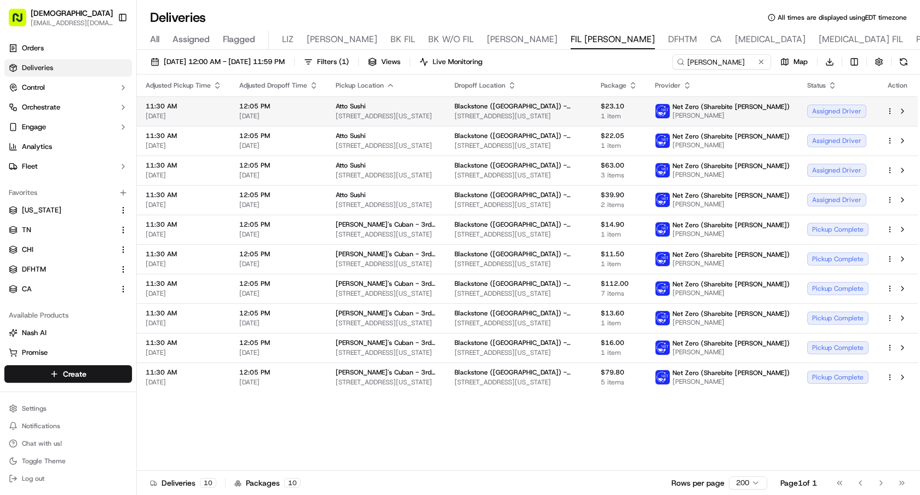
drag, startPoint x: 459, startPoint y: 118, endPoint x: 330, endPoint y: 119, distance: 128.7
click at [330, 119] on td "Atto Sushi [STREET_ADDRESS][US_STATE]" at bounding box center [386, 111] width 119 height 30
copy span "[STREET_ADDRESS][US_STATE]"
click at [129, 15] on button "Toggle Sidebar" at bounding box center [122, 17] width 19 height 19
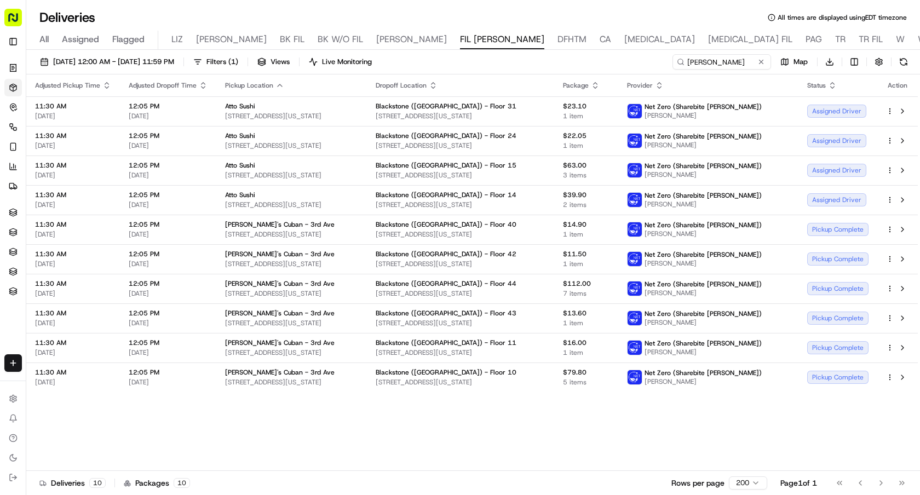
click at [627, 433] on div "Adjusted Pickup Time Adjusted Dropoff Time Pickup Location Dropoff Location Pac…" at bounding box center [472, 273] width 892 height 397
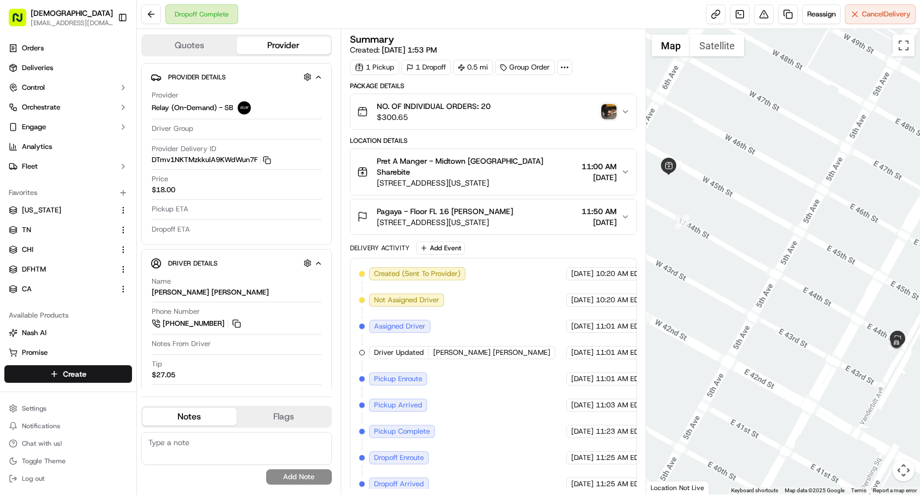
click at [600, 111] on div "NO. OF INDIVIDUAL ORDERS: 20 $300.65" at bounding box center [489, 112] width 264 height 22
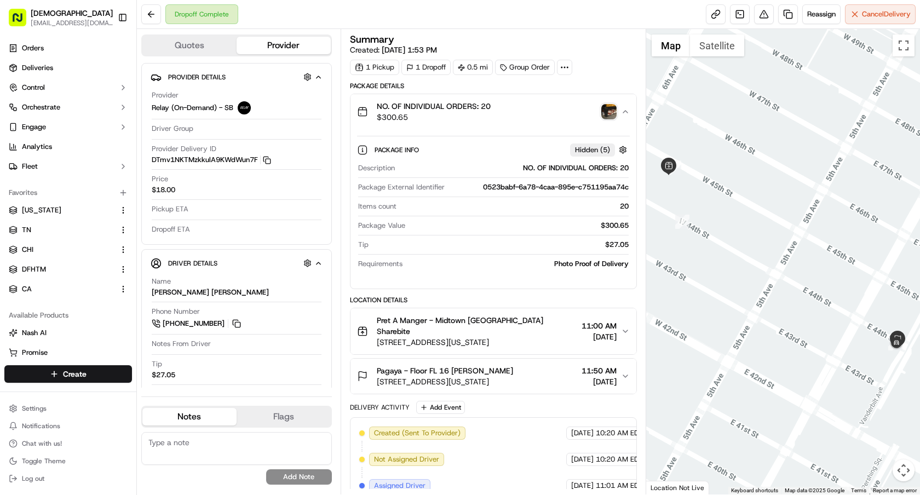
click at [609, 113] on img "button" at bounding box center [609, 111] width 15 height 15
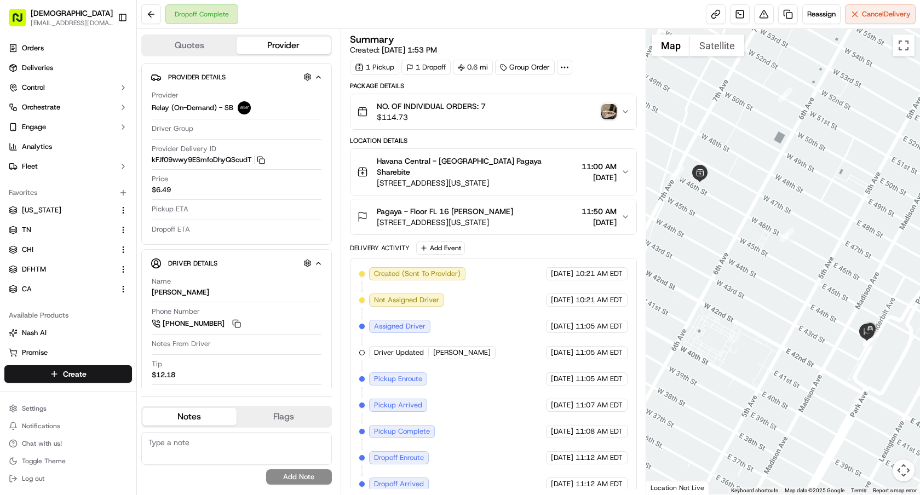
click at [609, 116] on img "button" at bounding box center [609, 111] width 15 height 15
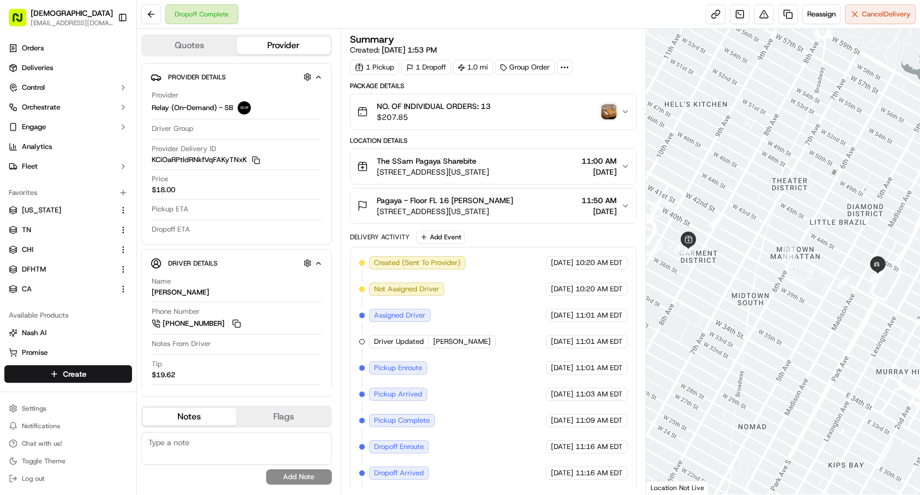
click at [609, 115] on img "button" at bounding box center [609, 111] width 15 height 15
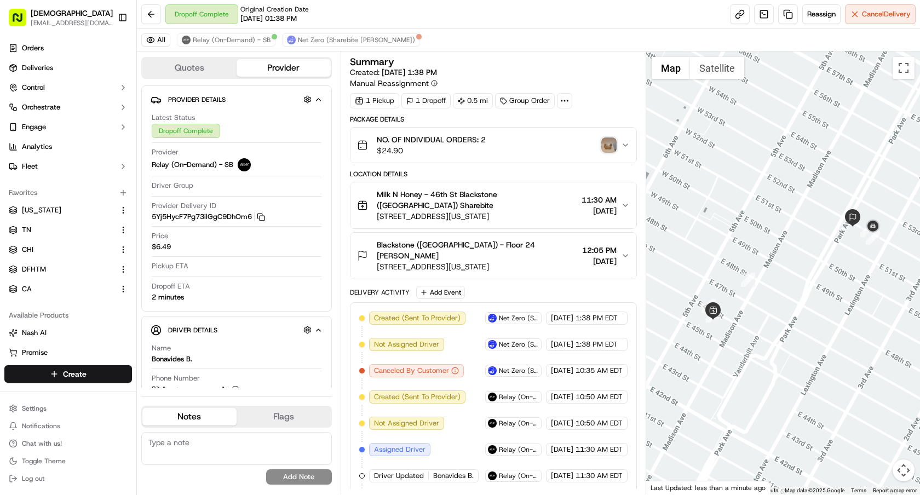
click at [602, 144] on img "button" at bounding box center [609, 145] width 15 height 15
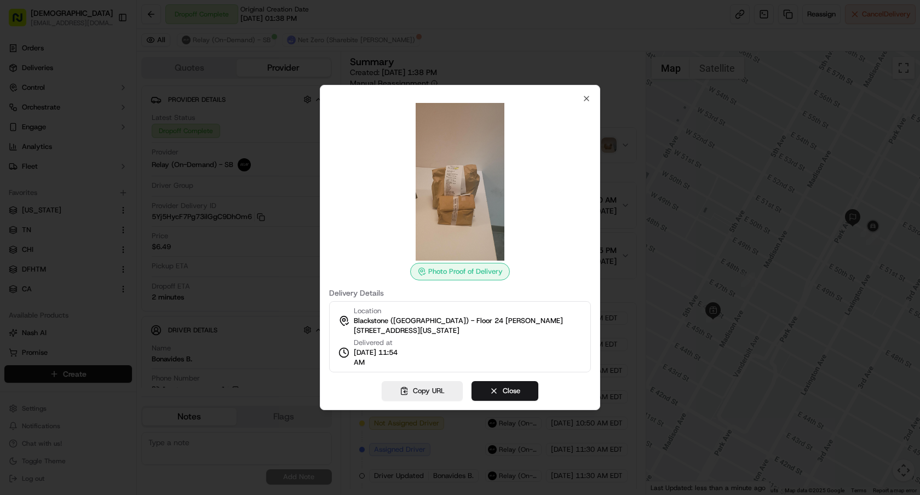
click at [508, 402] on div "Photo Proof of Delivery Delivery Details Location Blackstone (US) - Floor 24 El…" at bounding box center [460, 247] width 280 height 325
click at [508, 397] on button "Close" at bounding box center [505, 391] width 67 height 20
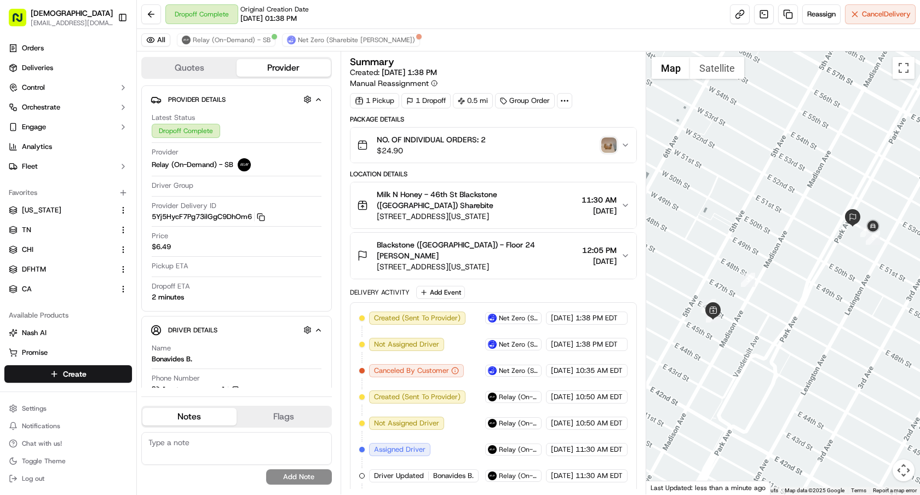
scroll to position [139, 0]
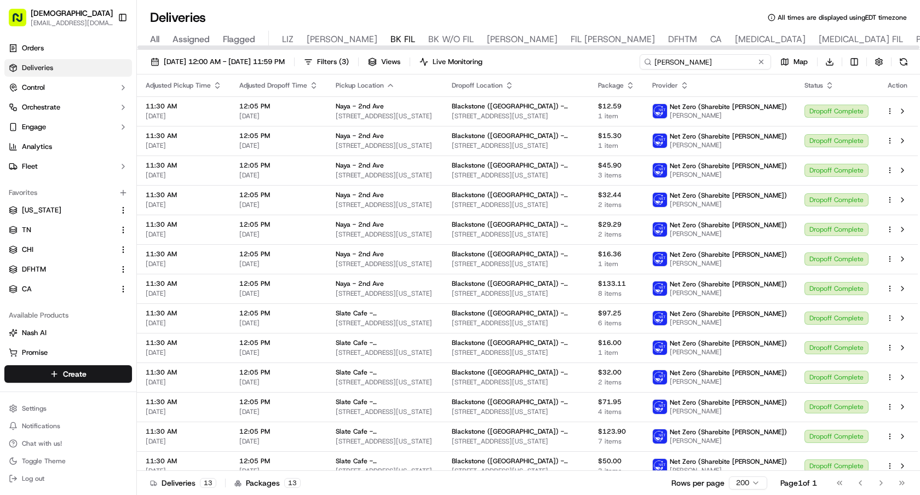
click at [696, 55] on input "Joseph Fleming" at bounding box center [705, 61] width 131 height 15
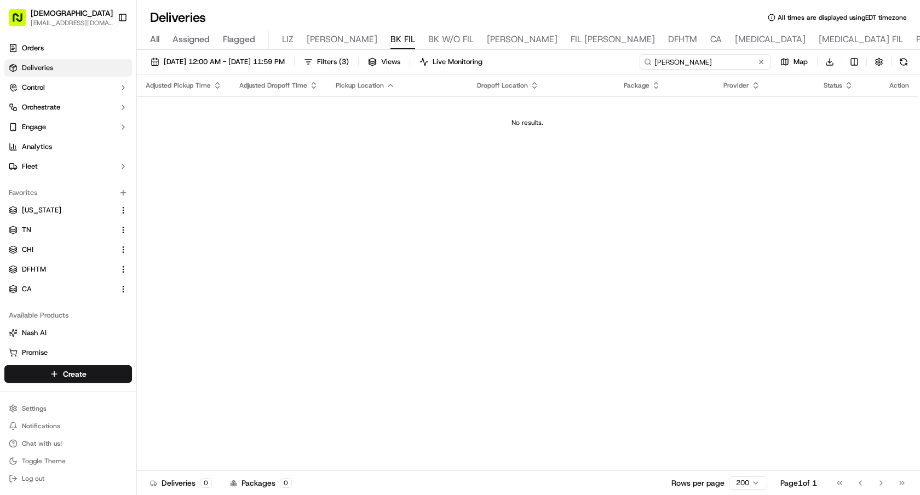
drag, startPoint x: 726, startPoint y: 64, endPoint x: 592, endPoint y: 64, distance: 134.8
click at [592, 64] on div "09/18/2025 12:00 AM - 09/18/2025 11:59 PM Filters ( 3 ) Views Live Monitoring a…" at bounding box center [528, 64] width 783 height 20
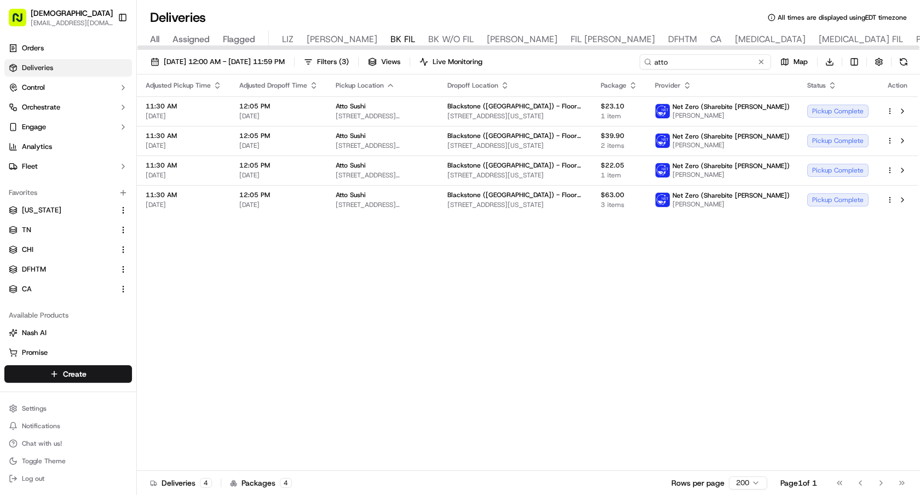
drag, startPoint x: 695, startPoint y: 65, endPoint x: 581, endPoint y: 65, distance: 113.9
click at [583, 65] on div "09/18/2025 12:00 AM - 09/18/2025 11:59 PM Filters ( 3 ) Views Live Monitoring a…" at bounding box center [528, 64] width 783 height 20
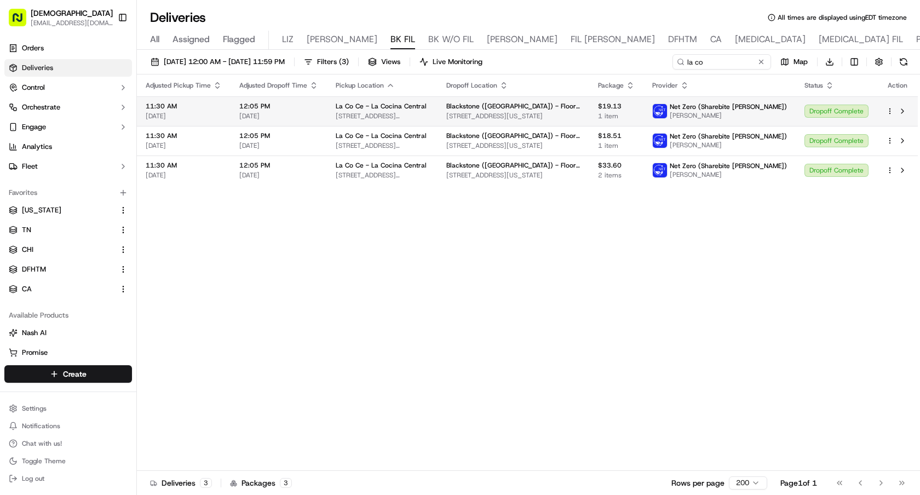
click at [826, 114] on div "Dropoff Complete" at bounding box center [837, 111] width 64 height 13
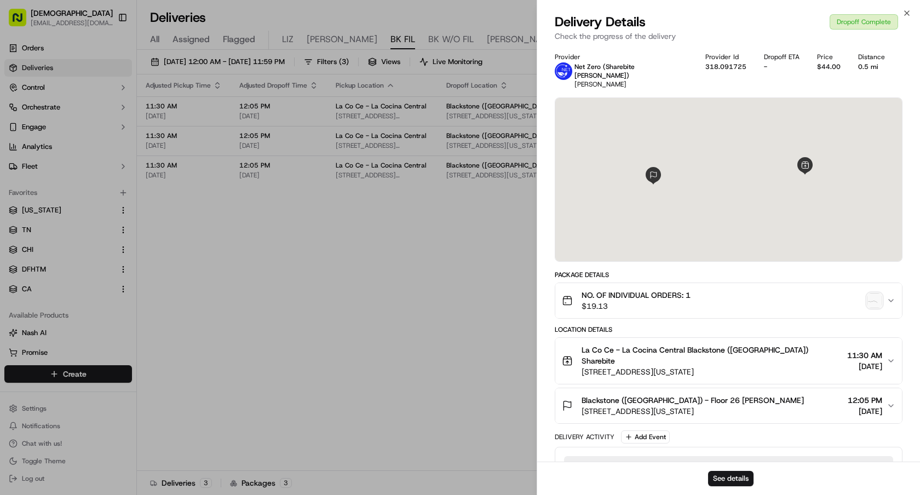
scroll to position [240, 0]
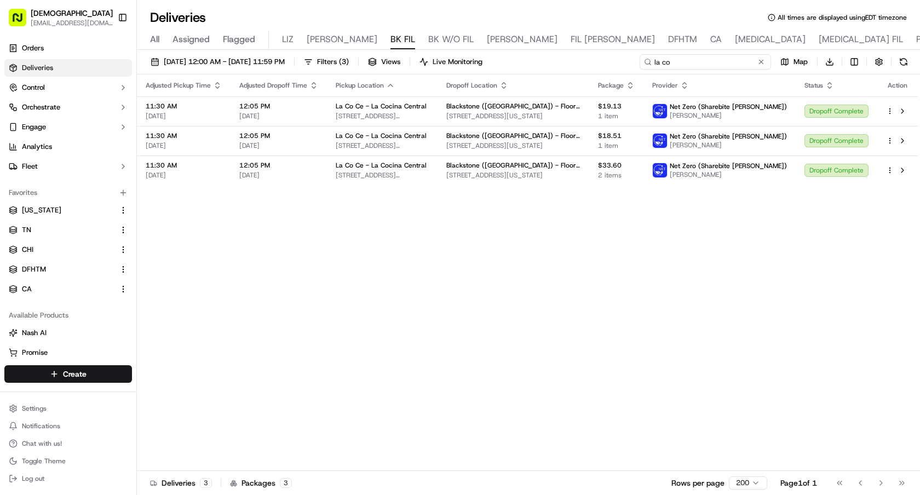
drag, startPoint x: 684, startPoint y: 62, endPoint x: 611, endPoint y: 62, distance: 72.3
click at [612, 62] on div "09/18/2025 12:00 AM - 09/18/2025 11:59 PM Filters ( 3 ) Views Live Monitoring l…" at bounding box center [528, 64] width 783 height 20
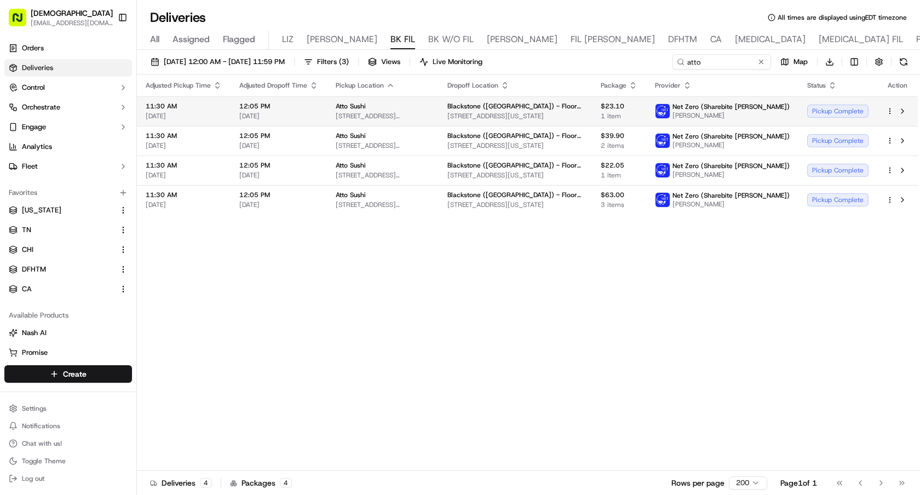
drag, startPoint x: 749, startPoint y: 123, endPoint x: 696, endPoint y: 117, distance: 54.0
click at [696, 117] on td "Net Zero (Sharebite Walker) Daphne Escobar" at bounding box center [722, 111] width 152 height 30
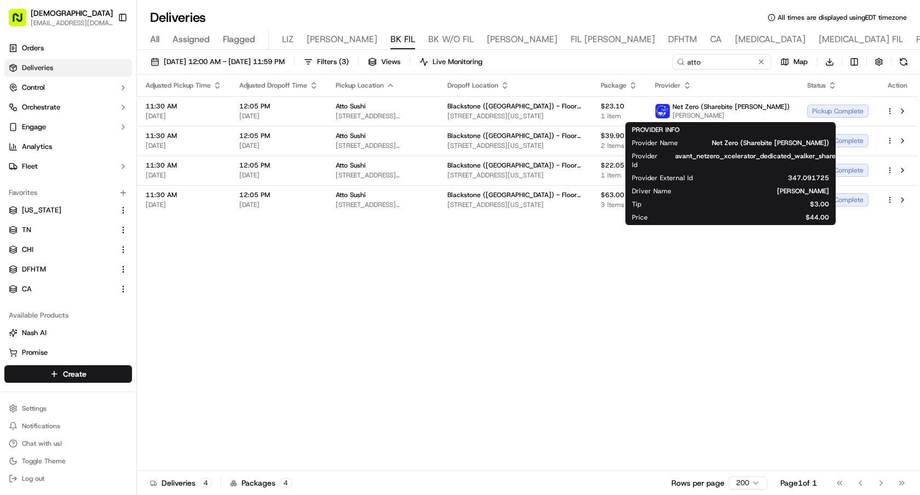
click at [639, 248] on div "Adjusted Pickup Time Adjusted Dropoff Time Pickup Location Dropoff Location Pac…" at bounding box center [527, 273] width 781 height 397
drag, startPoint x: 748, startPoint y: 116, endPoint x: 699, endPoint y: 116, distance: 48.8
click at [699, 116] on span "Daphne Escobar" at bounding box center [731, 115] width 117 height 9
copy span "Daphne Escobar"
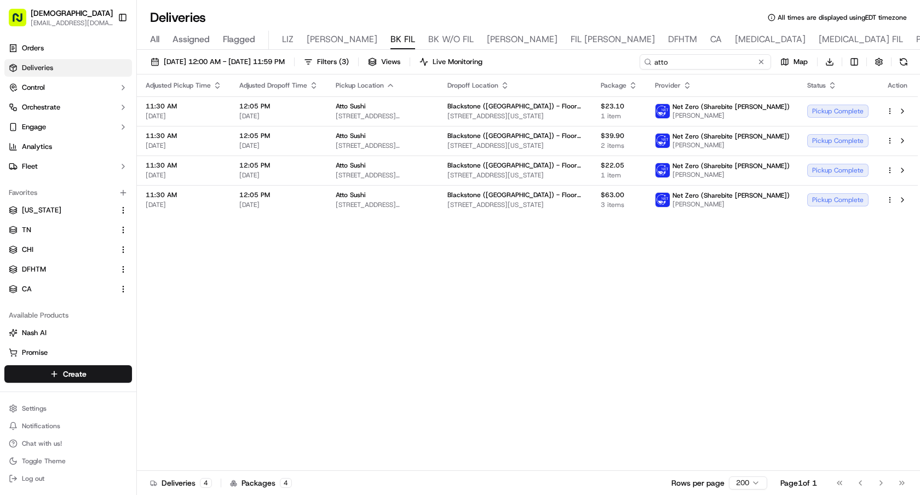
drag, startPoint x: 715, startPoint y: 58, endPoint x: 618, endPoint y: 58, distance: 97.5
click at [620, 58] on div "09/18/2025 12:00 AM - 09/18/2025 11:59 PM Filters ( 3 ) Views Live Monitoring a…" at bounding box center [528, 64] width 783 height 20
paste input "Daphne Escobar"
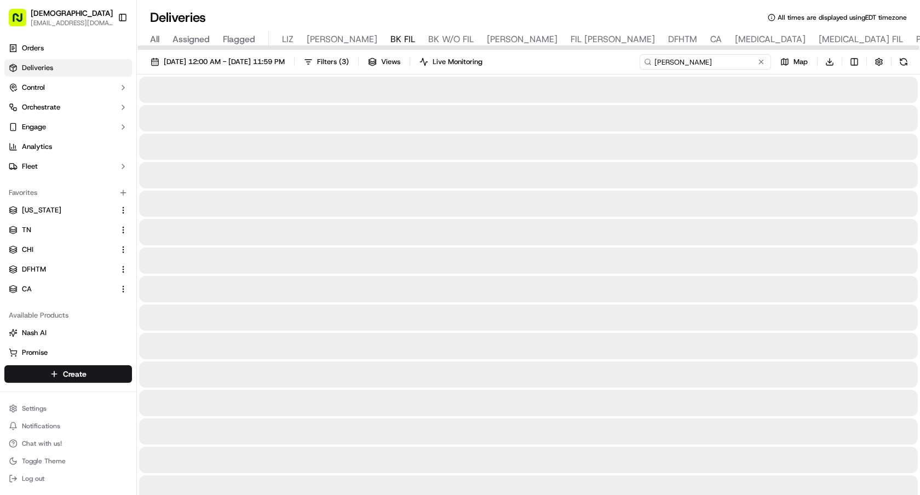
type input "Daphne Escobar"
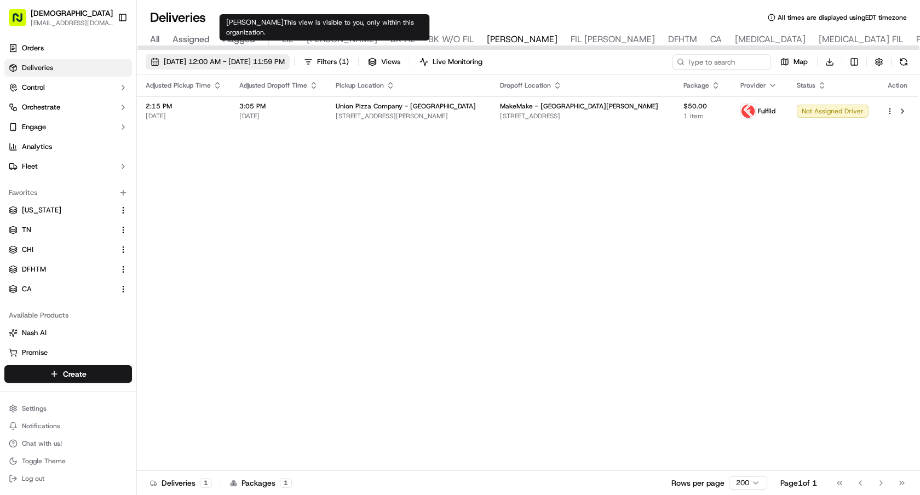
click at [236, 67] on button "[DATE] 12:00 AM - [DATE] 11:59 PM" at bounding box center [218, 61] width 144 height 15
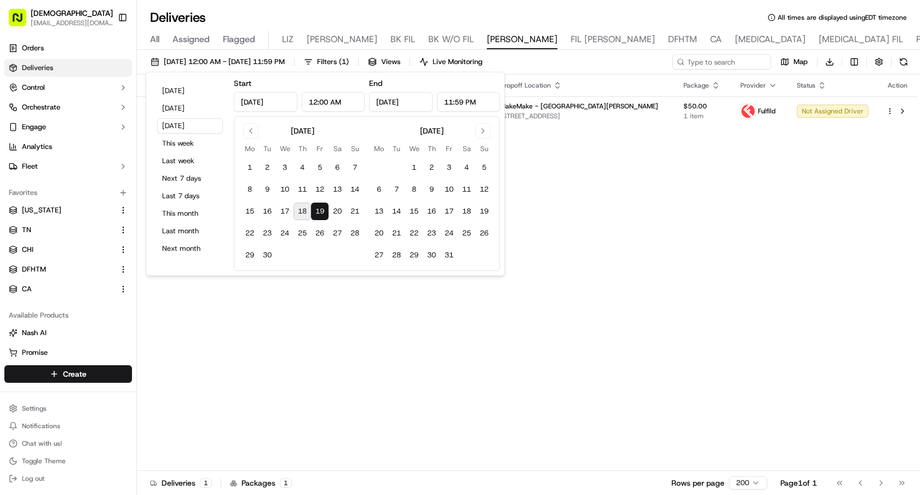
click at [306, 213] on button "18" at bounding box center [303, 212] width 18 height 18
type input "[DATE]"
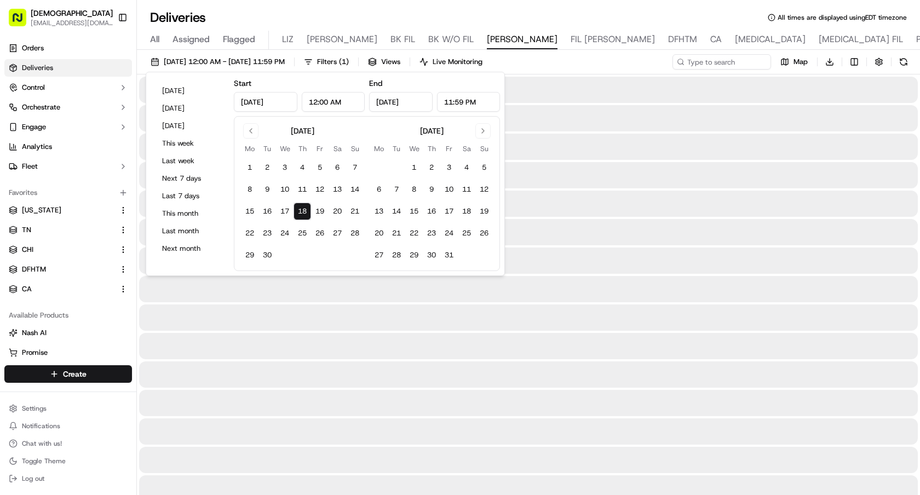
click at [306, 213] on button "18" at bounding box center [303, 212] width 18 height 18
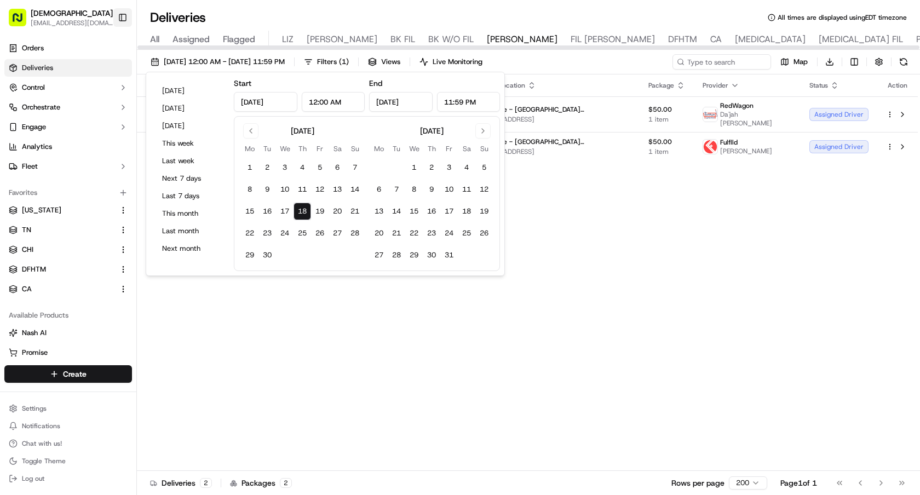
click at [128, 19] on button "Toggle Sidebar" at bounding box center [122, 17] width 19 height 19
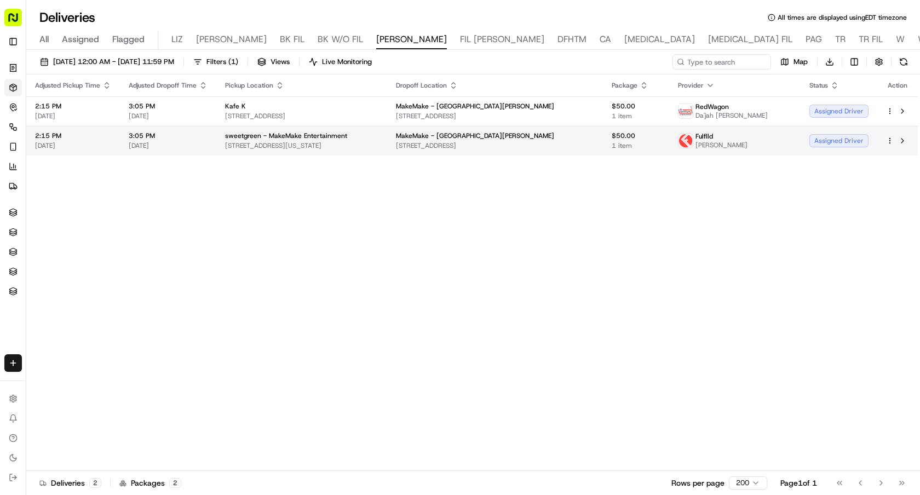
drag, startPoint x: 386, startPoint y: 152, endPoint x: 225, endPoint y: 147, distance: 161.2
click at [225, 147] on td "sweetgreen - MakeMake Entertainment [STREET_ADDRESS][US_STATE]" at bounding box center [301, 141] width 171 height 30
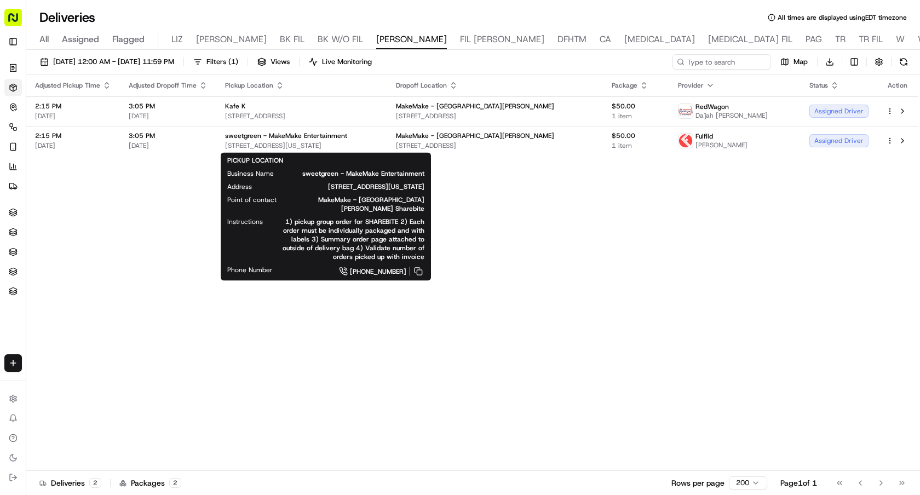
copy span "[STREET_ADDRESS][US_STATE]"
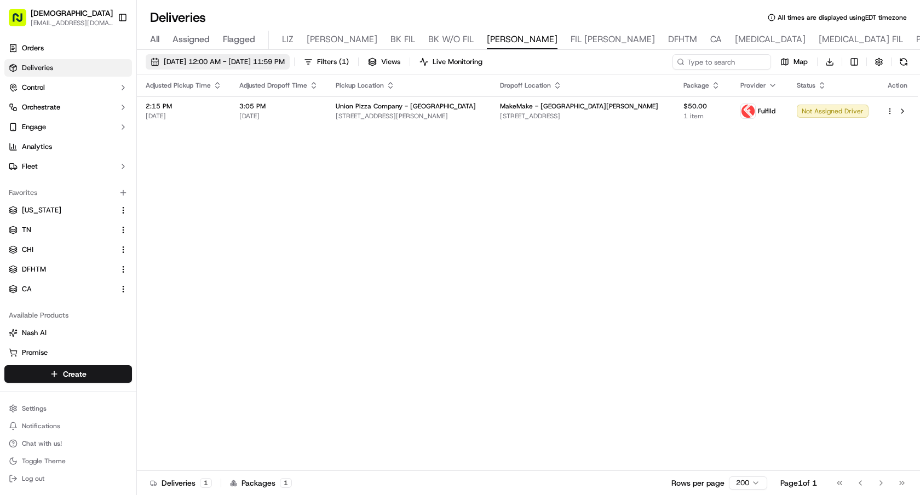
click at [204, 66] on span "[DATE] 12:00 AM - [DATE] 11:59 PM" at bounding box center [224, 62] width 121 height 10
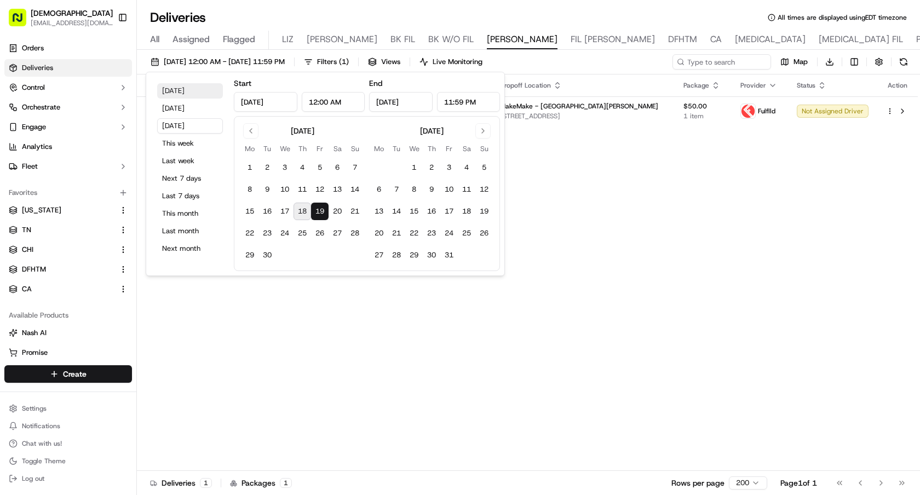
click at [187, 89] on button "[DATE]" at bounding box center [190, 90] width 66 height 15
type input "Sep 18, 2025"
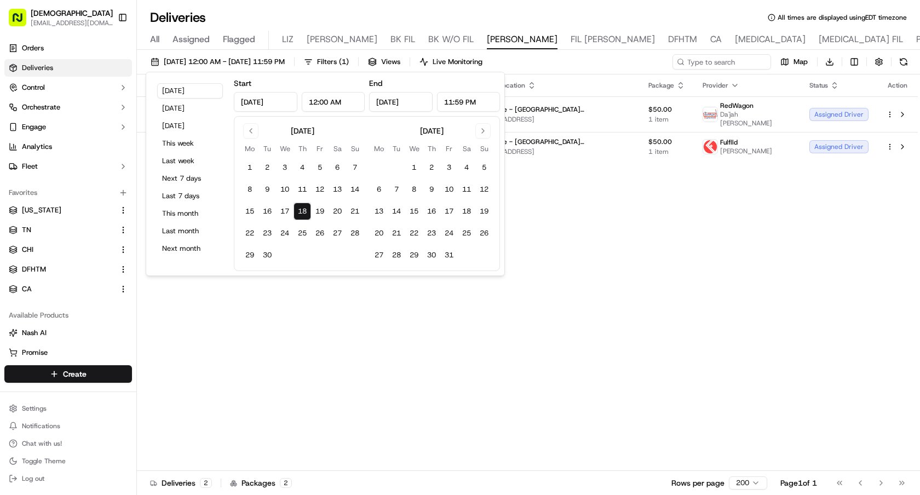
click at [598, 260] on div "Adjusted Pickup Time Adjusted Dropoff Time Pickup Location Dropoff Location Pac…" at bounding box center [527, 273] width 781 height 397
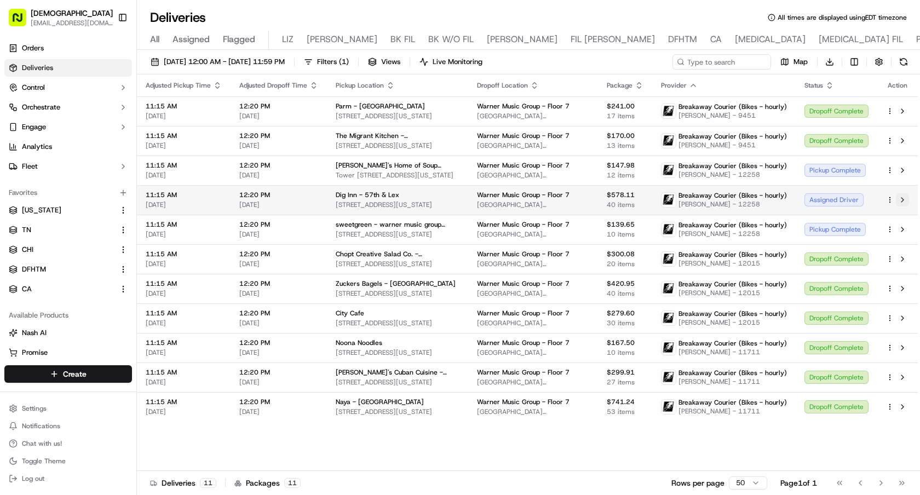
click at [905, 201] on button at bounding box center [902, 199] width 13 height 13
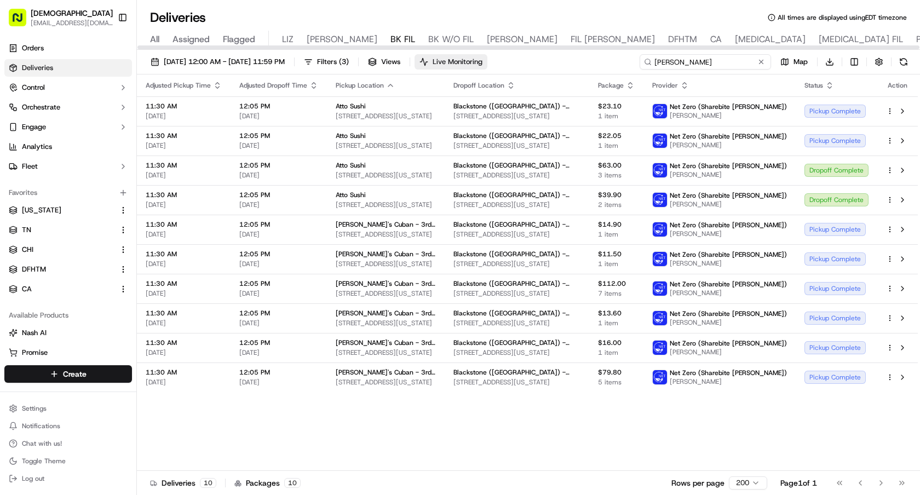
drag, startPoint x: 748, startPoint y: 60, endPoint x: 524, endPoint y: 55, distance: 224.1
click at [524, 55] on div "[DATE] 12:00 AM - [DATE] 11:59 PM Filters ( 3 ) Views Live Monitoring [PERSON_N…" at bounding box center [528, 64] width 783 height 20
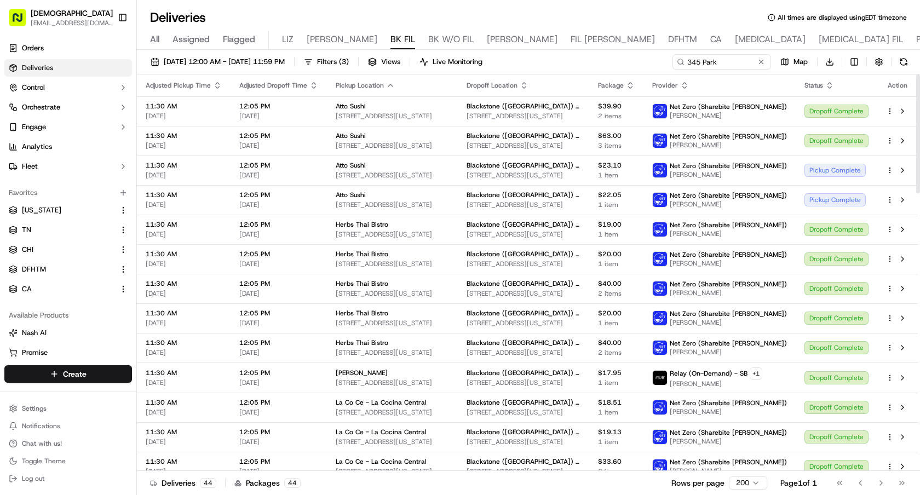
click at [831, 88] on icon "button" at bounding box center [830, 88] width 4 height 2
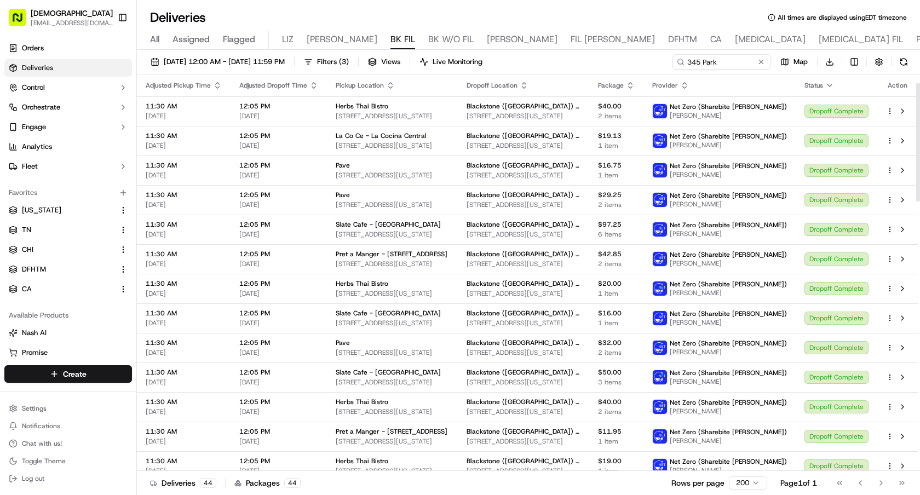
scroll to position [928, 0]
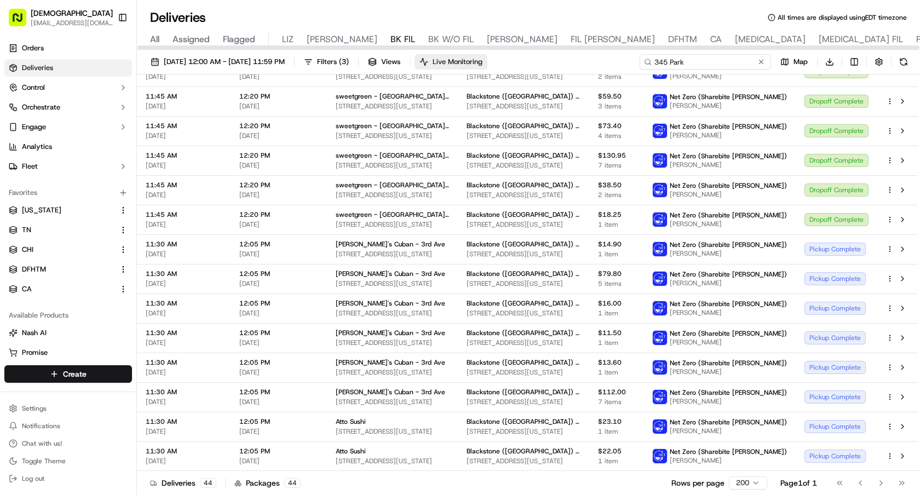
drag, startPoint x: 725, startPoint y: 62, endPoint x: 484, endPoint y: 62, distance: 241.0
click at [488, 62] on div "09/18/2025 12:00 AM - 09/18/2025 11:59 PM Filters ( 3 ) Views Live Monitoring 3…" at bounding box center [528, 64] width 783 height 20
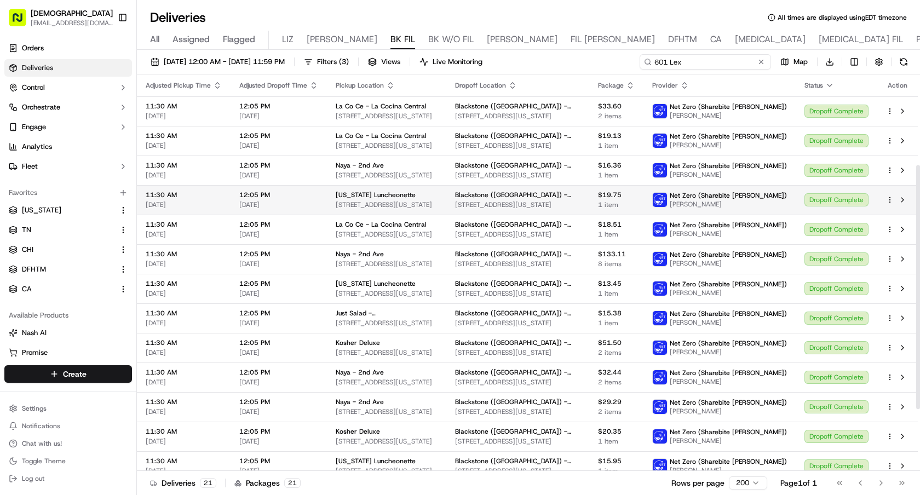
scroll to position [247, 0]
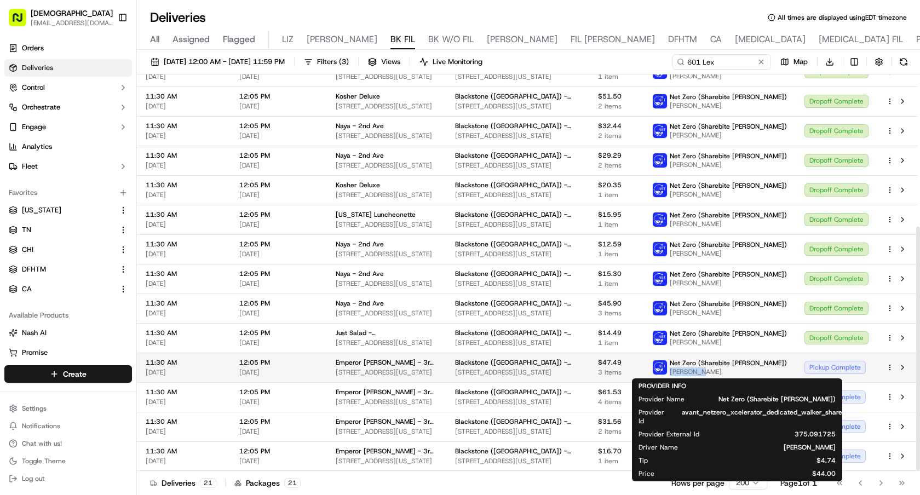
drag, startPoint x: 741, startPoint y: 369, endPoint x: 703, endPoint y: 372, distance: 37.9
click at [703, 372] on div "Net Zero (Sharebite Walker) EDMUND YU" at bounding box center [719, 368] width 135 height 18
copy span "EDMUND YU"
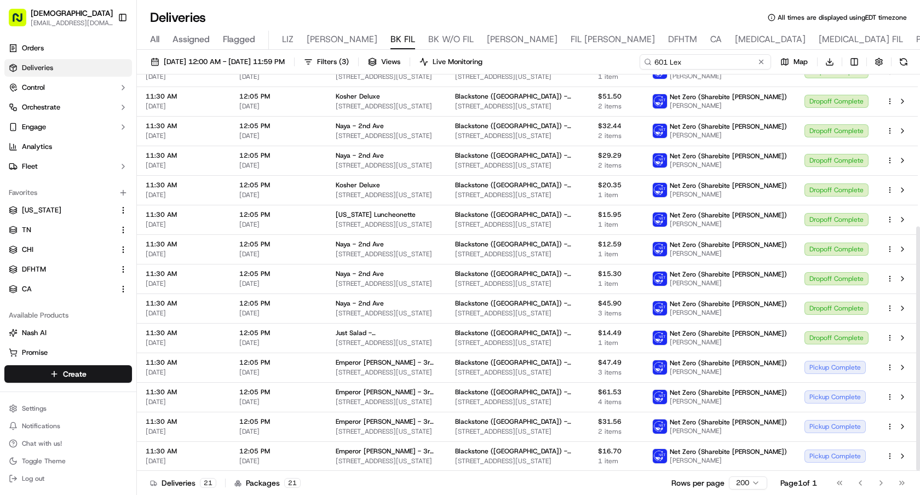
drag, startPoint x: 730, startPoint y: 67, endPoint x: 614, endPoint y: 65, distance: 116.7
click at [614, 65] on div "09/18/2025 12:00 AM - 09/18/2025 11:59 PM Filters ( 3 ) Views Live Monitoring 6…" at bounding box center [528, 64] width 783 height 20
paste input "EDMUND YU"
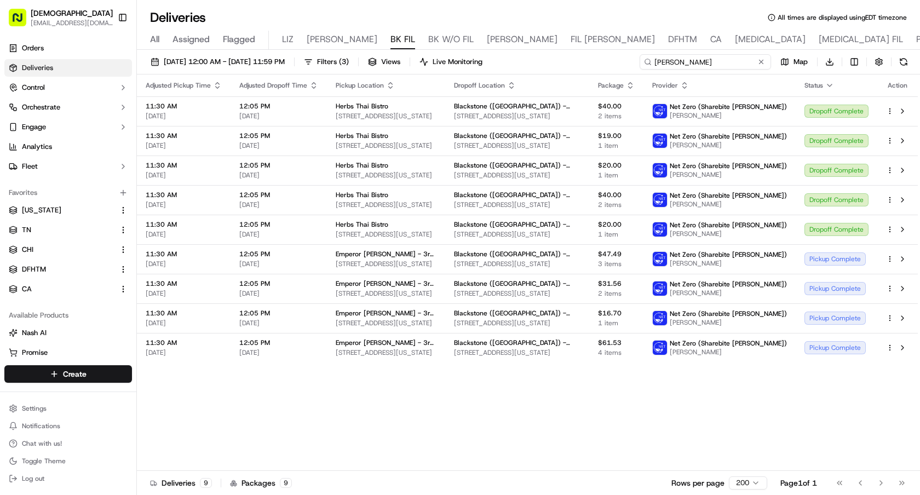
type input "EDMUND YU"
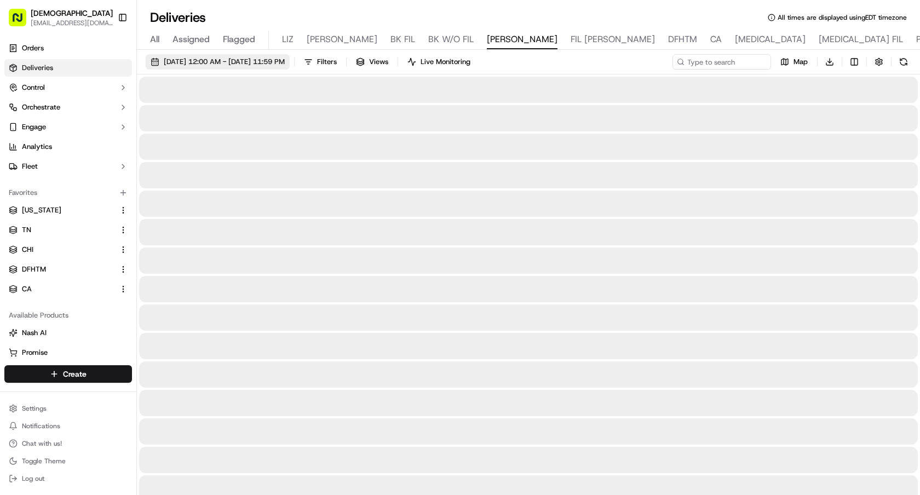
click at [199, 64] on span "09/18/2025 12:00 AM - 09/18/2025 11:59 PM" at bounding box center [224, 62] width 121 height 10
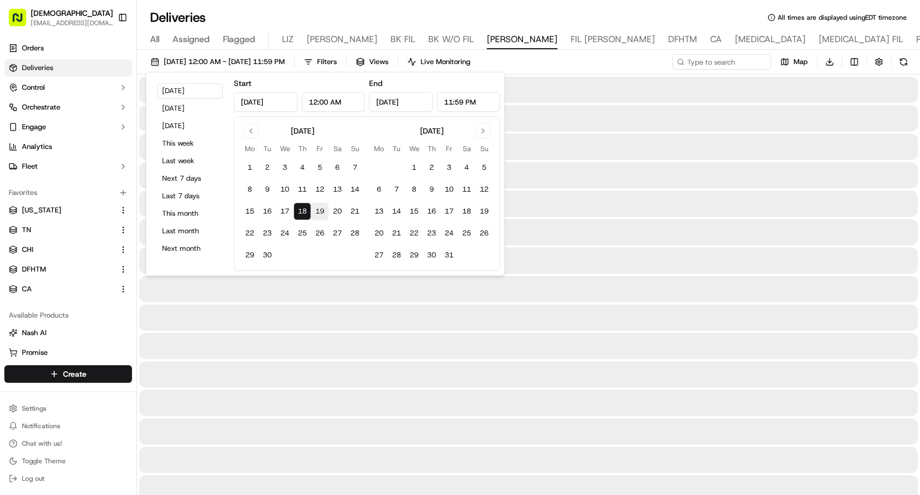
click at [319, 209] on button "19" at bounding box center [320, 212] width 18 height 18
type input "Sep 19, 2025"
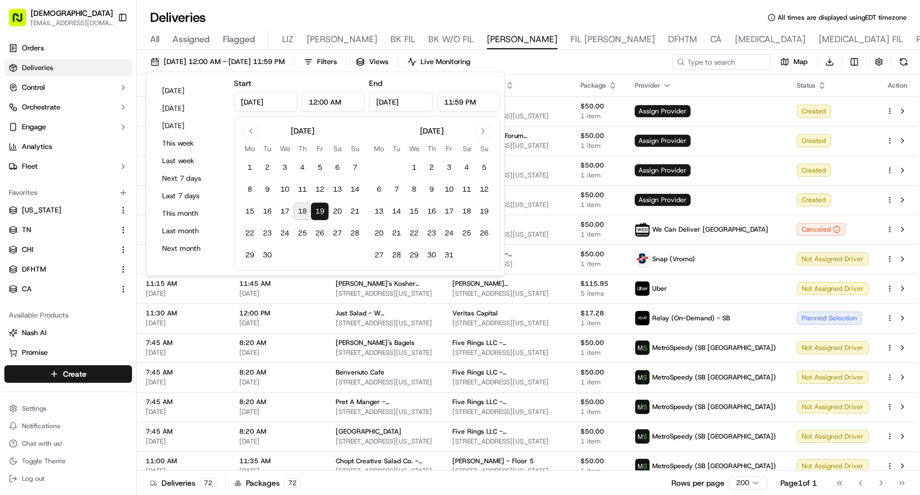
click at [596, 61] on div "09/19/2025 12:00 AM - 09/19/2025 11:59 PM Filters Views Live Monitoring Map Dow…" at bounding box center [528, 64] width 783 height 20
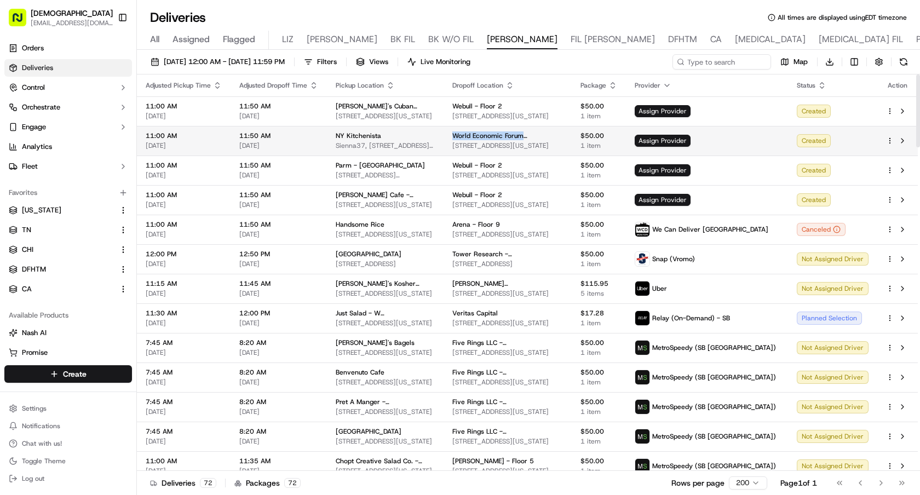
drag, startPoint x: 476, startPoint y: 136, endPoint x: 594, endPoint y: 135, distance: 118.3
click at [563, 135] on span "World Economic Forum (USA) - Floor 10" at bounding box center [508, 135] width 111 height 9
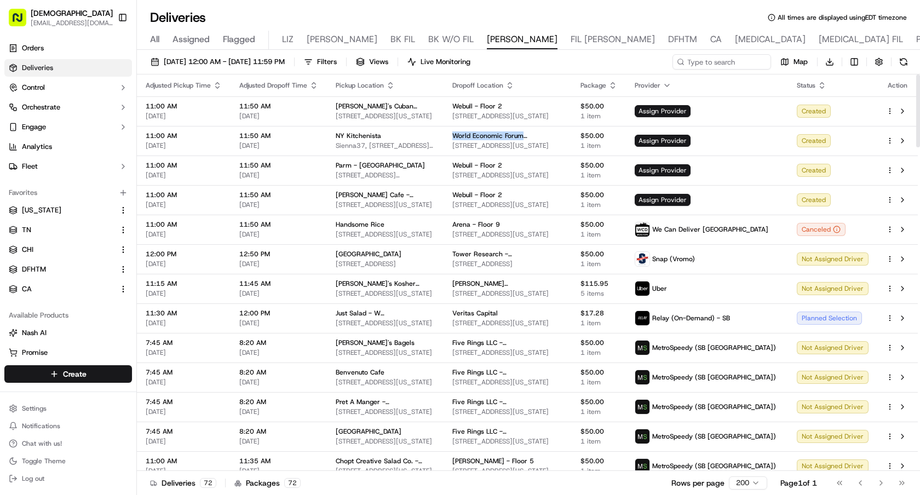
copy span "World Economic Forum (USA) - Floor 10"
click at [720, 61] on input at bounding box center [705, 61] width 131 height 15
paste input "World Economic Forum ([GEOGRAPHIC_DATA]) - Floor 10"
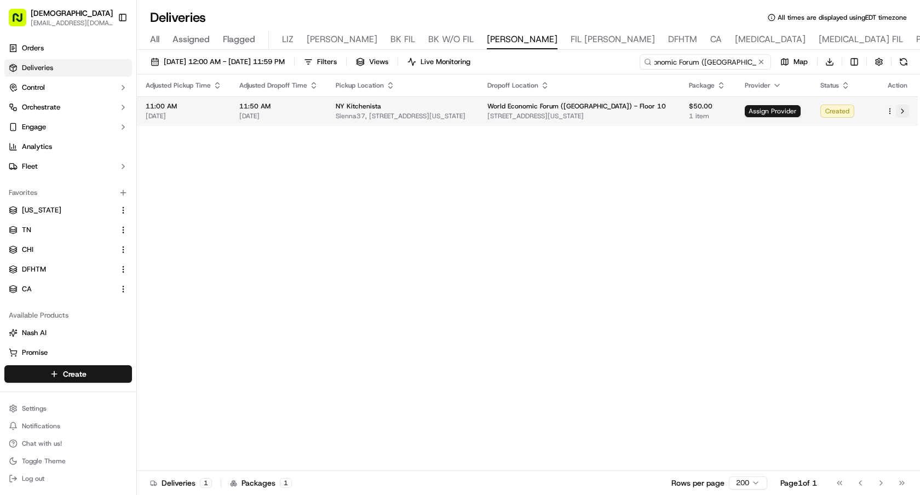
type input "World Economic Forum ([GEOGRAPHIC_DATA]) - Floor 10"
click at [906, 107] on button at bounding box center [902, 111] width 13 height 13
click at [891, 111] on html "Sharebite e.park@sharebite.com Toggle Sidebar Orders Deliveries Control Orchest…" at bounding box center [460, 247] width 920 height 495
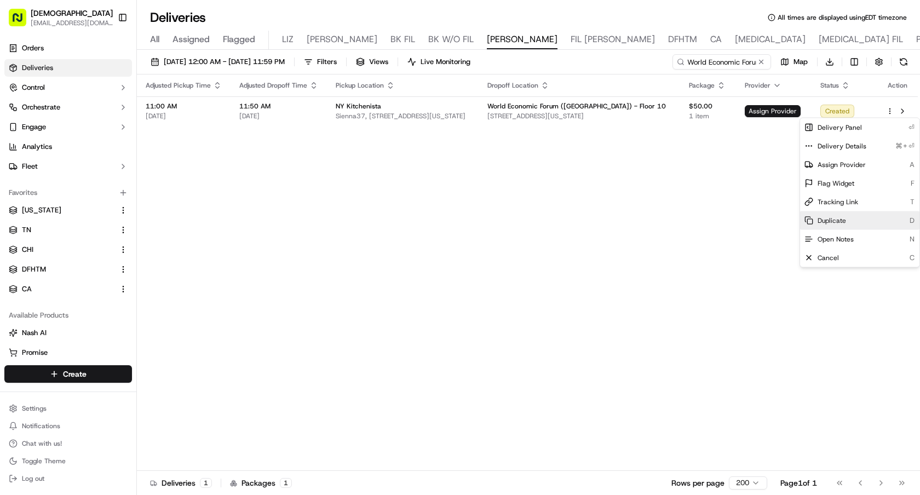
click at [864, 219] on div "Duplicate D" at bounding box center [859, 220] width 119 height 19
click at [746, 173] on html "Sharebite e.park@sharebite.com Toggle Sidebar Orders Deliveries Control Orchest…" at bounding box center [460, 247] width 920 height 495
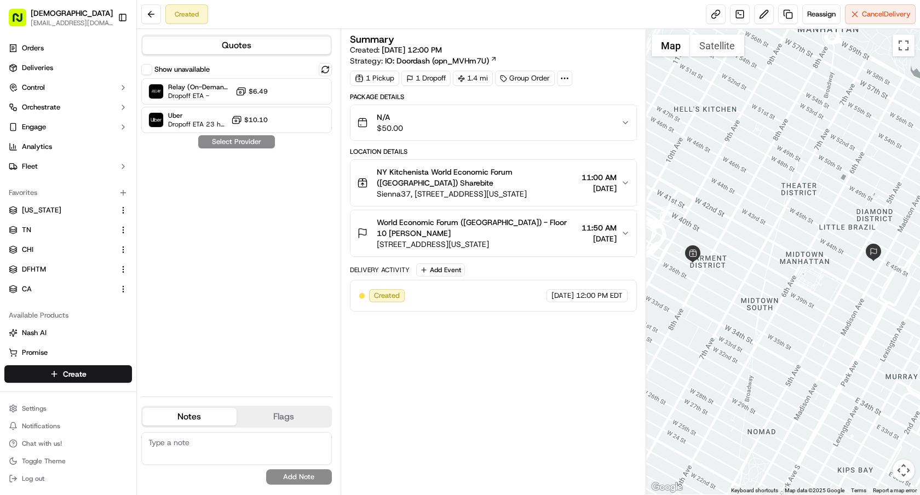
click at [471, 186] on span "NY Kitchenista World Economic Forum ([GEOGRAPHIC_DATA]) Sharebite" at bounding box center [477, 178] width 201 height 22
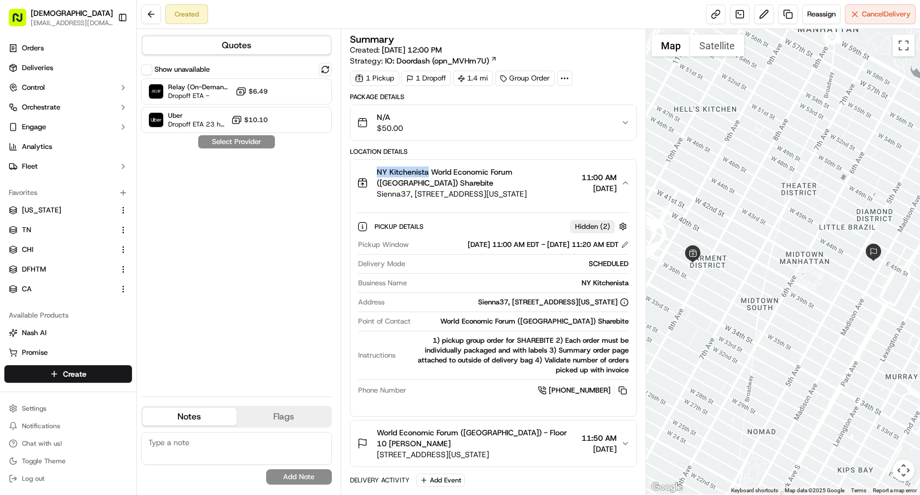
drag, startPoint x: 379, startPoint y: 167, endPoint x: 427, endPoint y: 175, distance: 49.4
click at [427, 175] on span "NY Kitchenista World Economic Forum (USA) Sharebite" at bounding box center [477, 178] width 201 height 22
copy span "NY Kitchenista"
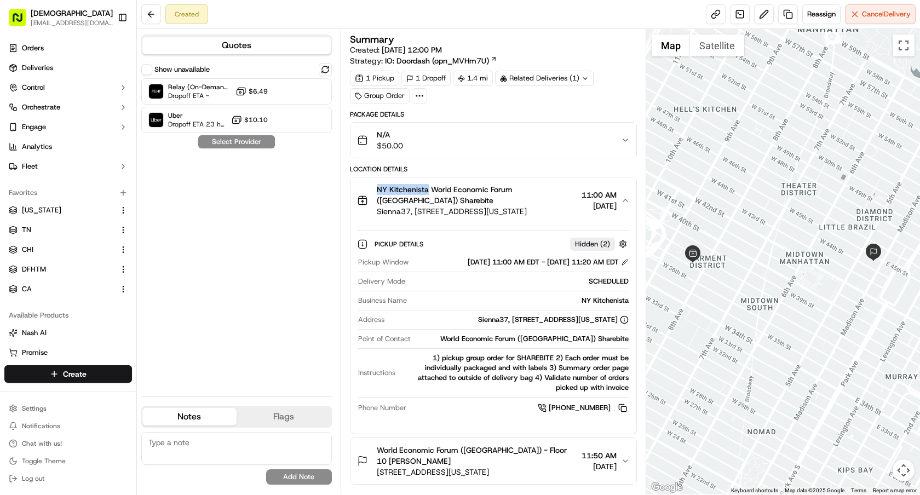
copy span "NY Kitchenista"
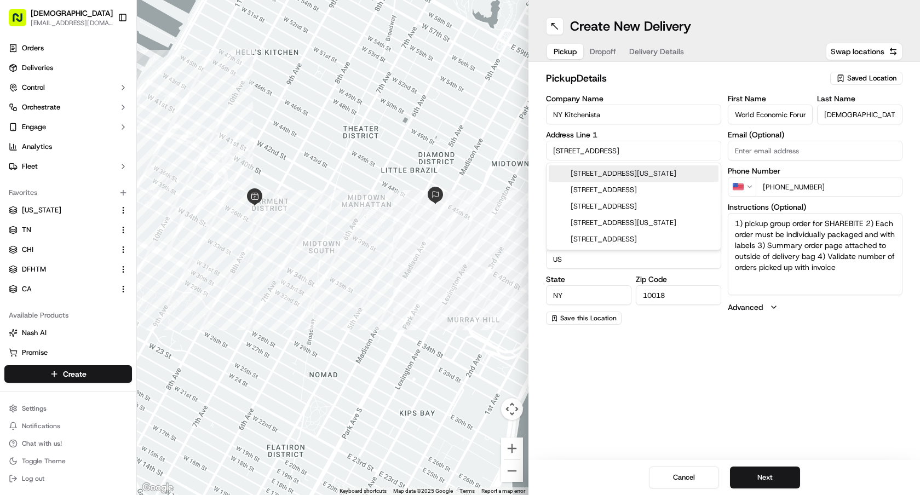
drag, startPoint x: 617, startPoint y: 153, endPoint x: 477, endPoint y: 153, distance: 139.7
click at [477, 153] on div "← Move left → Move right ↑ Move up ↓ Move down + Zoom in - Zoom out Home Jump l…" at bounding box center [528, 247] width 783 height 495
paste input "[GEOGRAPHIC_DATA][STREET_ADDRESS][US_STATE]"
click at [608, 174] on div "[STREET_ADDRESS][US_STATE]" at bounding box center [634, 173] width 170 height 16
type input "Sienna37, [STREET_ADDRESS][US_STATE]"
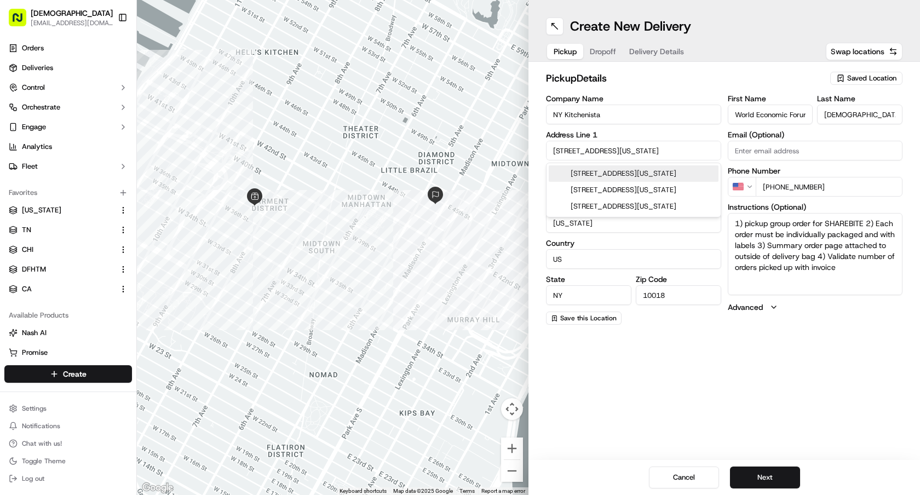
type input "[GEOGRAPHIC_DATA]"
type input "[STREET_ADDRESS]"
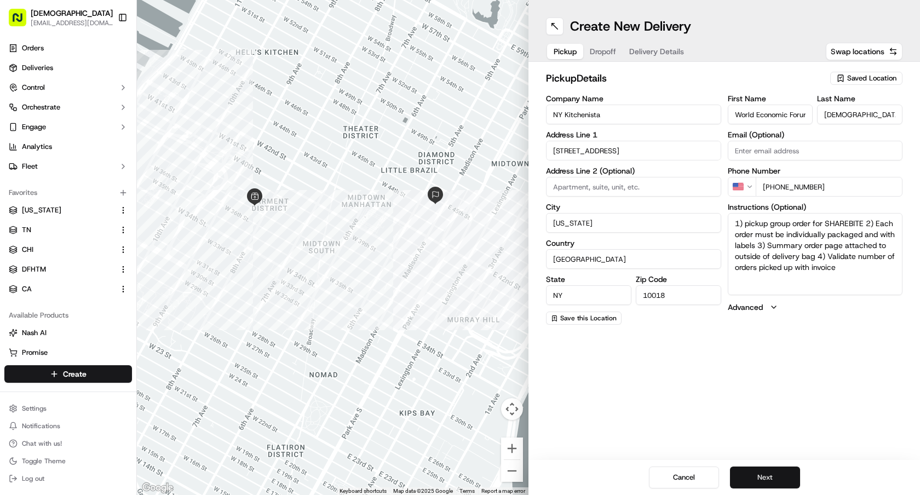
click at [759, 483] on button "Next" at bounding box center [765, 478] width 70 height 22
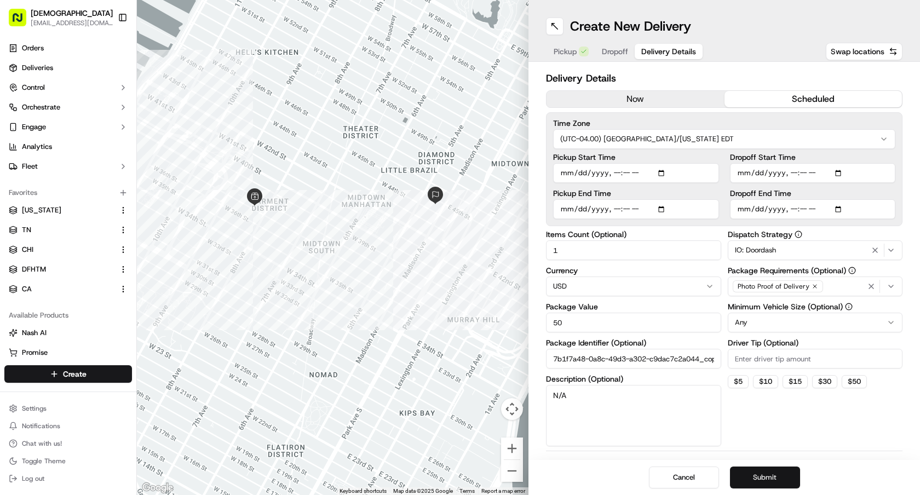
click at [759, 483] on button "Submit" at bounding box center [765, 478] width 70 height 22
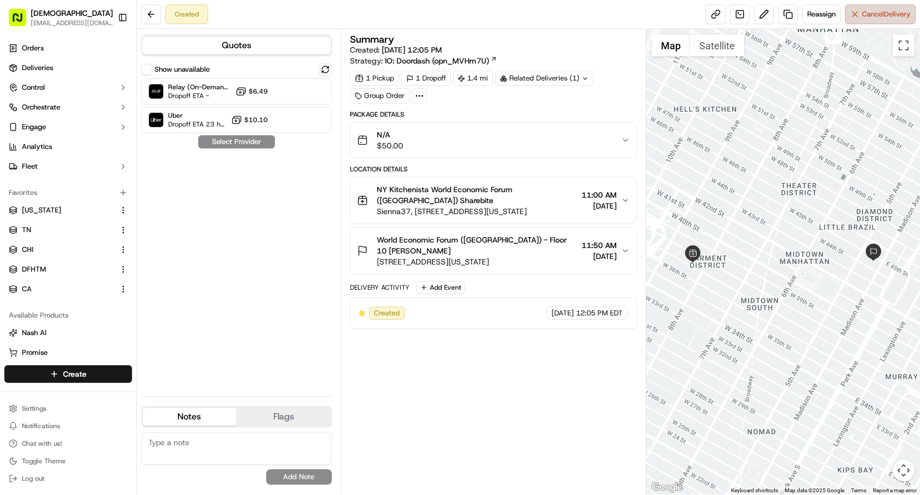
click at [857, 10] on button "Cancel Delivery" at bounding box center [880, 14] width 71 height 20
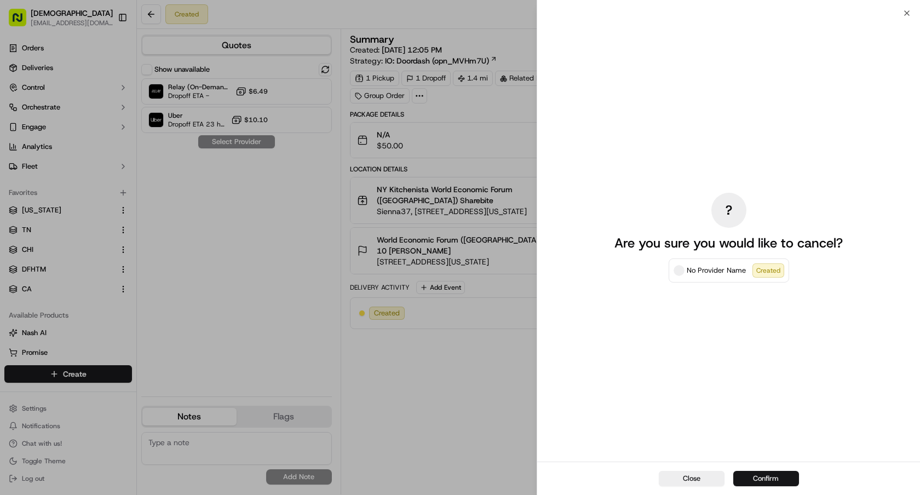
click at [755, 481] on button "Confirm" at bounding box center [767, 478] width 66 height 15
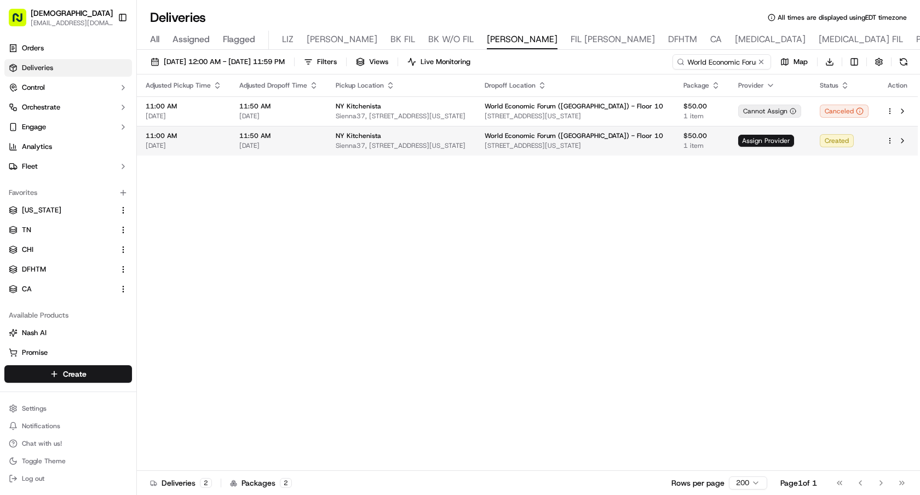
click at [891, 139] on html "Sharebite [EMAIL_ADDRESS][DOMAIN_NAME] Toggle Sidebar Orders Deliveries Control…" at bounding box center [460, 247] width 920 height 495
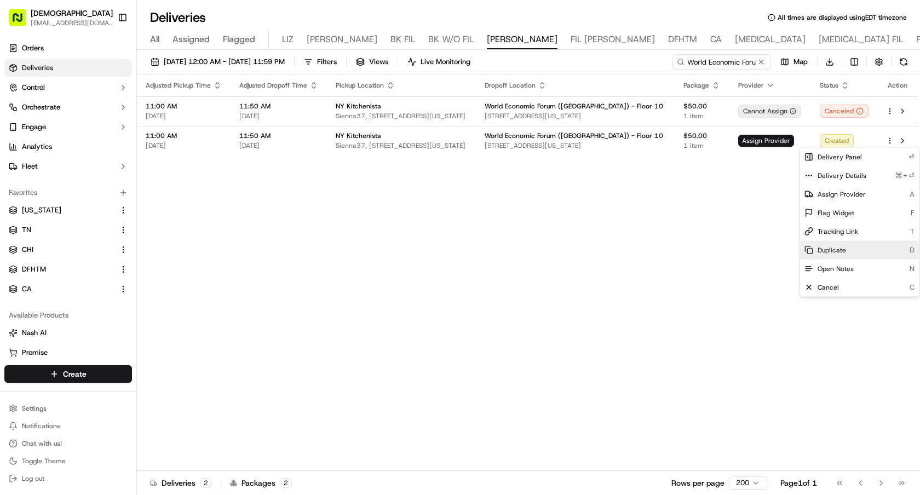
click at [848, 248] on div "Duplicate D" at bounding box center [859, 250] width 119 height 19
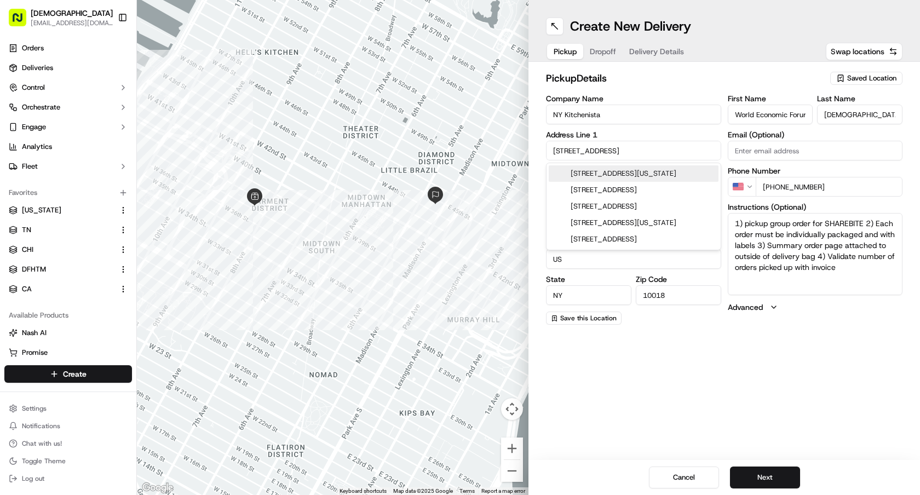
drag, startPoint x: 622, startPoint y: 151, endPoint x: 486, endPoint y: 142, distance: 136.1
click at [487, 142] on div "← Move left → Move right ↑ Move up ↓ Move down + Zoom in - Zoom out Home Jump l…" at bounding box center [528, 247] width 783 height 495
paste input "NY Kitchenista"
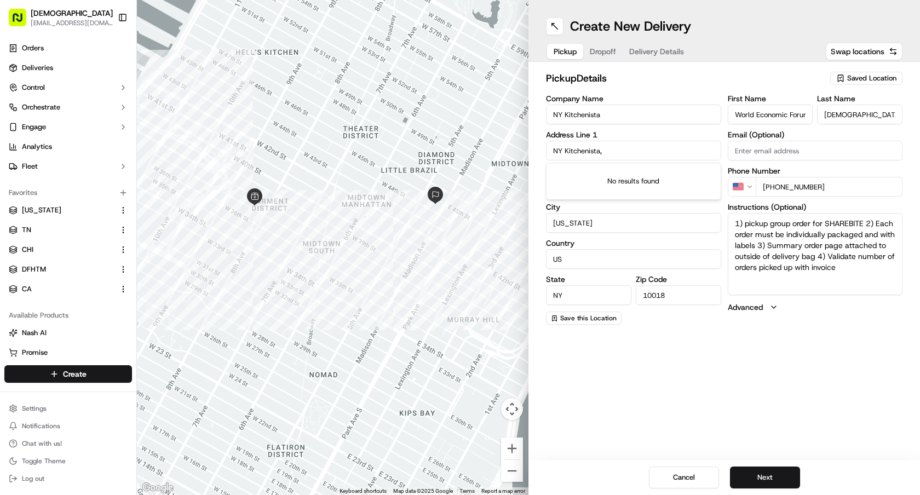
paste input "321 West 37th Street, New York, NY 10018"
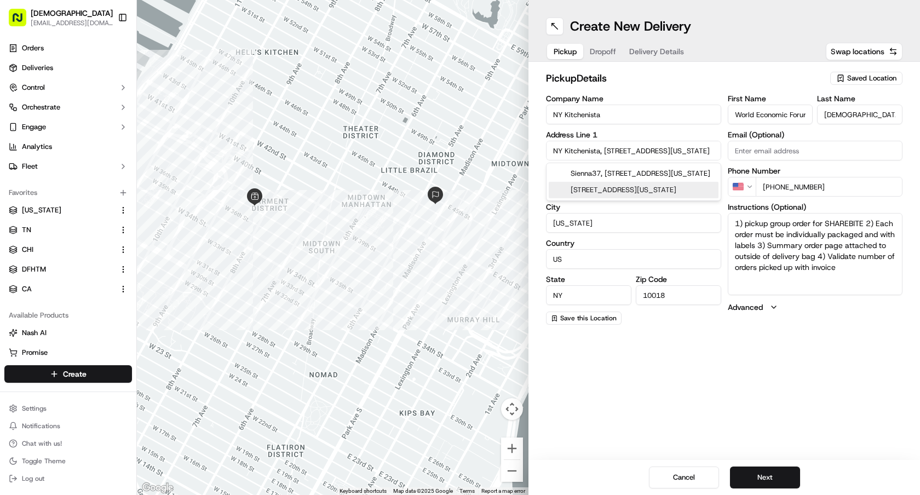
click at [638, 196] on div "321 West 37th Street, New York, NY 10018" at bounding box center [634, 190] width 170 height 16
type input "Sienna37, [STREET_ADDRESS][US_STATE]"
type input "United States"
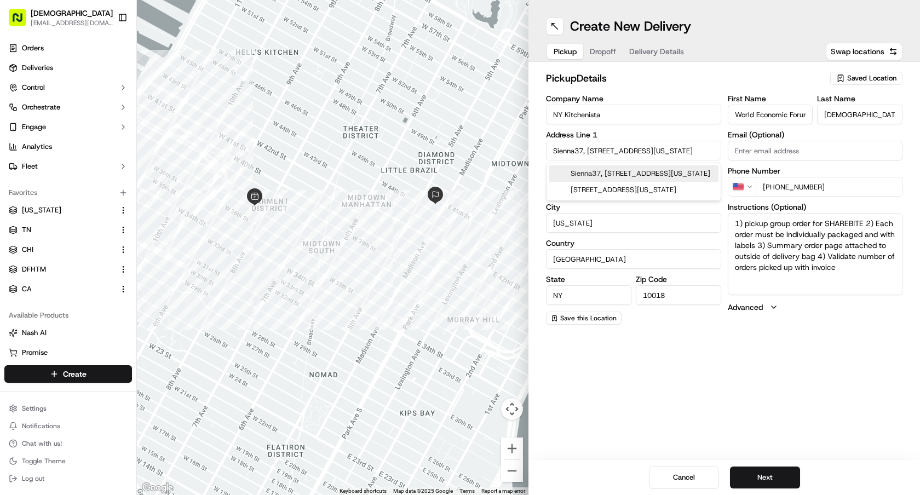
scroll to position [0, 0]
type input "321 West 37th Street"
click at [753, 473] on button "Next" at bounding box center [765, 478] width 70 height 22
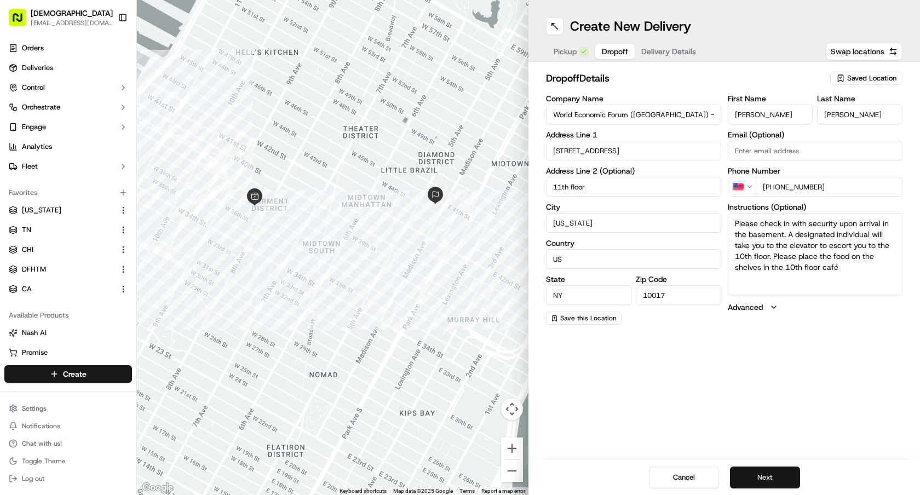
click at [753, 473] on button "Next" at bounding box center [765, 478] width 70 height 22
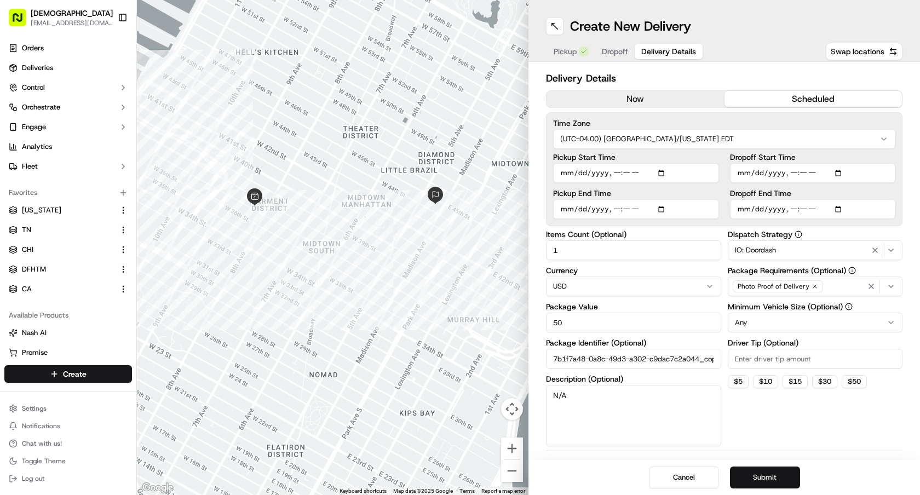
click at [753, 473] on button "Submit" at bounding box center [765, 478] width 70 height 22
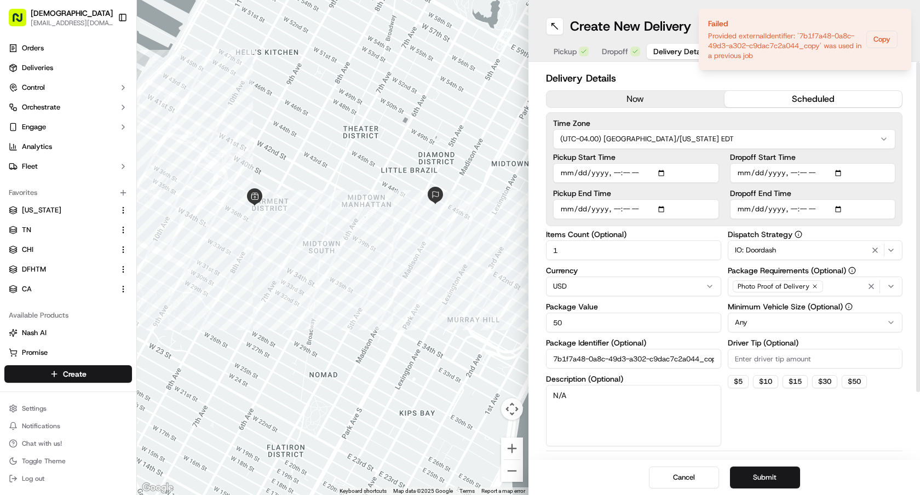
click at [571, 354] on input "7b1f7a48-0a8c-49d3-a302-c9dac7c2a044_copy" at bounding box center [633, 359] width 175 height 20
drag, startPoint x: 560, startPoint y: 356, endPoint x: 816, endPoint y: 368, distance: 256.7
click at [816, 368] on div "Items Count (Optional) 1 Currency USD Package Value 50 Package Identifier (Opti…" at bounding box center [724, 339] width 357 height 216
type input "7"
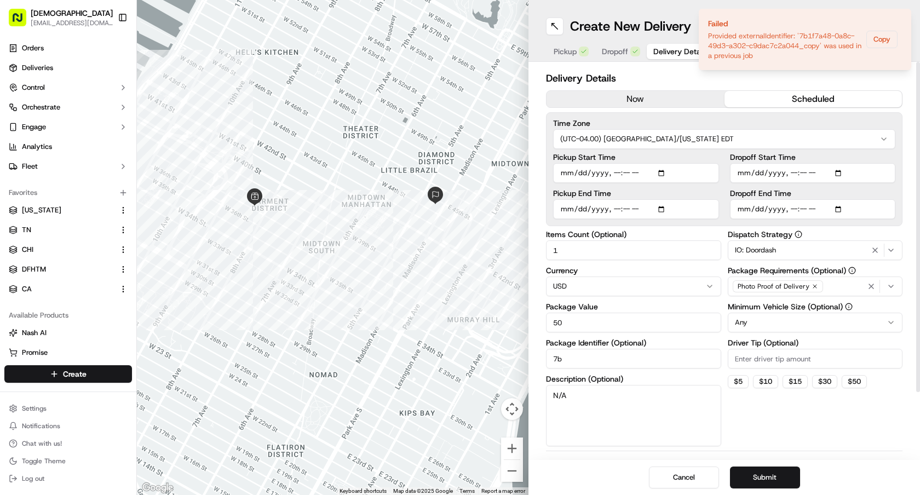
scroll to position [0, 0]
click at [750, 485] on button "Submit" at bounding box center [765, 478] width 70 height 22
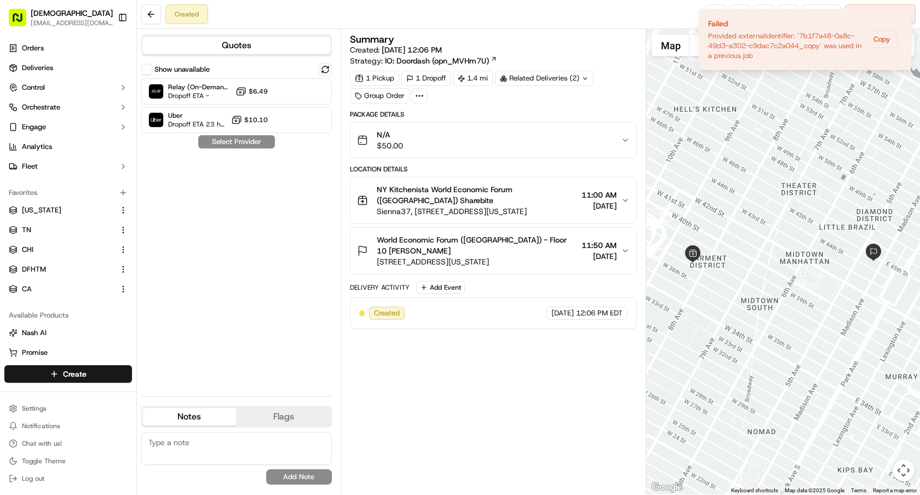
click at [520, 252] on span "World Economic Forum ([GEOGRAPHIC_DATA]) - Floor 10 [PERSON_NAME]" at bounding box center [477, 245] width 201 height 22
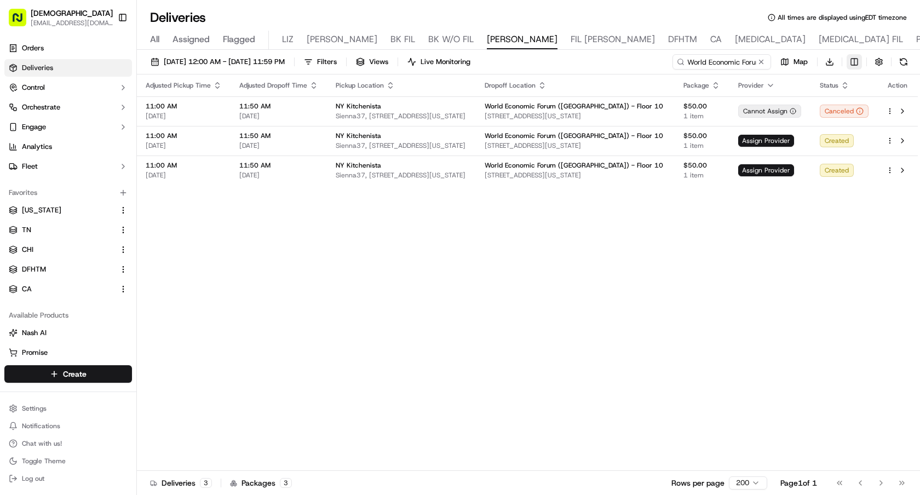
click at [854, 63] on html "Sharebite [EMAIL_ADDRESS][DOMAIN_NAME] Toggle Sidebar Orders Deliveries Control…" at bounding box center [460, 247] width 920 height 495
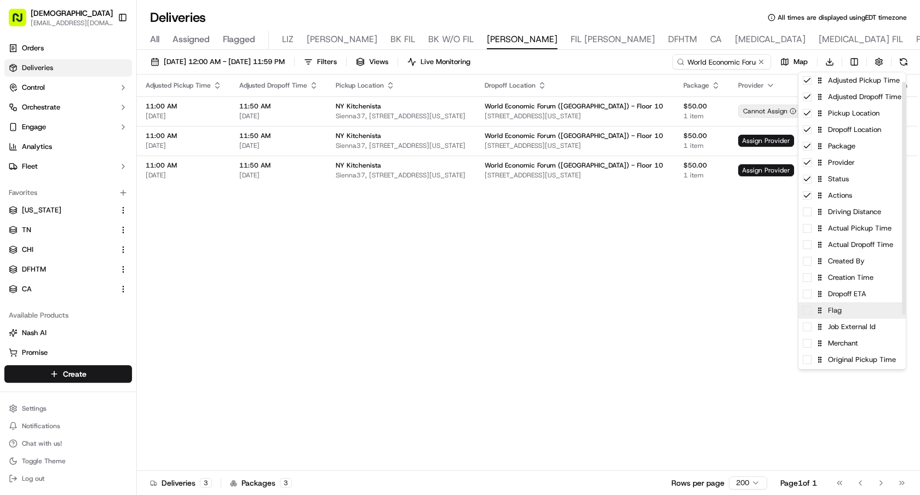
scroll to position [81, 0]
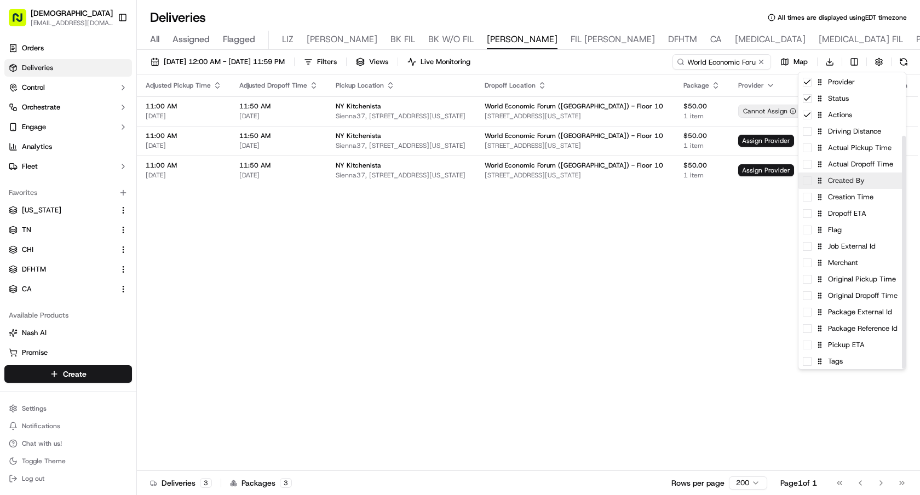
click at [812, 182] on div "Created By" at bounding box center [852, 181] width 107 height 16
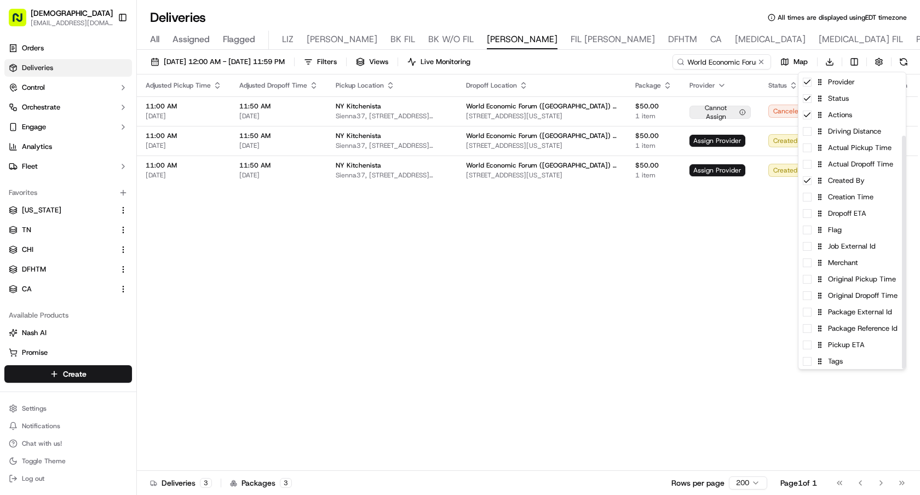
click at [734, 219] on html "Sharebite [EMAIL_ADDRESS][DOMAIN_NAME] Toggle Sidebar Orders Deliveries Control…" at bounding box center [460, 247] width 920 height 495
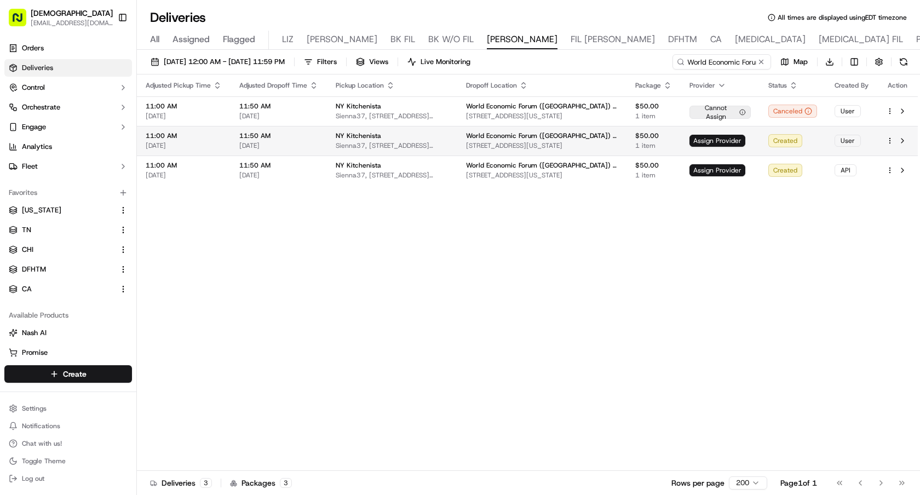
click at [890, 138] on html "Sharebite [EMAIL_ADDRESS][DOMAIN_NAME] Toggle Sidebar Orders Deliveries Control…" at bounding box center [460, 247] width 920 height 495
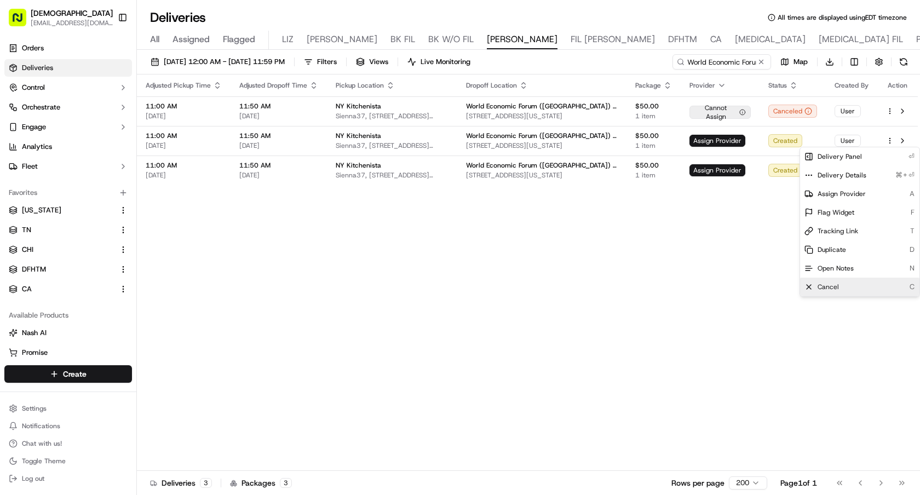
click at [836, 283] on span "Cancel" at bounding box center [828, 287] width 21 height 9
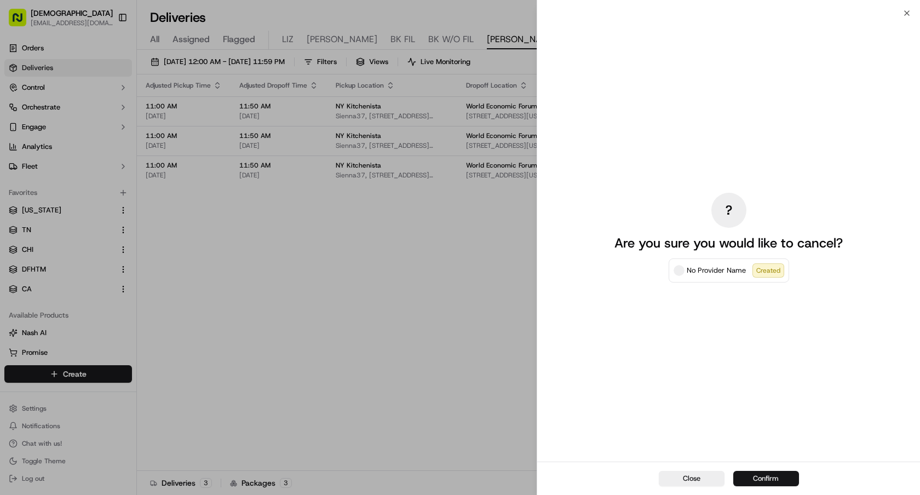
click at [746, 477] on button "Confirm" at bounding box center [767, 478] width 66 height 15
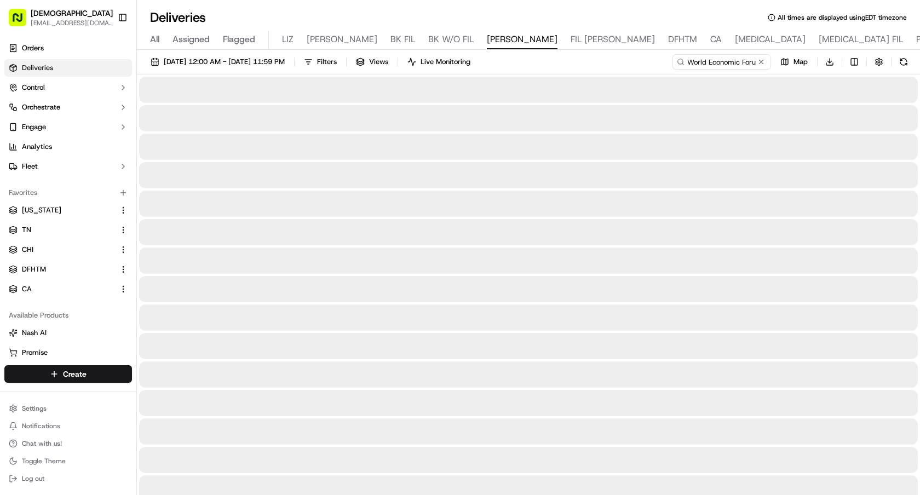
click at [420, 267] on div at bounding box center [528, 261] width 779 height 26
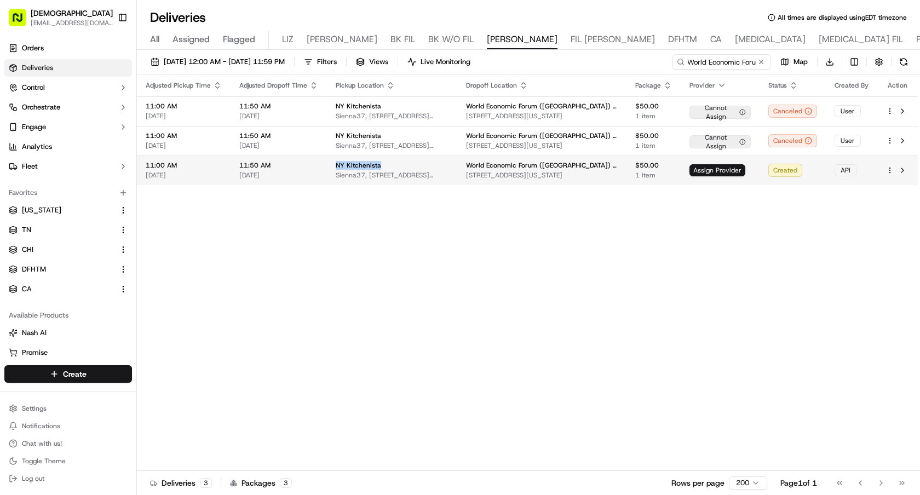
drag, startPoint x: 385, startPoint y: 166, endPoint x: 328, endPoint y: 166, distance: 56.4
click at [328, 166] on td "NY Kitchenista Sienna37, 321 W 37th St, New York, NY 10018, USA" at bounding box center [392, 171] width 130 height 30
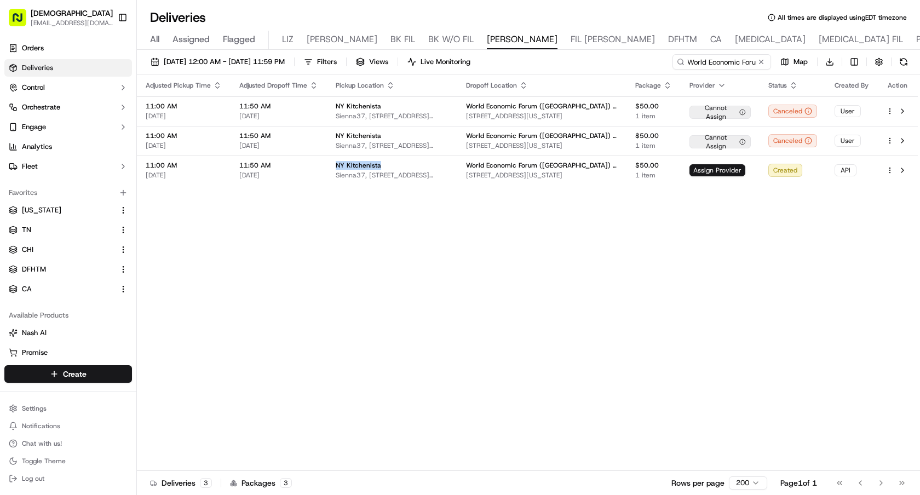
copy span "NY Kitchenista"
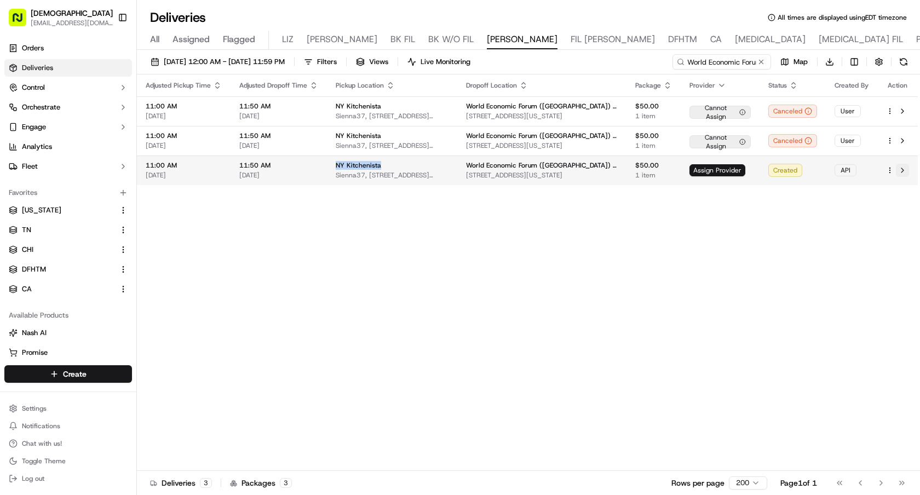
click at [897, 172] on button at bounding box center [902, 170] width 13 height 13
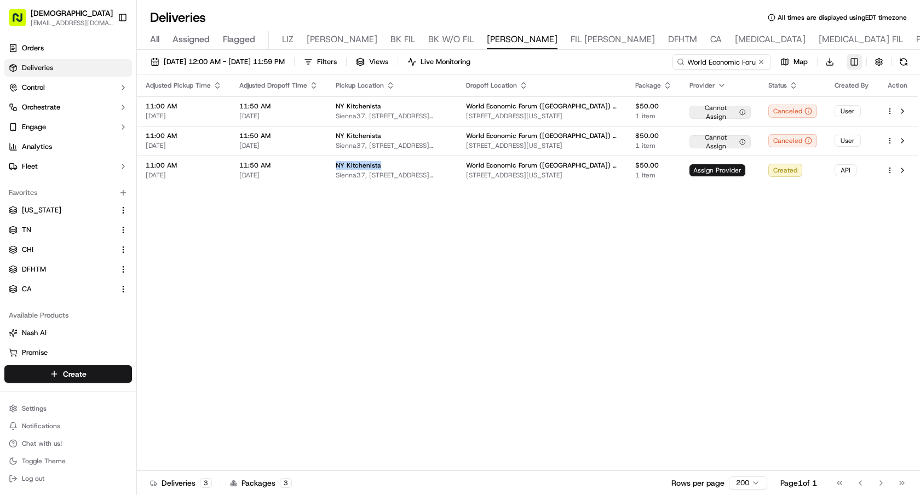
click at [850, 61] on html "Sharebite e.park@sharebite.com Toggle Sidebar Orders Deliveries Control Orchest…" at bounding box center [460, 247] width 920 height 495
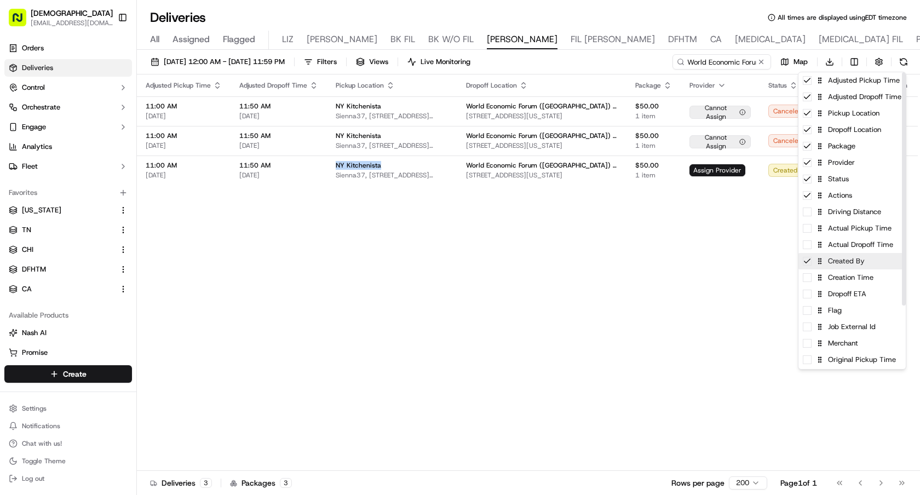
click at [810, 265] on icon at bounding box center [807, 261] width 9 height 9
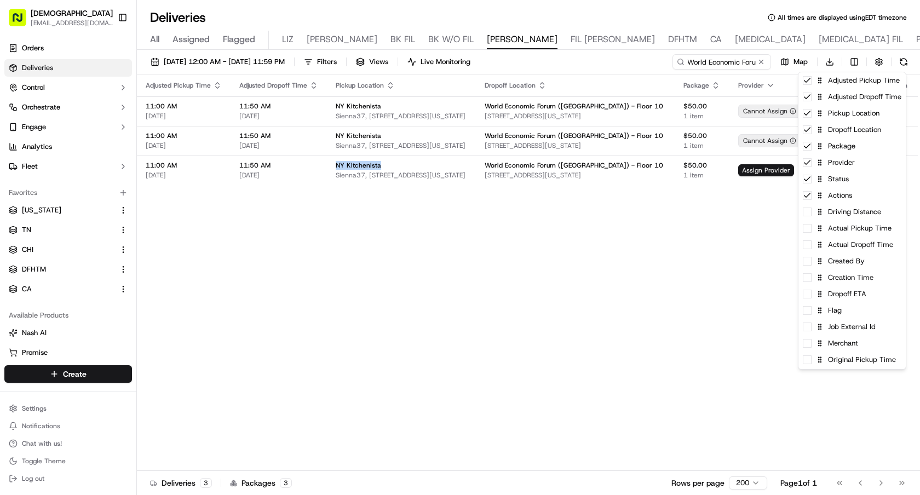
click at [564, 306] on html "Sharebite e.park@sharebite.com Toggle Sidebar Orders Deliveries Control Orchest…" at bounding box center [460, 247] width 920 height 495
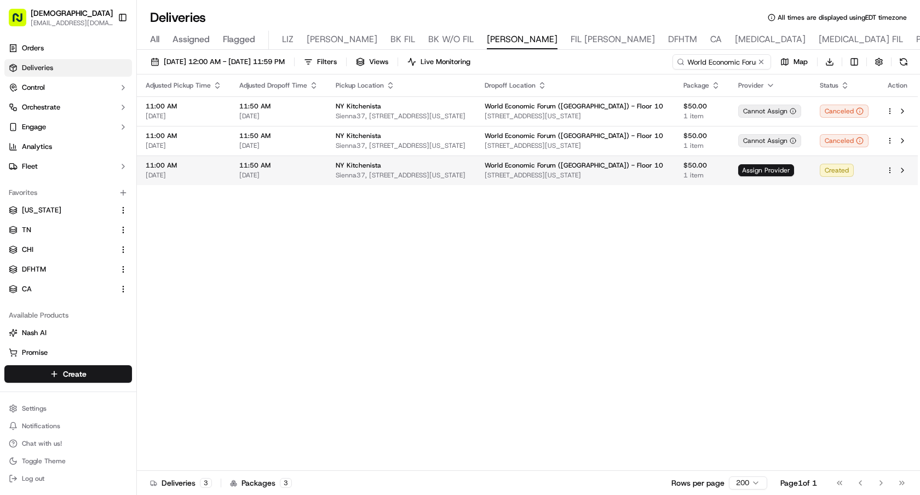
click at [894, 169] on html "Sharebite e.park@sharebite.com Toggle Sidebar Orders Deliveries Control Orchest…" at bounding box center [460, 247] width 920 height 495
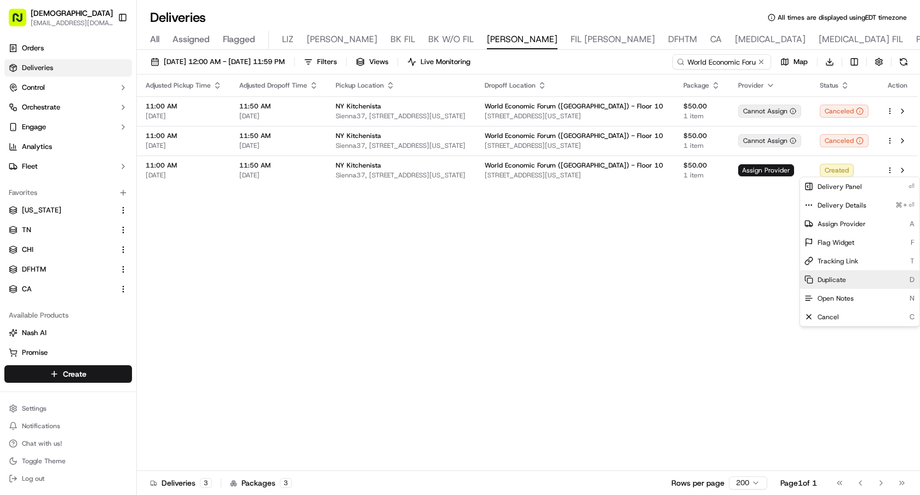
click at [835, 274] on div "Duplicate D" at bounding box center [859, 280] width 119 height 19
click at [761, 62] on html "Sharebite e.park@sharebite.com Toggle Sidebar Orders Deliveries Control Orchest…" at bounding box center [460, 247] width 920 height 495
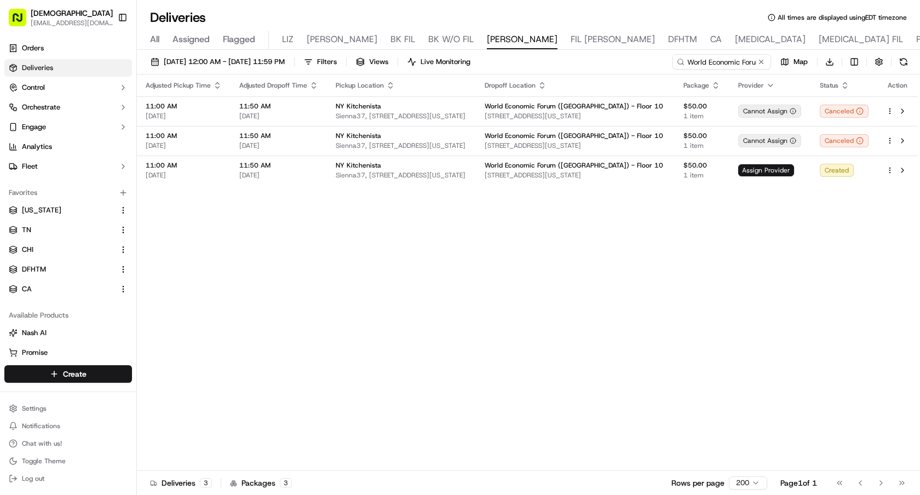
click at [761, 62] on button at bounding box center [761, 61] width 11 height 11
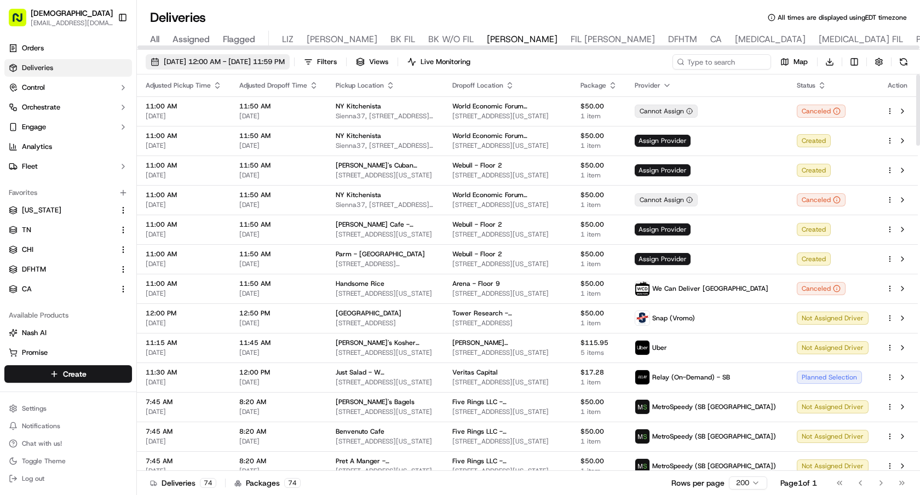
click at [285, 62] on span "09/19/2025 12:00 AM - 09/19/2025 11:59 PM" at bounding box center [224, 62] width 121 height 10
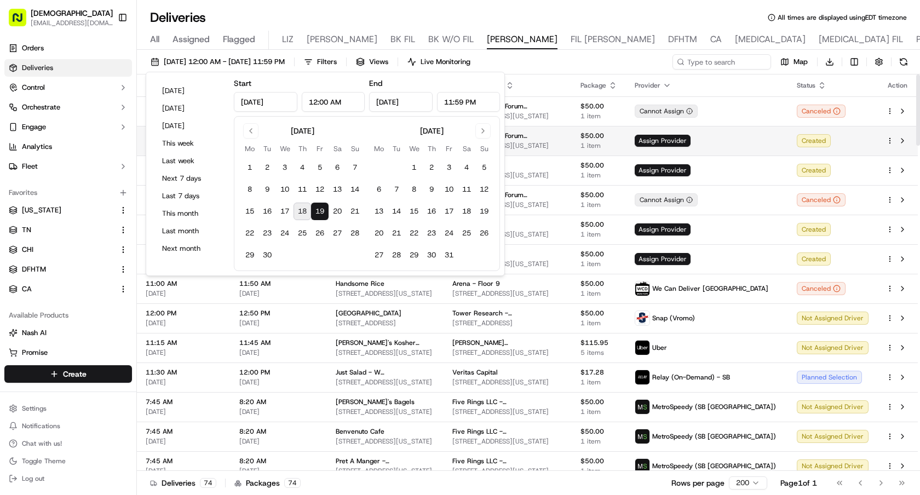
click at [617, 135] on span "$50.00" at bounding box center [599, 135] width 37 height 9
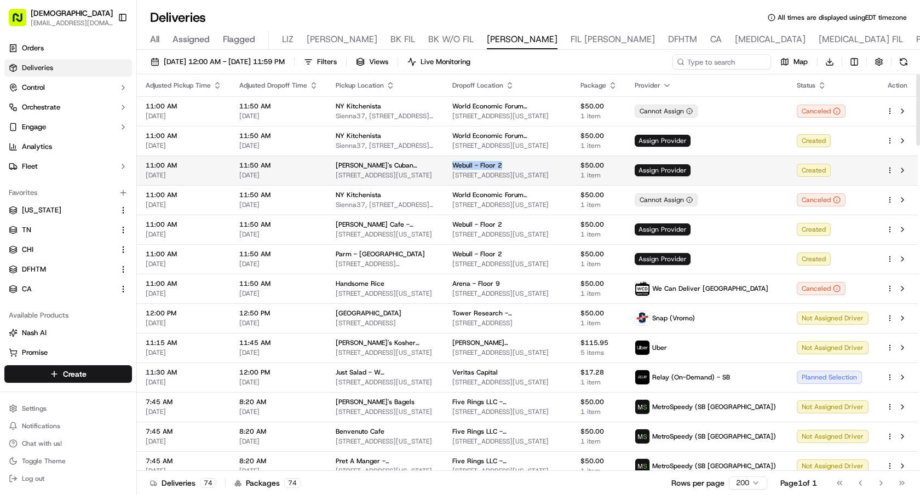
drag, startPoint x: 530, startPoint y: 165, endPoint x: 473, endPoint y: 167, distance: 56.5
click at [473, 167] on div "Webull - Floor 2" at bounding box center [508, 165] width 111 height 9
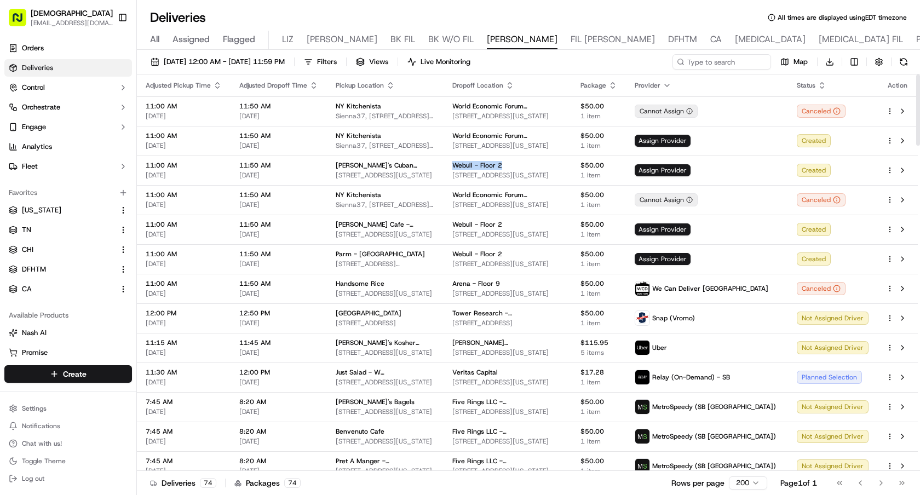
copy span "Webull - Floor 2"
click at [274, 66] on span "09/19/2025 12:00 AM - 09/19/2025 11:59 PM" at bounding box center [224, 62] width 121 height 10
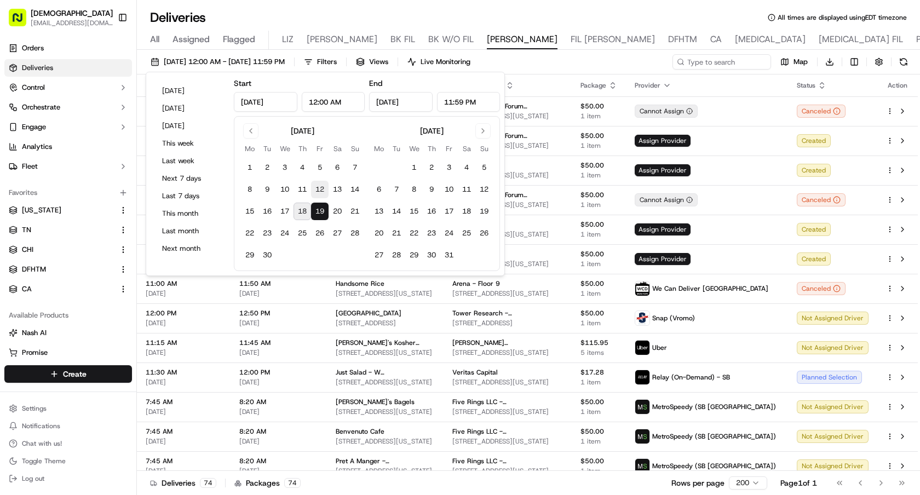
click at [318, 191] on button "12" at bounding box center [320, 190] width 18 height 18
type input "Sep 12, 2025"
click at [318, 191] on button "12" at bounding box center [320, 190] width 18 height 18
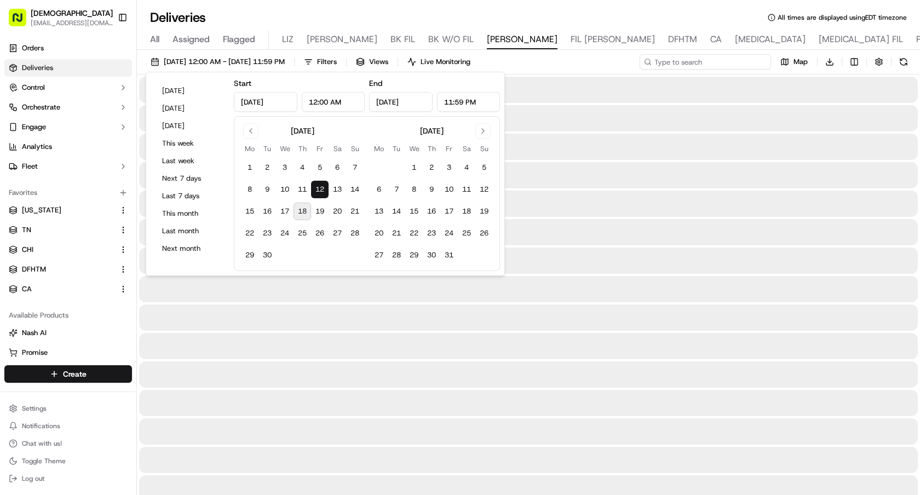
click at [717, 66] on input at bounding box center [705, 61] width 131 height 15
paste input "Webull - Floor 2"
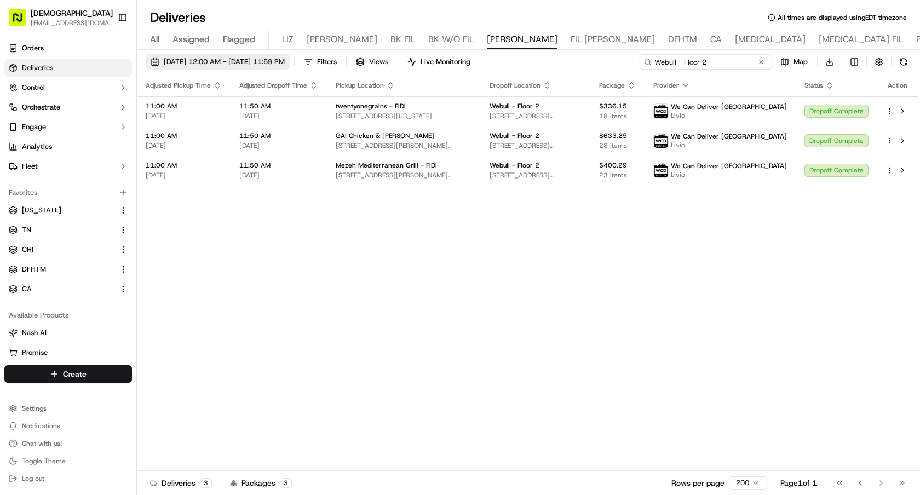
type input "Webull - Floor 2"
click at [280, 60] on span "09/12/2025 12:00 AM - 09/12/2025 11:59 PM" at bounding box center [224, 62] width 121 height 10
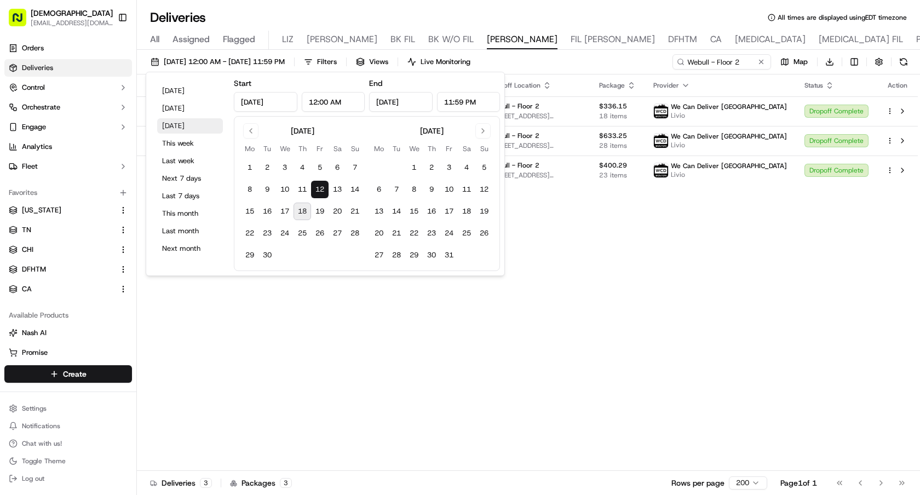
click at [196, 128] on button "Tomorrow" at bounding box center [190, 125] width 66 height 15
type input "Sep 19, 2025"
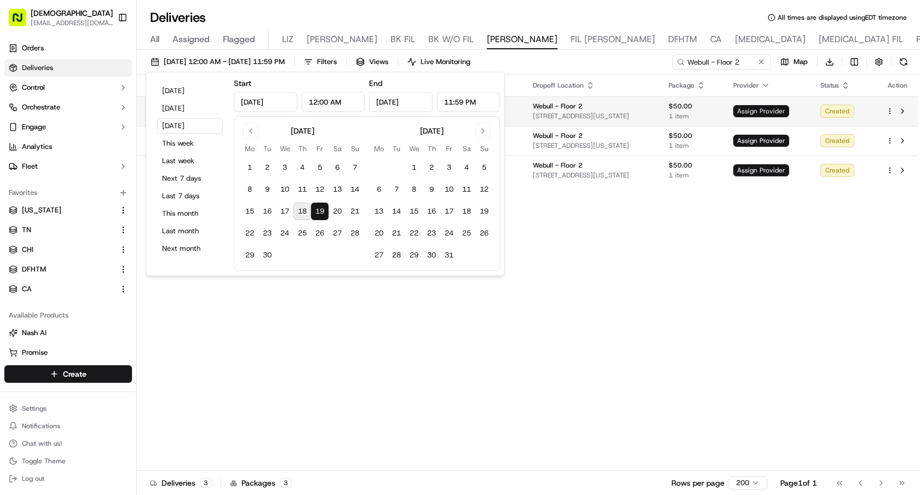
click at [751, 107] on span "Assign Provider" at bounding box center [762, 111] width 56 height 12
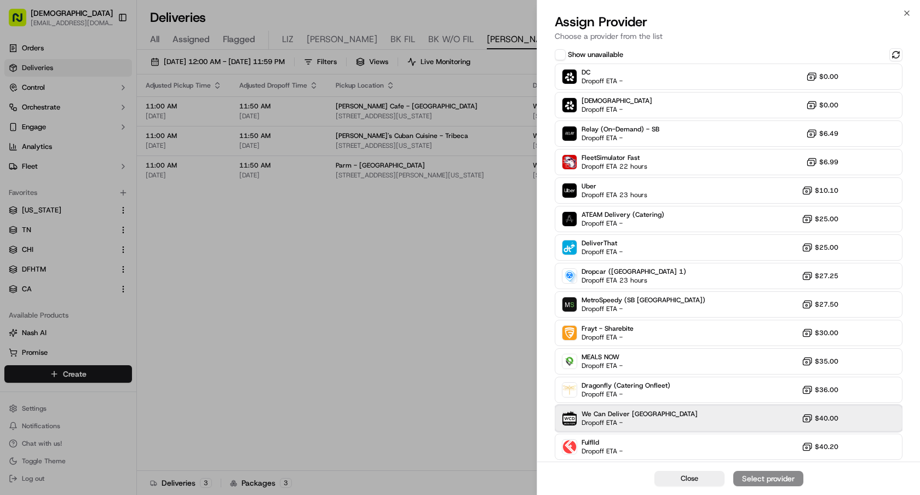
click at [674, 412] on div "We Can Deliver Boston Dropoff ETA - $40.00" at bounding box center [729, 418] width 348 height 26
click at [770, 477] on div "Assign Provider" at bounding box center [769, 478] width 54 height 11
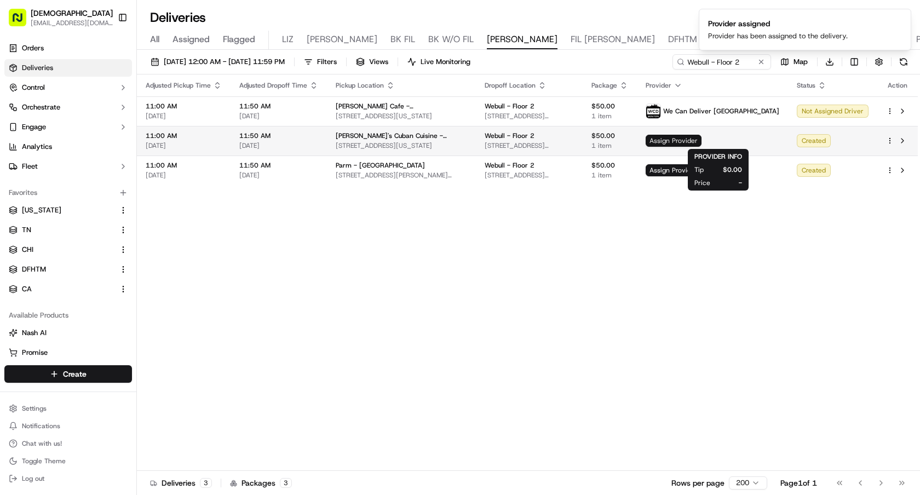
click at [702, 140] on span "Assign Provider" at bounding box center [674, 141] width 56 height 12
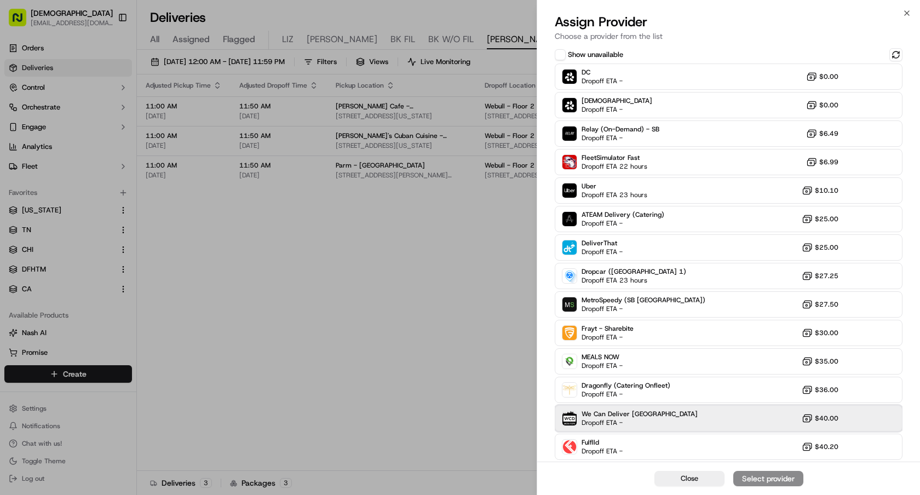
click at [685, 424] on div "We Can Deliver Boston Dropoff ETA - $40.00" at bounding box center [729, 418] width 348 height 26
click at [752, 480] on div "Assign Provider" at bounding box center [769, 478] width 54 height 11
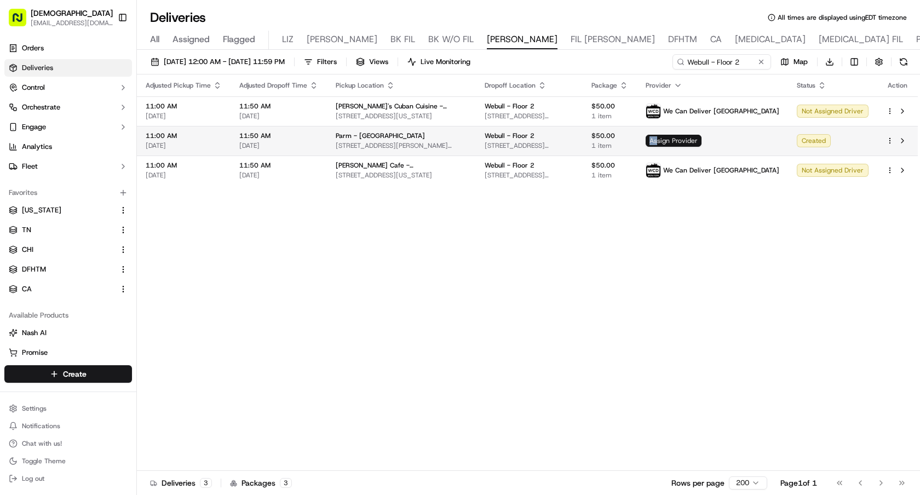
click at [702, 136] on span "Assign Provider" at bounding box center [674, 141] width 56 height 12
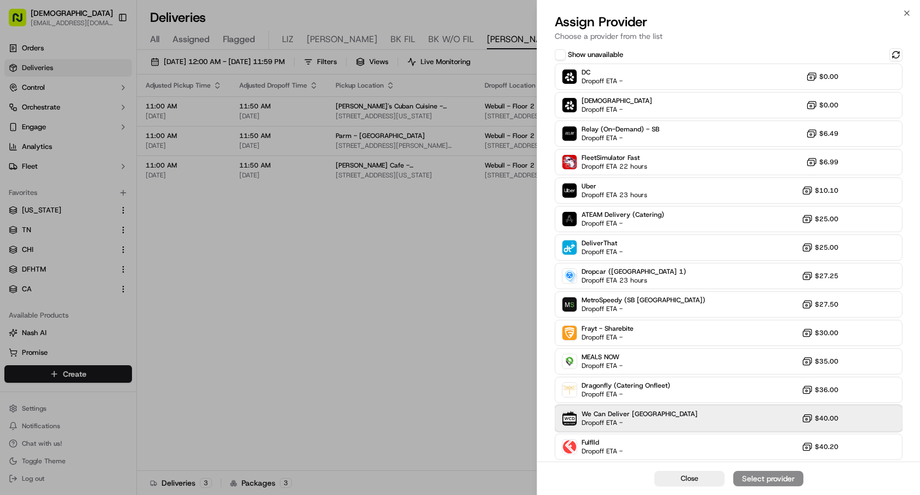
click at [672, 411] on div "We Can Deliver Boston Dropoff ETA - $40.00" at bounding box center [729, 418] width 348 height 26
click at [780, 484] on button "Assign Provider" at bounding box center [769, 478] width 70 height 15
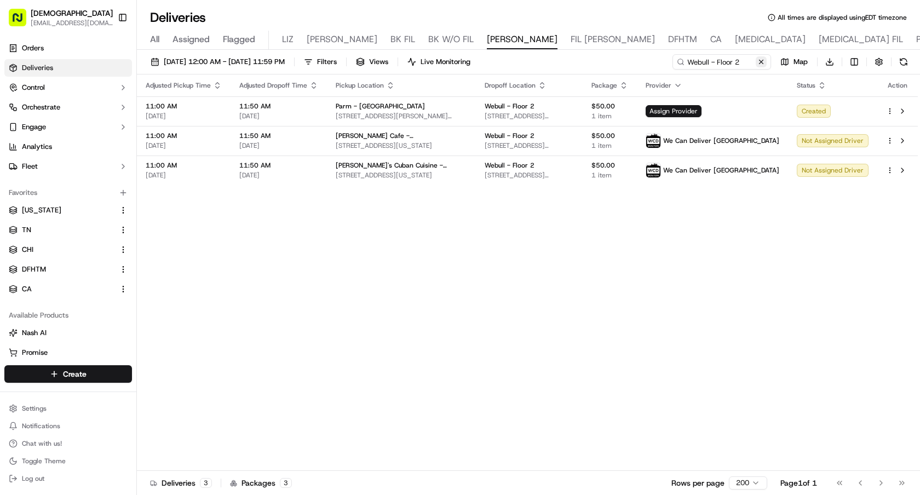
click at [763, 65] on button at bounding box center [761, 61] width 11 height 11
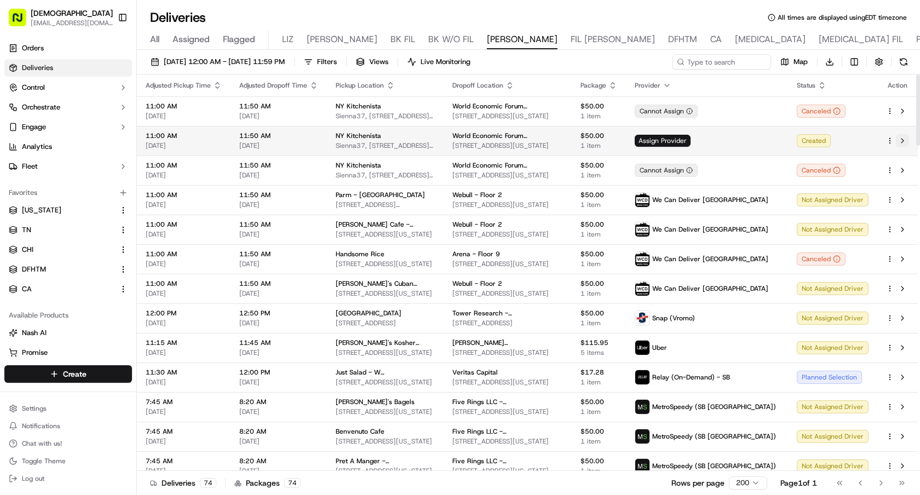
click at [904, 140] on button at bounding box center [902, 140] width 13 height 13
click at [887, 139] on html "Sharebite e.park@sharebite.com Toggle Sidebar Orders Deliveries Control Orchest…" at bounding box center [460, 247] width 920 height 495
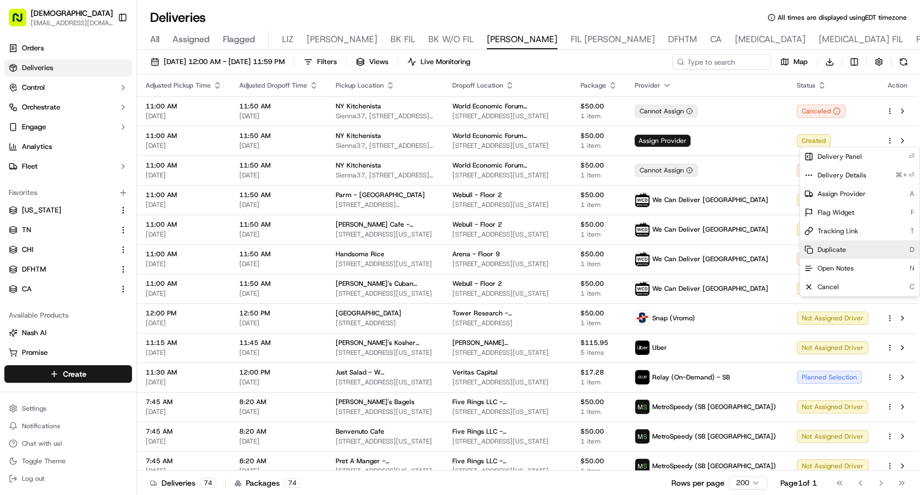
click at [833, 253] on span "Duplicate" at bounding box center [832, 249] width 28 height 9
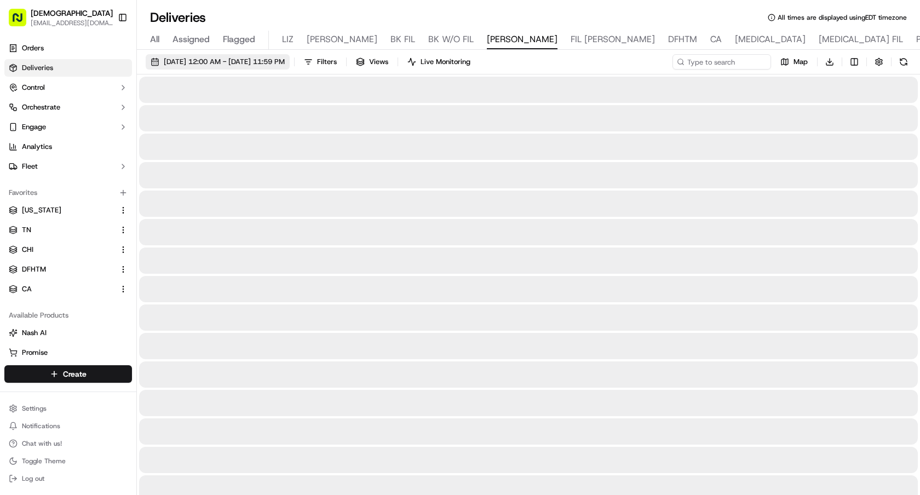
click at [267, 67] on button "[DATE] 12:00 AM - [DATE] 11:59 PM" at bounding box center [218, 61] width 144 height 15
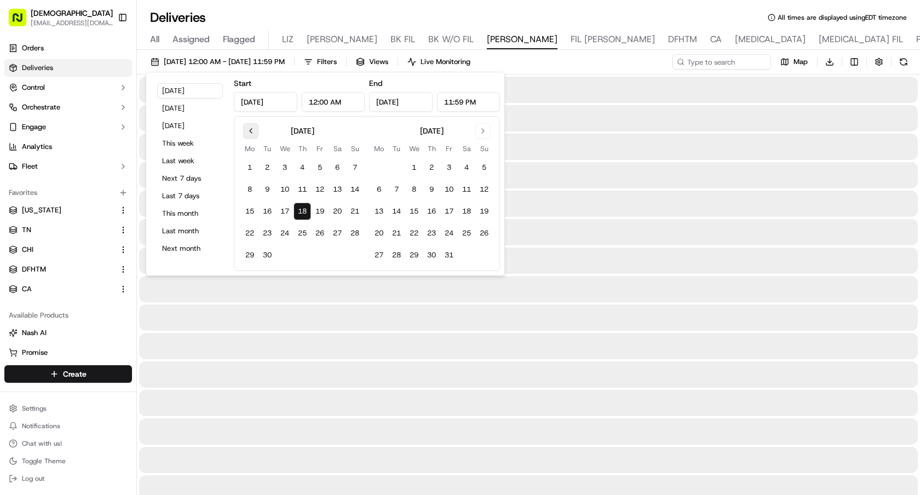
click at [244, 129] on button "Go to previous month" at bounding box center [250, 130] width 15 height 15
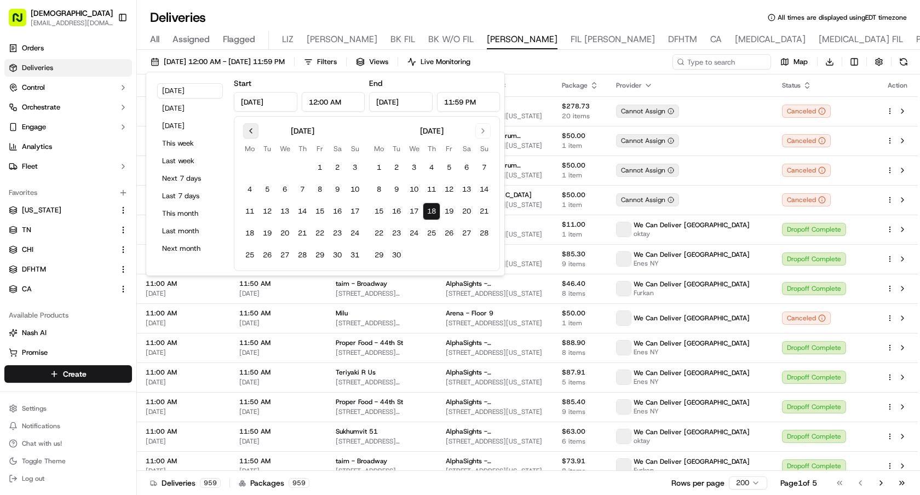
click at [250, 130] on button "Go to previous month" at bounding box center [250, 130] width 15 height 15
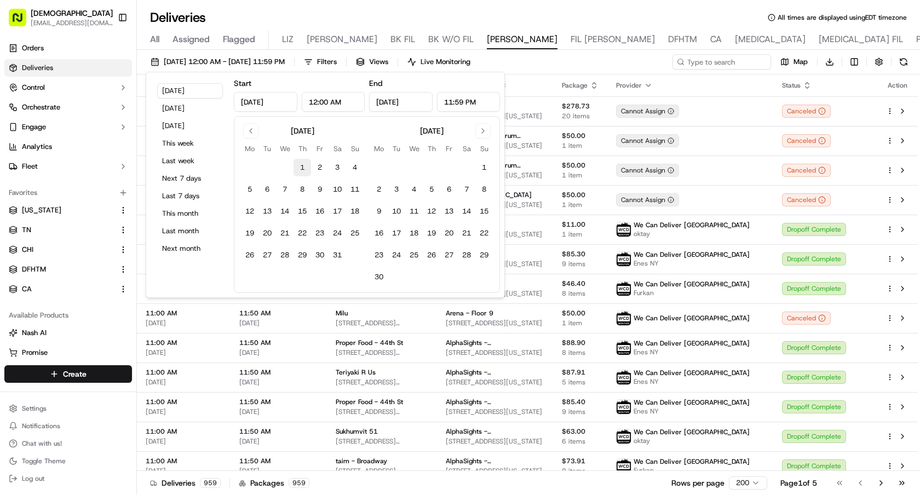
click at [304, 169] on button "1" at bounding box center [303, 168] width 18 height 18
type input "May 1, 2025"
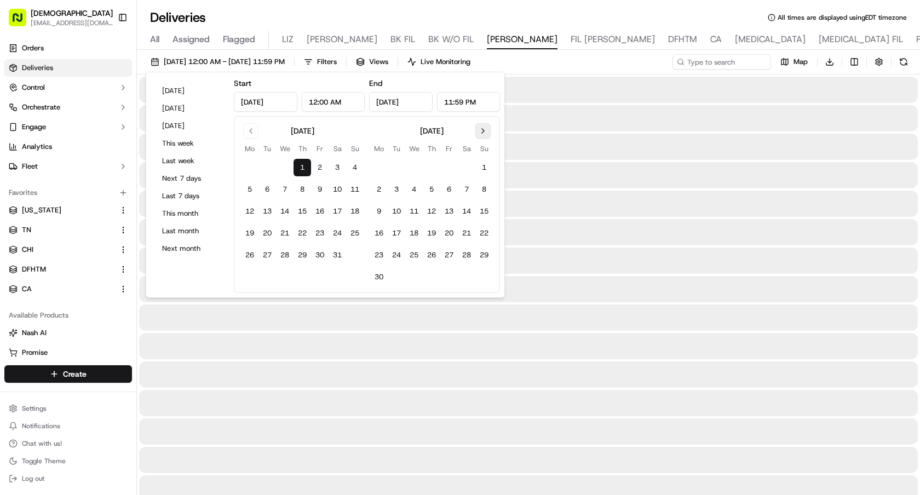
click at [484, 135] on button "Go to next month" at bounding box center [483, 130] width 15 height 15
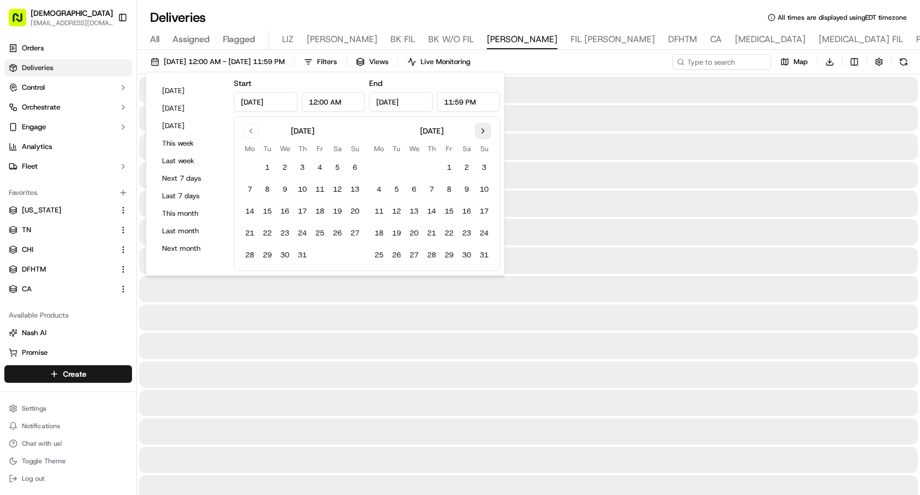
click at [484, 135] on button "Go to next month" at bounding box center [483, 130] width 15 height 15
click at [432, 211] on button "18" at bounding box center [432, 212] width 18 height 18
type input "Sep 18, 2025"
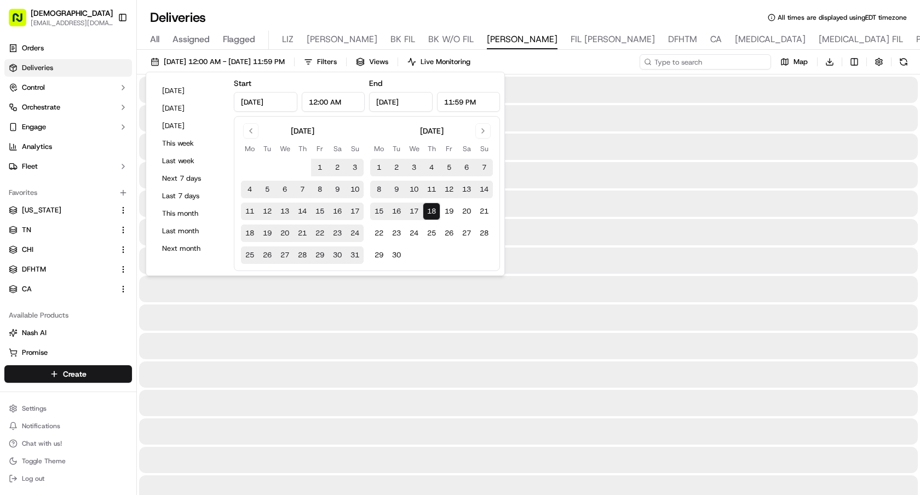
click at [718, 65] on input at bounding box center [705, 61] width 131 height 15
paste input "NY Kitchenista"
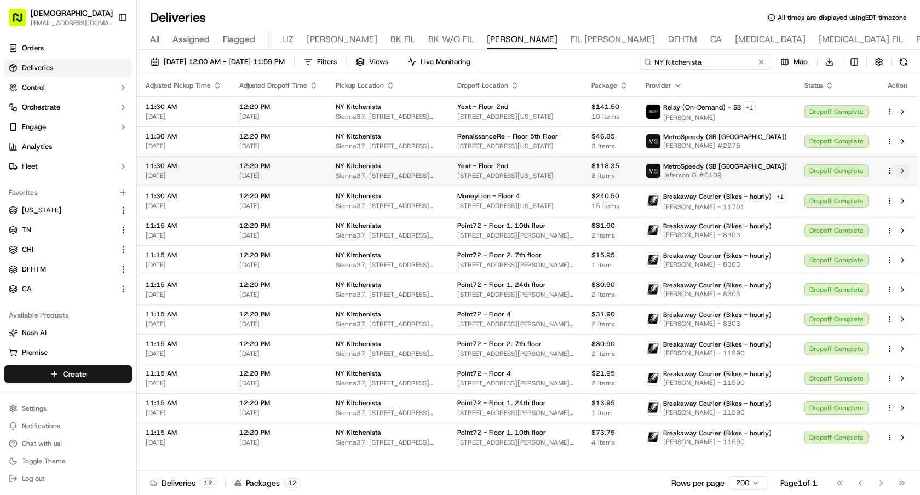
type input "NY Kitchenista"
click at [904, 172] on button at bounding box center [902, 170] width 13 height 13
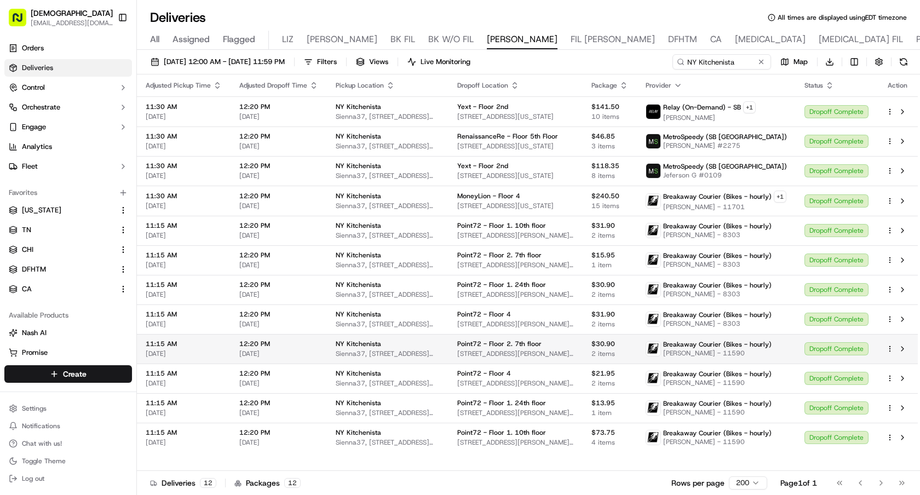
click at [889, 350] on html "Sharebite e.park@sharebite.com Toggle Sidebar Orders Deliveries Control Orchest…" at bounding box center [460, 247] width 920 height 495
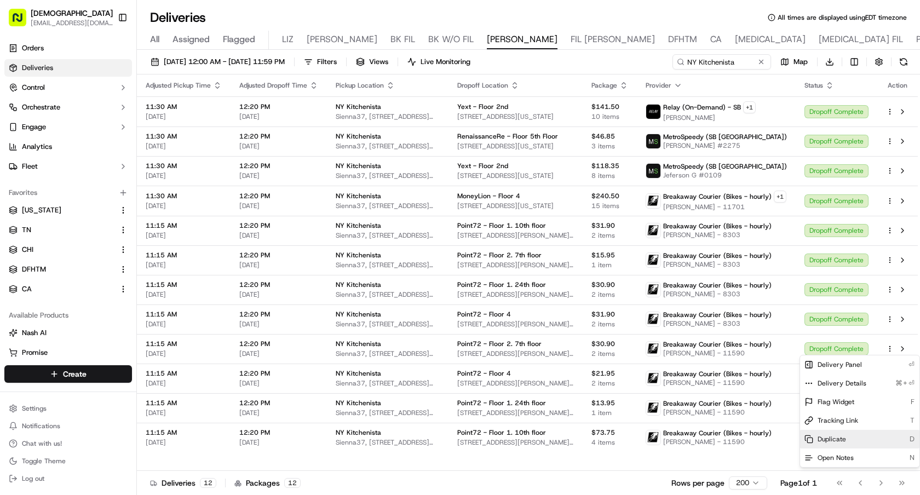
click at [833, 441] on span "Duplicate" at bounding box center [832, 439] width 28 height 9
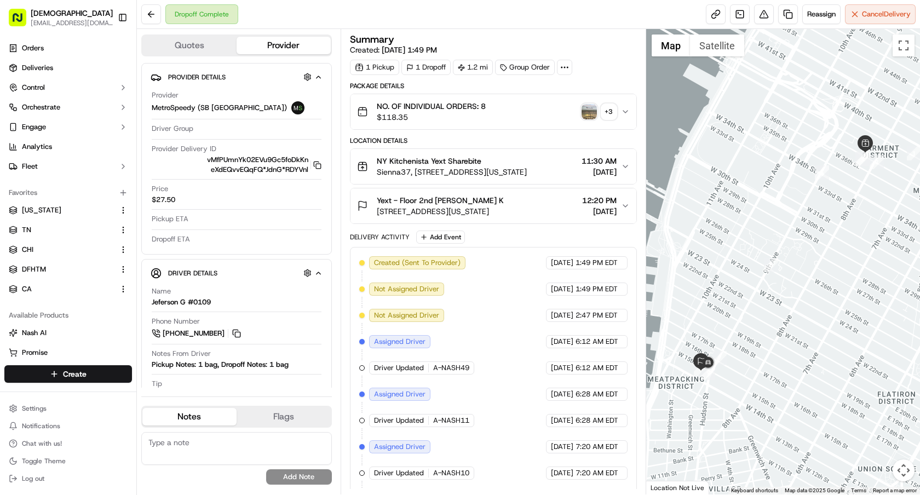
click at [624, 165] on icon "button" at bounding box center [625, 166] width 9 height 9
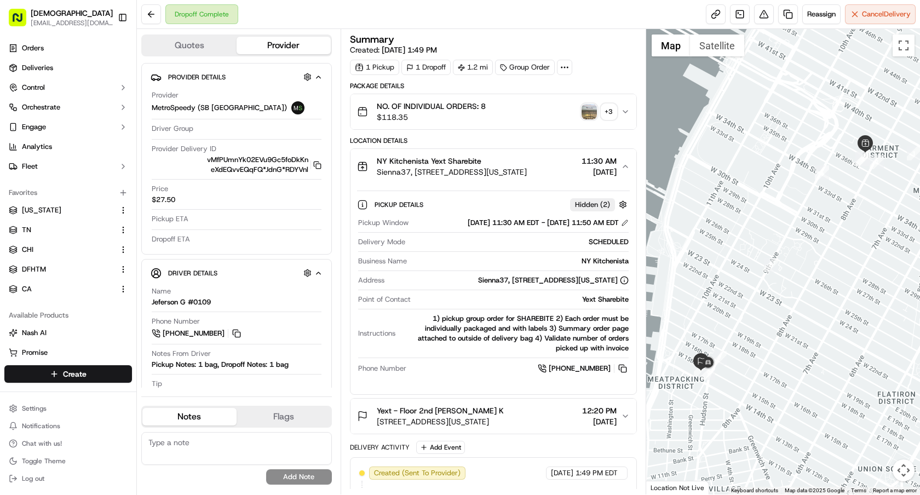
drag, startPoint x: 379, startPoint y: 175, endPoint x: 547, endPoint y: 174, distance: 168.2
click at [527, 174] on span "Sienna37, [STREET_ADDRESS][US_STATE]" at bounding box center [452, 172] width 150 height 11
copy span "Sienna37, 321 W 37th St, New York, NY 10018"
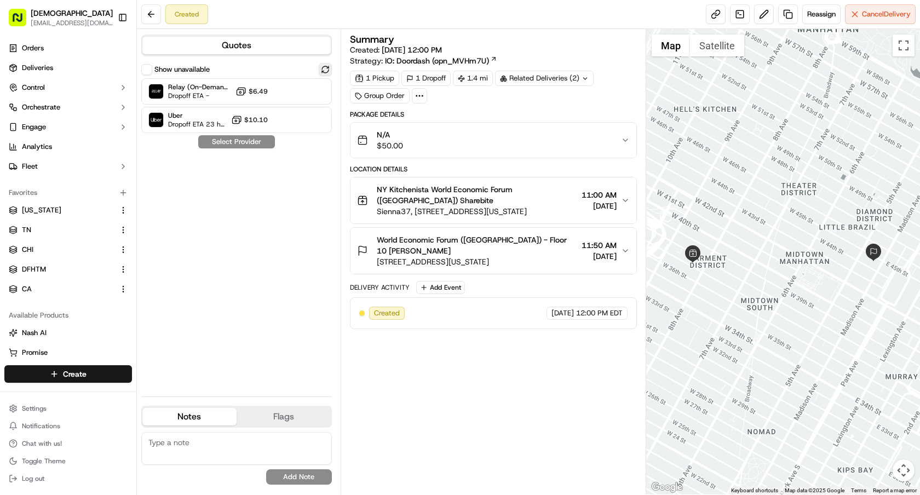
click at [319, 66] on button at bounding box center [325, 69] width 13 height 13
click at [145, 73] on button "Show unavailable" at bounding box center [146, 69] width 11 height 11
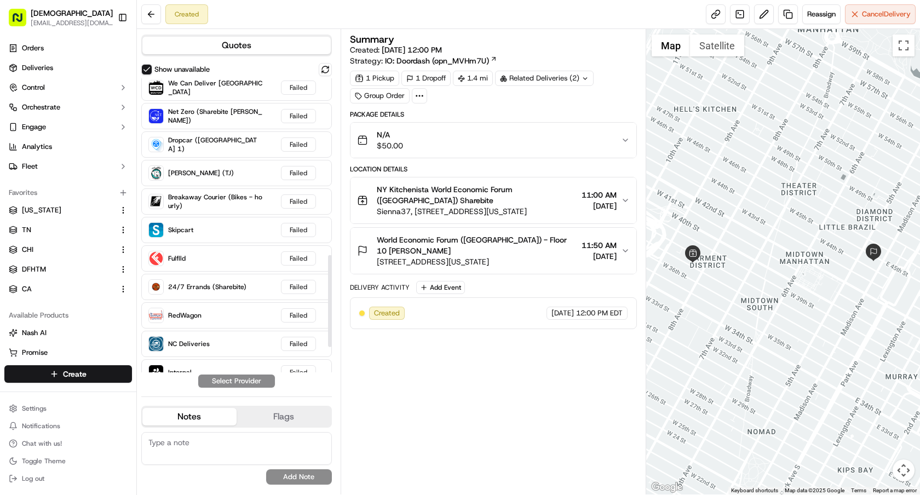
scroll to position [644, 0]
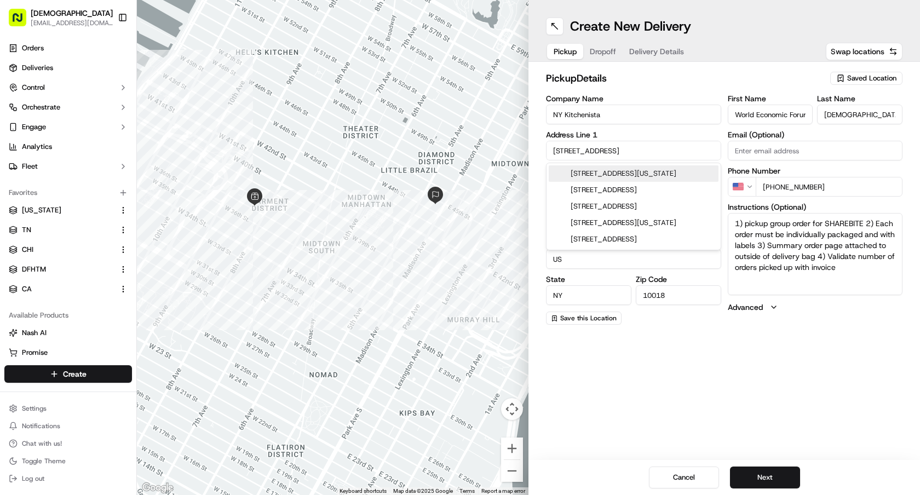
drag, startPoint x: 615, startPoint y: 145, endPoint x: 516, endPoint y: 145, distance: 99.2
click at [516, 145] on div "← Move left → Move right ↑ Move up ↓ Move down + Zoom in - Zoom out Home Jump l…" at bounding box center [528, 247] width 783 height 495
drag, startPoint x: 607, startPoint y: 147, endPoint x: 496, endPoint y: 147, distance: 110.7
click at [496, 147] on div "← Move left → Move right ↑ Move up ↓ Move down + Zoom in - Zoom out Home Jump l…" at bounding box center [528, 247] width 783 height 495
paste input "Sienna37, [STREET_ADDRESS][US_STATE]"
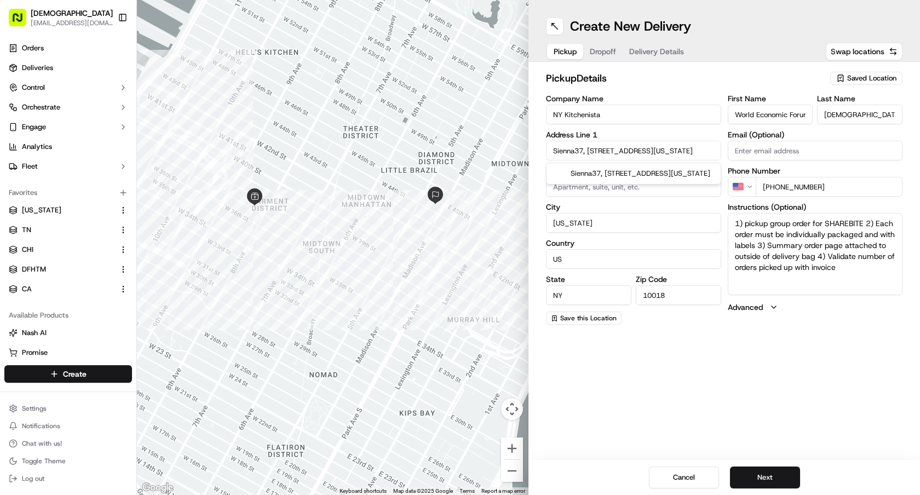
click at [613, 176] on div "Sienna37, [STREET_ADDRESS][US_STATE]" at bounding box center [634, 173] width 170 height 16
type input "[STREET_ADDRESS][US_STATE]"
type input "[GEOGRAPHIC_DATA]"
type input "[STREET_ADDRESS]"
click at [603, 46] on span "Dropoff" at bounding box center [603, 51] width 26 height 11
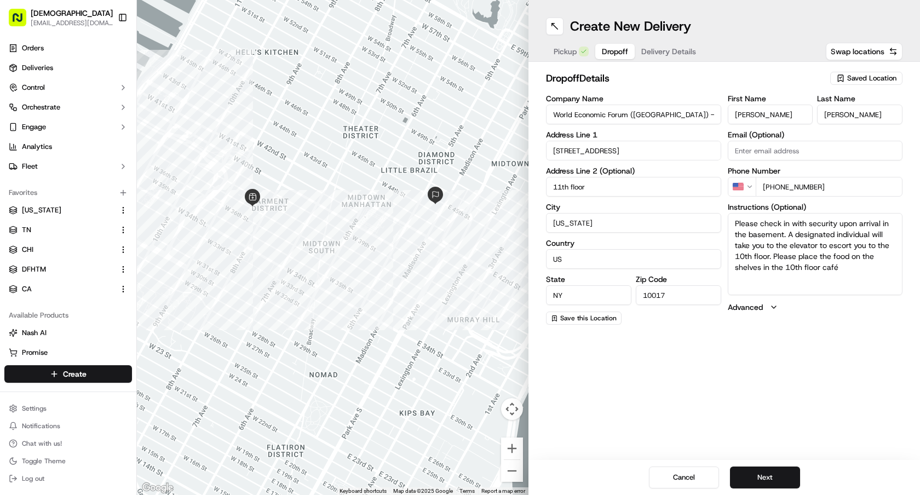
click at [637, 49] on button "Delivery Details" at bounding box center [669, 51] width 68 height 15
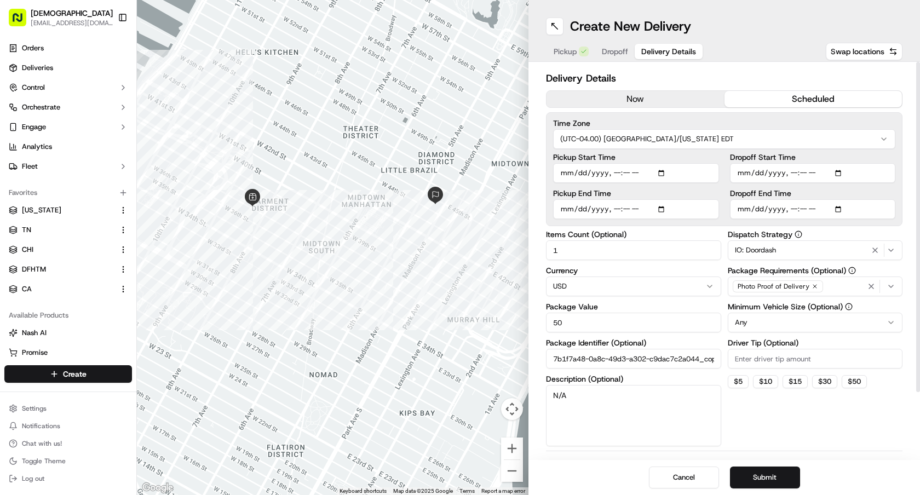
click at [554, 357] on input "7b1f7a48-0a8c-49d3-a302-c9dac7c2a044_copy" at bounding box center [633, 359] width 175 height 20
drag, startPoint x: 554, startPoint y: 357, endPoint x: 786, endPoint y: 360, distance: 231.2
click at [786, 360] on div "Items Count (Optional) 1 Currency USD Package Value 50 Package Identifier (Opti…" at bounding box center [724, 339] width 357 height 216
click at [334, 145] on div at bounding box center [333, 247] width 392 height 495
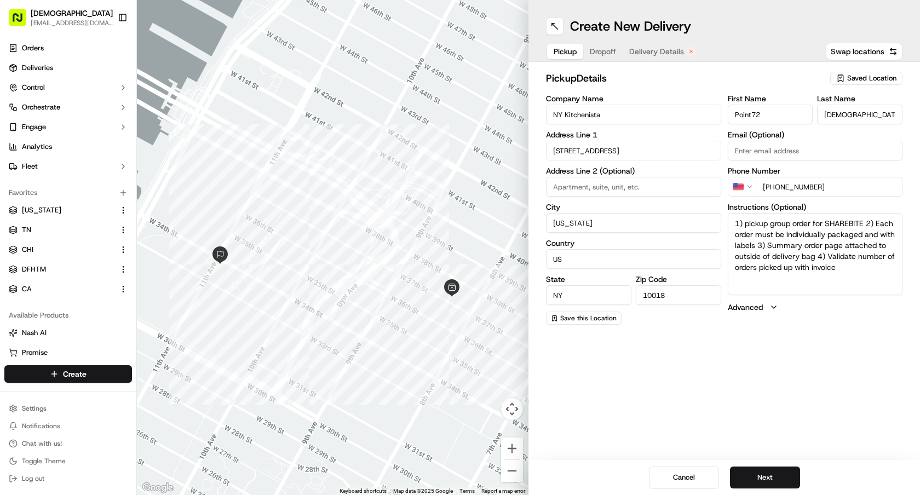
drag, startPoint x: 771, startPoint y: 113, endPoint x: 658, endPoint y: 107, distance: 112.5
click at [659, 107] on div "Company Name NY Kitchenista Address Line 1 [STREET_ADDRESS] Address Line 2 (Opt…" at bounding box center [724, 210] width 357 height 230
paste input "World Economic Forum ([GEOGRAPHIC_DATA])"
type input "World Economic Forum ([GEOGRAPHIC_DATA])"
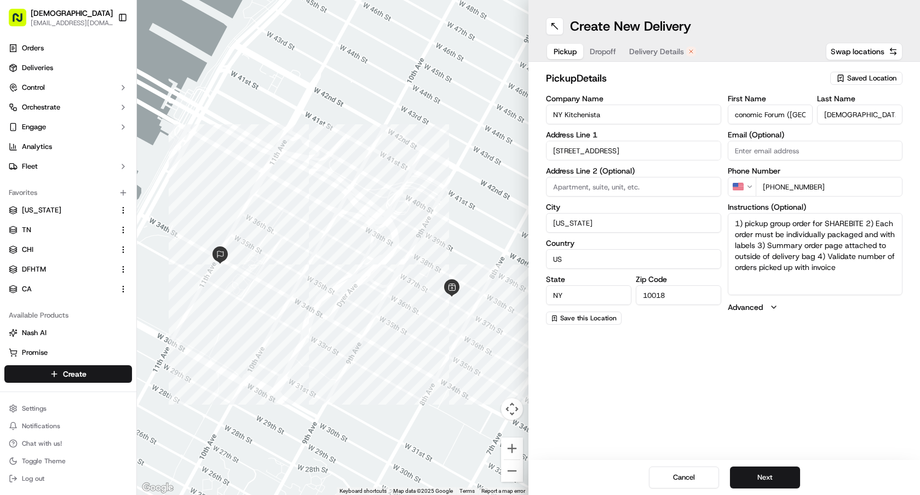
scroll to position [0, 0]
click at [596, 53] on button "Dropoff" at bounding box center [602, 51] width 39 height 15
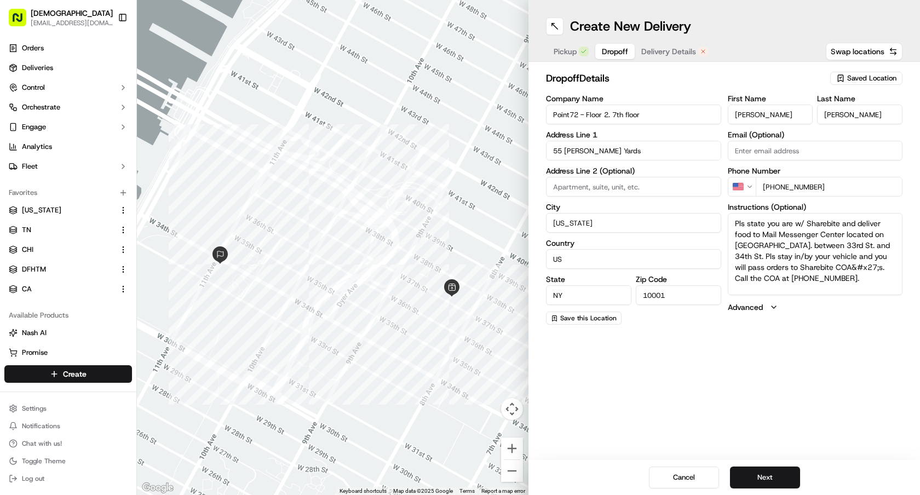
drag, startPoint x: 654, startPoint y: 122, endPoint x: 492, endPoint y: 93, distance: 163.7
click at [494, 93] on div "← Move left → Move right ↑ Move up ↓ Move down + Zoom in - Zoom out Home Jump l…" at bounding box center [528, 247] width 783 height 495
paste input "World Economic Forum (USA) - Floor 10"
type input "World Economic Forum (USA) - Floor 10"
drag, startPoint x: 637, startPoint y: 144, endPoint x: 498, endPoint y: 144, distance: 138.6
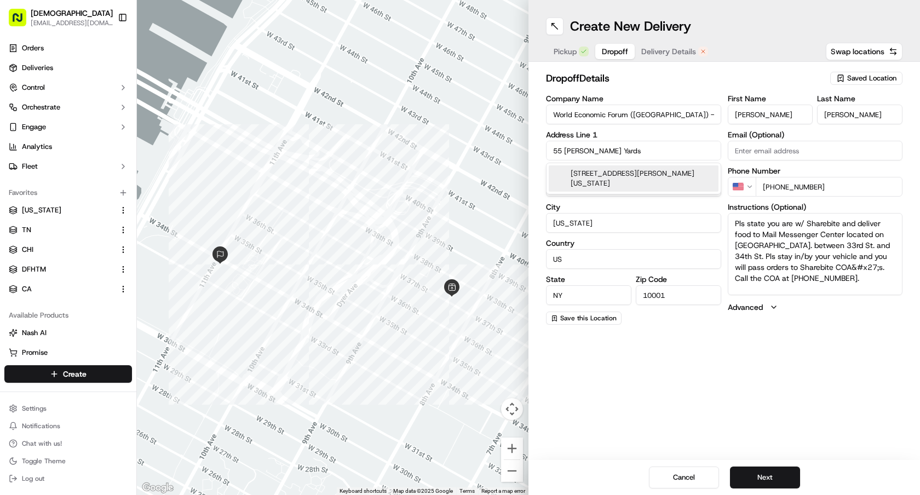
click at [498, 144] on div "← Move left → Move right ↑ Move up ↓ Move down + Zoom in - Zoom out Home Jump l…" at bounding box center [528, 247] width 783 height 495
drag, startPoint x: 627, startPoint y: 157, endPoint x: 508, endPoint y: 153, distance: 118.9
click at [508, 153] on div "← Move left → Move right ↑ Move up ↓ Move down + Zoom in - Zoom out Home Jump l…" at bounding box center [528, 247] width 783 height 495
paste input "[STREET_ADDRESS]"
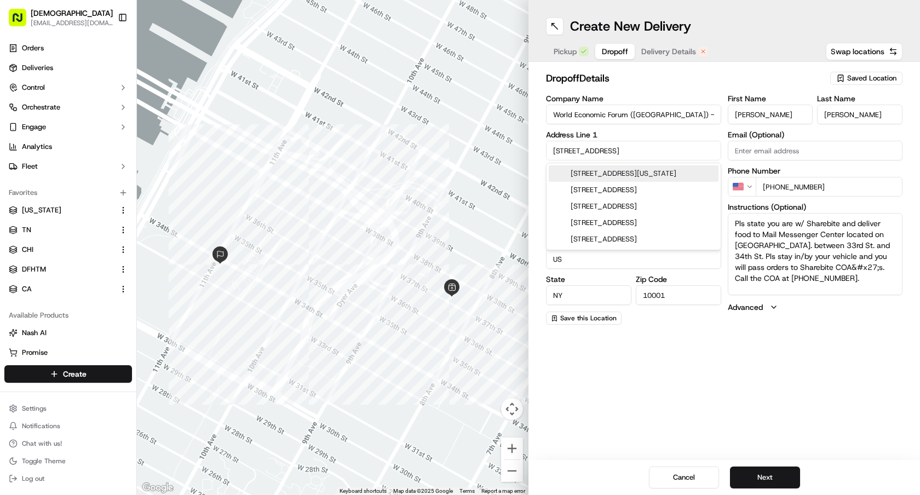
click at [646, 167] on div "[STREET_ADDRESS][US_STATE]" at bounding box center [634, 173] width 170 height 16
type input "350 Madison Ave, New York, NY 10017, USA"
type input "United States"
type input "10017"
type input "350 Madison Avenue"
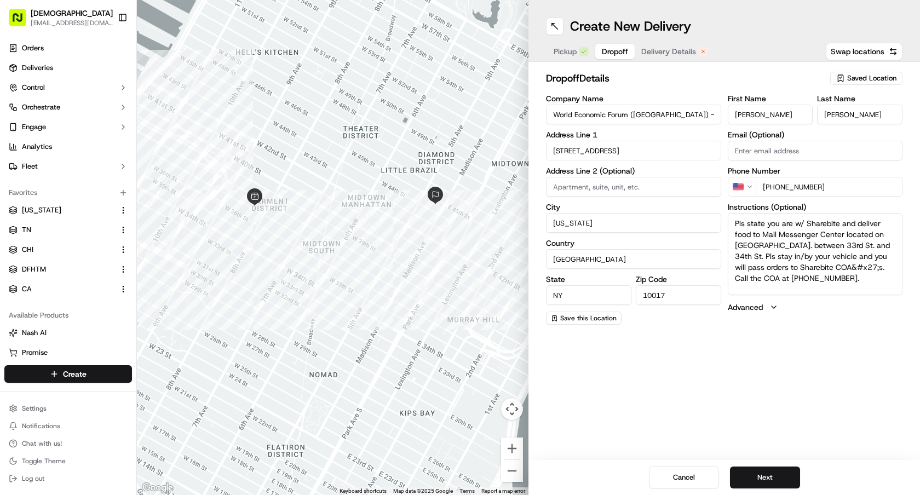
drag, startPoint x: 772, startPoint y: 116, endPoint x: 715, endPoint y: 116, distance: 57.5
click at [715, 116] on div "Company Name World Economic Forum (USA) - Floor 10 Address Line 1 350 Madison A…" at bounding box center [724, 210] width 357 height 230
paste input "carleth"
type input "[PERSON_NAME]"
drag, startPoint x: 865, startPoint y: 117, endPoint x: 738, endPoint y: 117, distance: 126.5
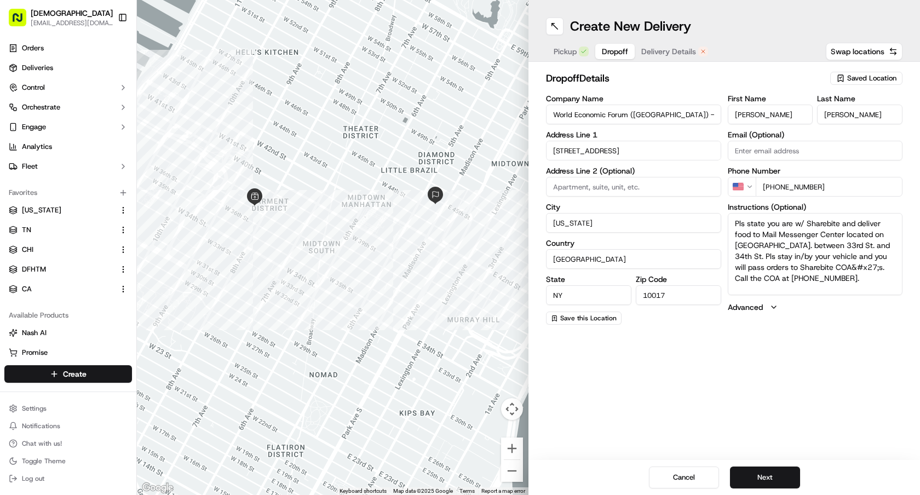
click at [738, 117] on div "First Name Scarleth Last Name Salamon" at bounding box center [815, 110] width 175 height 30
paste input "[PERSON_NAME]"
type input "[PERSON_NAME]"
drag, startPoint x: 847, startPoint y: 184, endPoint x: 692, endPoint y: 184, distance: 154.5
click at [693, 184] on div "Company Name World Economic Forum (USA) - Floor 10 Address Line 1 350 Madison A…" at bounding box center [724, 210] width 357 height 230
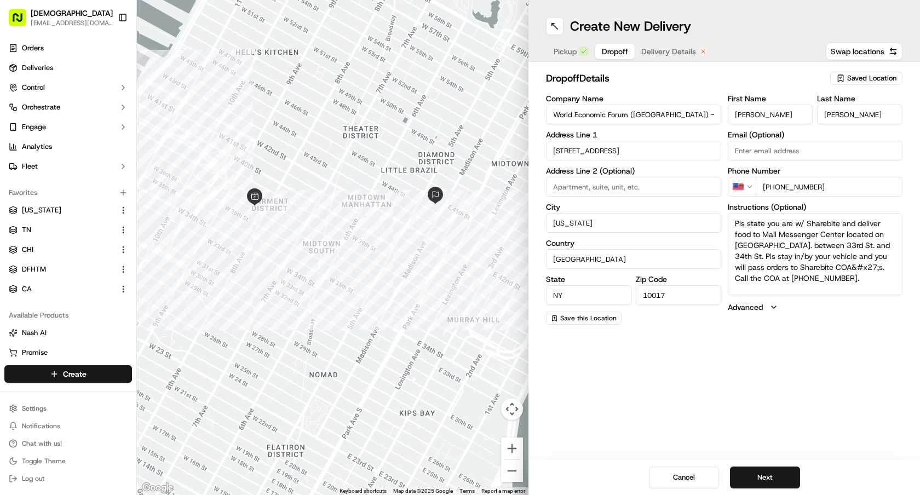
paste input "347 446 2533"
type input "[PHONE_NUMBER]"
drag, startPoint x: 829, startPoint y: 285, endPoint x: 682, endPoint y: 161, distance: 192.5
click at [682, 161] on div "Company Name World Economic Forum (USA) - Floor 10 Address Line 1 350 Madison A…" at bounding box center [724, 210] width 357 height 230
paste textarea "ease check in with security upon arrival in the basement. A designated individu…"
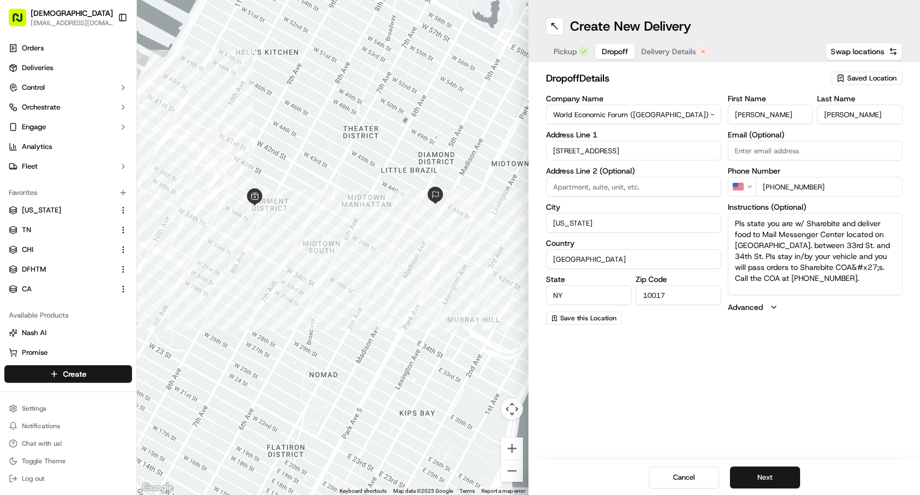
type textarea "Please check in with security upon arrival in the basement. A designated indivi…"
click at [663, 57] on button "Delivery Details" at bounding box center [675, 51] width 80 height 15
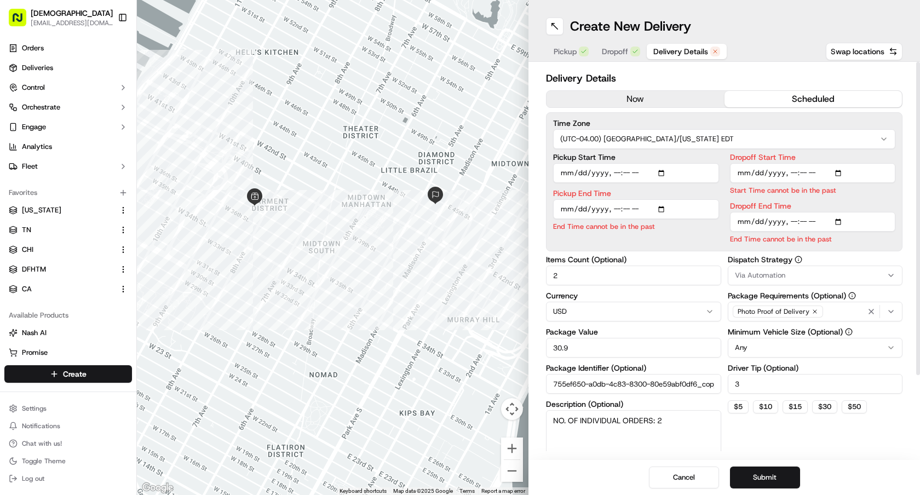
click at [667, 172] on input "Pickup Start Time" at bounding box center [636, 173] width 166 height 20
type input "2025-09-19T11:15"
click at [665, 173] on input "Pickup Start Time" at bounding box center [636, 173] width 166 height 20
click at [697, 113] on div "Time Zone (UTC-04.00) America/New York EDT Pickup Start Time Start Time must be…" at bounding box center [724, 181] width 357 height 139
click at [841, 170] on input "Dropoff Start Time" at bounding box center [813, 173] width 166 height 20
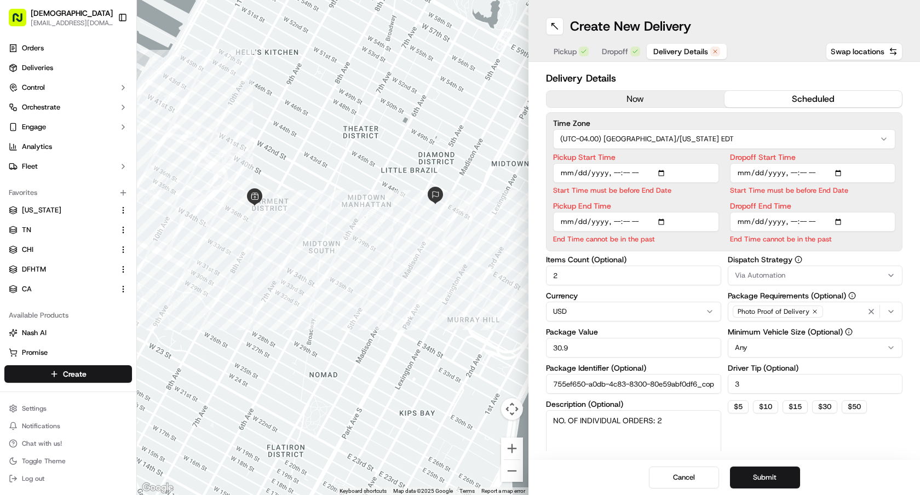
type input "2025-09-19T11:30"
click at [666, 219] on input "Pickup End Time" at bounding box center [636, 222] width 166 height 20
type input "2025-09-19T11:20"
click at [765, 220] on input "Dropoff End Time" at bounding box center [813, 222] width 166 height 20
click at [842, 219] on input "Dropoff End Time" at bounding box center [813, 222] width 166 height 20
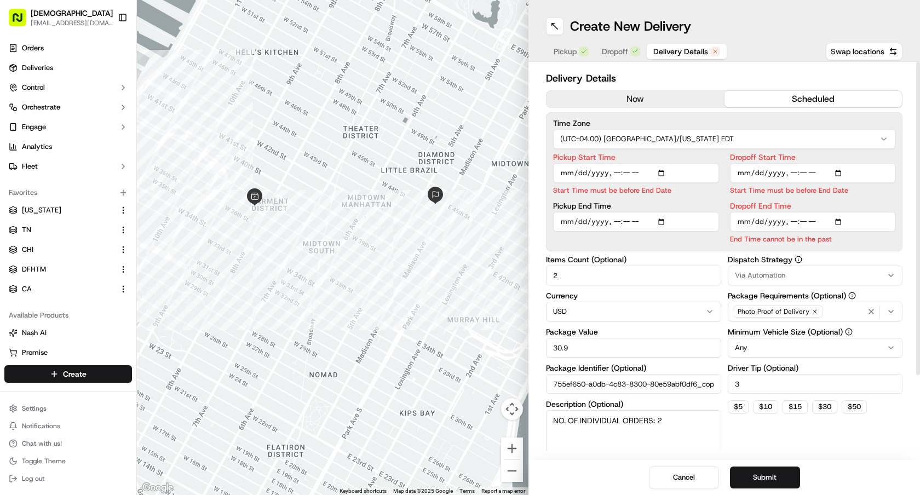
type input "2025-09-19T11:50"
click at [753, 209] on label "Dropoff End Time" at bounding box center [813, 206] width 166 height 8
click at [753, 212] on input "Dropoff End Time" at bounding box center [813, 222] width 166 height 20
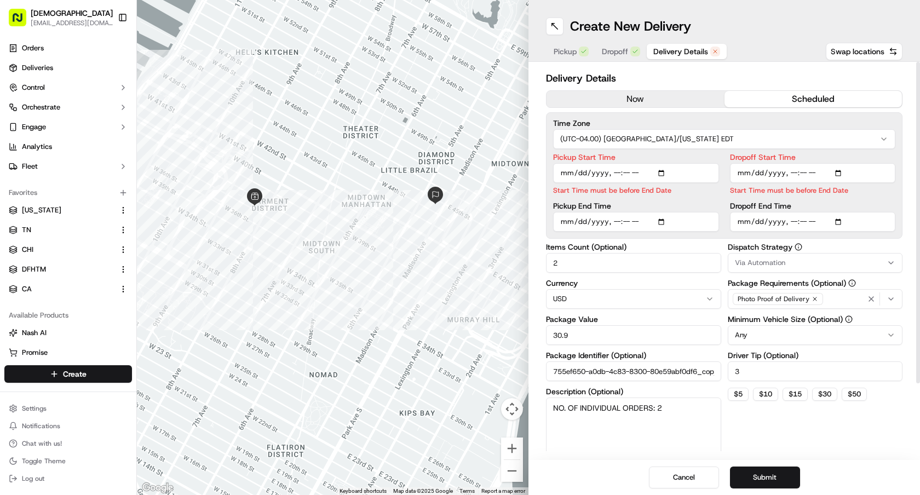
click at [676, 174] on input "Pickup Start Time" at bounding box center [636, 173] width 166 height 20
click at [664, 173] on input "Pickup Start Time" at bounding box center [636, 173] width 166 height 20
type input "2025-09-19T11:00"
click at [799, 171] on input "Dropoff Start Time" at bounding box center [813, 173] width 166 height 20
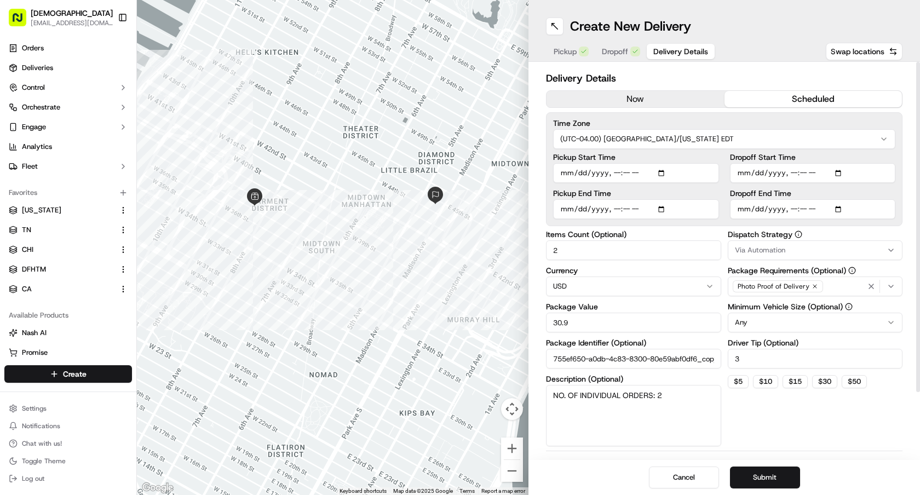
drag, startPoint x: 578, startPoint y: 252, endPoint x: 509, endPoint y: 252, distance: 69.0
click at [509, 252] on div "← Move left → Move right ↑ Move up ↓ Move down + Zoom in - Zoom out Home Jump l…" at bounding box center [528, 247] width 783 height 495
paste input "1"
type input "1"
drag, startPoint x: 588, startPoint y: 329, endPoint x: 516, endPoint y: 329, distance: 71.8
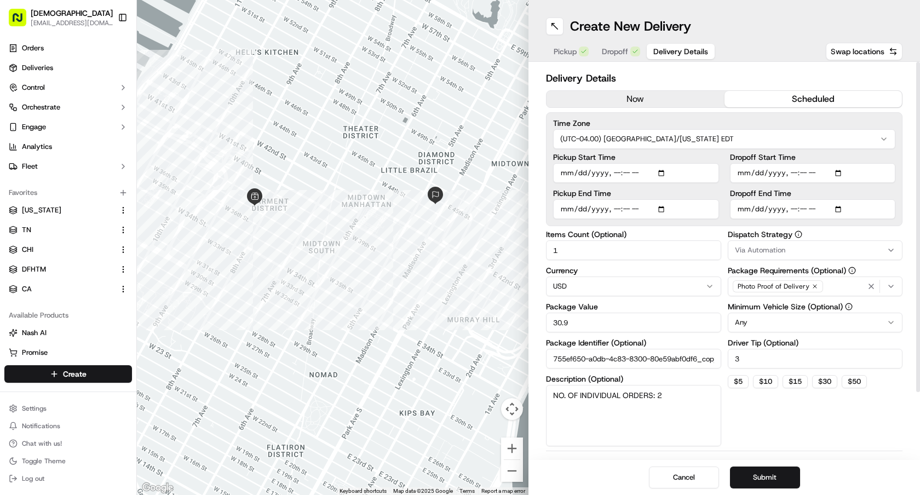
click at [516, 329] on div "← Move left → Move right ↑ Move up ↓ Move down + Zoom in - Zoom out Home Jump l…" at bounding box center [528, 247] width 783 height 495
type input "3"
type input "50"
drag, startPoint x: 558, startPoint y: 360, endPoint x: 920, endPoint y: 360, distance: 362.1
click at [920, 360] on div "Delivery Details now scheduled Time Zone (UTC-04.00) America/New York EDT Picku…" at bounding box center [725, 261] width 392 height 398
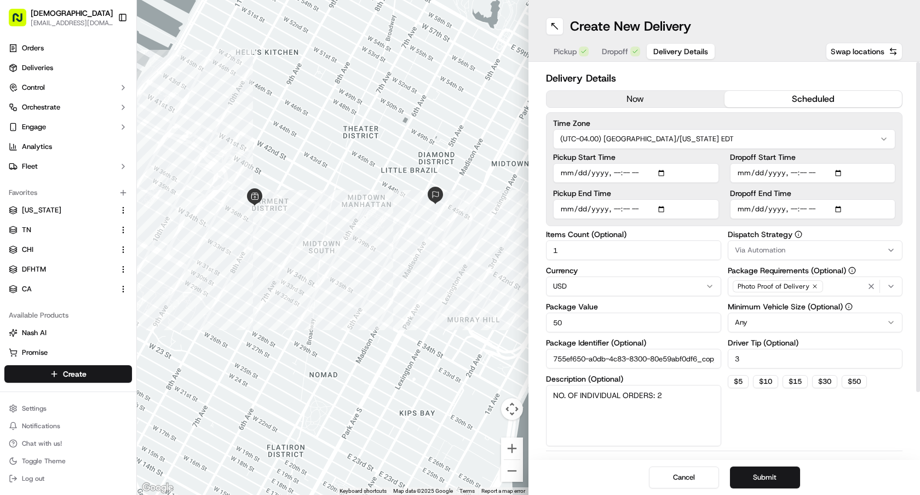
scroll to position [0, 10]
type input "7"
drag, startPoint x: 674, startPoint y: 395, endPoint x: 480, endPoint y: 396, distance: 193.9
click at [480, 396] on div "← Move left → Move right ↑ Move up ↓ Move down + Zoom in - Zoom out Home Jump l…" at bounding box center [528, 247] width 783 height 495
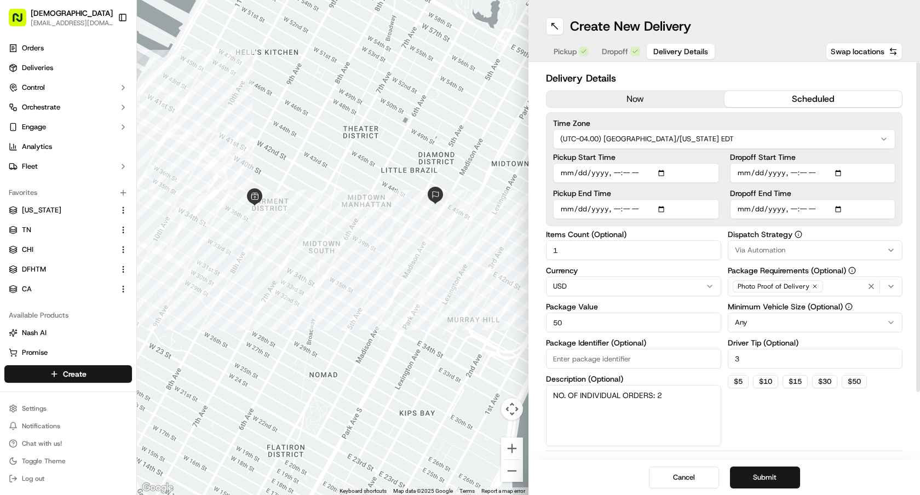
paste textarea "/A"
type textarea "N/A"
drag, startPoint x: 758, startPoint y: 358, endPoint x: 675, endPoint y: 358, distance: 82.7
click at [675, 358] on div "Items Count (Optional) 1 Currency USD Package Value 50 Package Identifier (Opti…" at bounding box center [724, 339] width 357 height 216
click at [768, 476] on button "Submit" at bounding box center [765, 478] width 70 height 22
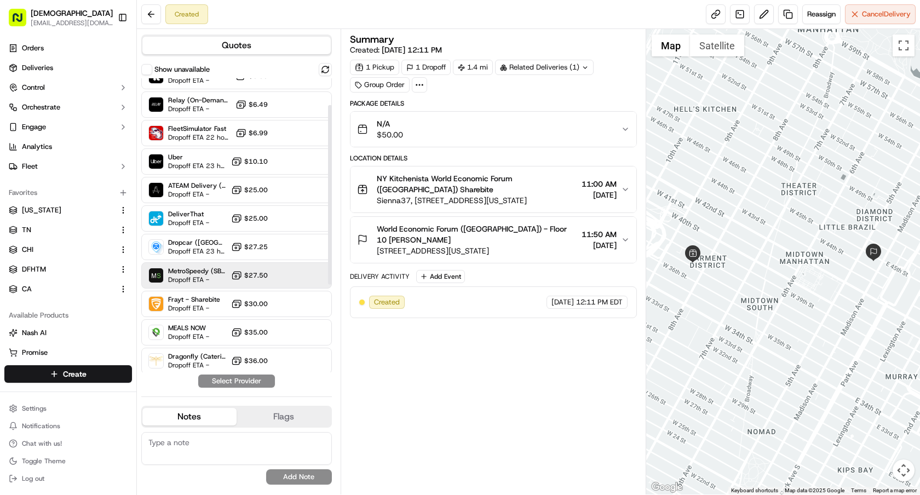
scroll to position [68, 0]
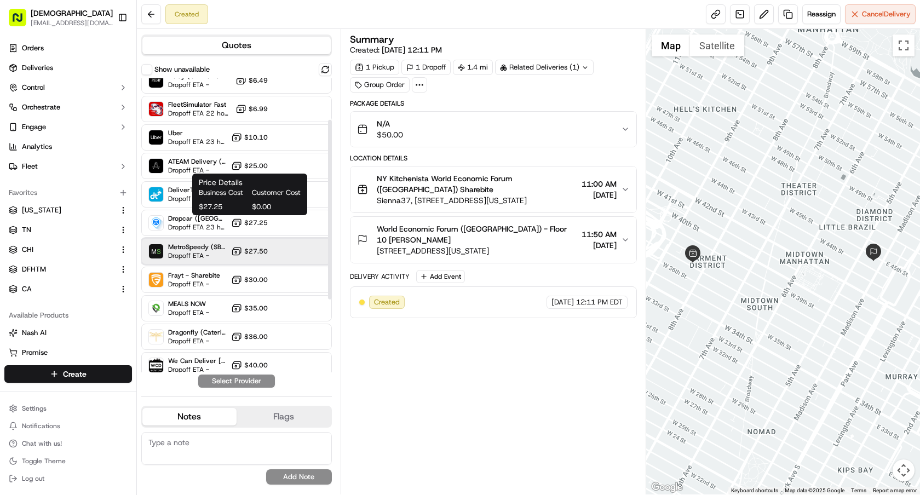
click at [223, 254] on span "Dropoff ETA -" at bounding box center [197, 255] width 59 height 9
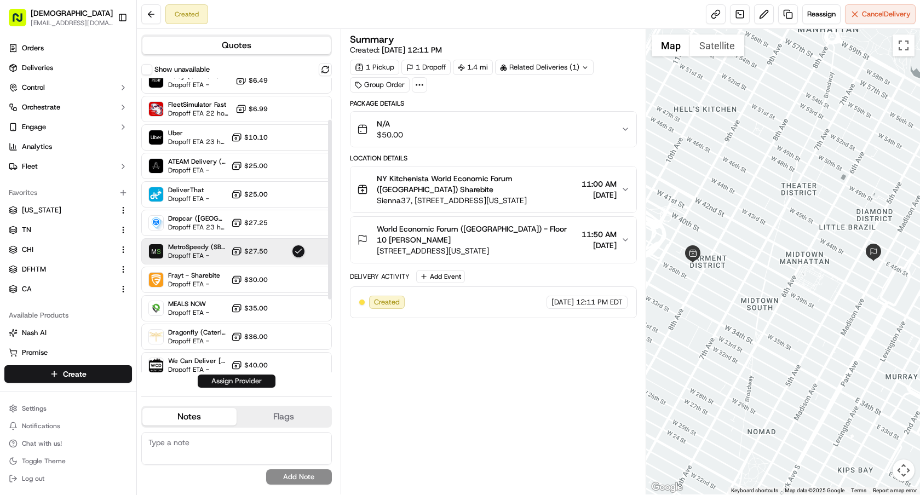
click at [226, 385] on button "Assign Provider" at bounding box center [237, 381] width 78 height 13
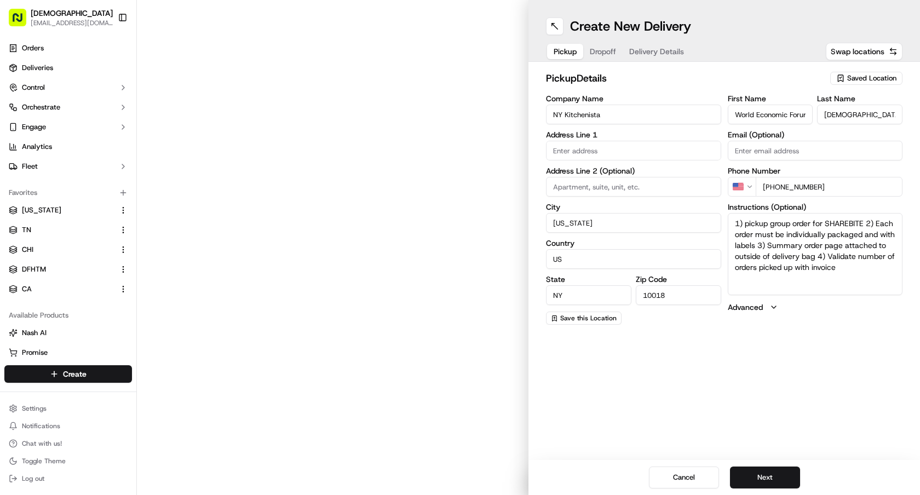
type input "[STREET_ADDRESS]"
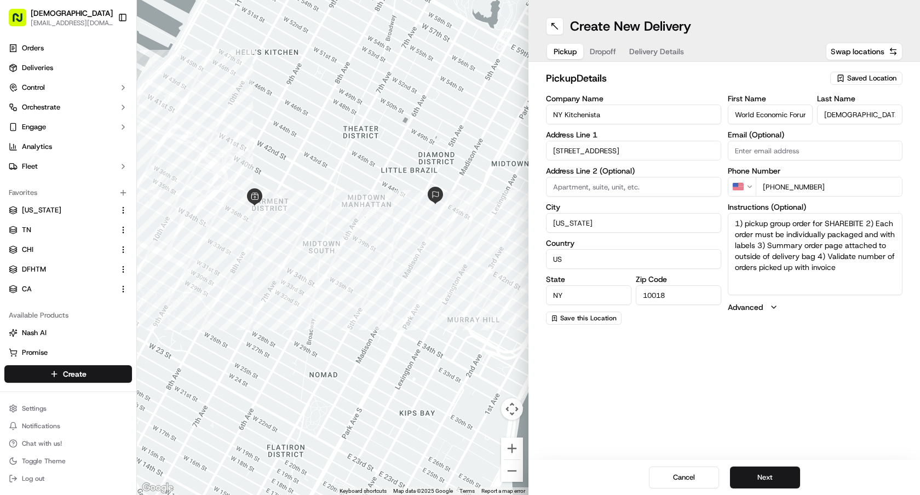
click at [751, 119] on input "World Economic Forum ([GEOGRAPHIC_DATA])" at bounding box center [770, 115] width 85 height 20
drag, startPoint x: 736, startPoint y: 116, endPoint x: 908, endPoint y: 114, distance: 172.0
click at [908, 114] on div "pickup Details Saved Location Company Name NY Kitchenista Address Line 1 [STREE…" at bounding box center [725, 198] width 392 height 272
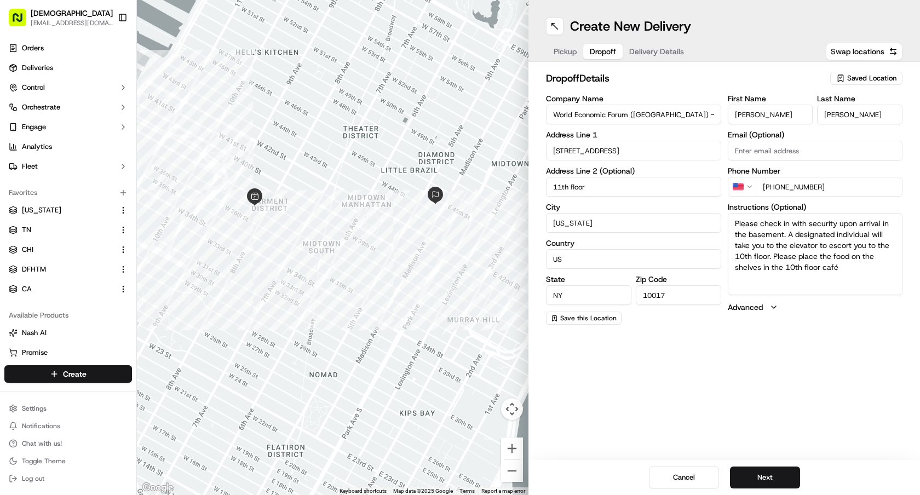
click at [605, 56] on span "Dropoff" at bounding box center [603, 51] width 26 height 11
drag, startPoint x: 696, startPoint y: 117, endPoint x: 485, endPoint y: 107, distance: 211.2
click at [485, 107] on div "← Move left → Move right ↑ Move up ↓ Move down + Zoom in - Zoom out Home Jump l…" at bounding box center [528, 247] width 783 height 495
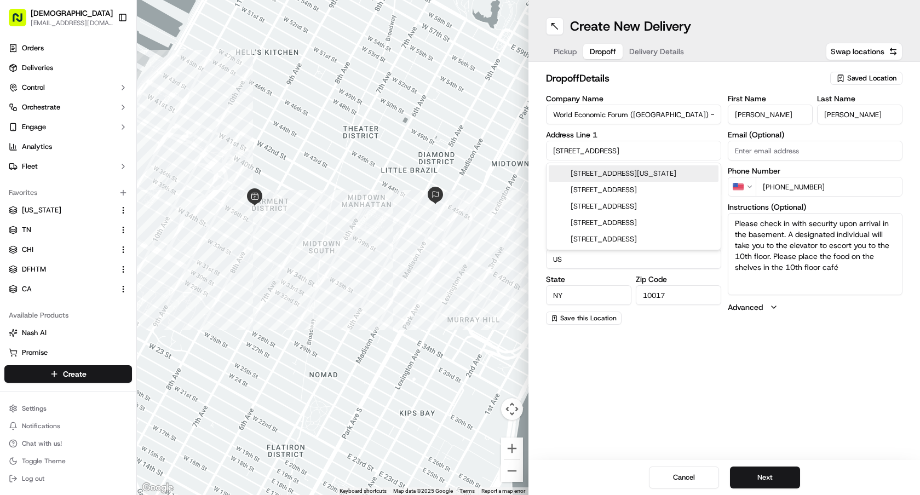
drag, startPoint x: 645, startPoint y: 147, endPoint x: 489, endPoint y: 147, distance: 156.7
click at [489, 147] on div "← Move left → Move right ↑ Move up ↓ Move down + Zoom in - Zoom out Home Jump l…" at bounding box center [528, 247] width 783 height 495
drag, startPoint x: 776, startPoint y: 118, endPoint x: 691, endPoint y: 110, distance: 85.3
click at [691, 110] on div "Company Name World Economic Forum (USA) - Floor 10 Address Line 1 350 Madison A…" at bounding box center [724, 210] width 357 height 230
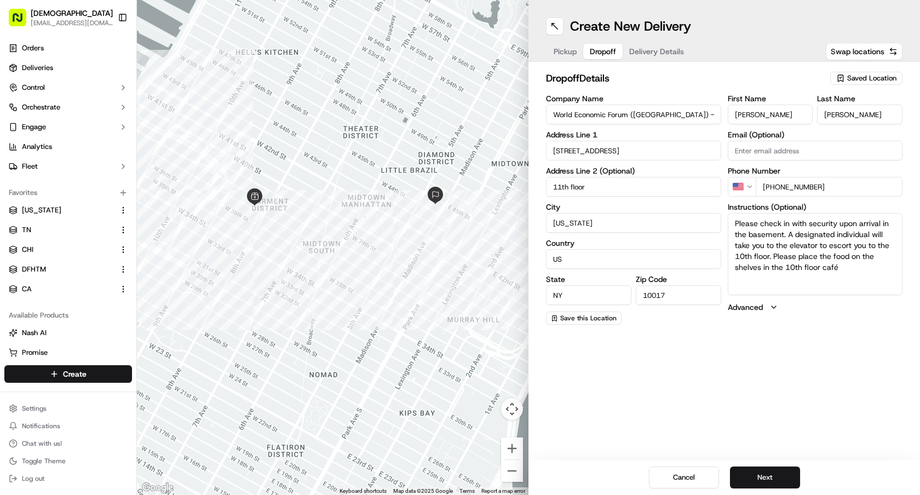
drag, startPoint x: 861, startPoint y: 114, endPoint x: 752, endPoint y: 114, distance: 108.5
click at [754, 114] on div "First Name Scarleth Last Name Ramos" at bounding box center [815, 110] width 175 height 30
drag, startPoint x: 831, startPoint y: 189, endPoint x: 711, endPoint y: 184, distance: 120.1
click at [711, 184] on div "Company Name World Economic Forum (USA) - Floor 10 Address Line 1 350 Madison A…" at bounding box center [724, 210] width 357 height 230
drag, startPoint x: 845, startPoint y: 271, endPoint x: 679, endPoint y: 167, distance: 195.9
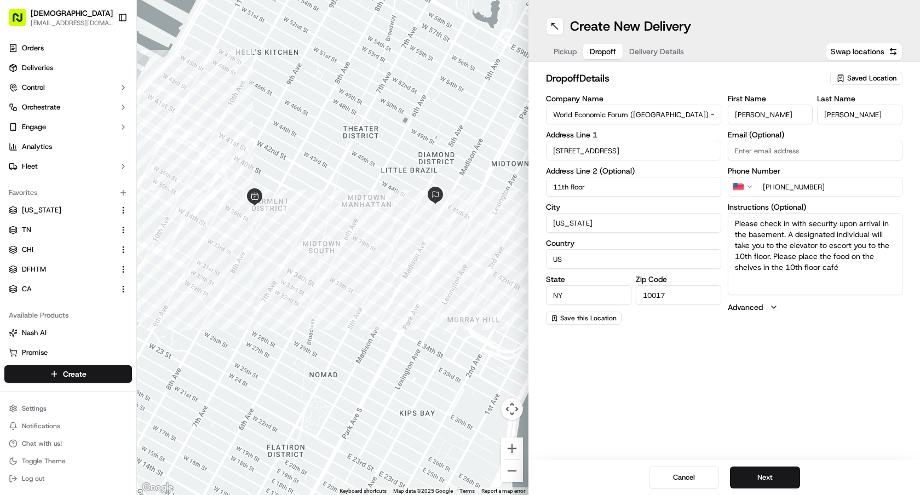
click at [679, 167] on div "Company Name World Economic Forum (USA) - Floor 10 Address Line 1 350 Madison A…" at bounding box center [724, 210] width 357 height 230
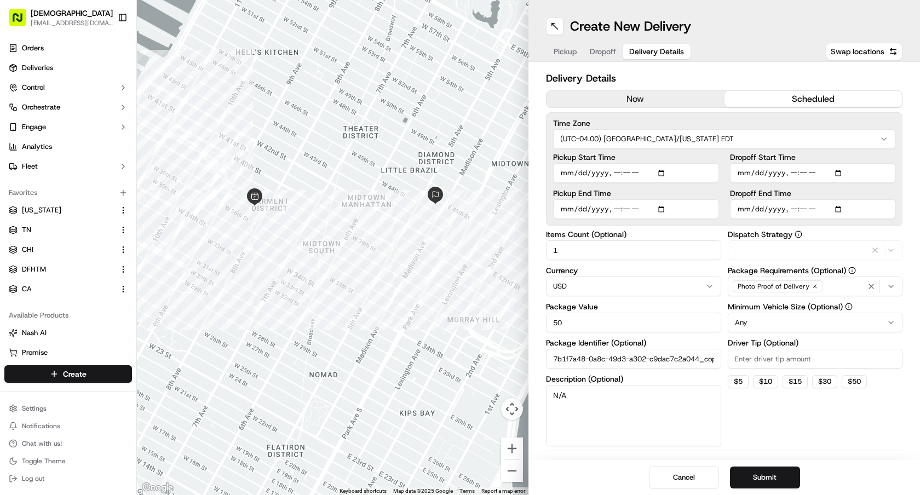
click at [655, 49] on span "Delivery Details" at bounding box center [656, 51] width 55 height 11
drag, startPoint x: 583, startPoint y: 243, endPoint x: 566, endPoint y: 243, distance: 17.5
click at [566, 243] on input "1" at bounding box center [633, 250] width 175 height 20
drag, startPoint x: 576, startPoint y: 252, endPoint x: 513, endPoint y: 252, distance: 63.5
click at [513, 252] on div "← Move left → Move right ↑ Move up ↓ Move down + Zoom in - Zoom out Home Jump l…" at bounding box center [528, 247] width 783 height 495
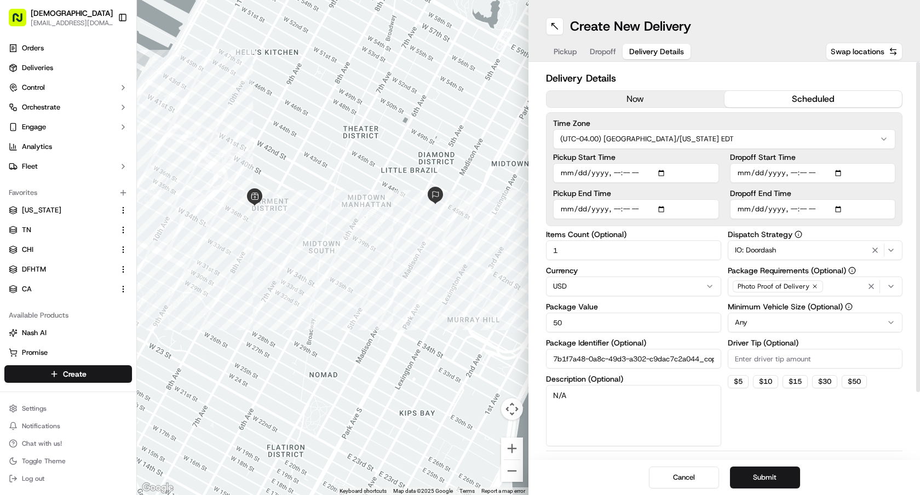
drag, startPoint x: 612, startPoint y: 412, endPoint x: 444, endPoint y: 349, distance: 179.1
click at [444, 349] on div "← Move left → Move right ↑ Move up ↓ Move down + Zoom in - Zoom out Home Jump l…" at bounding box center [528, 247] width 783 height 495
click at [763, 481] on button "Submit" at bounding box center [765, 478] width 70 height 22
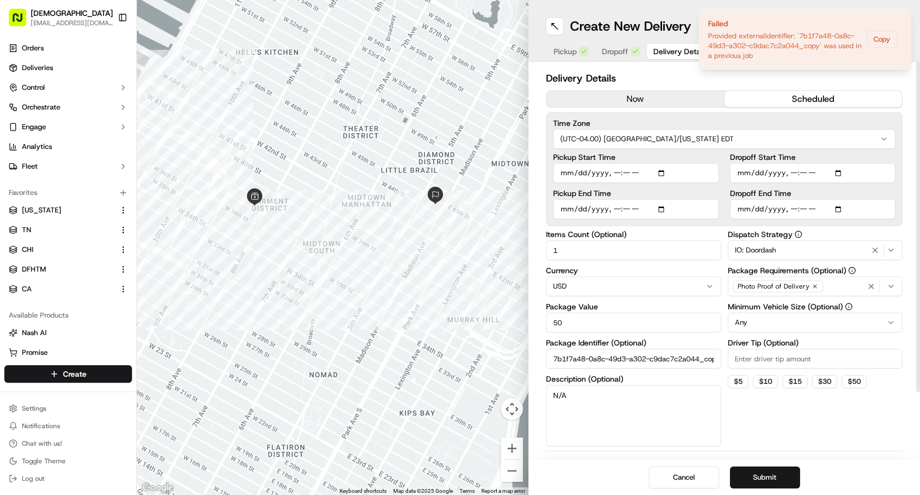
click at [676, 361] on input "7b1f7a48-0a8c-49d3-a302-c9dac7c2a044_copy" at bounding box center [633, 359] width 175 height 20
drag, startPoint x: 551, startPoint y: 360, endPoint x: 816, endPoint y: 359, distance: 265.7
click at [816, 359] on div "Items Count (Optional) 1 Currency USD Package Value 50 Package Identifier (Opti…" at bounding box center [724, 339] width 357 height 216
click at [754, 474] on button "Submit" at bounding box center [765, 478] width 70 height 22
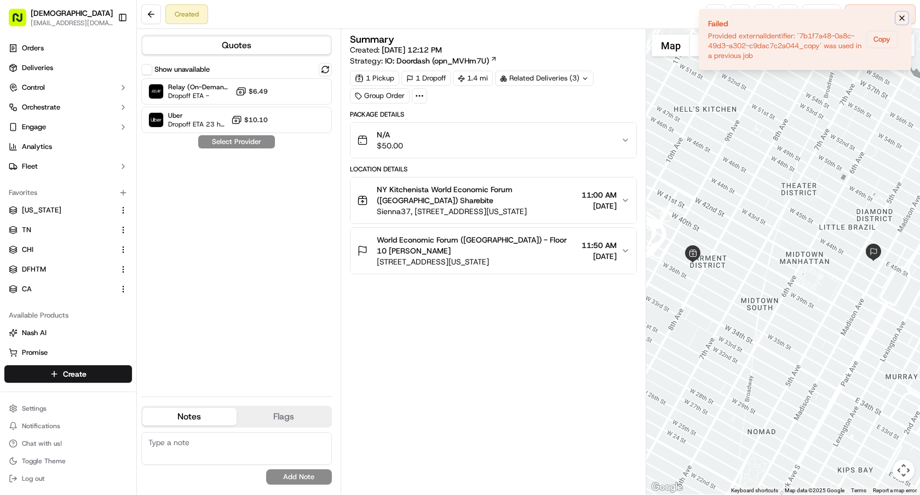
click at [904, 21] on icon "Notifications (F8)" at bounding box center [902, 18] width 9 height 9
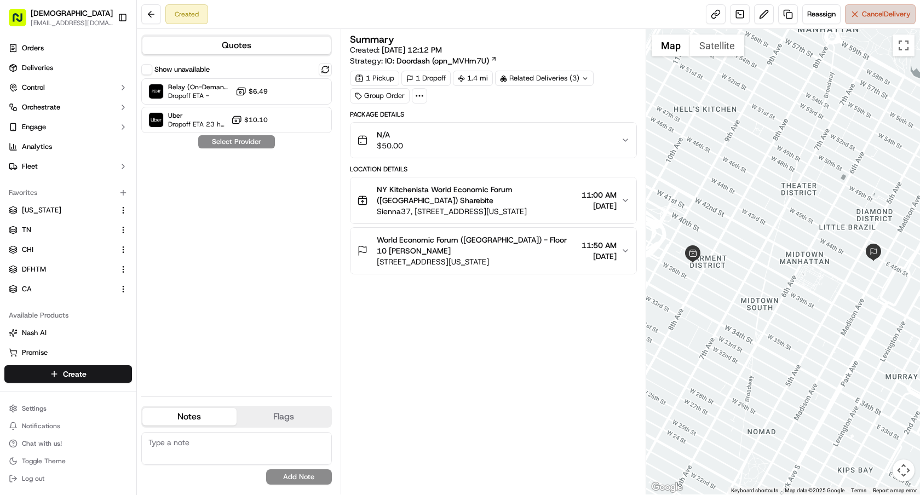
click at [887, 20] on button "Cancel Delivery" at bounding box center [880, 14] width 71 height 20
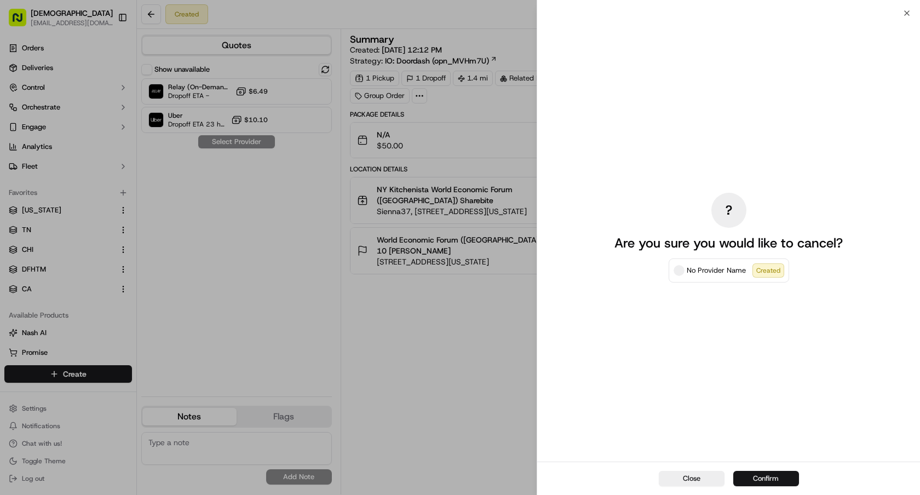
click at [744, 477] on button "Confirm" at bounding box center [767, 478] width 66 height 15
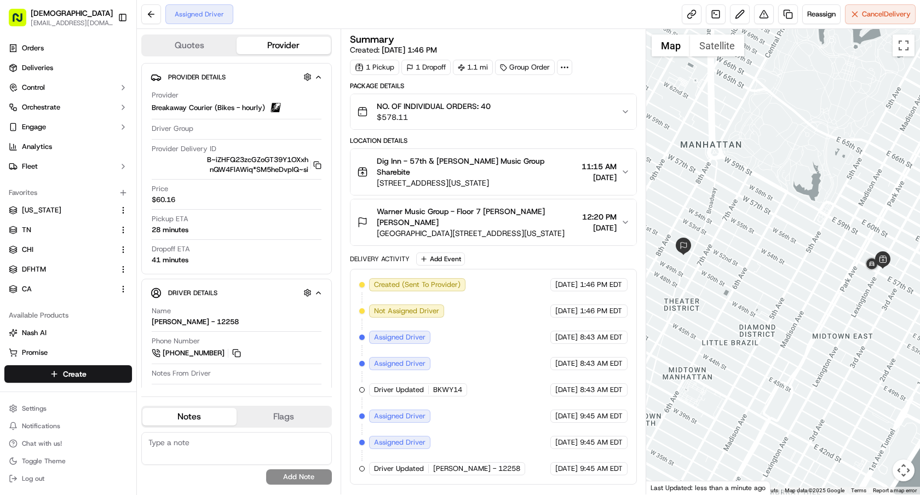
drag, startPoint x: 543, startPoint y: 179, endPoint x: 376, endPoint y: 171, distance: 167.3
click at [376, 171] on button "Dig Inn - 57th & Lex Warner Music Group Sharebite 709 Lexington Ave, New York, …" at bounding box center [494, 172] width 286 height 46
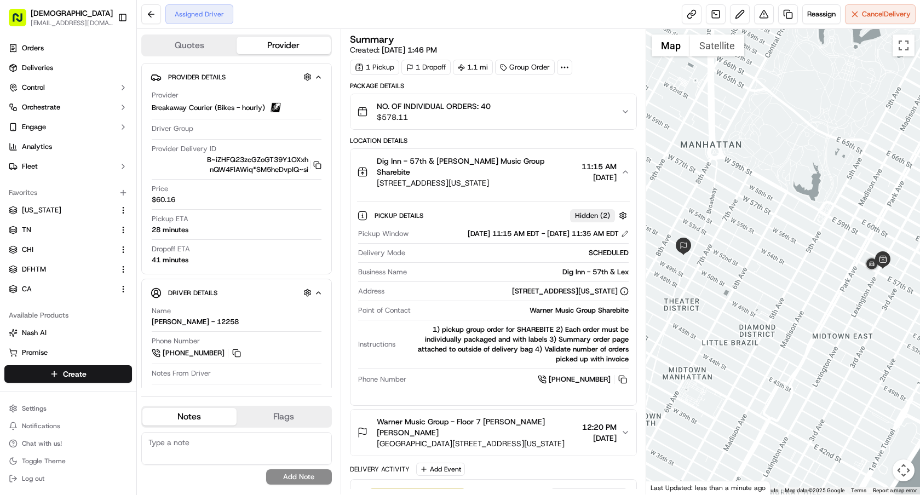
drag, startPoint x: 376, startPoint y: 171, endPoint x: 543, endPoint y: 175, distance: 167.7
click at [543, 175] on div "Dig Inn - 57th & Lex Warner Music Group Sharebite 709 Lexington Ave, New York, …" at bounding box center [467, 172] width 220 height 33
copy span "709 Lexington Ave, New York, NY 10022, USA"
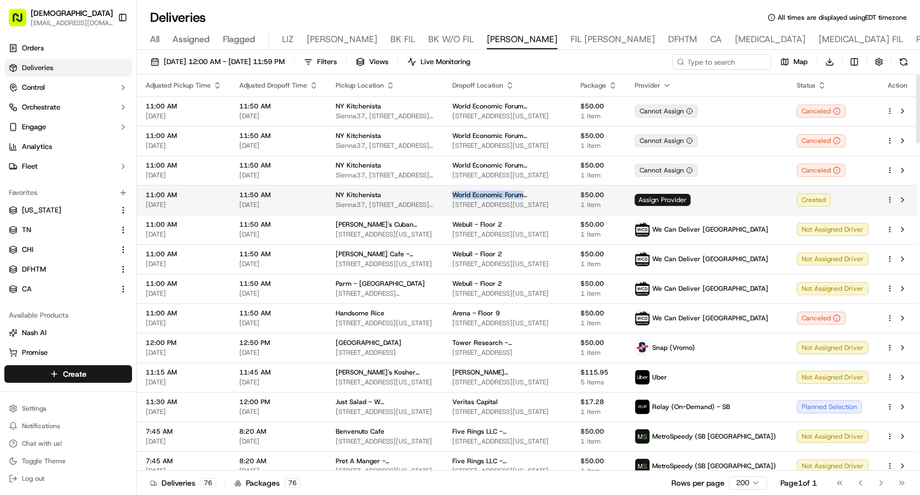
drag, startPoint x: 472, startPoint y: 197, endPoint x: 599, endPoint y: 197, distance: 126.5
click at [572, 197] on td "World Economic Forum (USA) - Floor 10 350 Madison Ave 11th floor, New York, NY …" at bounding box center [508, 200] width 128 height 30
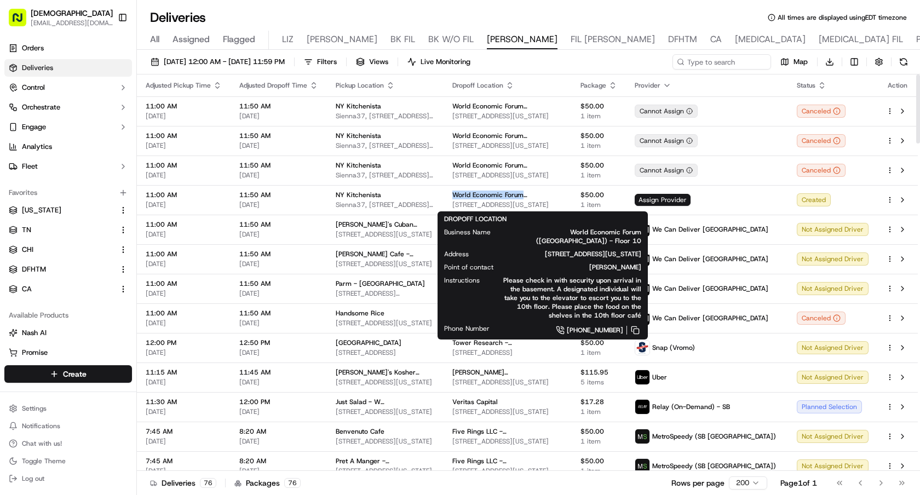
copy span "World Economic Forum (USA) - Floor 10"
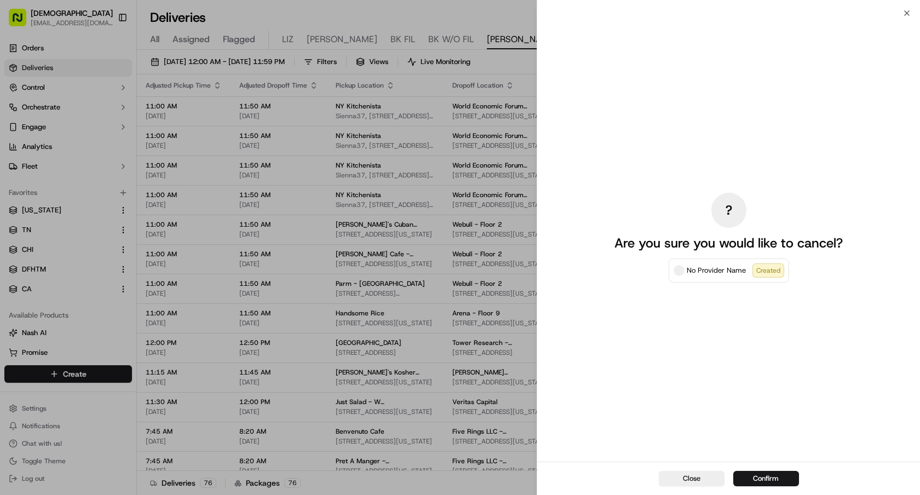
click at [707, 62] on div at bounding box center [460, 247] width 920 height 495
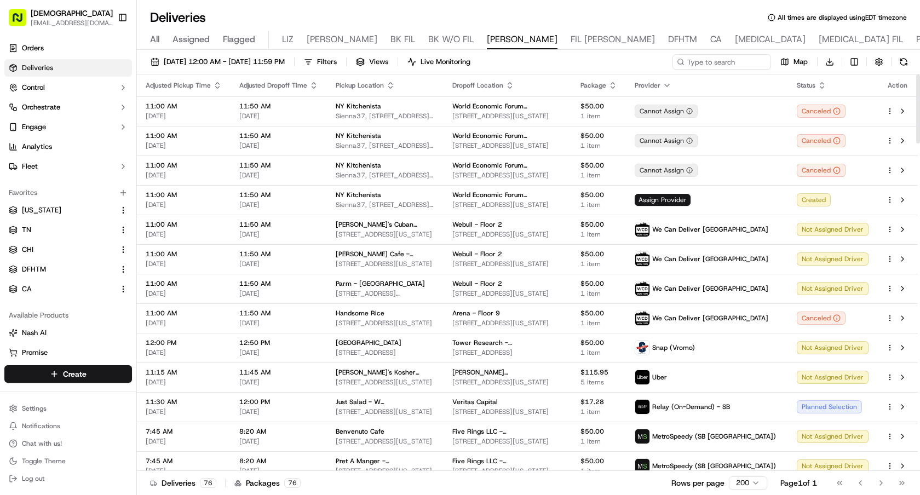
click at [706, 53] on div "09/19/2025 12:00 AM - 09/19/2025 11:59 PM Filters Views Live Monitoring Map Dow…" at bounding box center [528, 274] width 783 height 448
click at [706, 62] on input at bounding box center [705, 61] width 131 height 15
paste input "World Economic Forum (USA) - Floor 10"
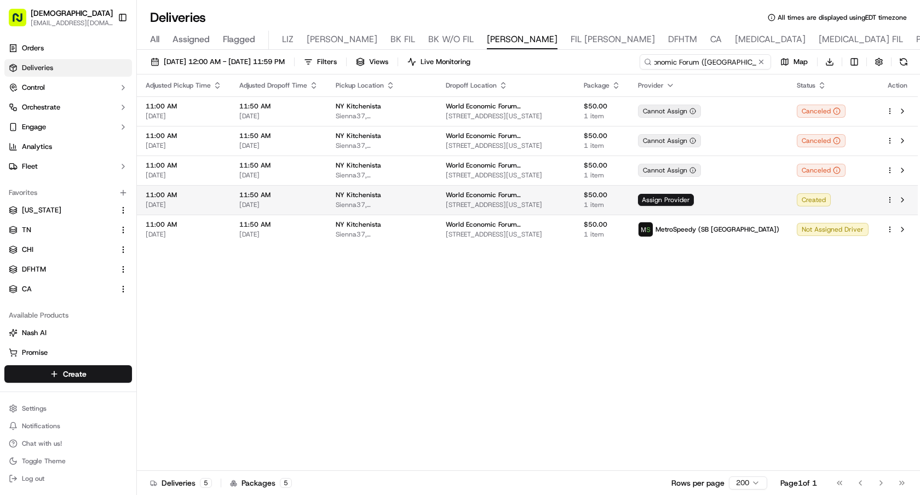
type input "World Economic Forum (USA) - Floor 10"
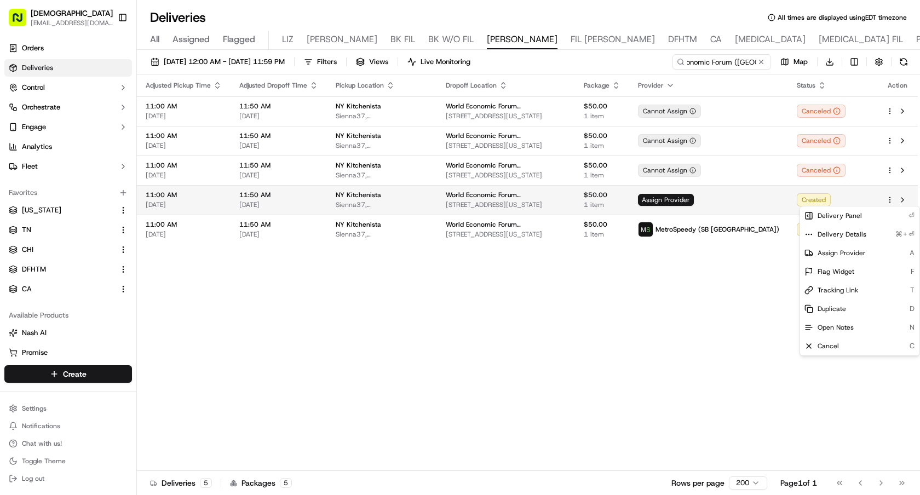
click at [889, 202] on html "Sharebite e.park@sharebite.com Toggle Sidebar Orders Deliveries Control Orchest…" at bounding box center [460, 247] width 920 height 495
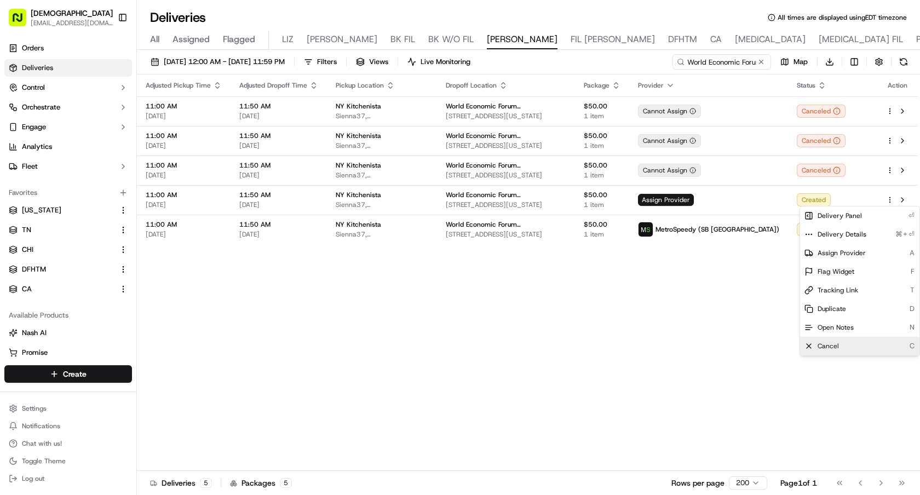
click at [835, 340] on div "Cancel C" at bounding box center [859, 346] width 119 height 19
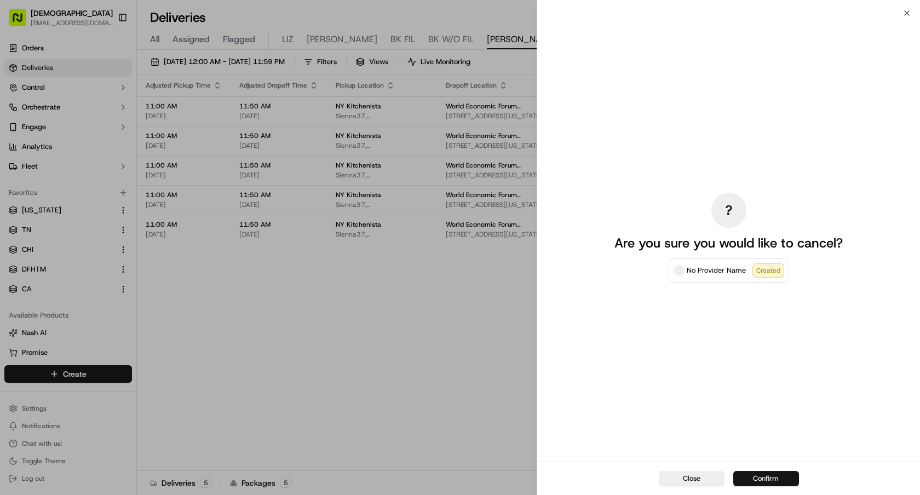
click at [740, 474] on button "Confirm" at bounding box center [767, 478] width 66 height 15
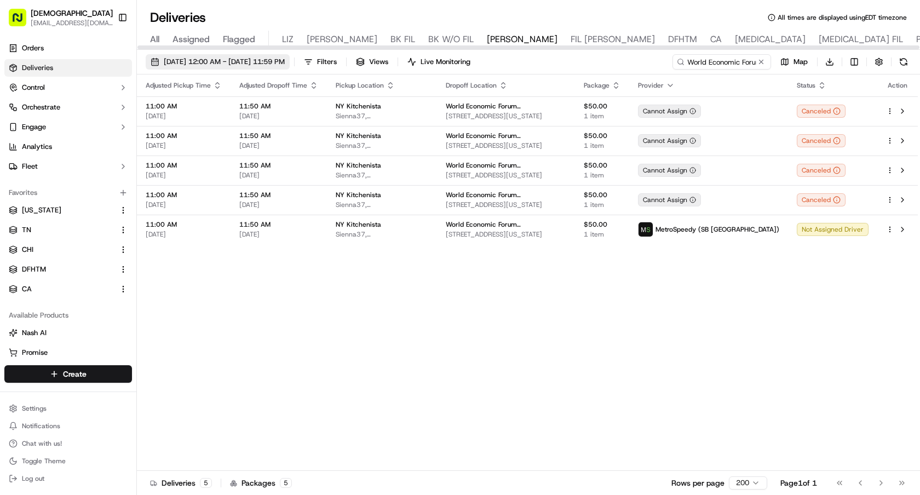
click at [257, 58] on span "09/19/2025 12:00 AM - 09/19/2025 11:59 PM" at bounding box center [224, 62] width 121 height 10
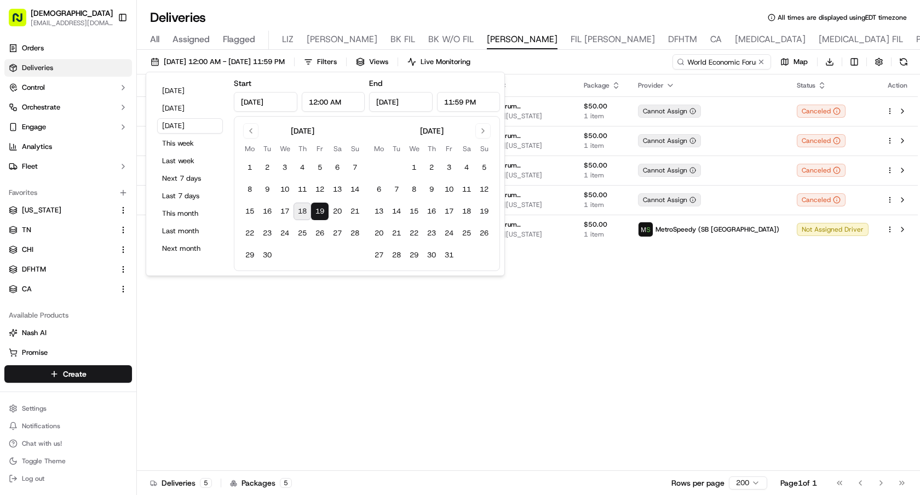
click at [513, 298] on div "Adjusted Pickup Time Adjusted Dropoff Time Pickup Location Dropoff Location Pac…" at bounding box center [527, 273] width 781 height 397
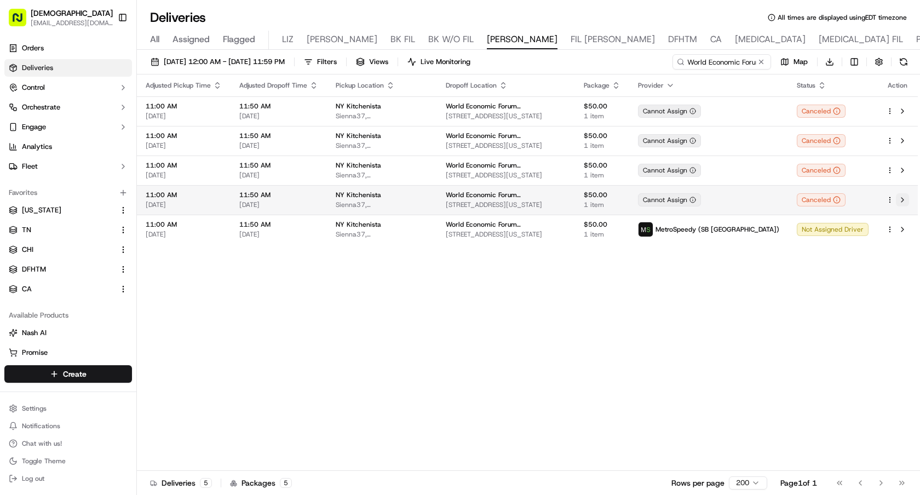
click at [904, 198] on button at bounding box center [902, 199] width 13 height 13
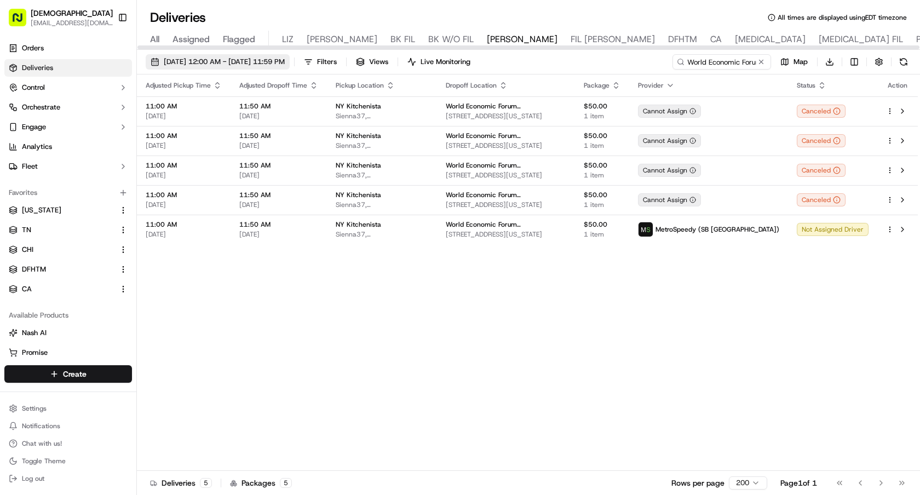
click at [264, 60] on span "[DATE] 12:00 AM - [DATE] 11:59 PM" at bounding box center [224, 62] width 121 height 10
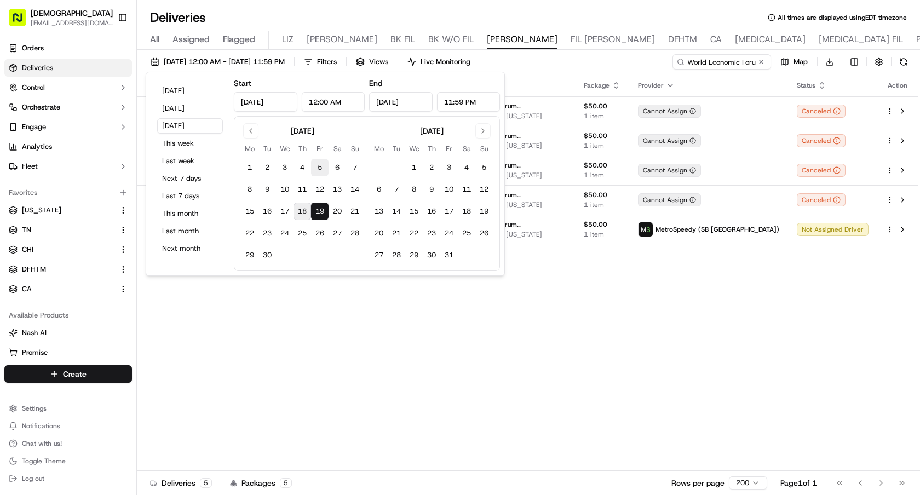
click at [323, 172] on button "5" at bounding box center [320, 168] width 18 height 18
type input "Sep 5, 2025"
click at [323, 172] on button "5" at bounding box center [320, 168] width 18 height 18
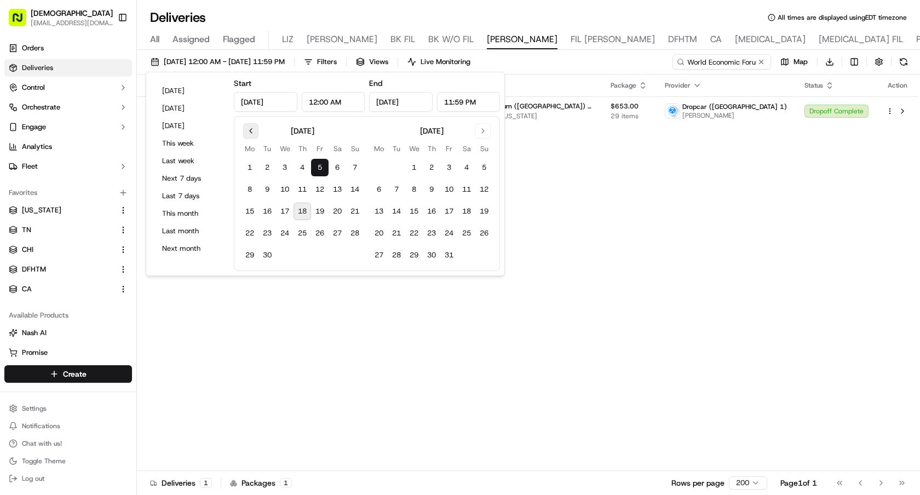
click at [252, 128] on button "Go to previous month" at bounding box center [250, 130] width 15 height 15
click at [322, 256] on button "29" at bounding box center [320, 256] width 18 height 18
type input "Aug 29, 2025"
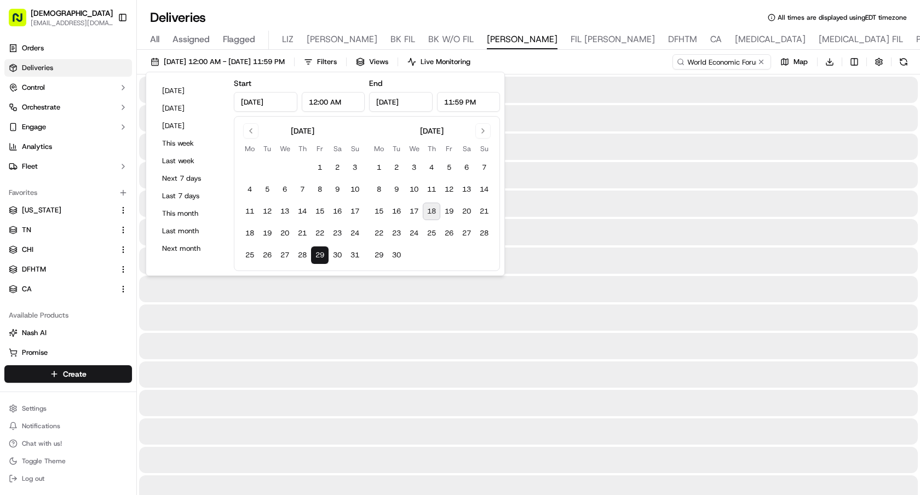
click at [322, 256] on button "29" at bounding box center [320, 256] width 18 height 18
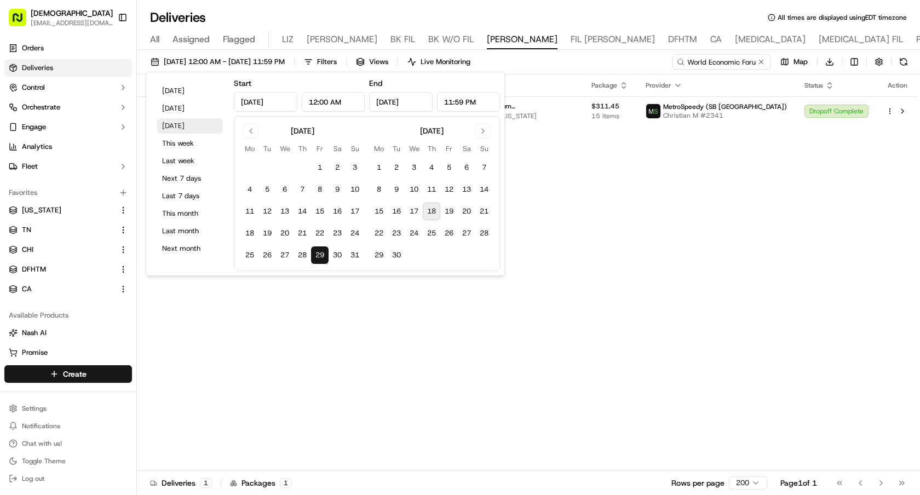
click at [193, 128] on button "[DATE]" at bounding box center [190, 125] width 66 height 15
type input "[DATE]"
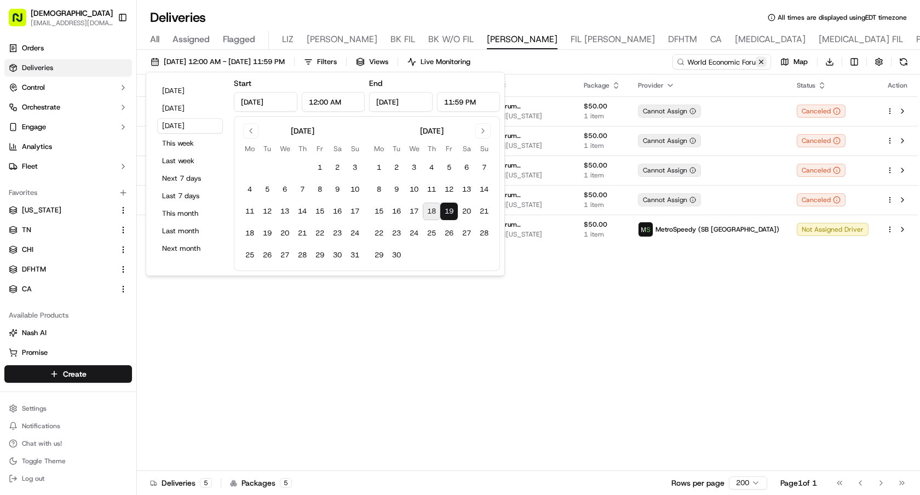
click at [760, 65] on button at bounding box center [761, 61] width 11 height 11
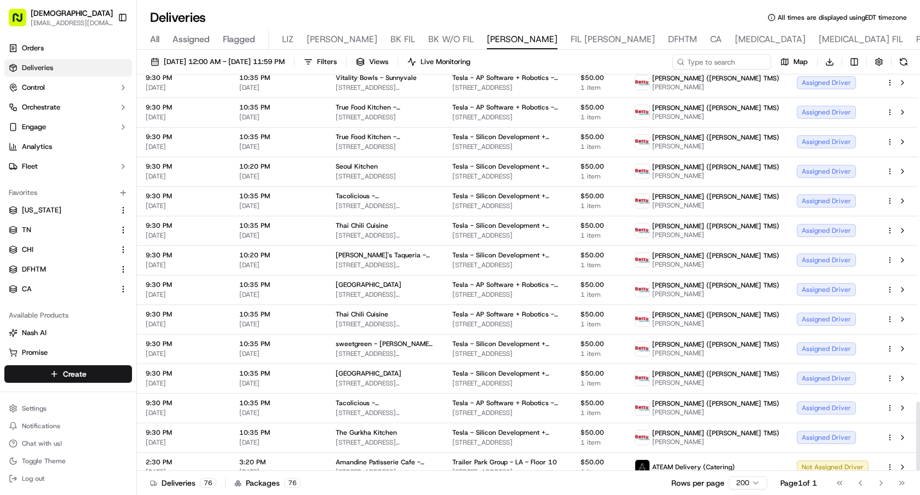
scroll to position [1874, 0]
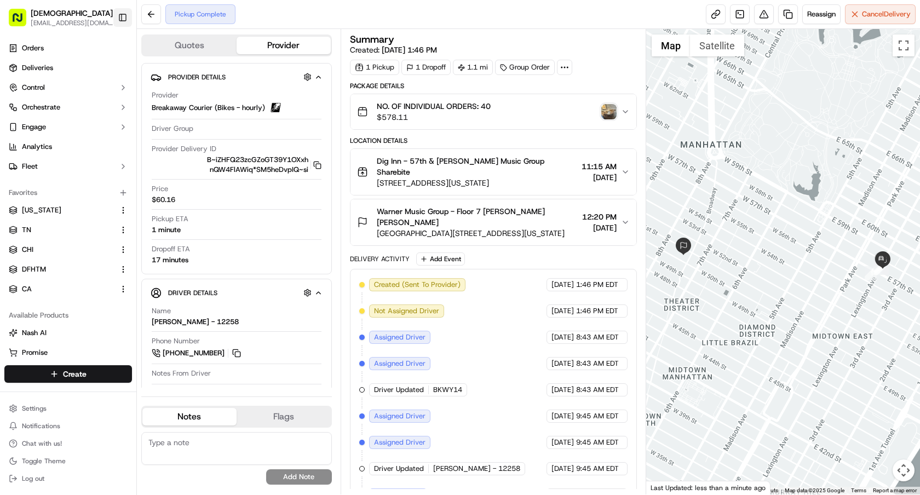
click at [123, 14] on button "Toggle Sidebar" at bounding box center [122, 17] width 19 height 19
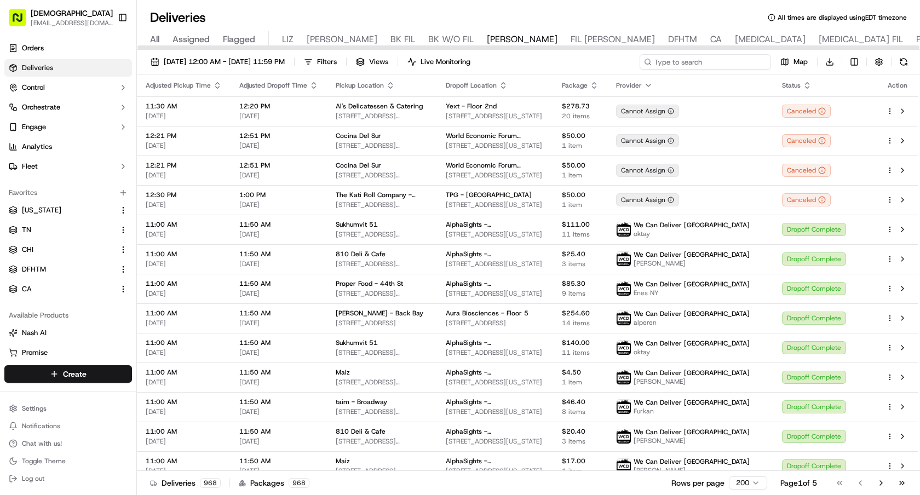
click at [722, 56] on input at bounding box center [705, 61] width 131 height 15
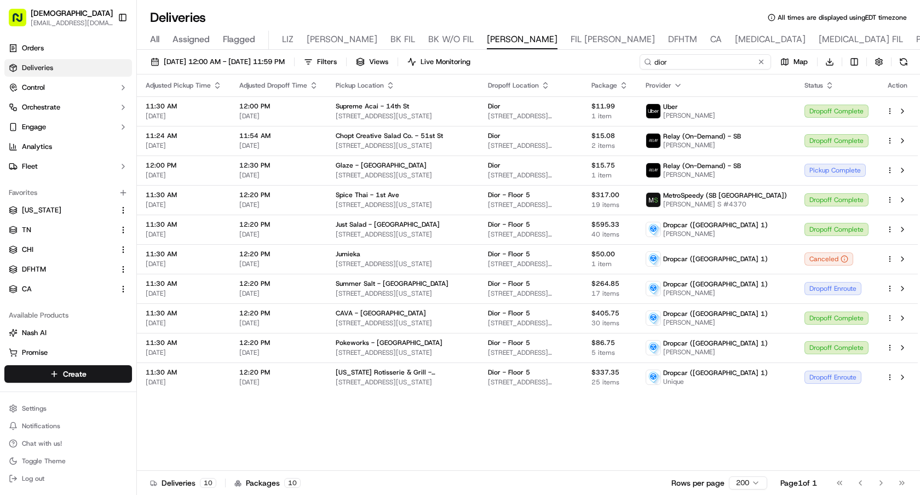
type input "dior"
click at [216, 58] on span "[DATE] 12:00 AM - [DATE] 11:59 PM" at bounding box center [224, 62] width 121 height 10
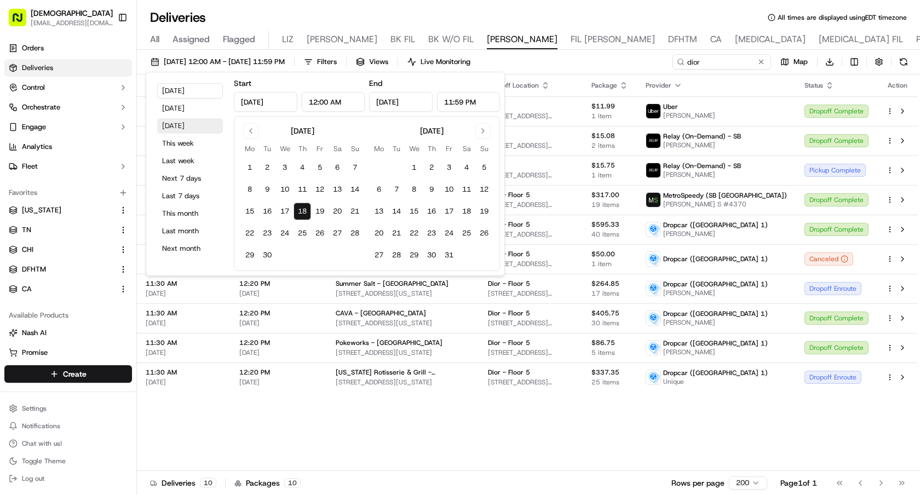
click at [186, 131] on button "[DATE]" at bounding box center [190, 125] width 66 height 15
type input "Sep 19, 2025"
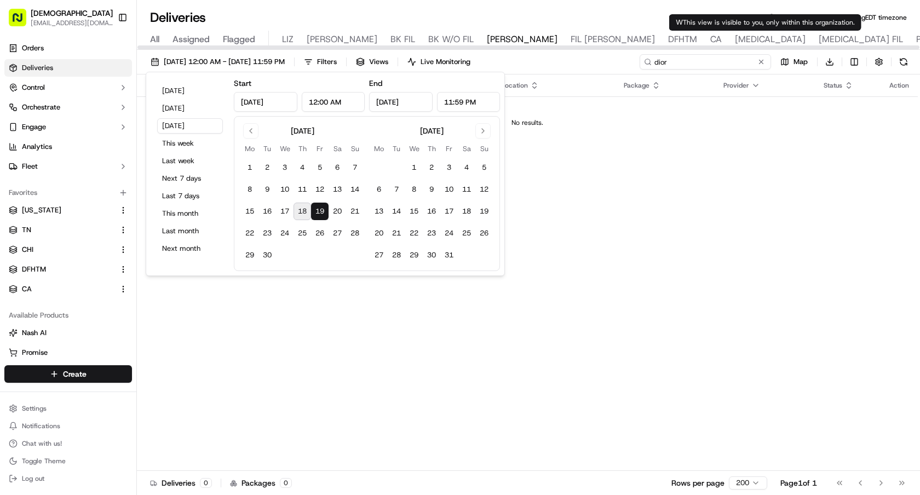
click at [742, 62] on input "dior" at bounding box center [705, 61] width 131 height 15
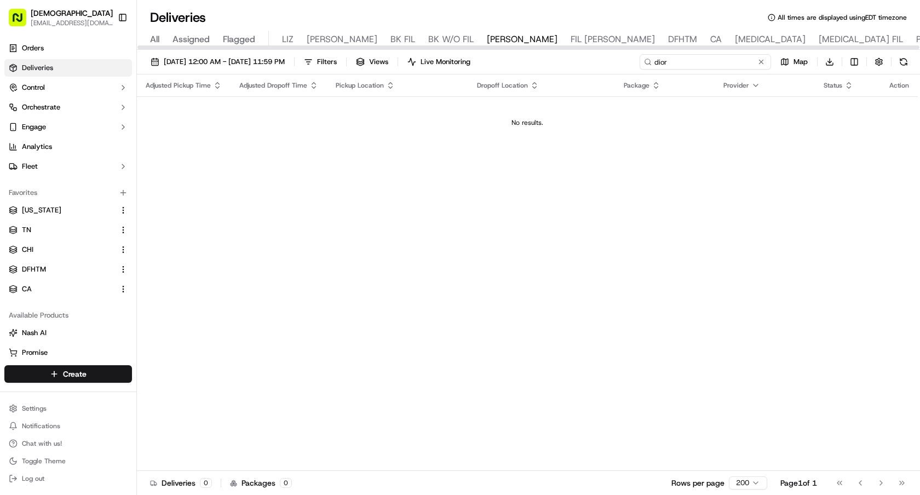
drag, startPoint x: 725, startPoint y: 66, endPoint x: 603, endPoint y: 66, distance: 122.7
click at [605, 66] on div "09/19/2025 12:00 AM - 09/19/2025 11:59 PM Filters Views Live Monitoring dior Ma…" at bounding box center [528, 64] width 783 height 20
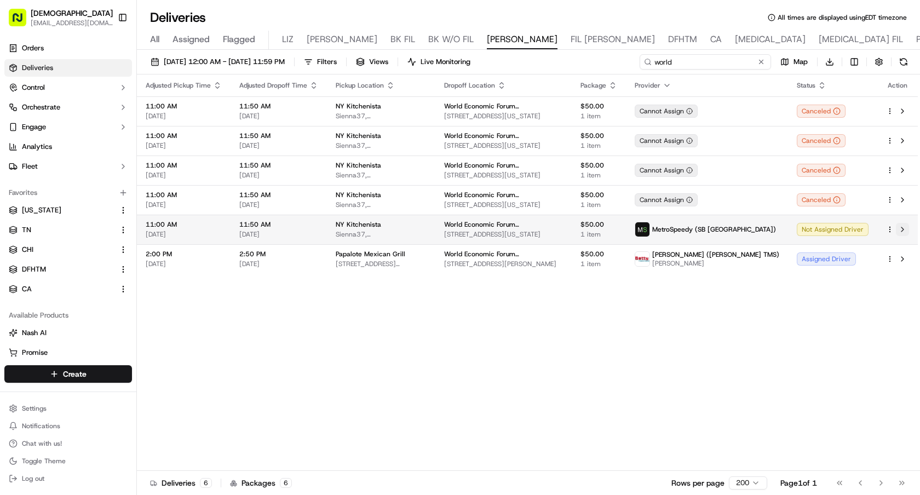
type input "world"
click at [905, 227] on button at bounding box center [902, 229] width 13 height 13
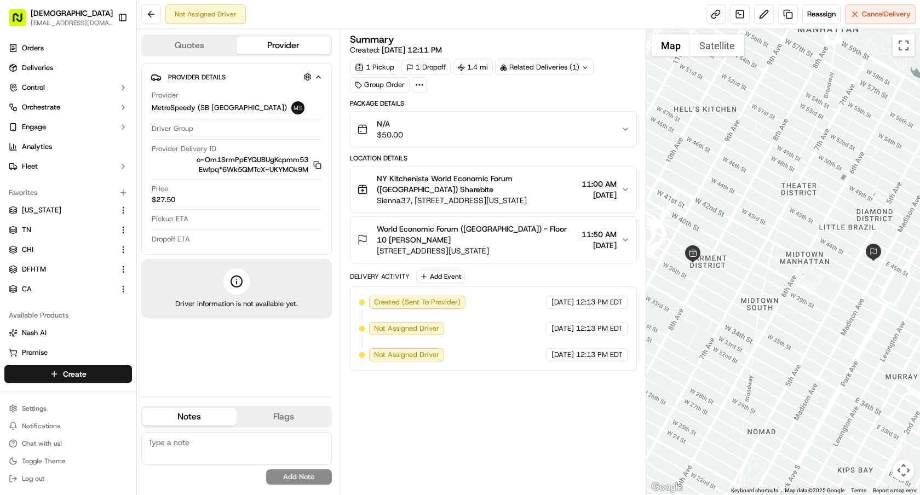
click at [457, 190] on span "NY Kitchenista World Economic Forum ([GEOGRAPHIC_DATA]) Sharebite" at bounding box center [477, 184] width 201 height 22
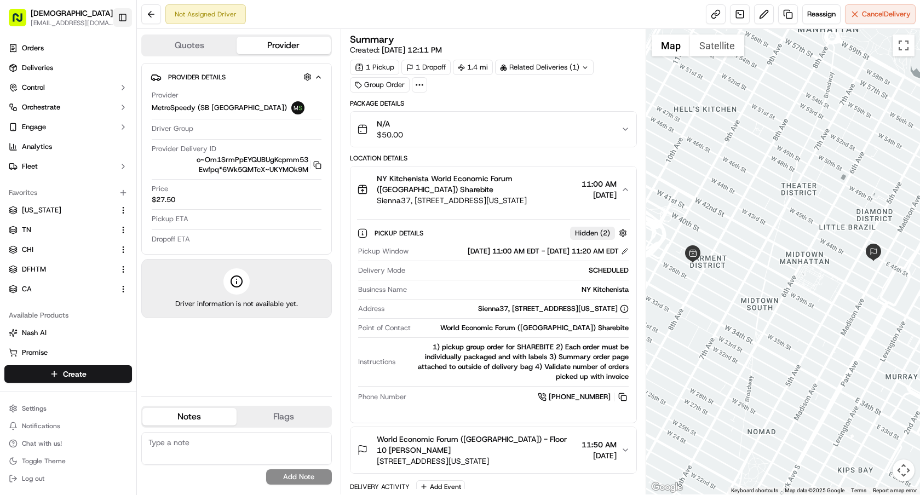
click at [123, 19] on button "Toggle Sidebar" at bounding box center [122, 17] width 19 height 19
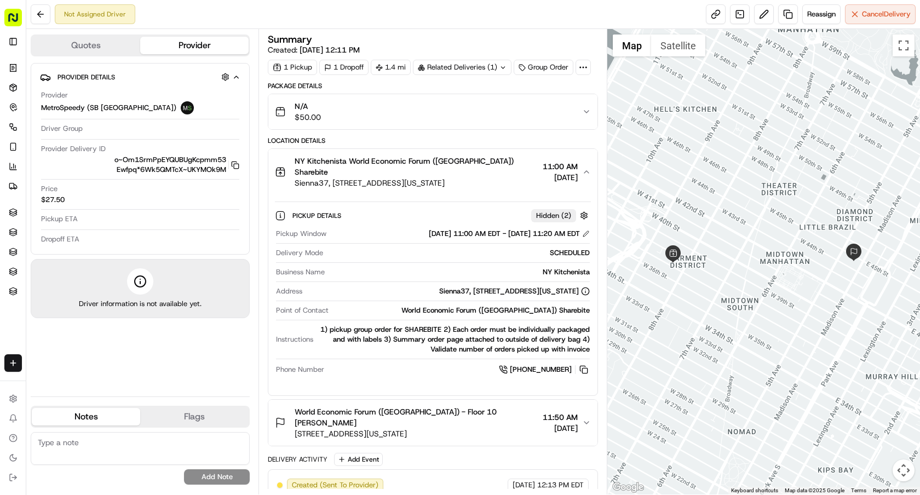
drag, startPoint x: 488, startPoint y: 170, endPoint x: 294, endPoint y: 171, distance: 194.5
click at [294, 171] on div "NY Kitchenista World Economic Forum (USA) Sharebite Sienna37, 321 W 37th St, Ne…" at bounding box center [428, 172] width 307 height 33
copy span "Sienna37, 321 W 37th St, New York, NY 10018, USA"
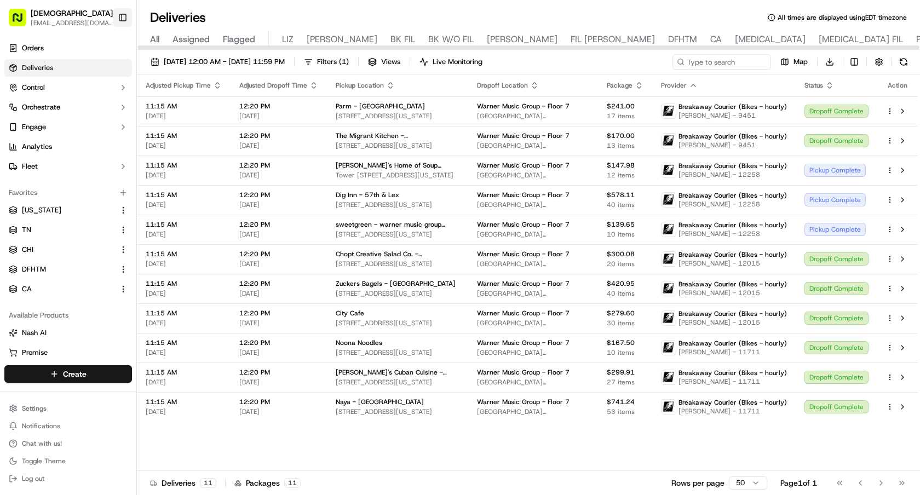
click at [125, 18] on button "Toggle Sidebar" at bounding box center [122, 17] width 19 height 19
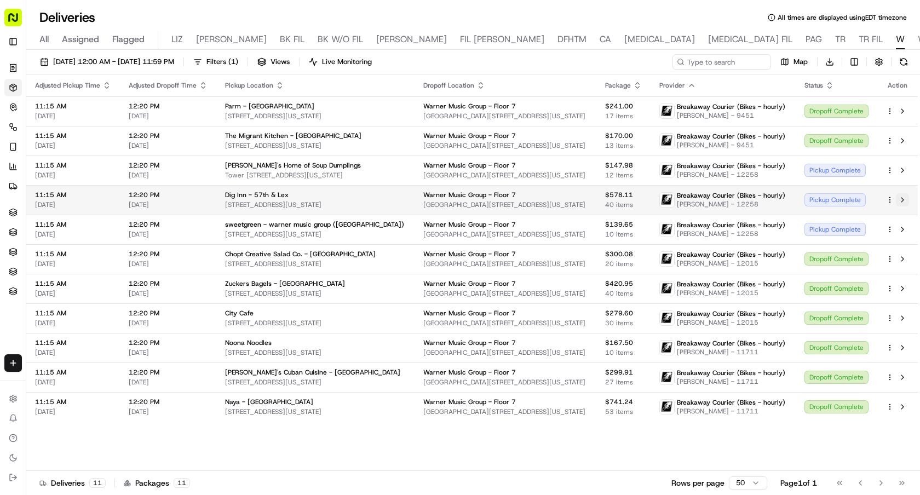
click at [907, 201] on button at bounding box center [902, 199] width 13 height 13
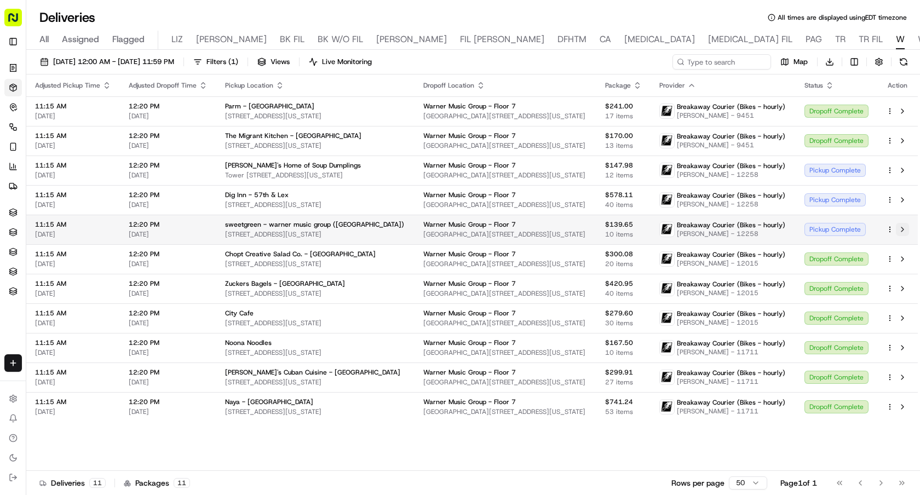
click at [904, 230] on button at bounding box center [902, 229] width 13 height 13
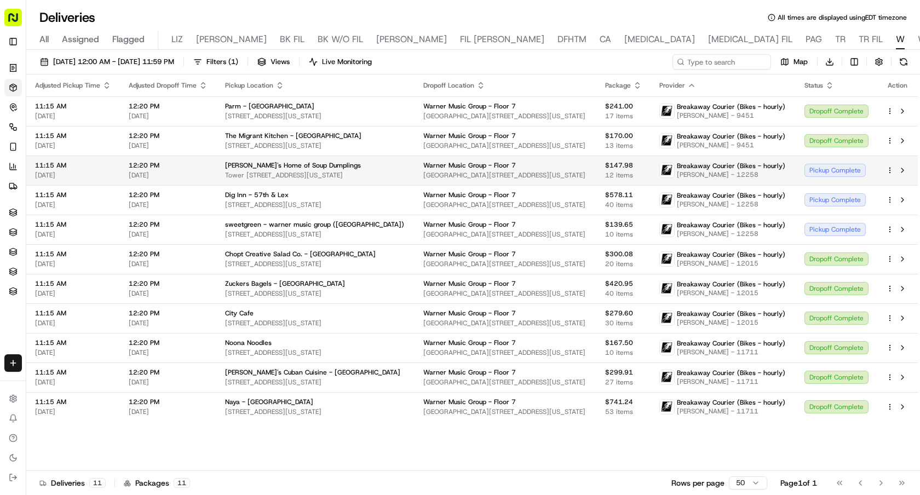
click at [903, 162] on td at bounding box center [898, 171] width 41 height 30
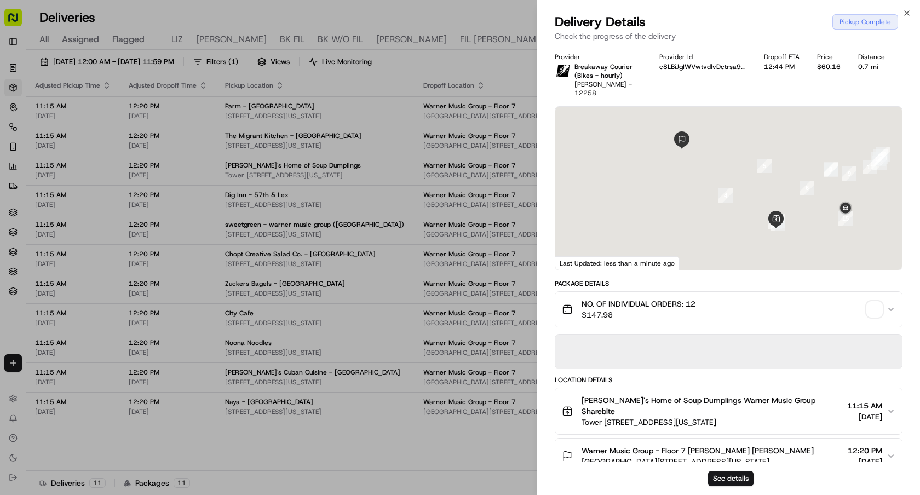
click at [902, 170] on div at bounding box center [728, 188] width 347 height 163
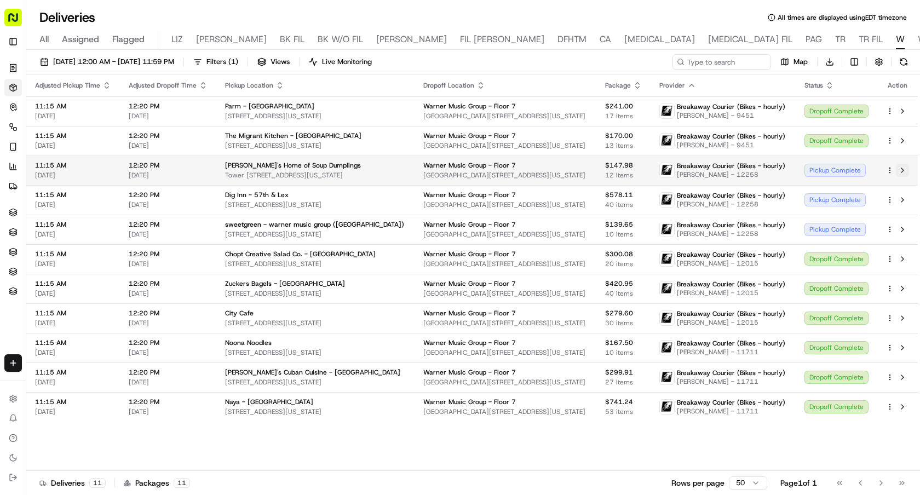
click at [903, 169] on button at bounding box center [902, 170] width 13 height 13
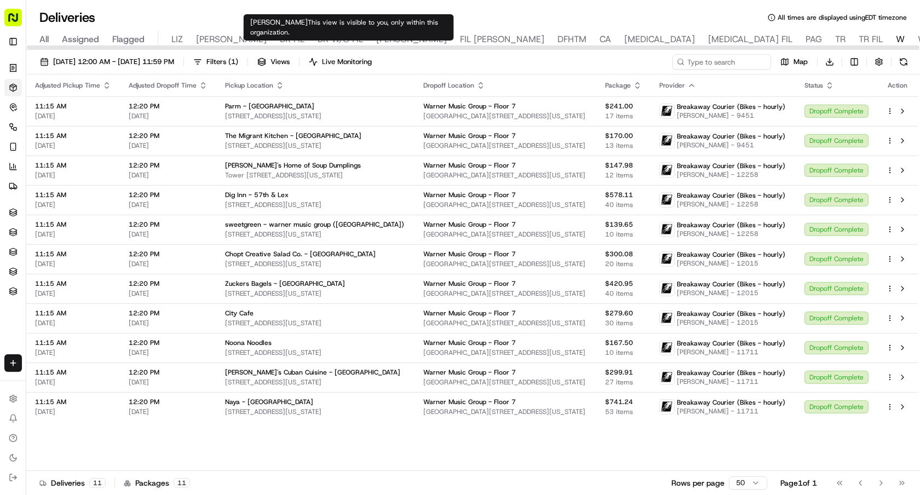
click at [376, 38] on span "[PERSON_NAME]" at bounding box center [411, 39] width 71 height 13
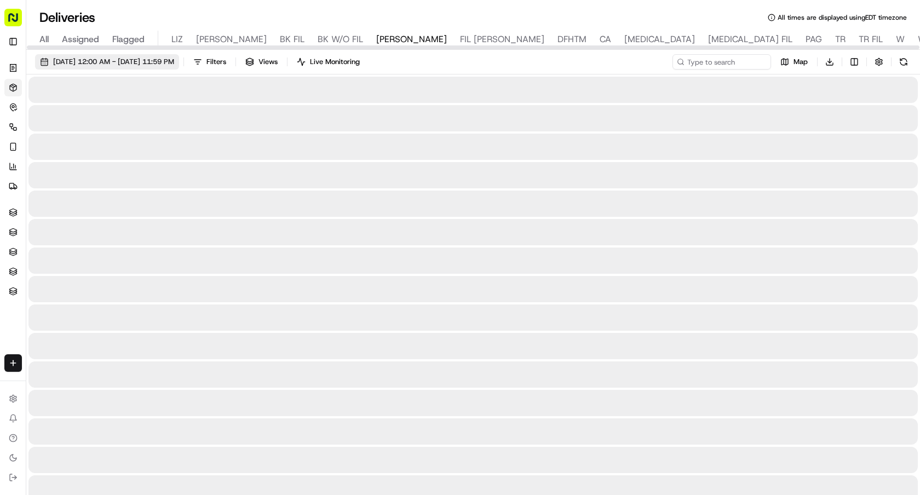
click at [174, 62] on span "09/18/2025 12:00 AM - 09/18/2025 11:59 PM" at bounding box center [113, 62] width 121 height 10
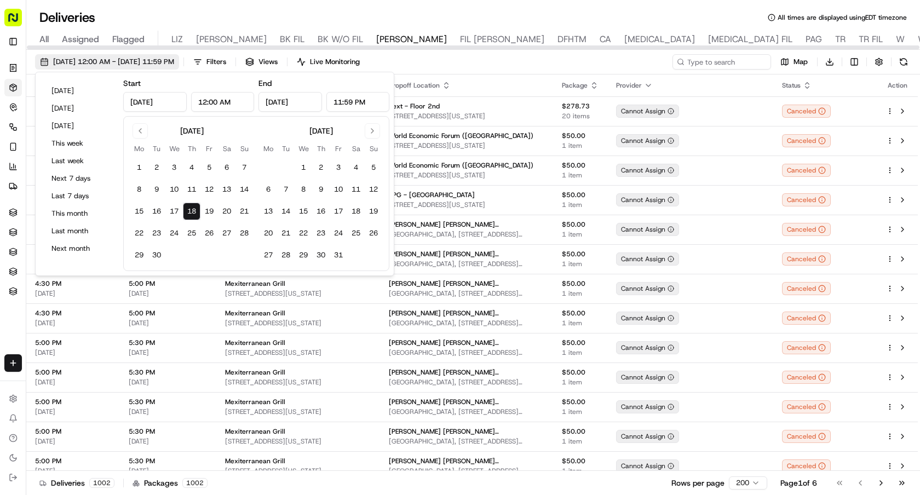
drag, startPoint x: 188, startPoint y: 62, endPoint x: 206, endPoint y: 211, distance: 150.0
click at [206, 211] on button "19" at bounding box center [210, 212] width 18 height 18
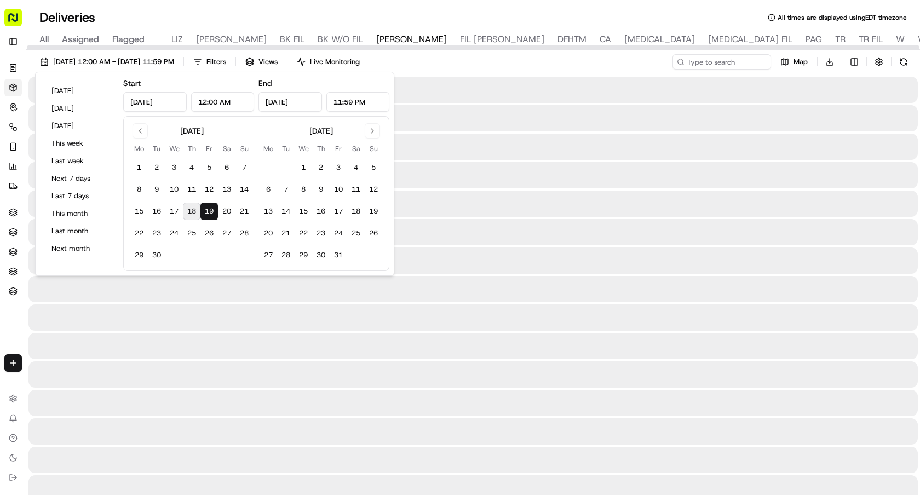
type input "Sep 19, 2025"
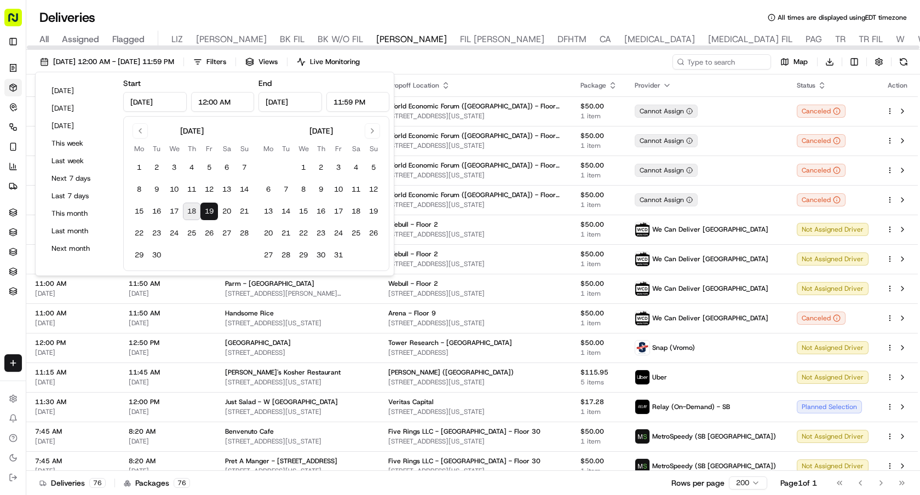
click at [458, 63] on div "09/19/2025 12:00 AM - 09/19/2025 11:59 PM Filters Views Live Monitoring Map Dow…" at bounding box center [473, 64] width 894 height 20
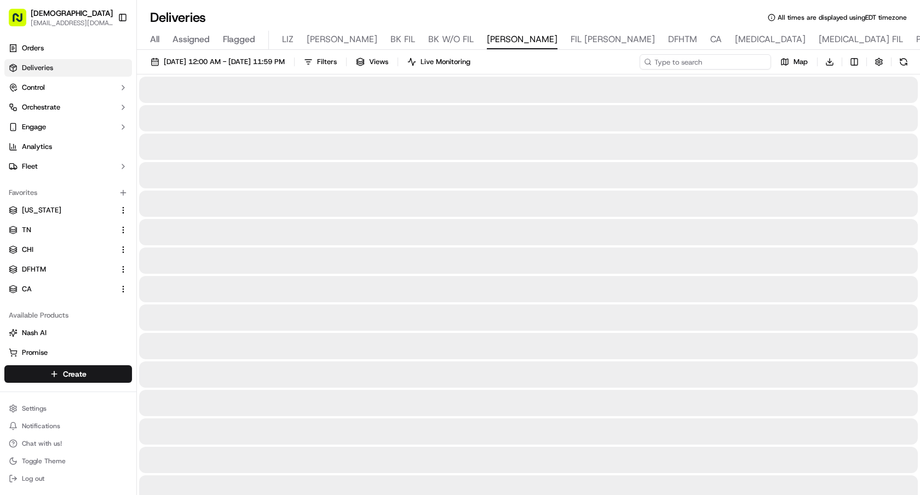
click at [736, 64] on input at bounding box center [705, 61] width 131 height 15
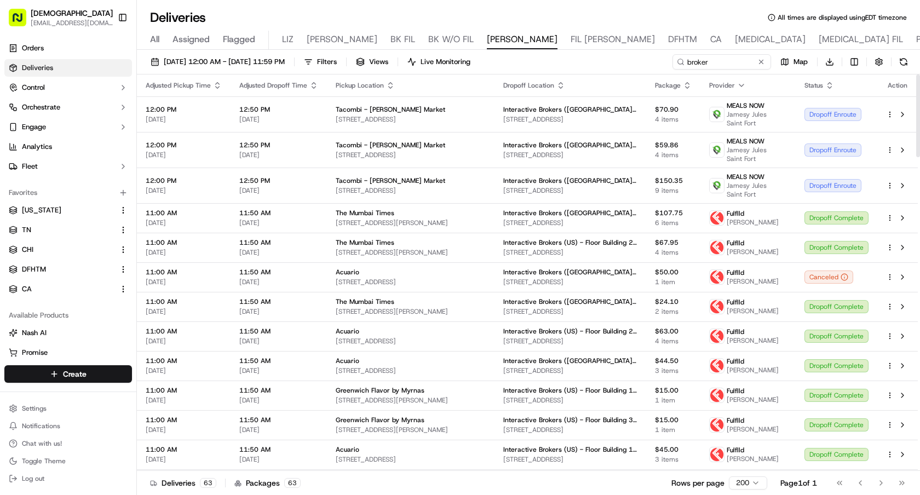
drag, startPoint x: 678, startPoint y: 70, endPoint x: 625, endPoint y: 54, distance: 56.0
click at [625, 54] on div "[DATE] 12:00 AM - [DATE] 11:59 PM Filters Views Live Monitoring broker Map Down…" at bounding box center [528, 274] width 783 height 448
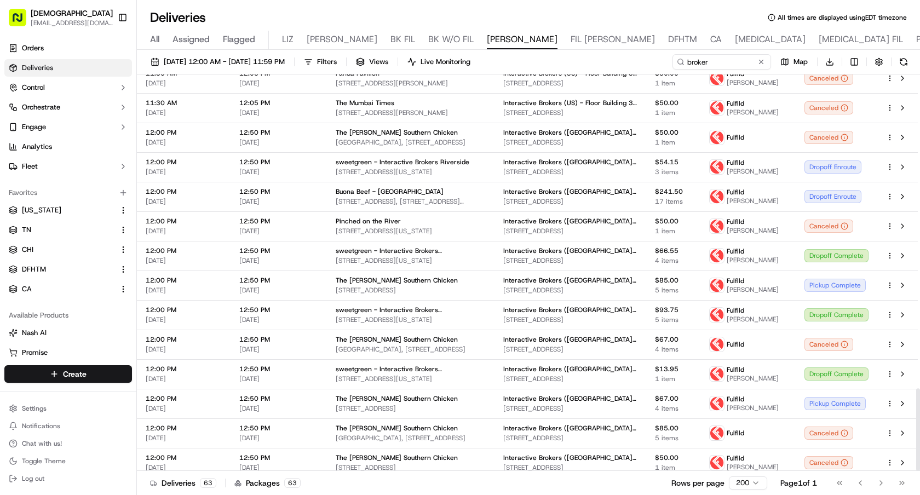
scroll to position [1507, 0]
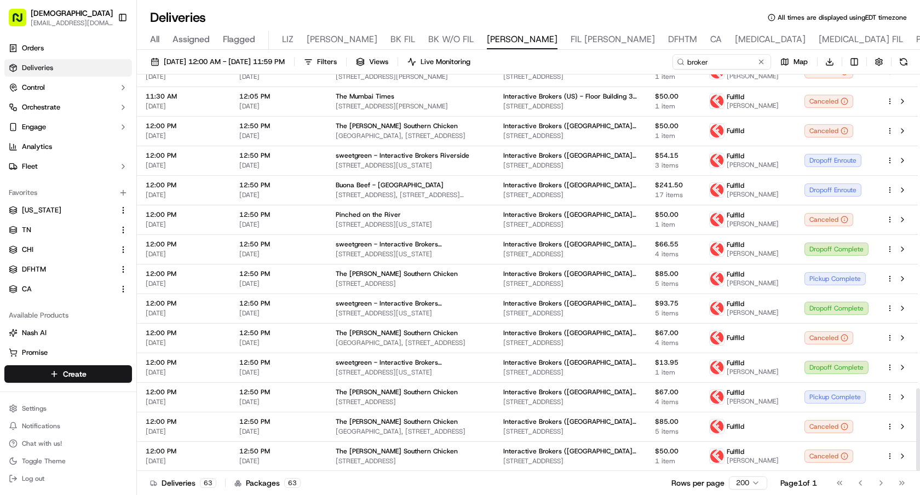
click at [730, 53] on div "[DATE] 12:00 AM - [DATE] 11:59 PM Filters Views Live Monitoring broker Map Down…" at bounding box center [528, 274] width 783 height 448
click at [723, 59] on input "broker" at bounding box center [705, 61] width 131 height 15
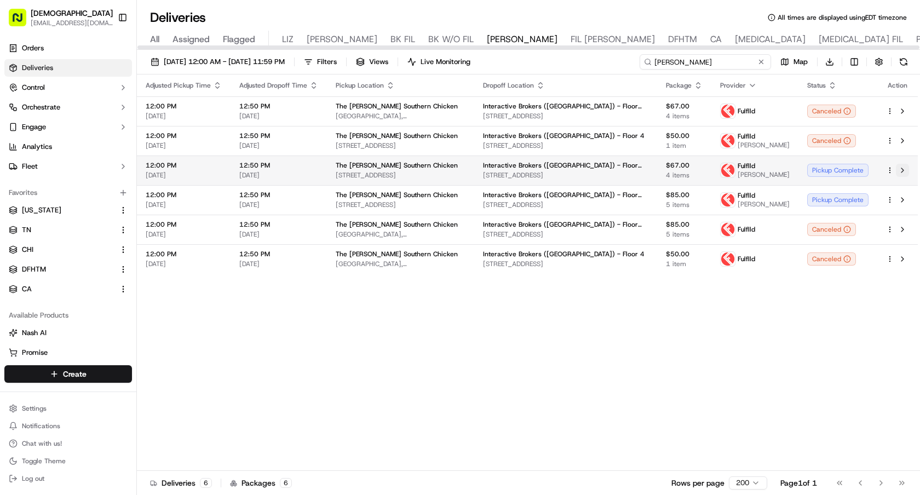
type input "budlong"
click at [901, 165] on button at bounding box center [902, 170] width 13 height 13
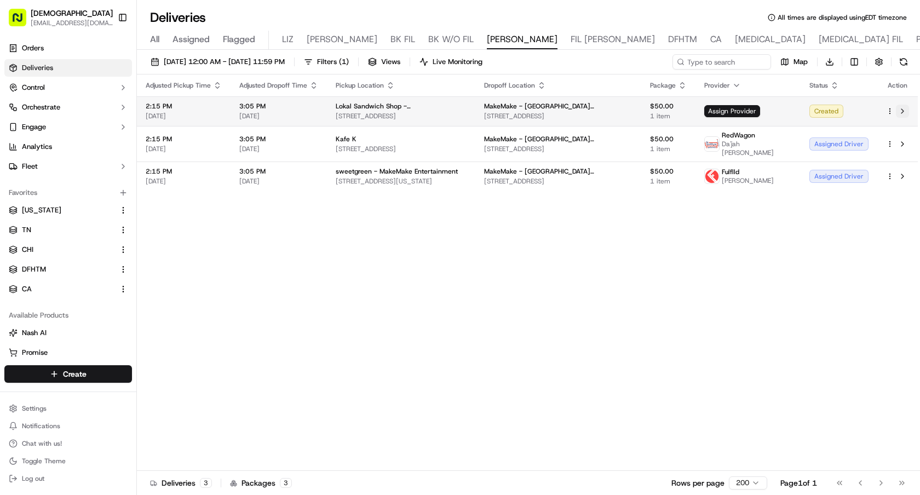
click at [900, 112] on button at bounding box center [902, 111] width 13 height 13
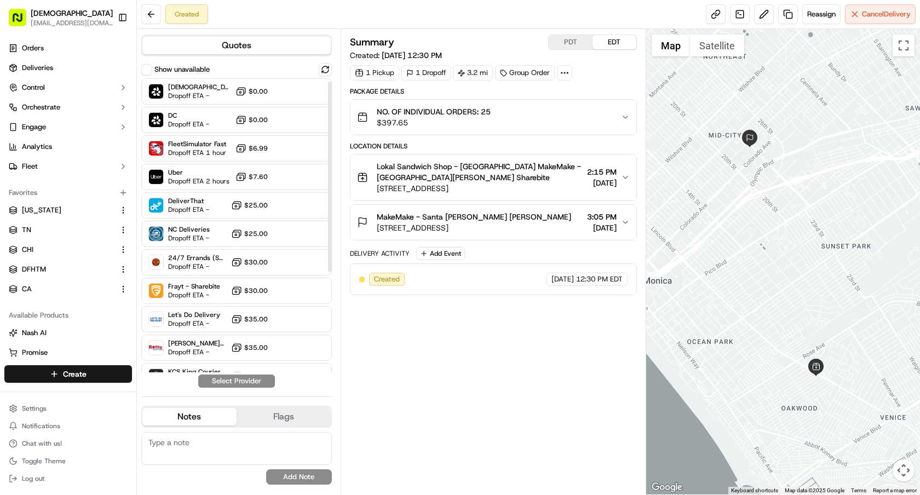
scroll to position [159, 0]
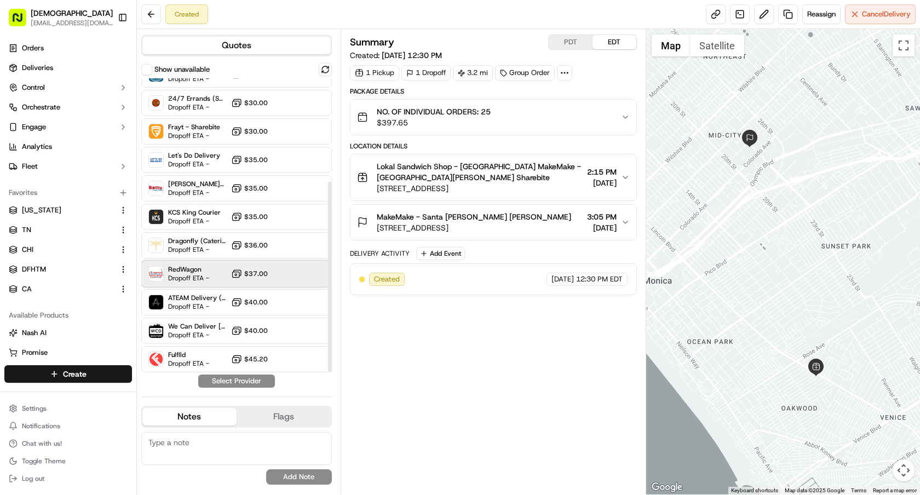
click at [210, 280] on div "RedWagon Dropoff ETA - $37.00" at bounding box center [236, 274] width 191 height 26
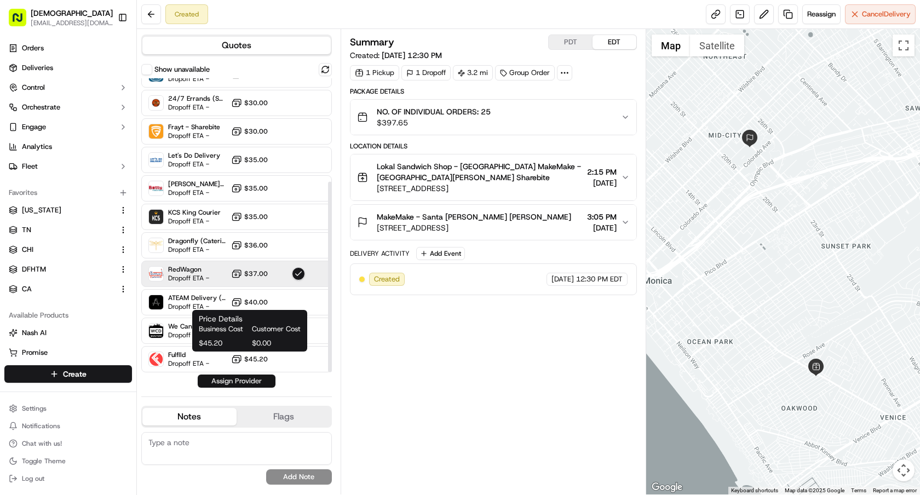
click at [232, 381] on button "Assign Provider" at bounding box center [237, 381] width 78 height 13
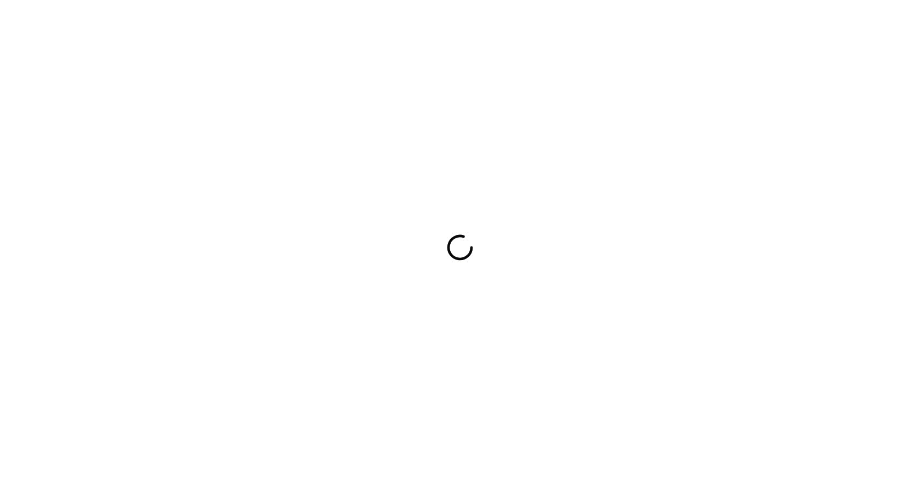
click at [247, 63] on div at bounding box center [460, 247] width 920 height 495
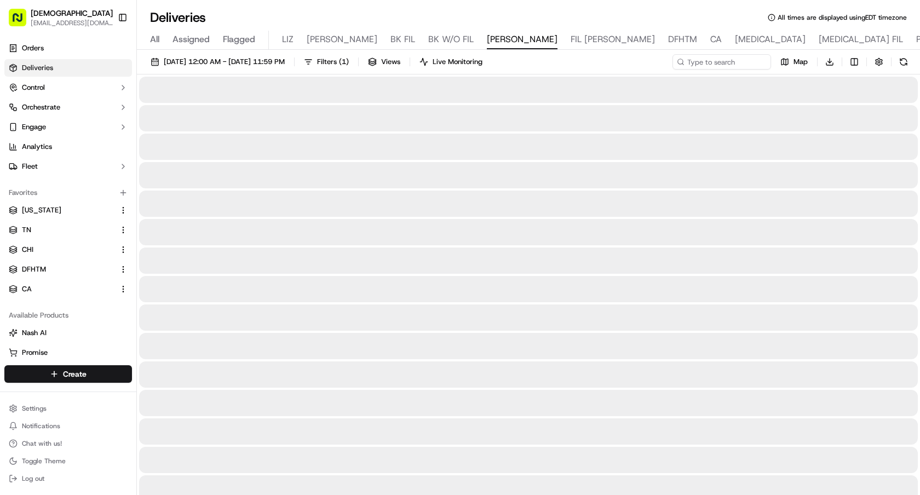
click at [247, 63] on span "[DATE] 12:00 AM - [DATE] 11:59 PM" at bounding box center [224, 62] width 121 height 10
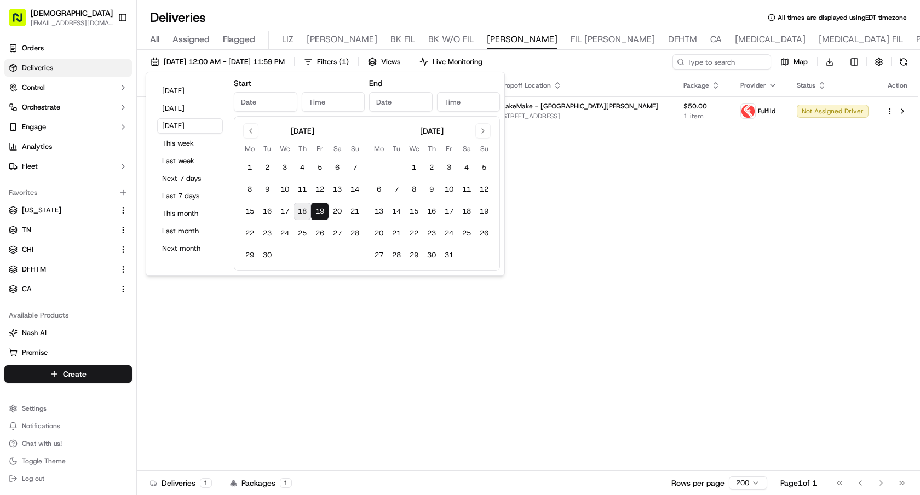
type input "[DATE]"
type input "12:00 AM"
type input "[DATE]"
type input "11:59 PM"
click at [188, 95] on button "[DATE]" at bounding box center [190, 90] width 66 height 15
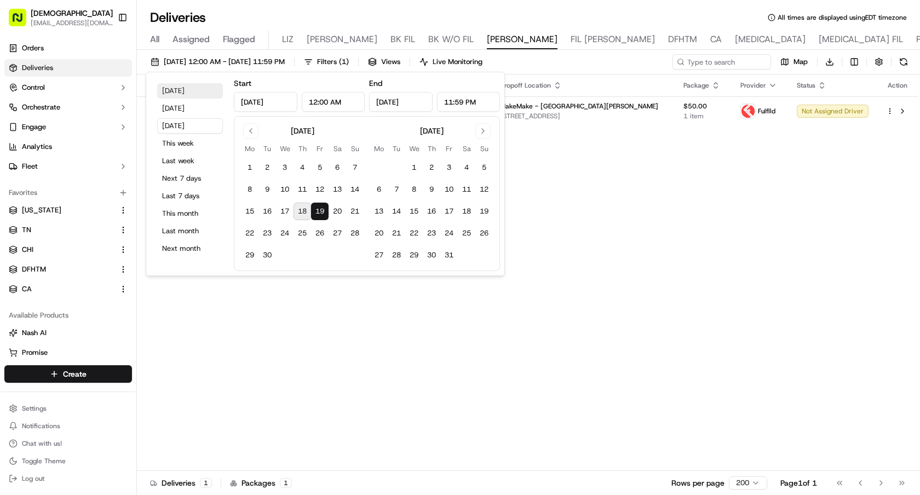
type input "Sep 18, 2025"
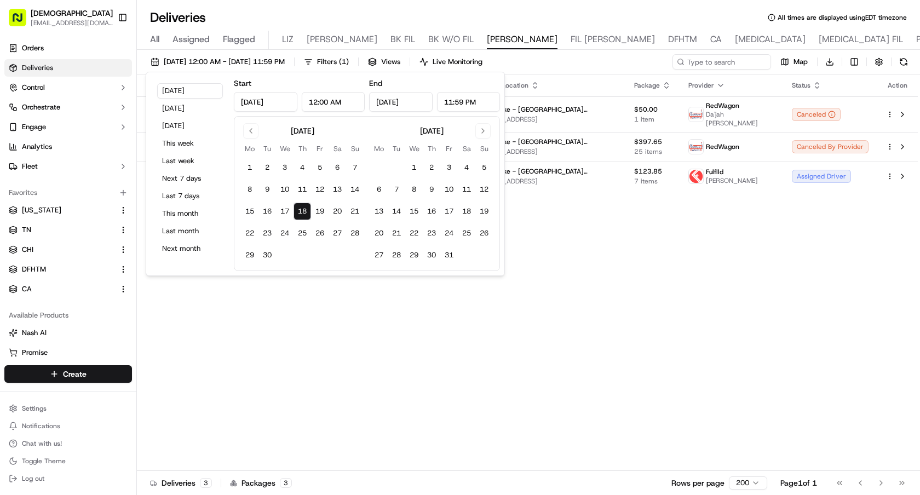
click at [677, 240] on div "Adjusted Pickup Time Adjusted Dropoff Time Pickup Location Dropoff Location Pac…" at bounding box center [527, 273] width 781 height 397
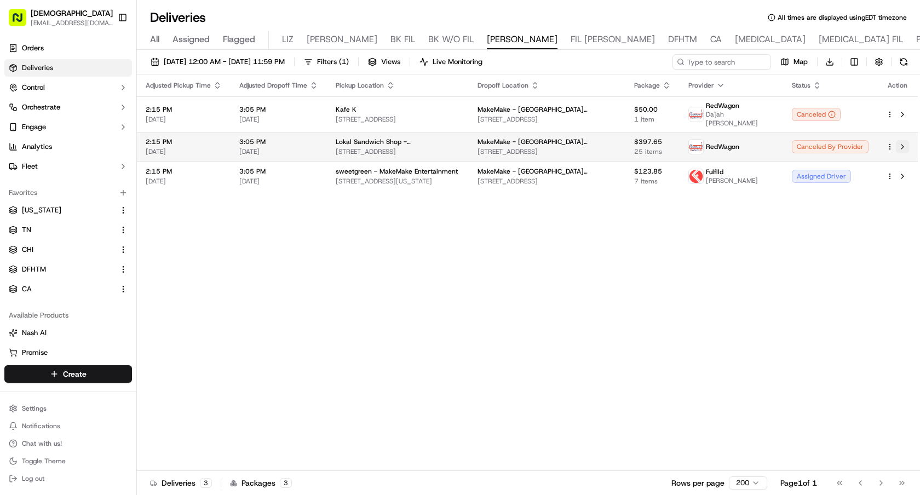
click at [906, 145] on button at bounding box center [902, 146] width 13 height 13
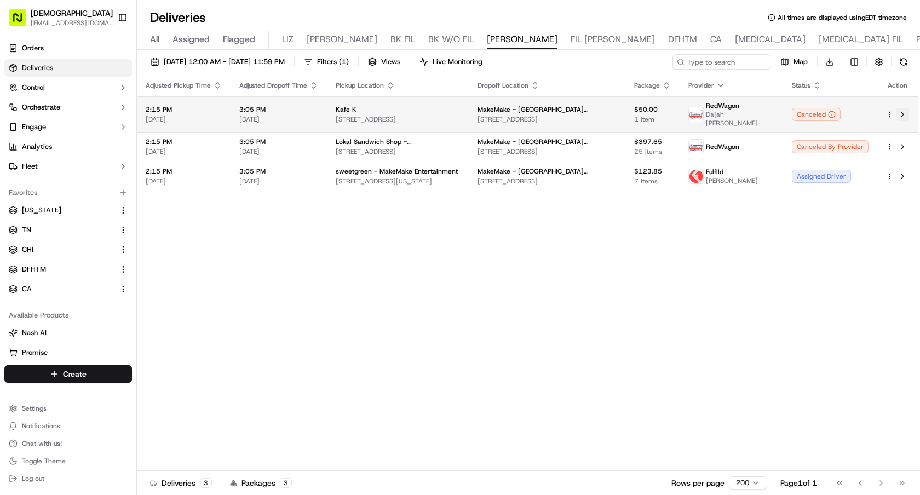
click at [903, 110] on button at bounding box center [902, 114] width 13 height 13
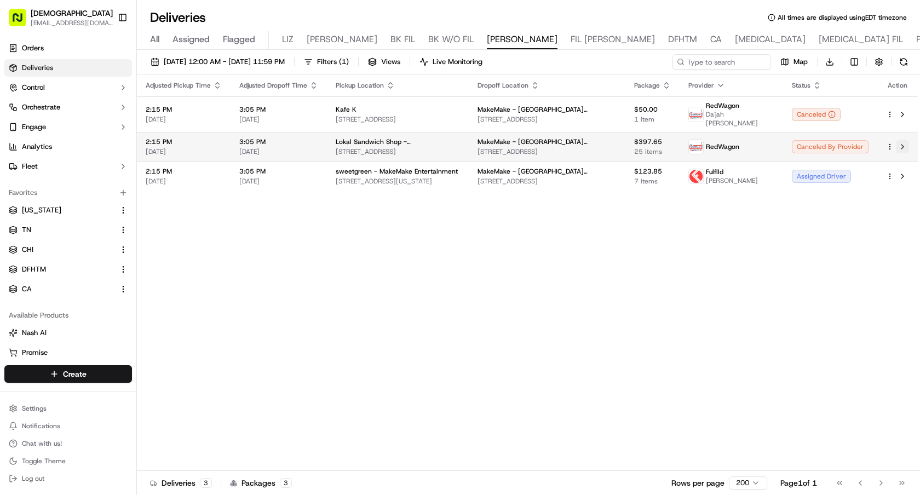
click at [905, 144] on button at bounding box center [902, 146] width 13 height 13
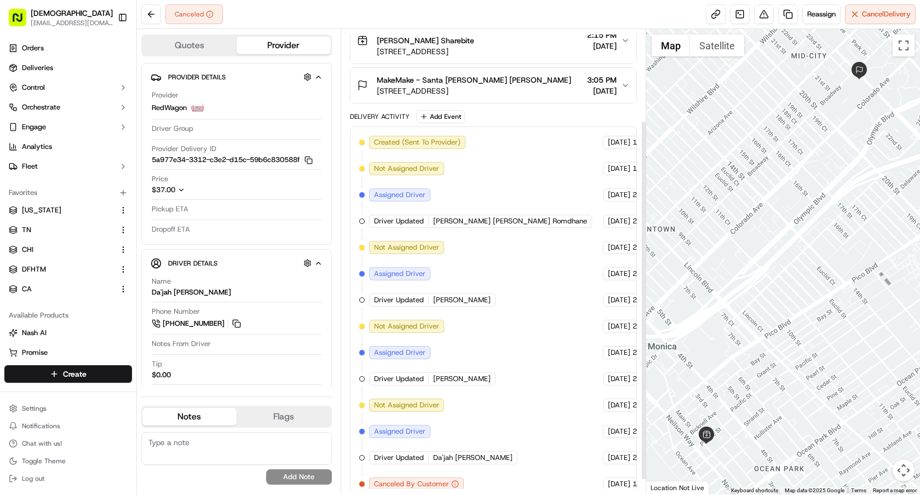
scroll to position [96, 0]
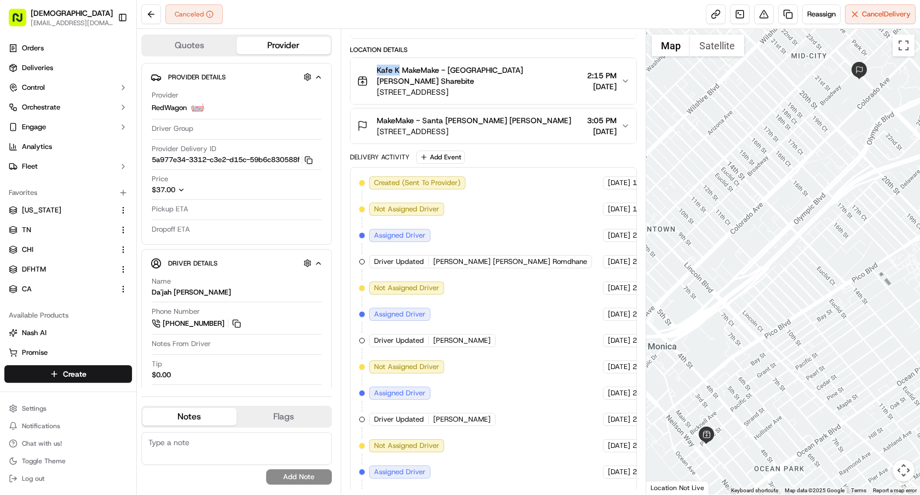
drag, startPoint x: 373, startPoint y: 72, endPoint x: 399, endPoint y: 72, distance: 26.8
click at [399, 72] on div "Kafe K MakeMake - Santa Monica Sharebite 2209 Main St, Santa Monica, CA 90405, …" at bounding box center [470, 81] width 226 height 33
copy span "Kafe K"
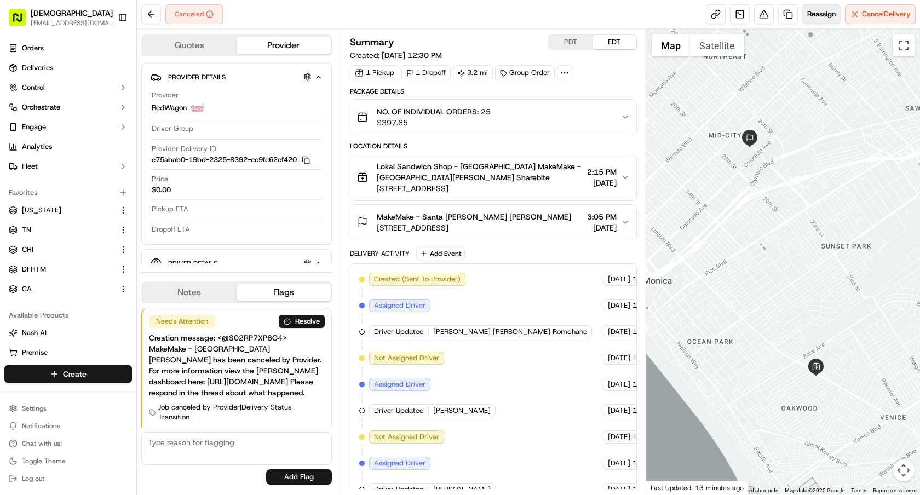
click at [821, 17] on span "Reassign" at bounding box center [821, 14] width 28 height 10
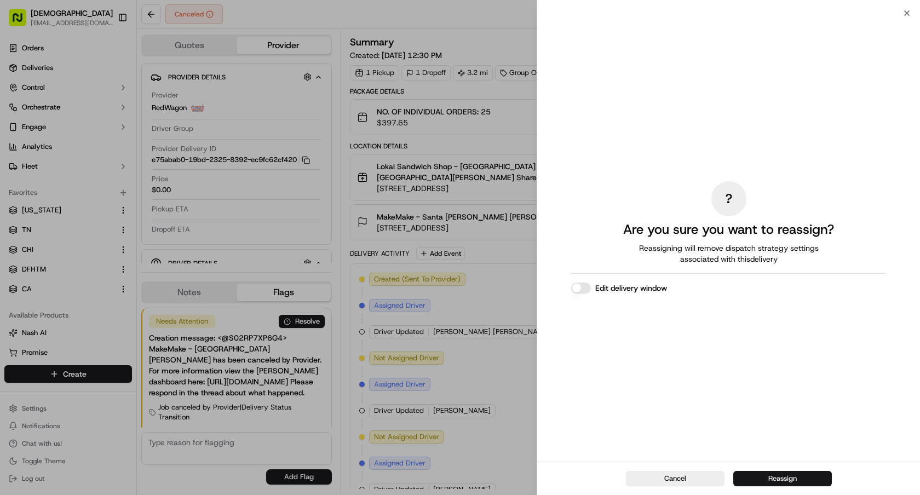
click at [755, 483] on button "Reassign" at bounding box center [783, 478] width 99 height 15
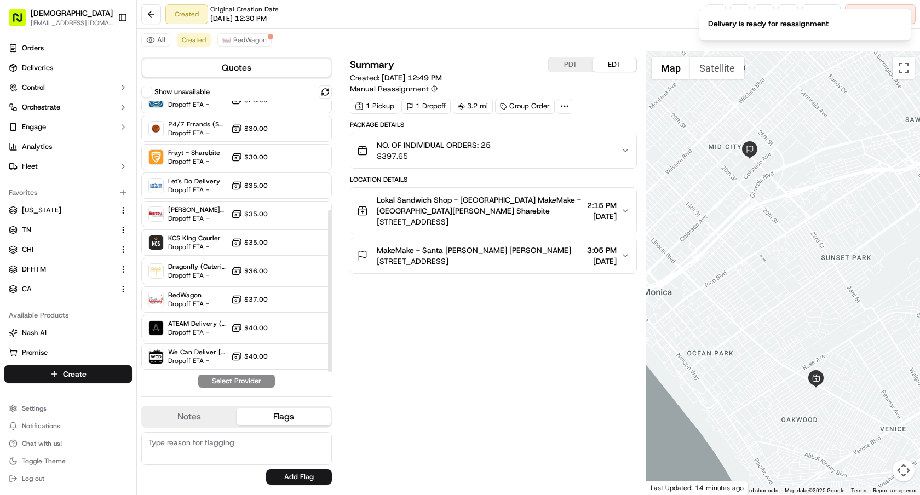
scroll to position [182, 0]
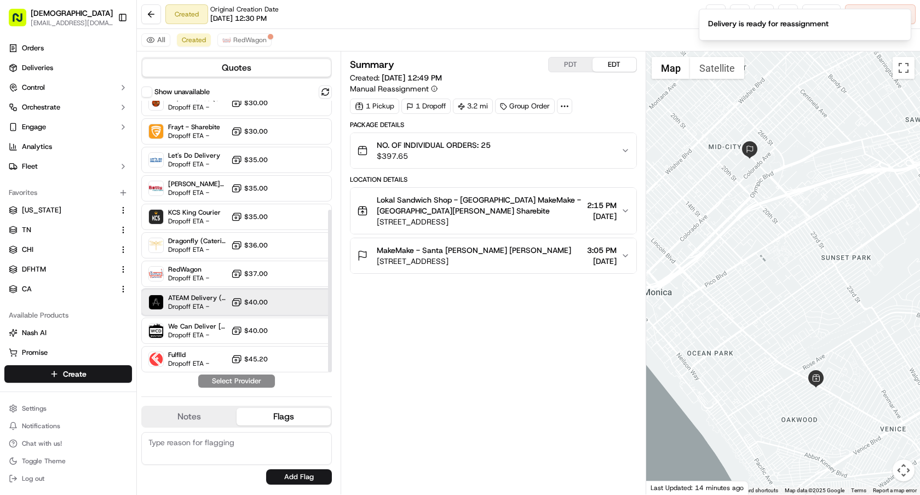
click at [227, 294] on div "ATEAM Delivery (Catering) Dropoff ETA - $40.00" at bounding box center [236, 302] width 191 height 26
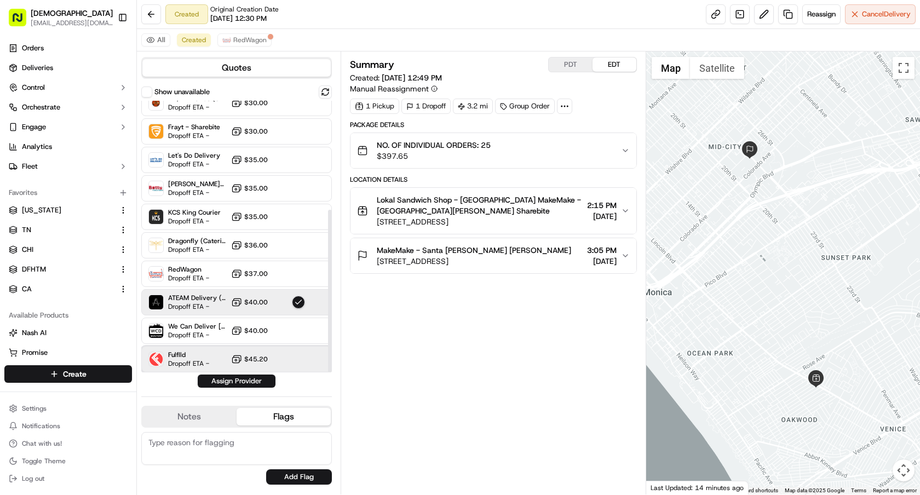
click at [229, 350] on div "Fulflld Dropoff ETA - $45.20" at bounding box center [236, 359] width 191 height 26
click at [308, 472] on button "Add Flag" at bounding box center [299, 476] width 66 height 15
click at [265, 378] on button "Assign Provider" at bounding box center [237, 381] width 78 height 13
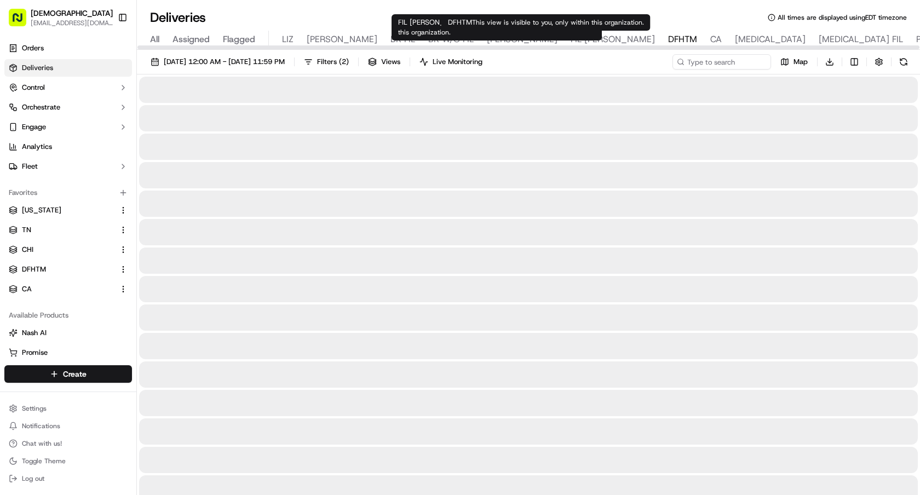
click at [668, 39] on span "DFHTM" at bounding box center [682, 39] width 29 height 13
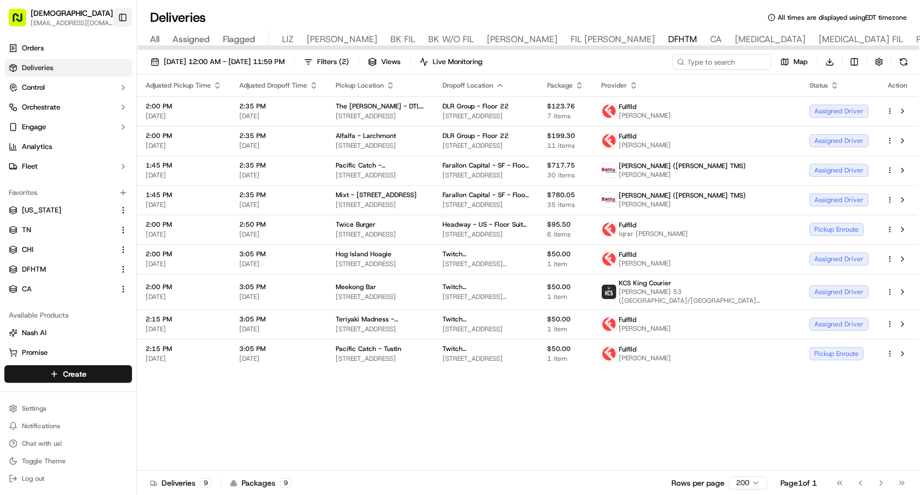
click at [122, 16] on button "Toggle Sidebar" at bounding box center [122, 17] width 19 height 19
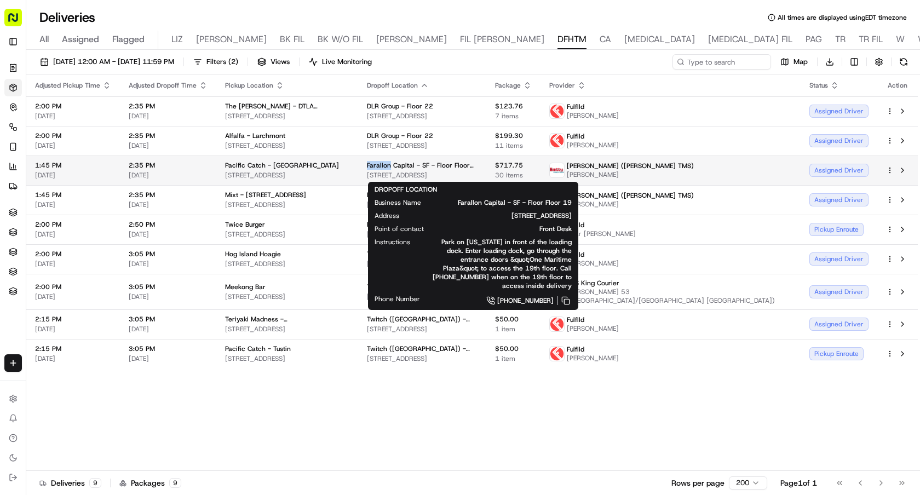
drag, startPoint x: 402, startPoint y: 163, endPoint x: 423, endPoint y: 163, distance: 21.9
click at [423, 163] on span "Farallon Capital - SF - Floor Floor 19" at bounding box center [422, 165] width 111 height 9
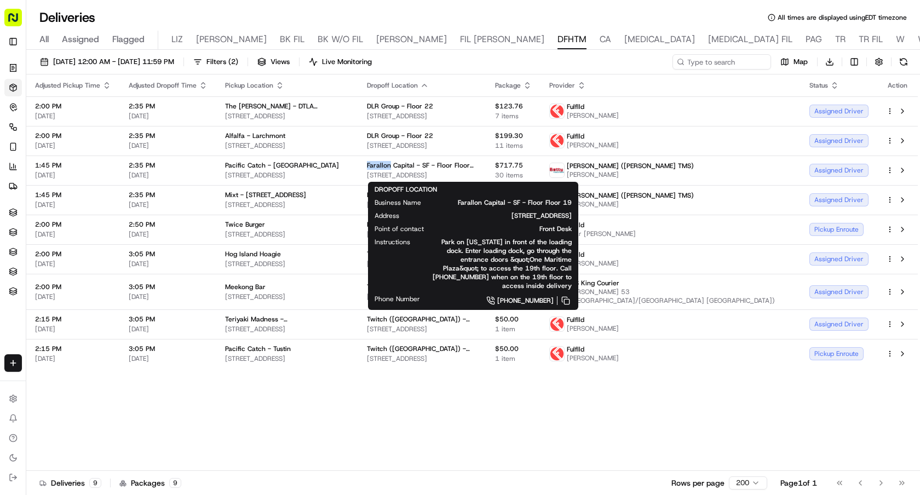
copy span "Farallon"
click at [732, 398] on div "Adjusted Pickup Time Adjusted Dropoff Time Pickup Location Dropoff Location Pac…" at bounding box center [472, 273] width 892 height 397
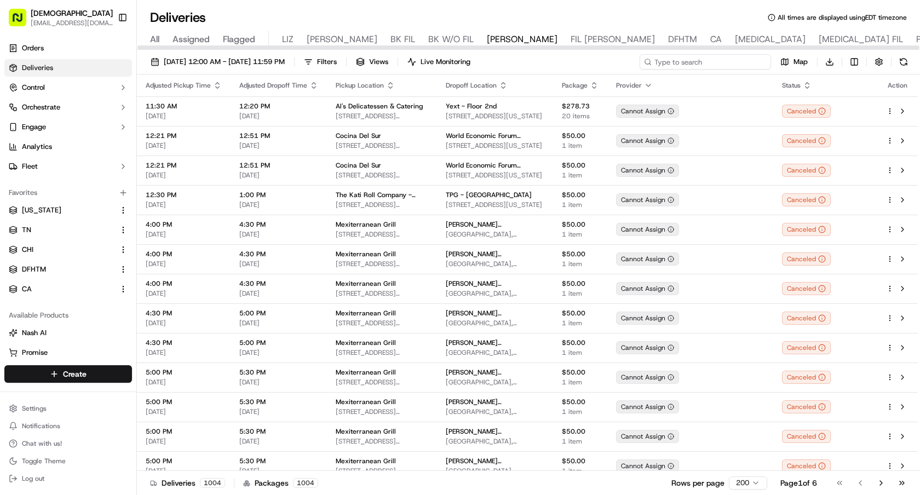
click at [709, 56] on input at bounding box center [705, 61] width 131 height 15
paste input "Farallon"
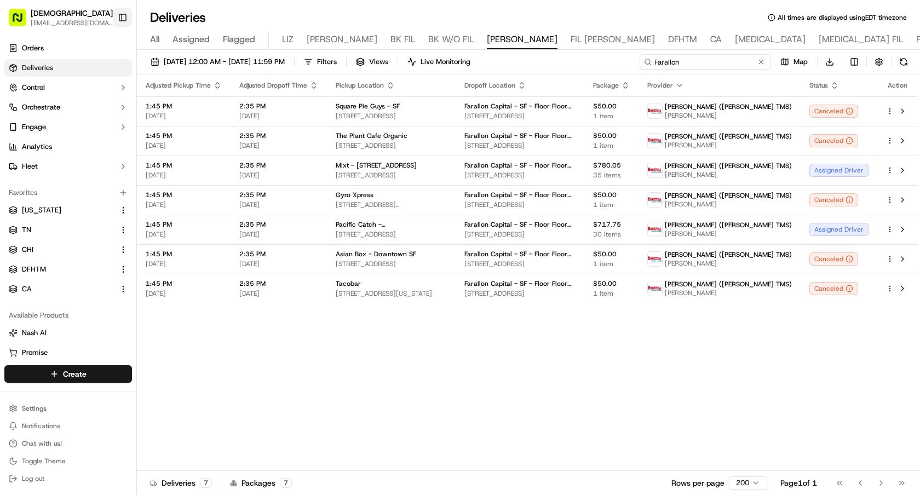
type input "Farallon"
click at [120, 13] on button "Toggle Sidebar" at bounding box center [122, 17] width 19 height 19
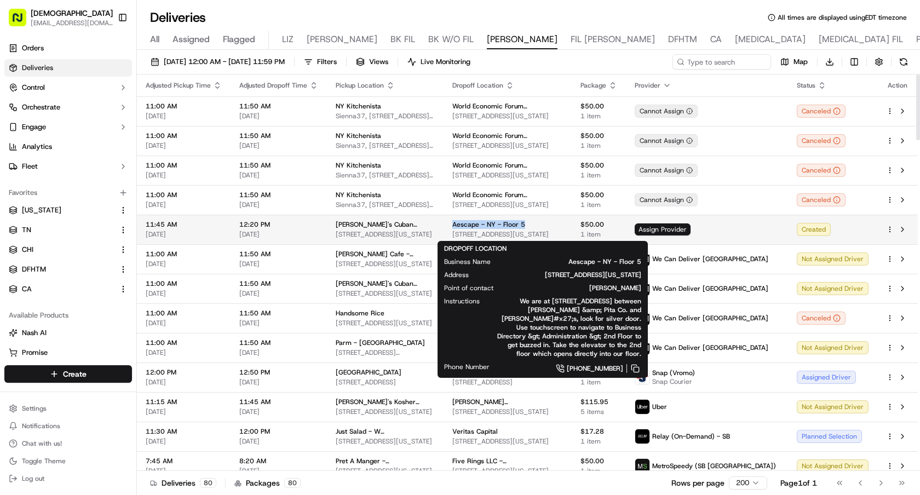
drag, startPoint x: 541, startPoint y: 222, endPoint x: 476, endPoint y: 224, distance: 65.2
click at [476, 224] on div "Aescape - NY - Floor 5" at bounding box center [508, 224] width 111 height 9
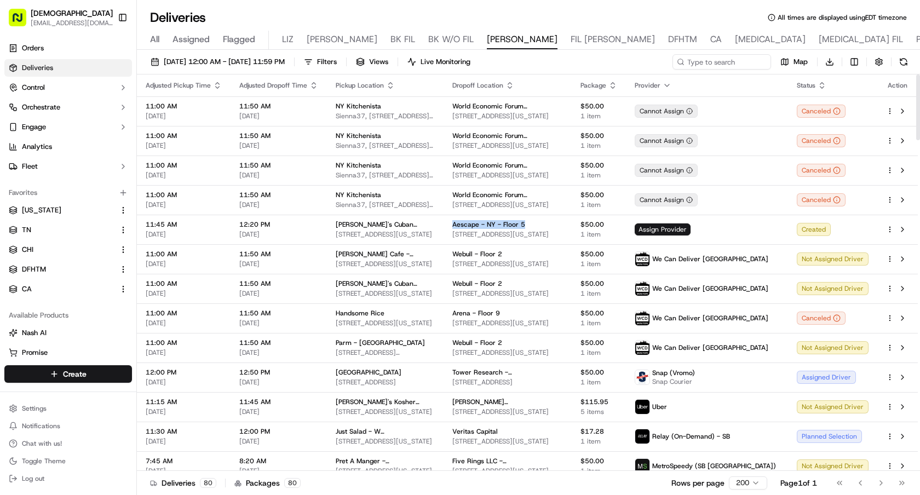
copy span "Aescape - NY - Floor 5"
click at [260, 67] on button "[DATE] 12:00 AM - [DATE] 11:59 PM" at bounding box center [218, 61] width 144 height 15
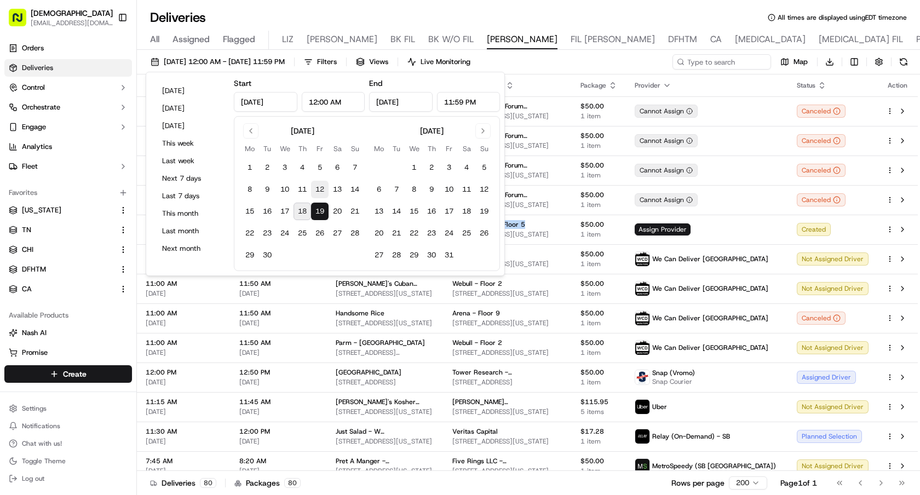
click at [318, 190] on button "12" at bounding box center [320, 190] width 18 height 18
type input "Sep 12, 2025"
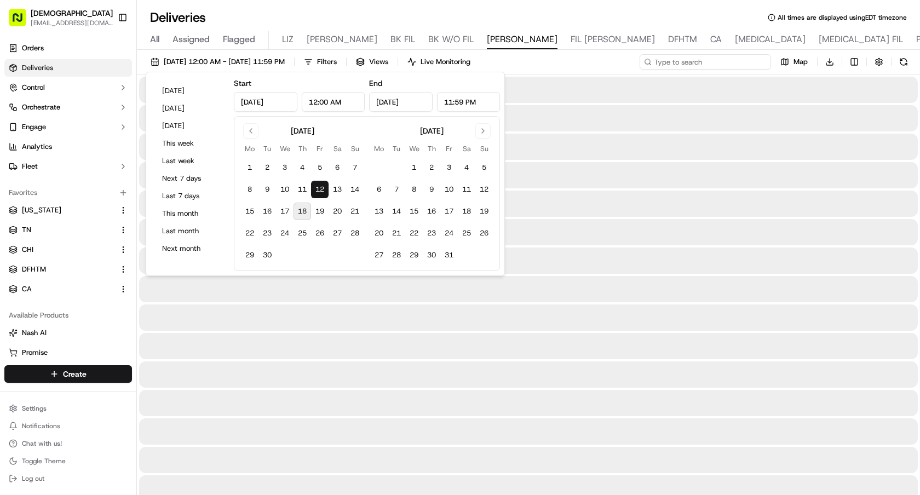
click at [700, 61] on input at bounding box center [705, 61] width 131 height 15
paste input "Aescape - NY - Floor 5"
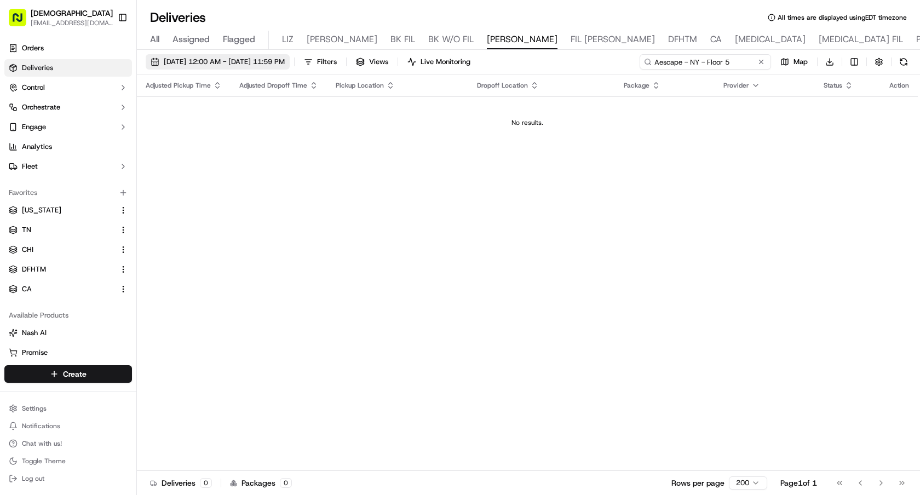
type input "Aescape - NY - Floor 5"
click at [213, 67] on button "09/12/2025 12:00 AM - 09/12/2025 11:59 PM" at bounding box center [218, 61] width 144 height 15
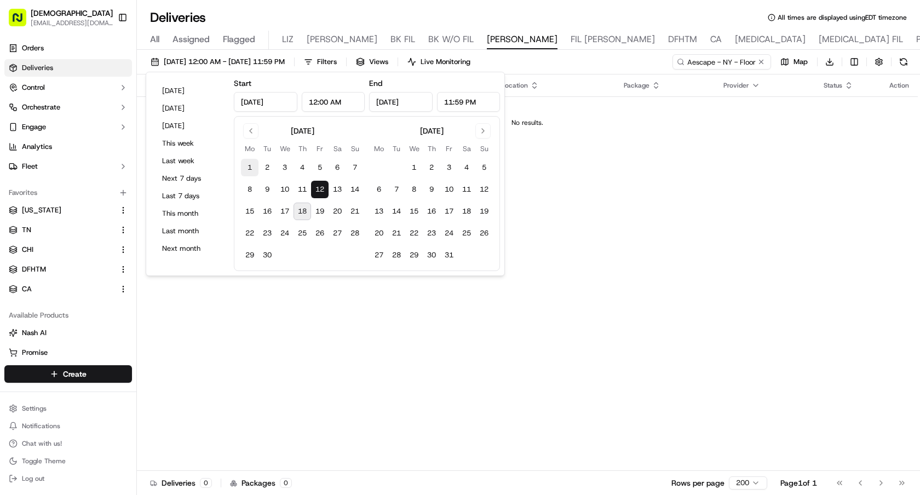
click at [245, 164] on button "1" at bounding box center [250, 168] width 18 height 18
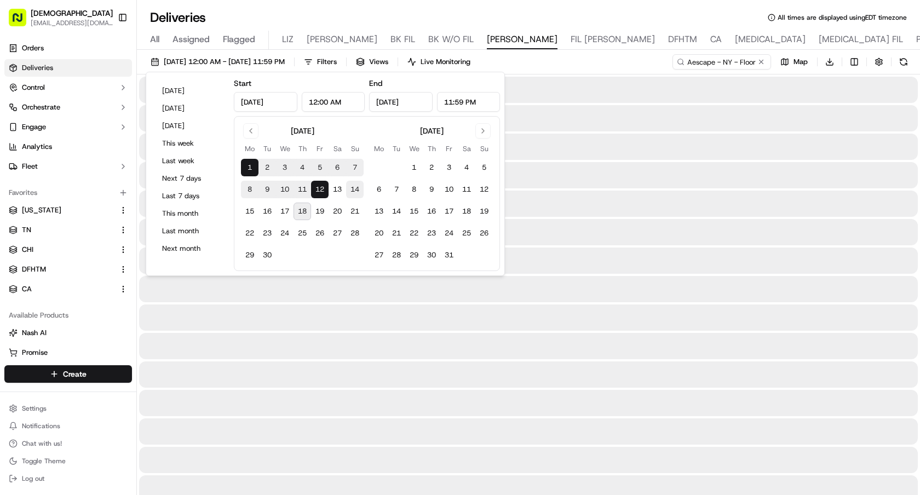
click at [356, 190] on button "14" at bounding box center [355, 190] width 18 height 18
type input "Sep 14, 2025"
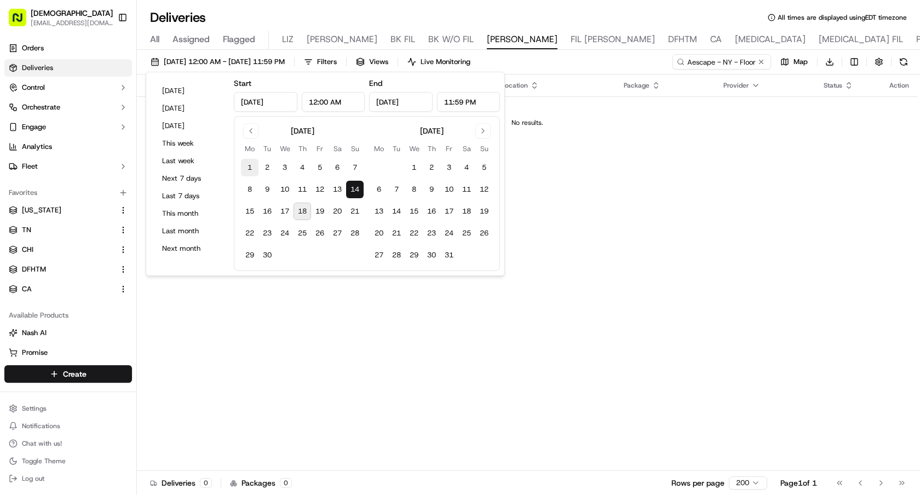
click at [248, 167] on button "1" at bounding box center [250, 168] width 18 height 18
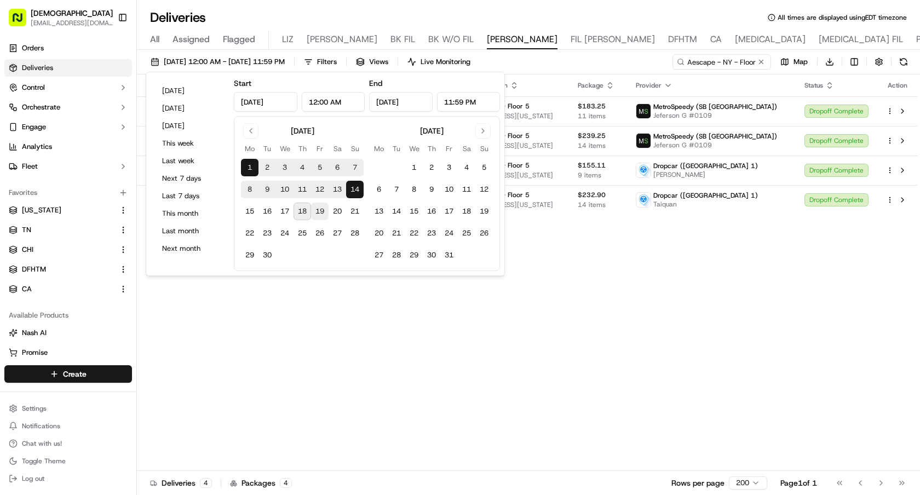
click at [313, 210] on button "19" at bounding box center [320, 212] width 18 height 18
type input "[DATE]"
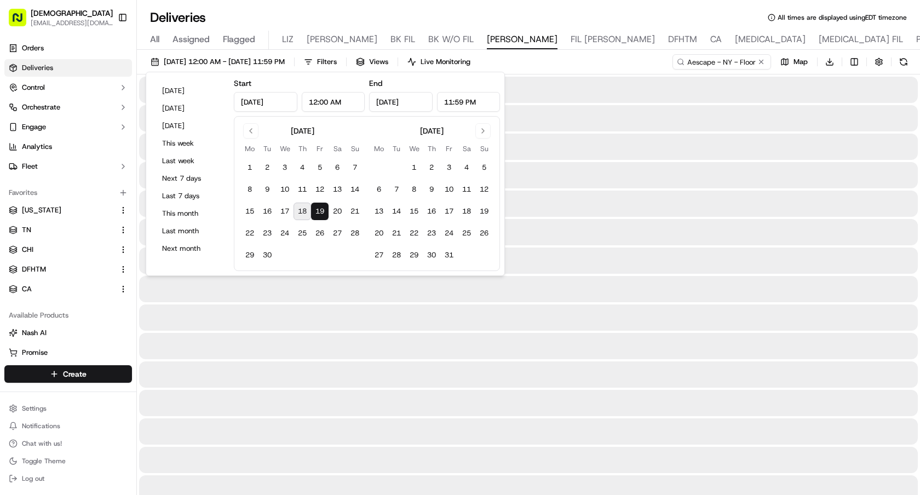
click at [313, 210] on button "19" at bounding box center [320, 212] width 18 height 18
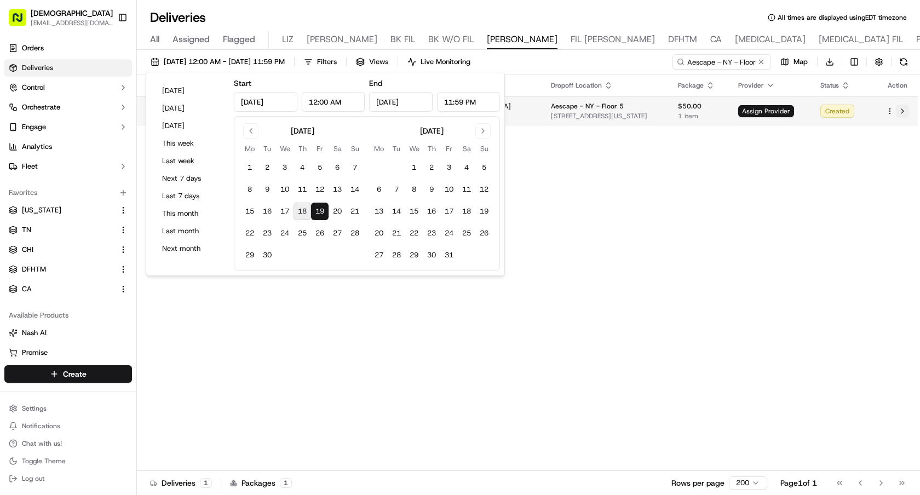
click at [903, 110] on button at bounding box center [902, 111] width 13 height 13
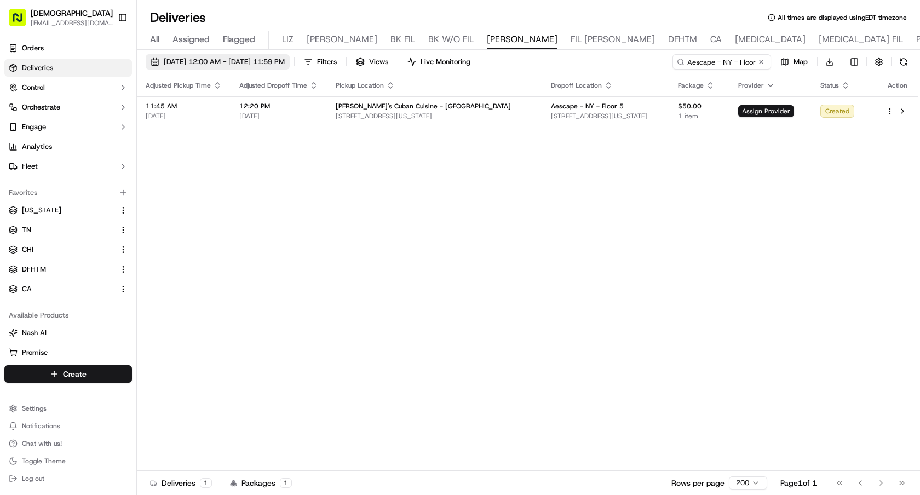
click at [281, 60] on span "[DATE] 12:00 AM - [DATE] 11:59 PM" at bounding box center [224, 62] width 121 height 10
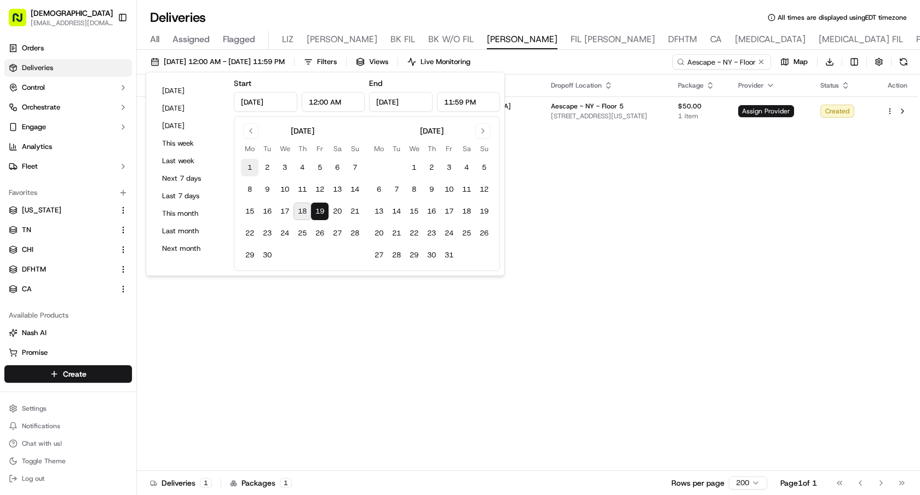
click at [251, 171] on button "1" at bounding box center [250, 168] width 18 height 18
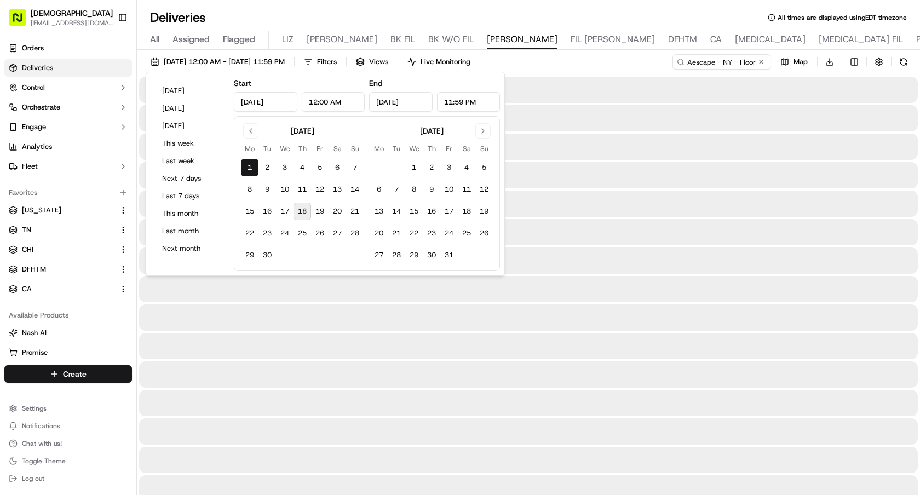
type input "Sep 1, 2025"
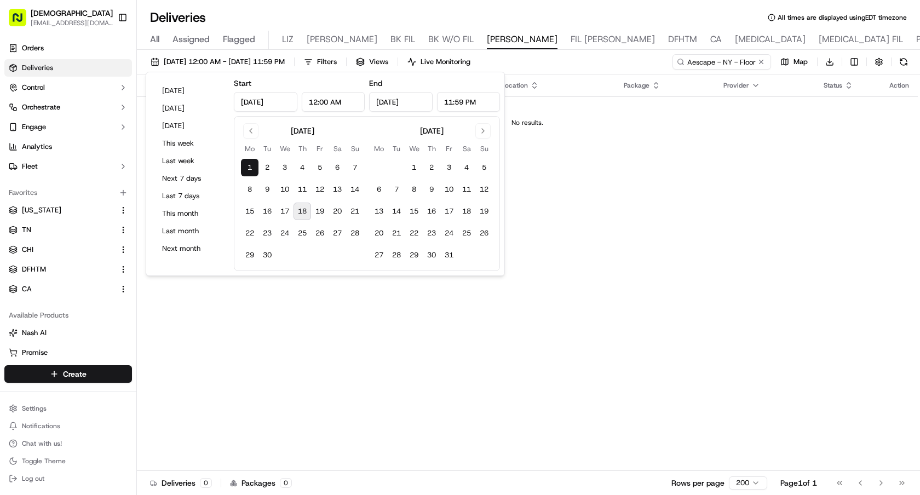
click at [296, 216] on button "18" at bounding box center [303, 212] width 18 height 18
type input "[DATE]"
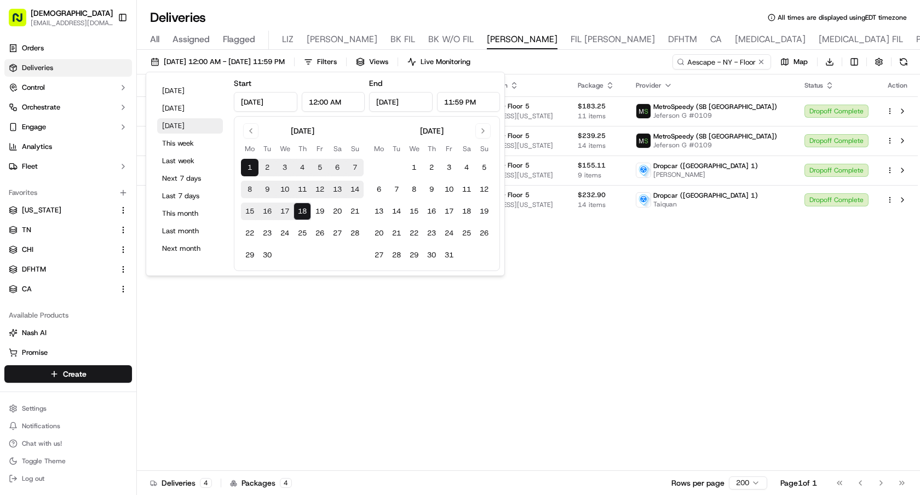
click at [184, 121] on button "[DATE]" at bounding box center [190, 125] width 66 height 15
type input "[DATE]"
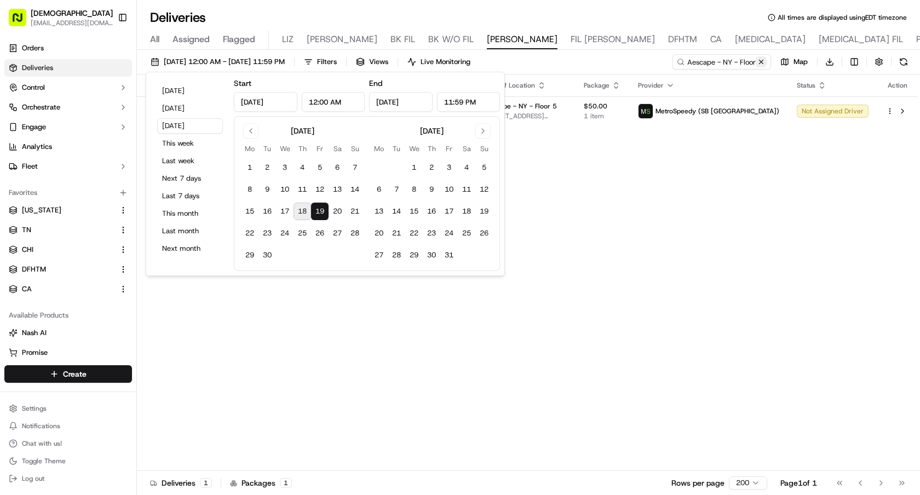
click at [763, 61] on button at bounding box center [761, 61] width 11 height 11
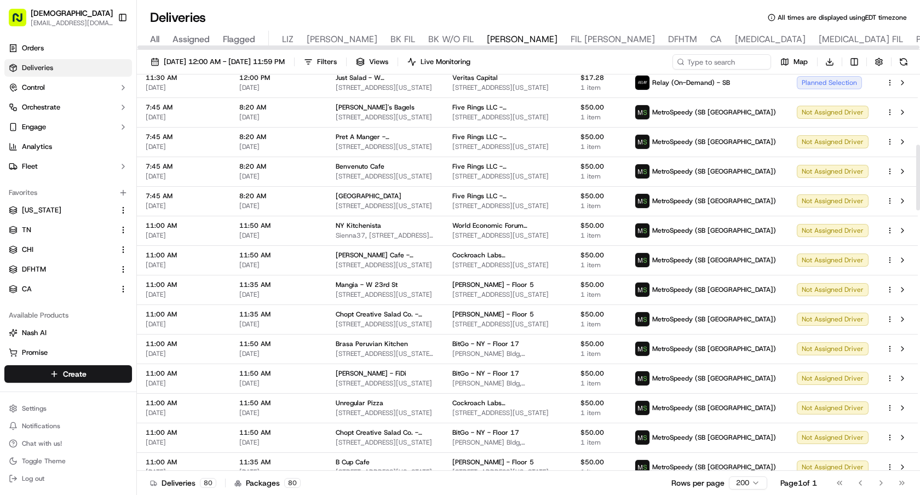
scroll to position [521, 0]
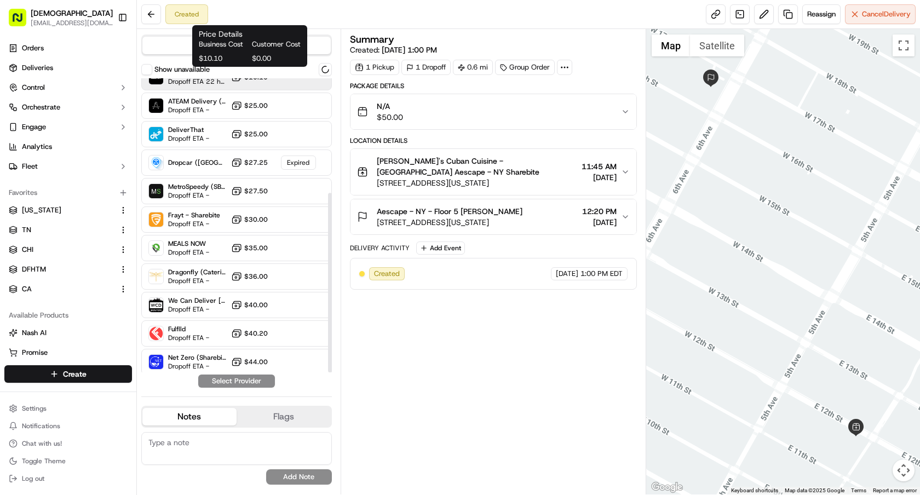
scroll to position [188, 0]
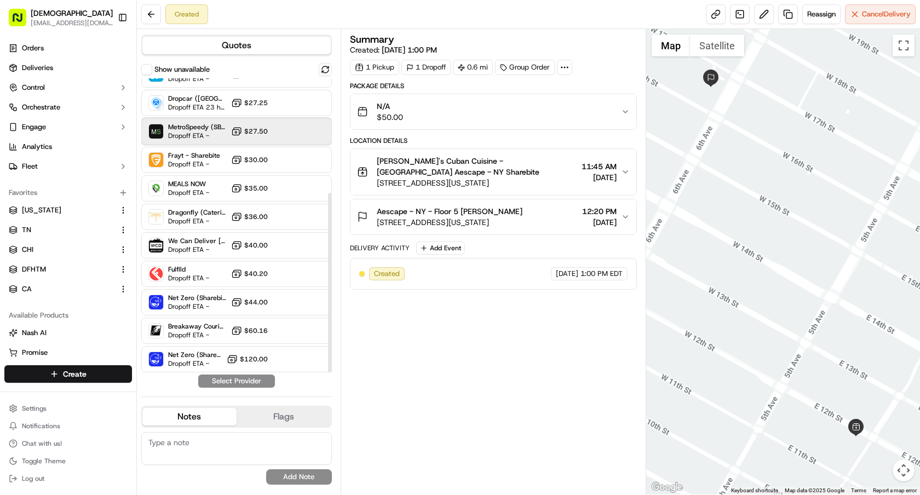
click at [217, 136] on span "Dropoff ETA -" at bounding box center [197, 135] width 59 height 9
click at [239, 380] on button "Assign Provider" at bounding box center [237, 381] width 78 height 13
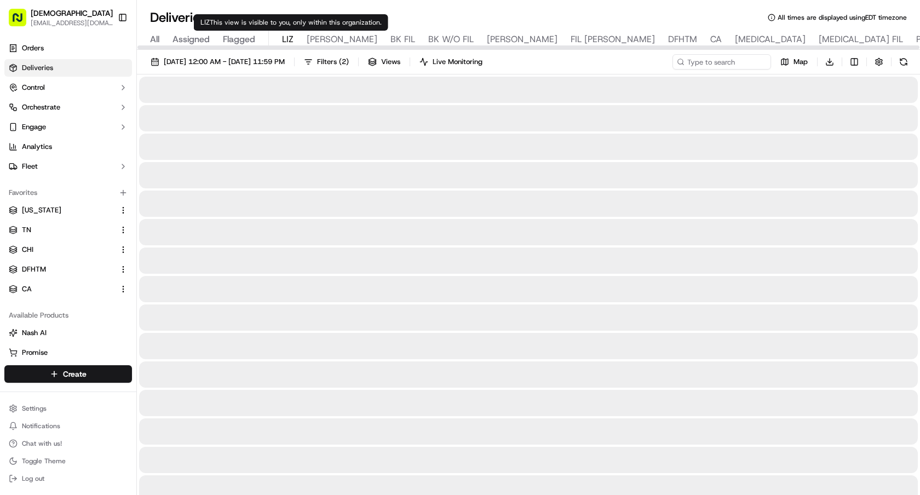
click at [284, 39] on span "LIZ" at bounding box center [288, 39] width 12 height 13
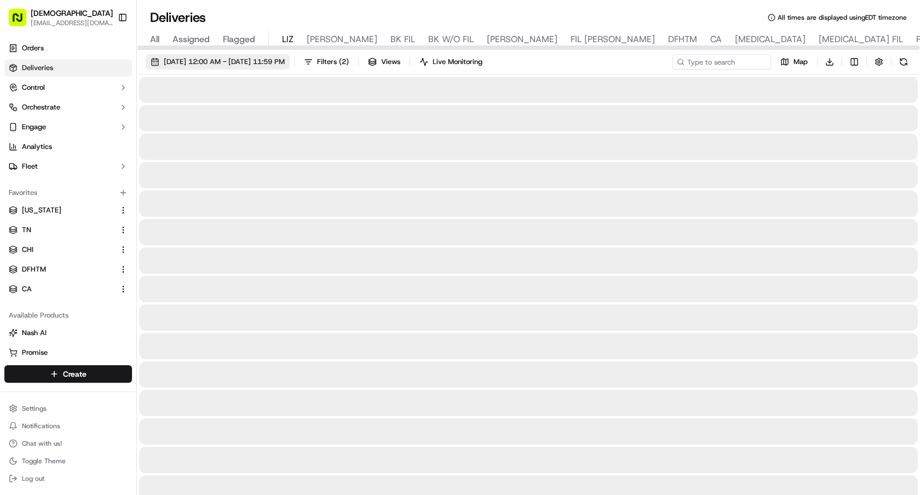
click at [256, 61] on span "[DATE] 12:00 AM - [DATE] 11:59 PM" at bounding box center [224, 62] width 121 height 10
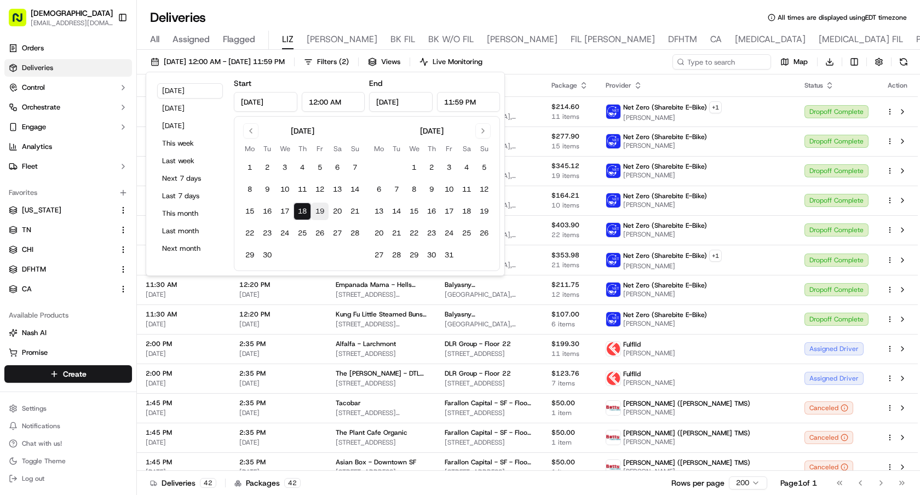
click at [322, 209] on button "19" at bounding box center [320, 212] width 18 height 18
type input "[DATE]"
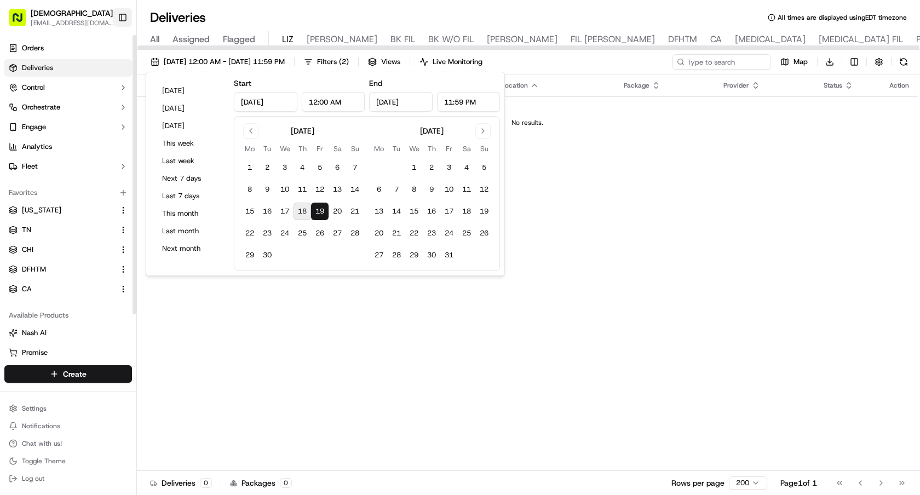
click at [127, 24] on button "Toggle Sidebar" at bounding box center [122, 17] width 19 height 19
